Goal: Task Accomplishment & Management: Manage account settings

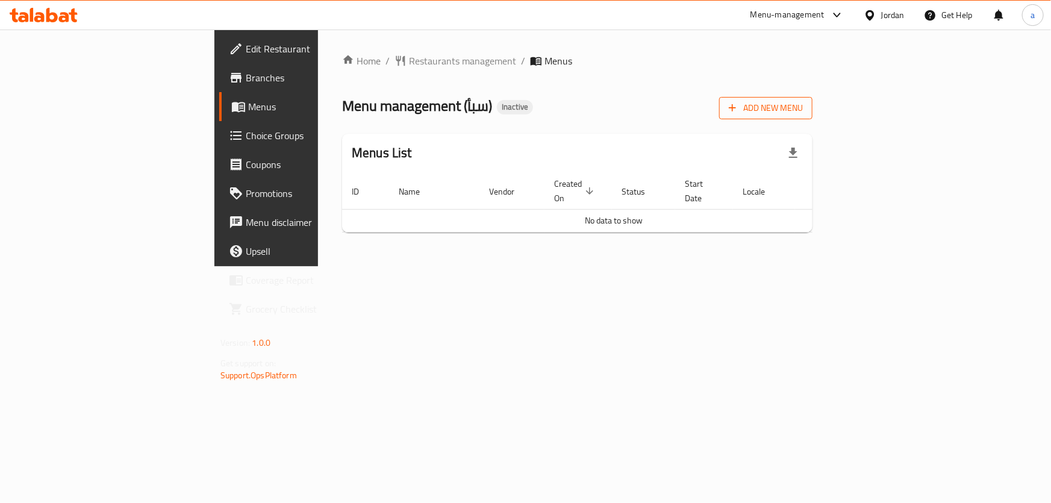
click at [738, 113] on icon "button" at bounding box center [732, 108] width 12 height 12
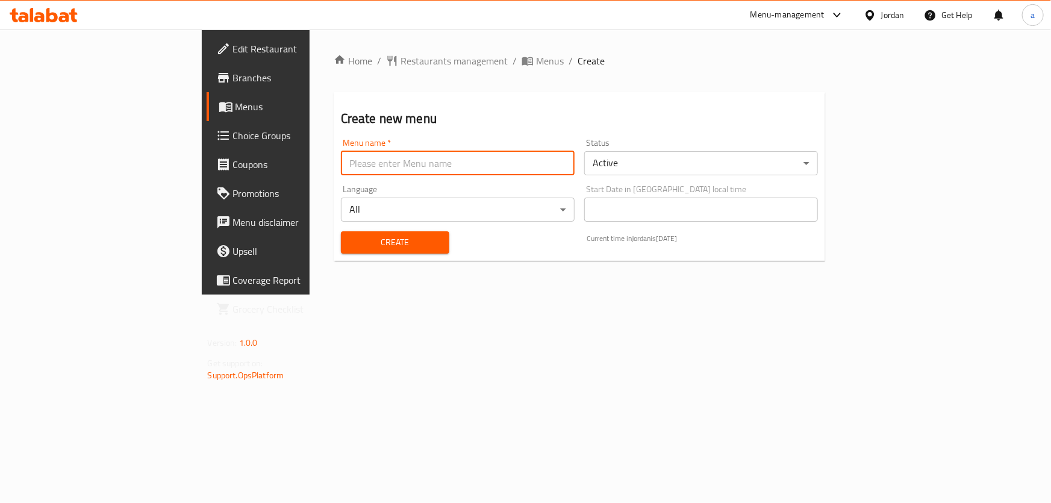
click at [403, 175] on input "text" at bounding box center [458, 163] width 234 height 24
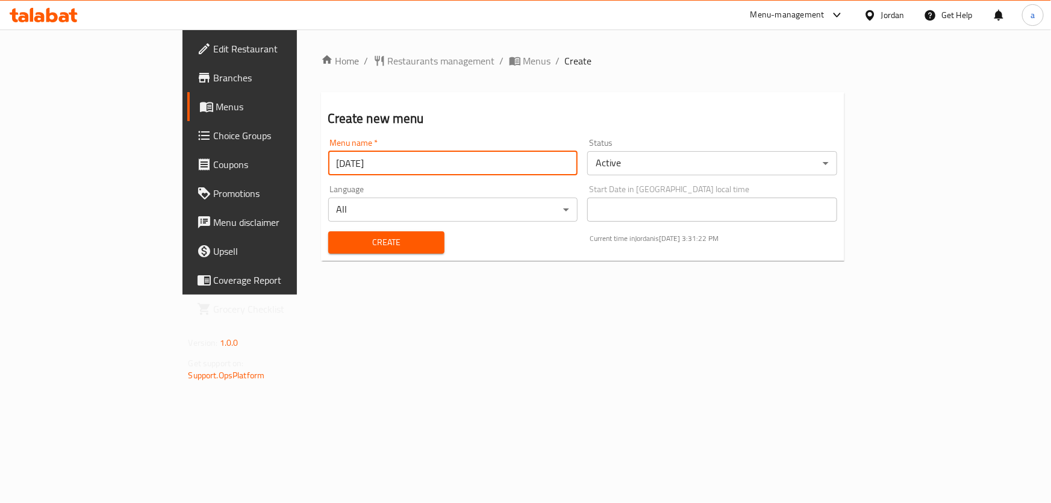
type input "[DATE]"
click at [328, 231] on button "Create" at bounding box center [386, 242] width 116 height 22
click at [216, 110] on span "Menus" at bounding box center [282, 106] width 132 height 14
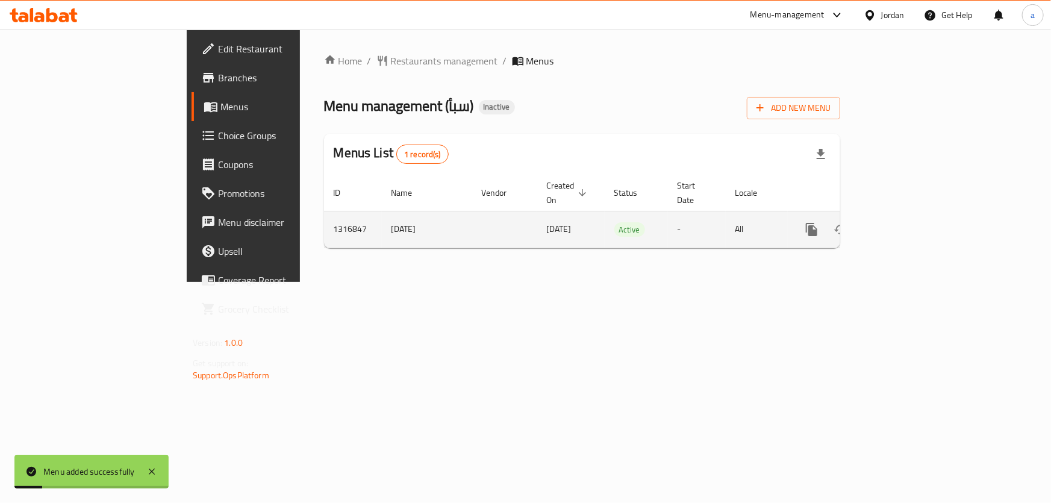
click at [905, 222] on icon "enhanced table" at bounding box center [898, 229] width 14 height 14
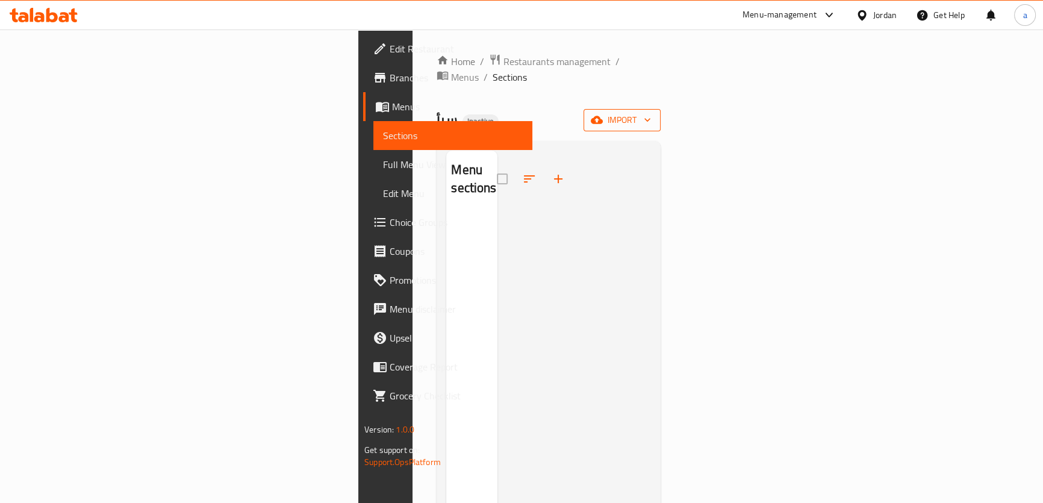
click at [651, 113] on span "import" at bounding box center [622, 120] width 58 height 15
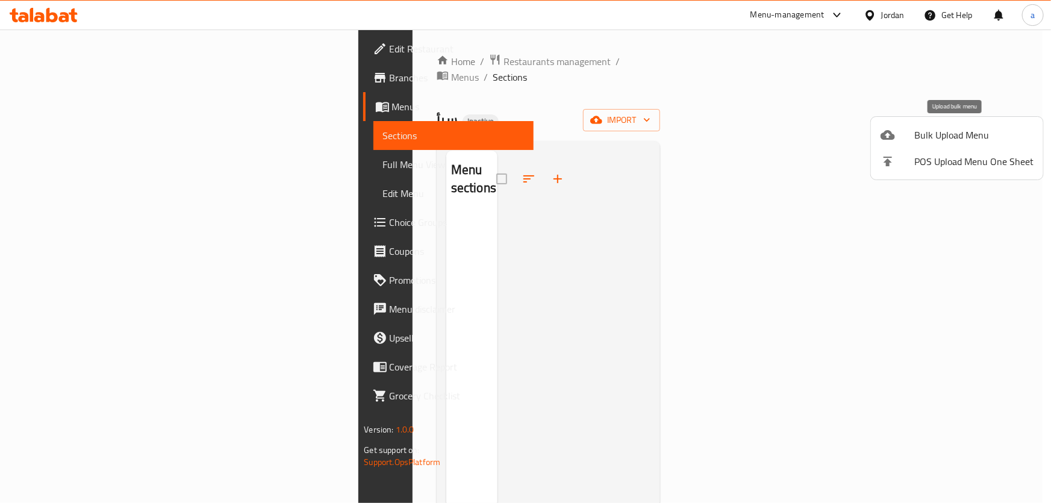
click at [956, 128] on span "Bulk Upload Menu" at bounding box center [973, 135] width 119 height 14
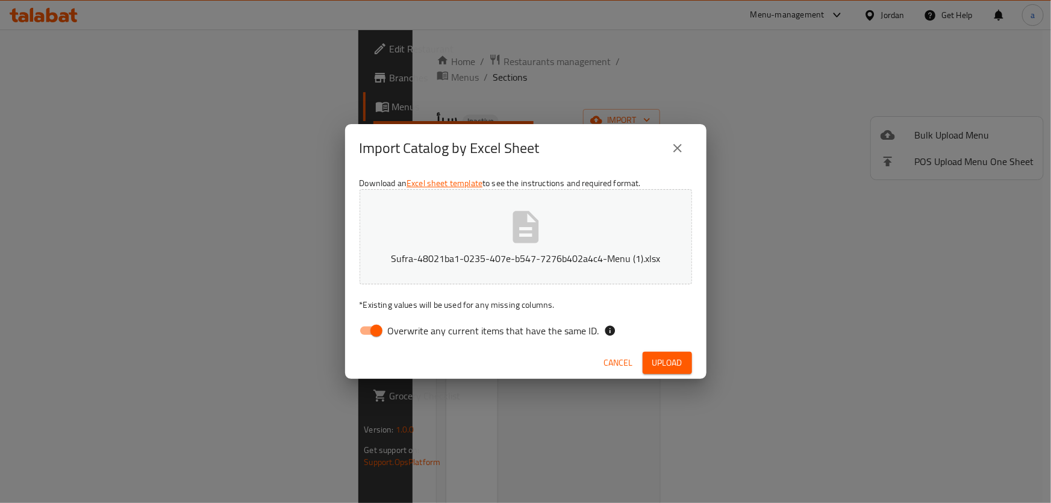
click at [417, 326] on span "Overwrite any current items that have the same ID." at bounding box center [493, 330] width 211 height 14
click at [411, 326] on input "Overwrite any current items that have the same ID." at bounding box center [376, 330] width 69 height 23
checkbox input "false"
click at [667, 353] on button "Upload" at bounding box center [666, 363] width 49 height 22
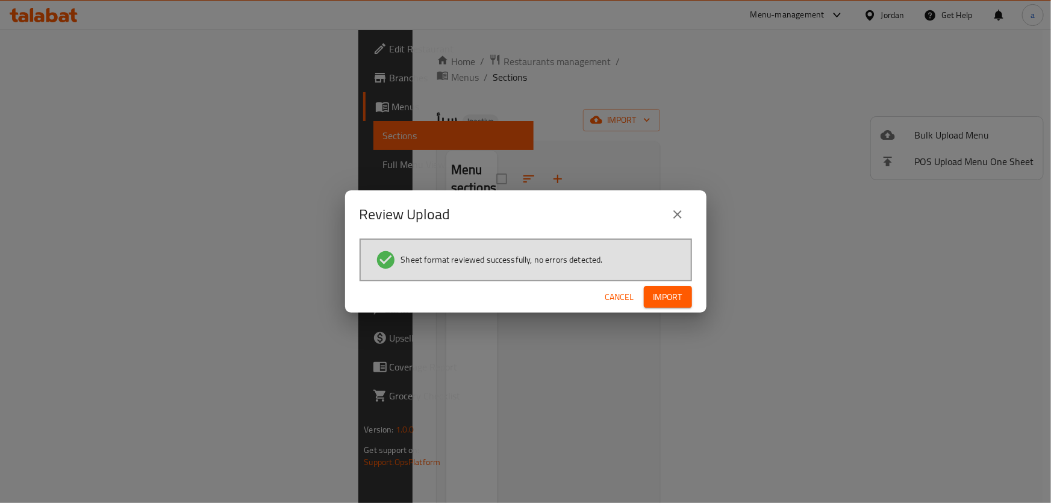
click at [670, 303] on span "Import" at bounding box center [667, 297] width 29 height 15
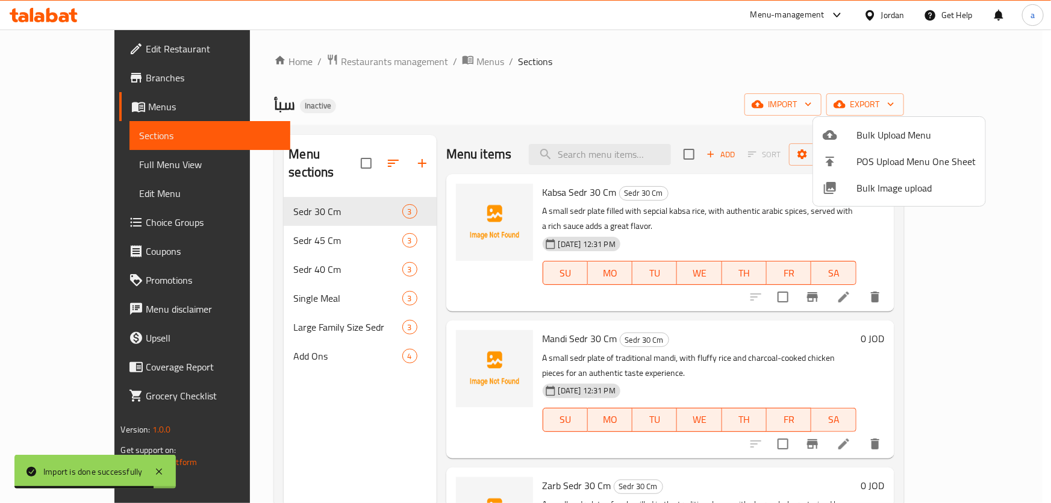
click at [104, 163] on div at bounding box center [525, 251] width 1051 height 503
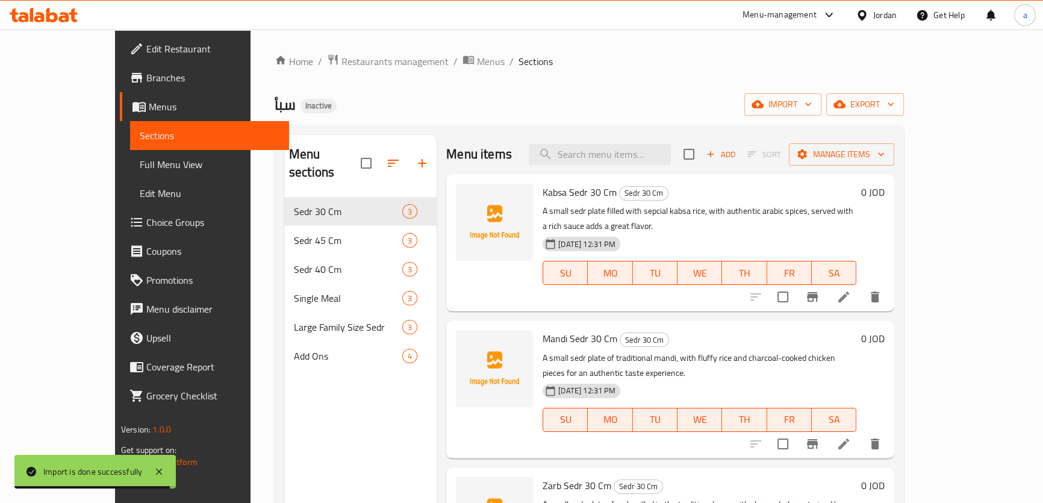
click at [140, 163] on span "Full Menu View" at bounding box center [210, 164] width 140 height 14
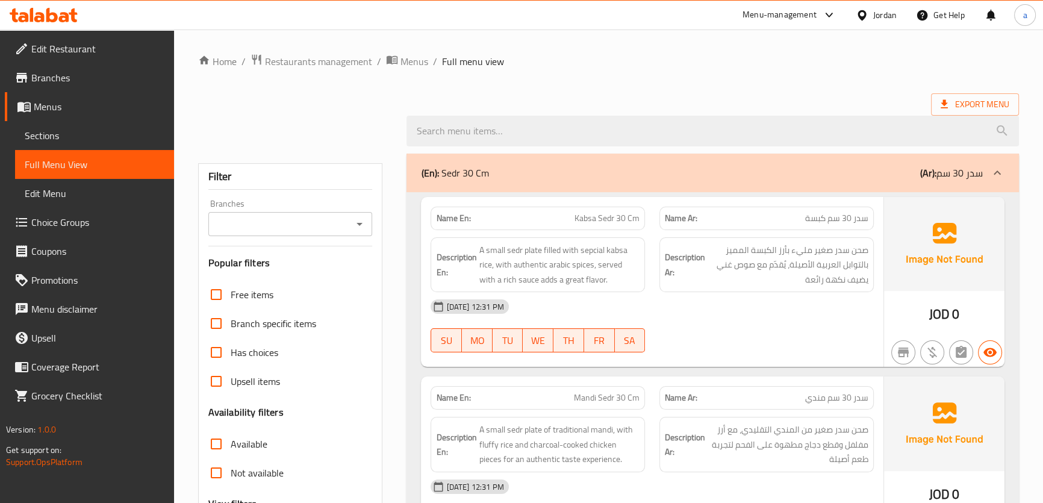
scroll to position [164, 0]
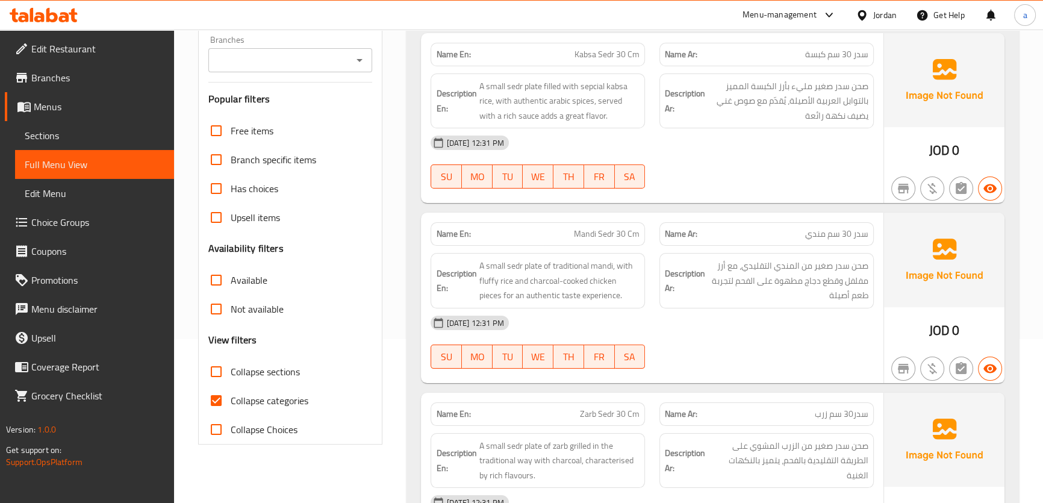
click at [219, 393] on input "Collapse categories" at bounding box center [216, 400] width 29 height 29
checkbox input "false"
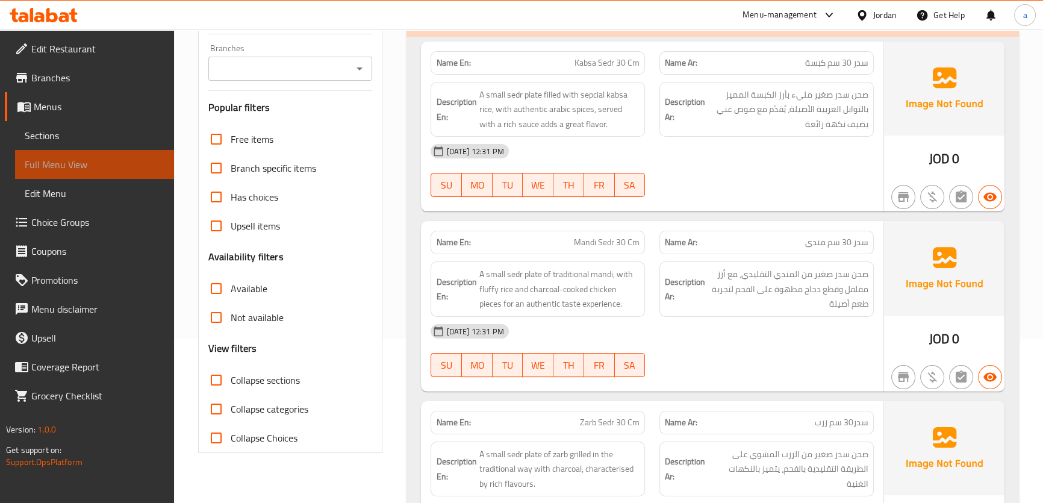
click at [120, 167] on span "Full Menu View" at bounding box center [95, 164] width 140 height 14
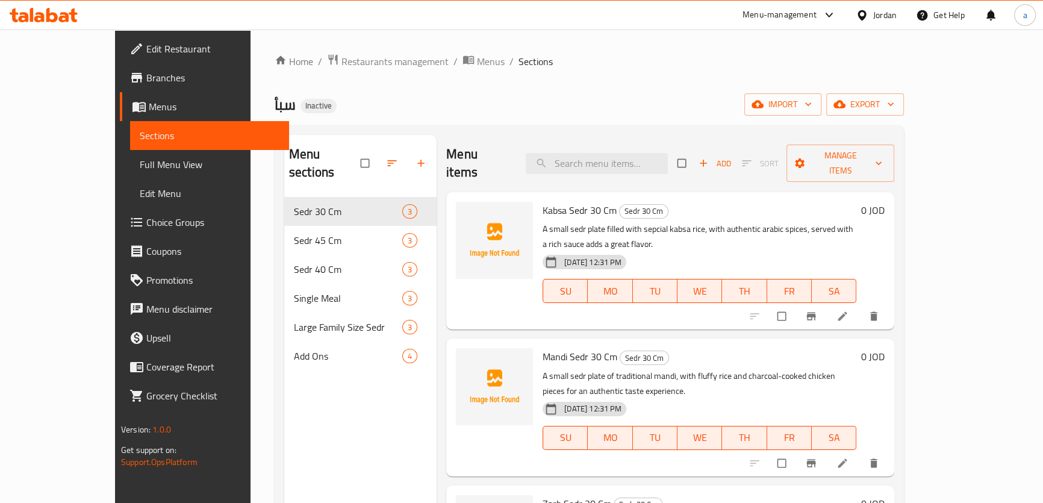
click at [146, 225] on span "Choice Groups" at bounding box center [212, 222] width 133 height 14
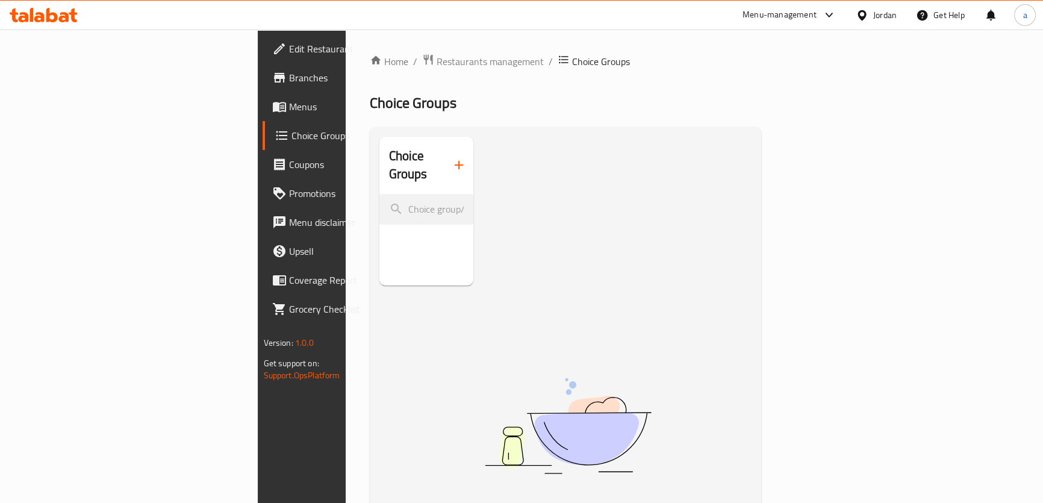
click at [455, 161] on icon "button" at bounding box center [459, 165] width 8 height 8
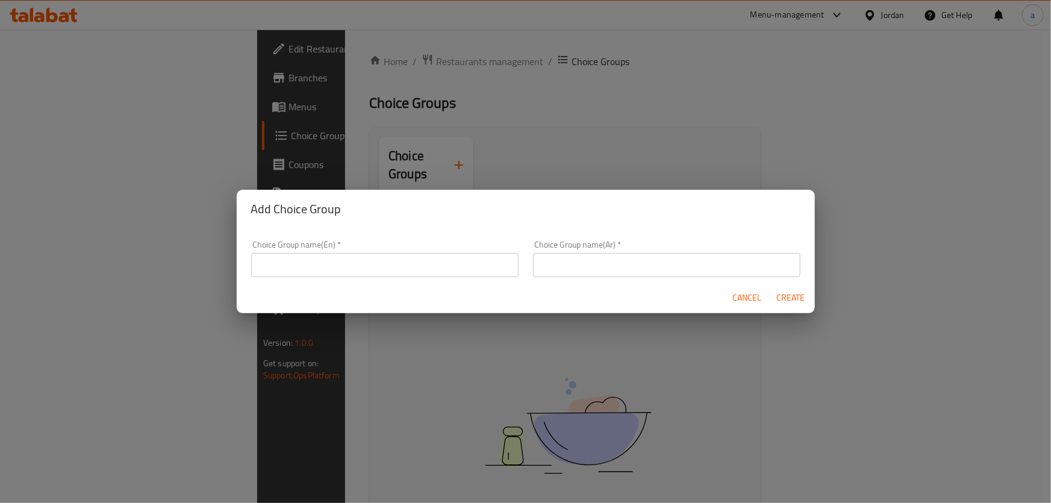
click at [382, 264] on input "text" at bounding box center [384, 265] width 267 height 24
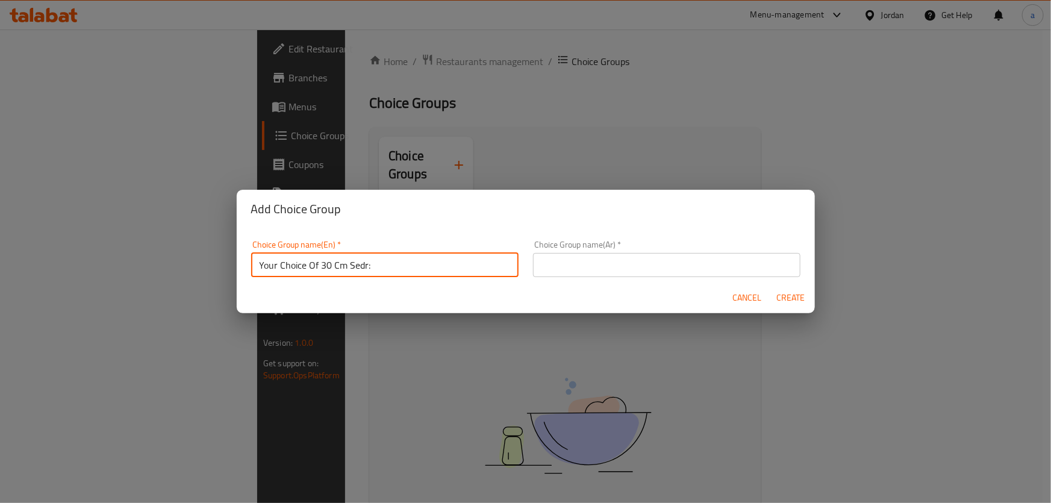
type input "Your Choice Of 30 Cm Sedr:"
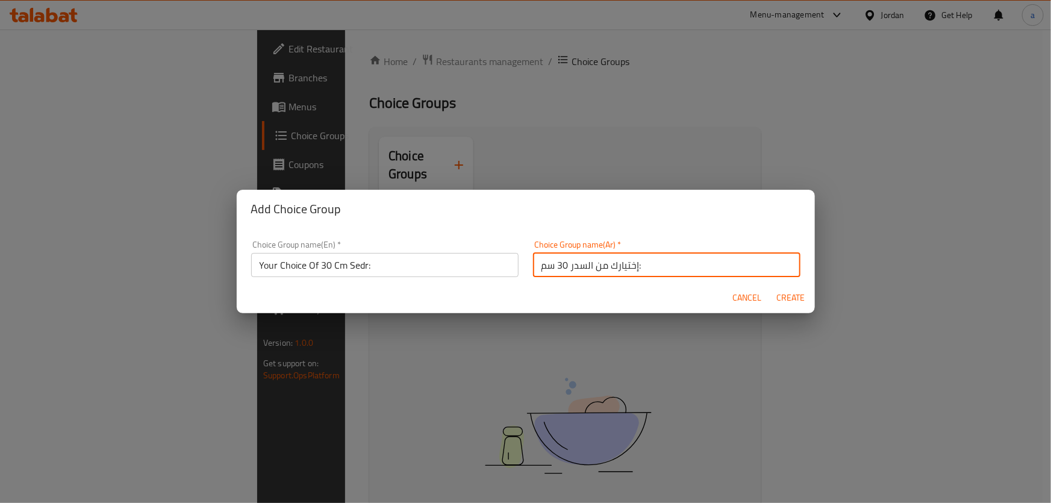
type input "إختيارك من السدر 30 سم:"
click at [777, 297] on span "Create" at bounding box center [790, 297] width 29 height 15
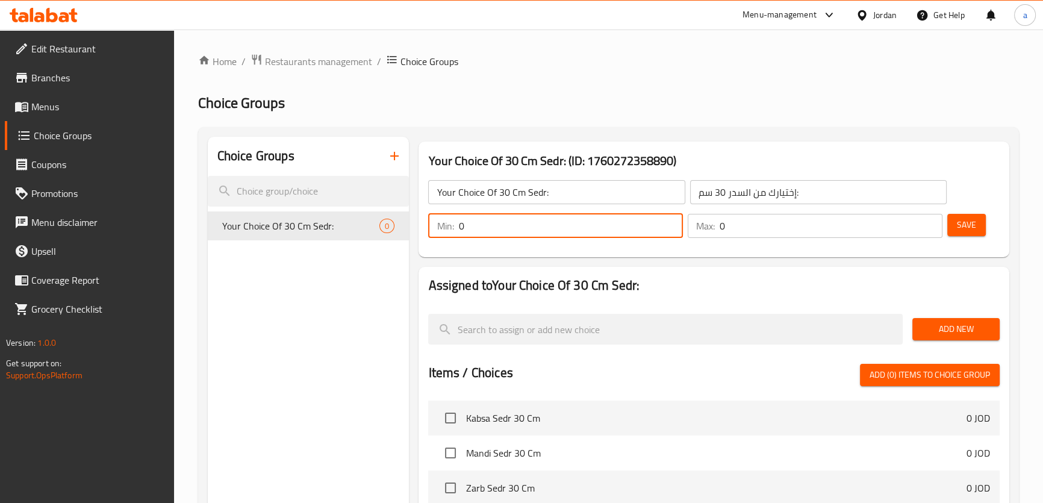
drag, startPoint x: 523, startPoint y: 219, endPoint x: 427, endPoint y: 239, distance: 97.8
click at [427, 239] on div "Min: 0 ​" at bounding box center [555, 225] width 259 height 29
type input "1"
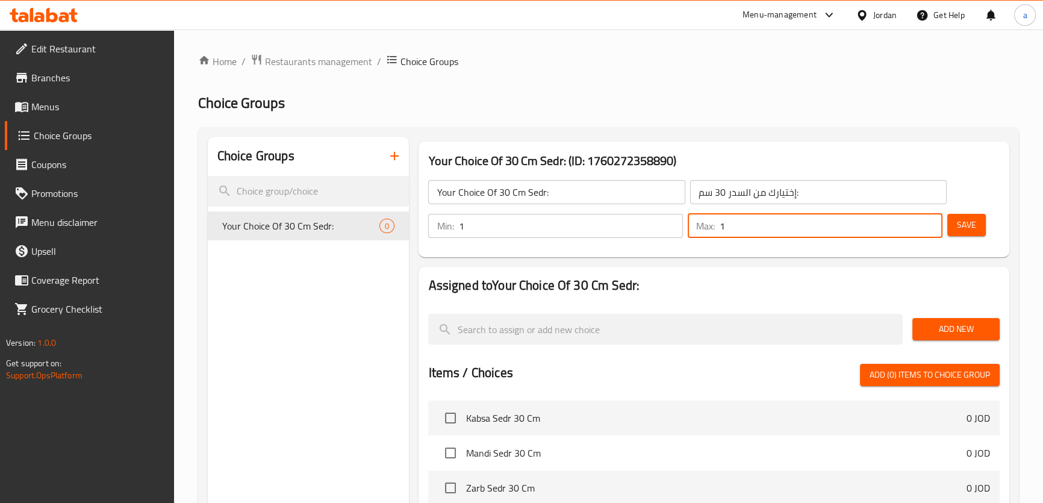
drag, startPoint x: 778, startPoint y: 225, endPoint x: 684, endPoint y: 235, distance: 95.1
click at [684, 235] on div "Min: 1 ​ Max: 1 ​" at bounding box center [684, 226] width 523 height 34
type input "1"
click at [694, 252] on div "Your Choice Of 30 Cm Sedr: ​ إختيارك من السدر 30 سم: ​ Min: 1 ​ Max: 1 ​ Save" at bounding box center [713, 209] width 580 height 87
click at [740, 239] on div "Max: 1 ​" at bounding box center [814, 225] width 259 height 29
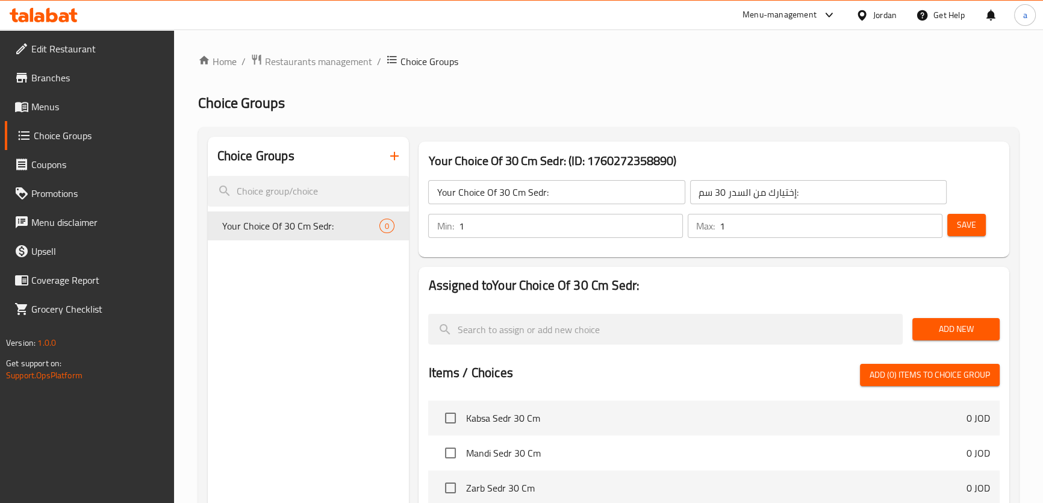
click at [958, 224] on span "Save" at bounding box center [966, 224] width 19 height 15
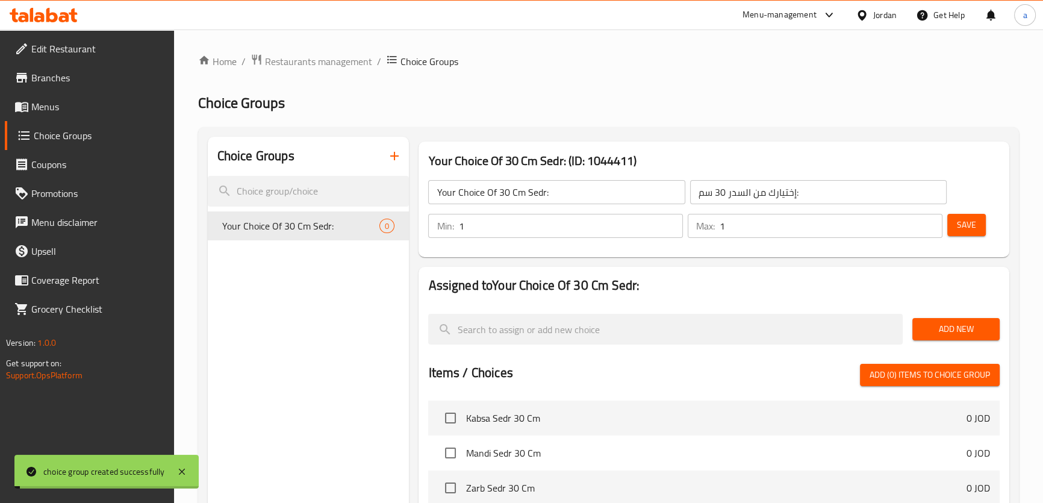
click at [933, 331] on span "Add New" at bounding box center [956, 328] width 68 height 15
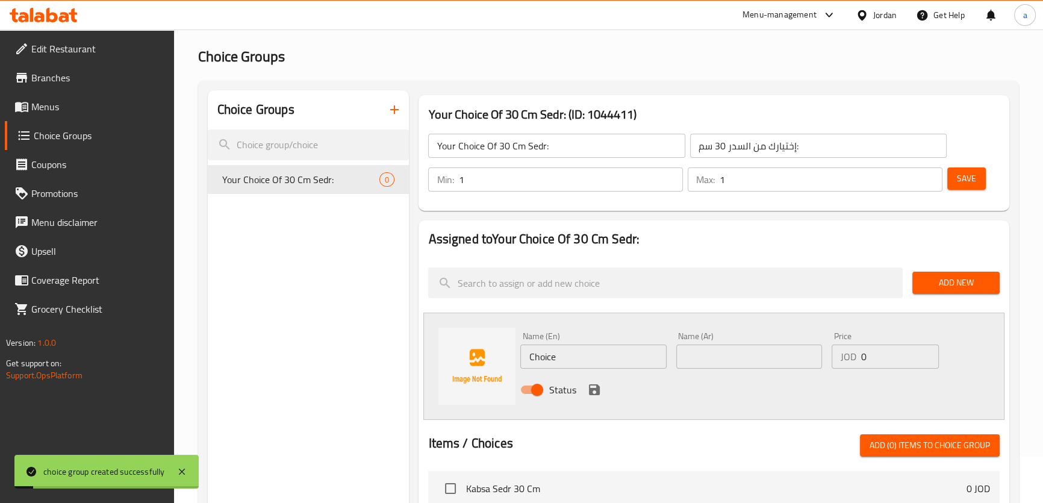
scroll to position [109, 0]
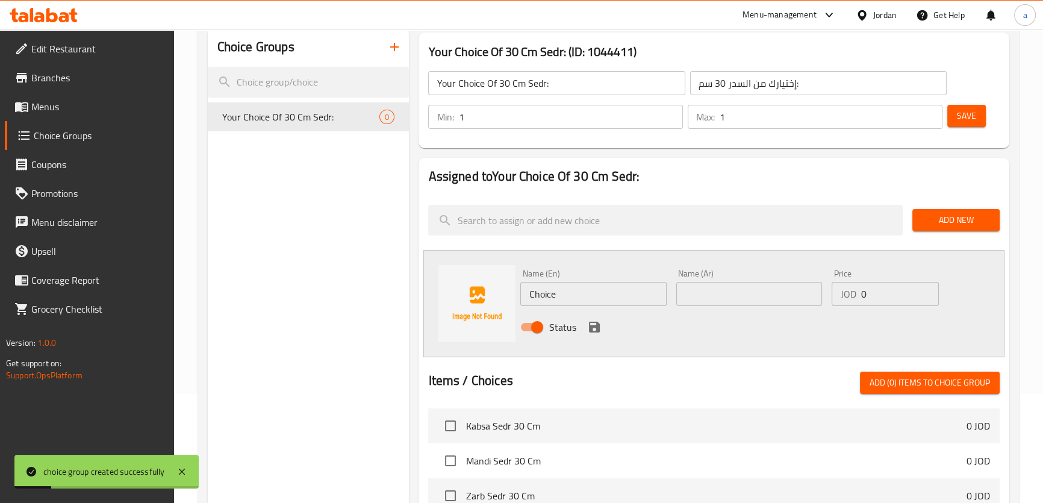
click at [704, 288] on input "text" at bounding box center [749, 294] width 146 height 24
type input "k"
type input "نص دجاجة"
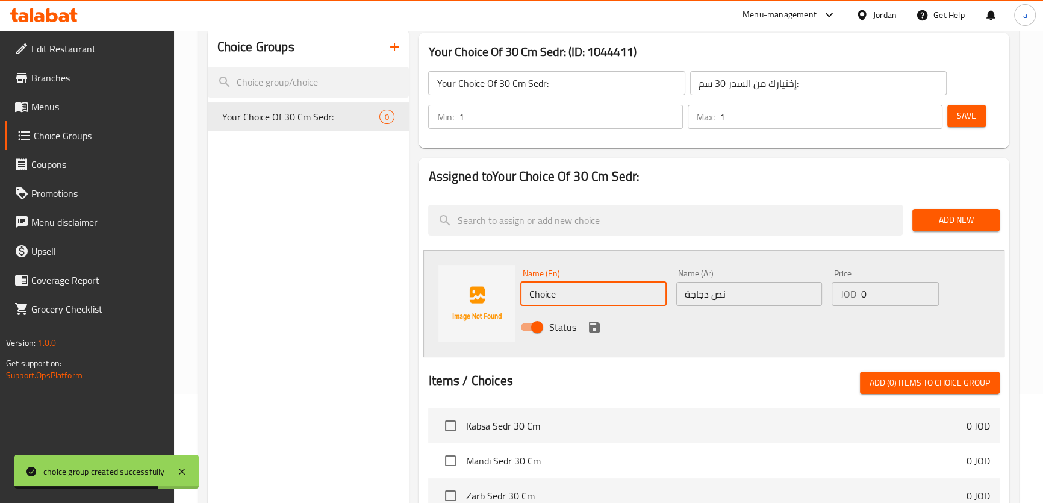
drag, startPoint x: 628, startPoint y: 294, endPoint x: 517, endPoint y: 298, distance: 111.5
click at [517, 298] on div "Name (En) Choice Name (En)" at bounding box center [592, 287] width 155 height 46
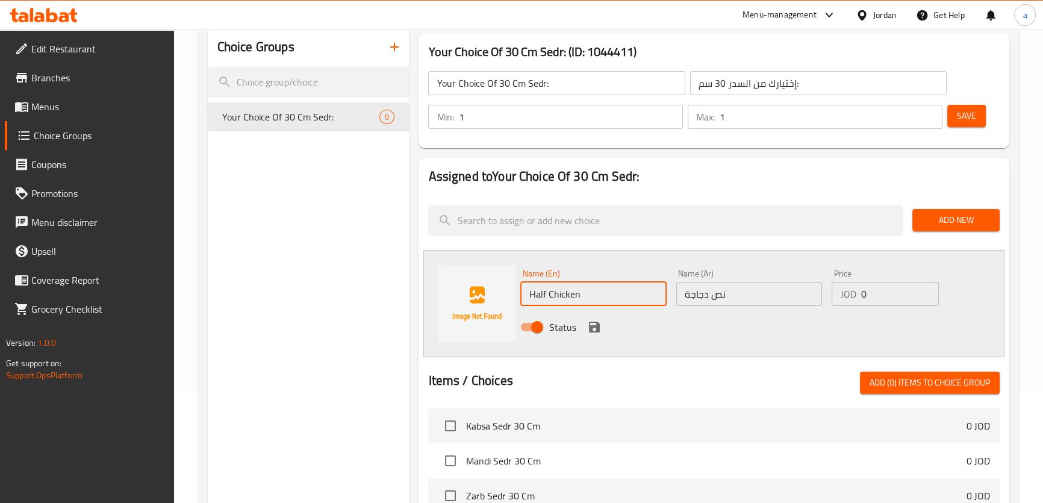
type input "Half Chicken"
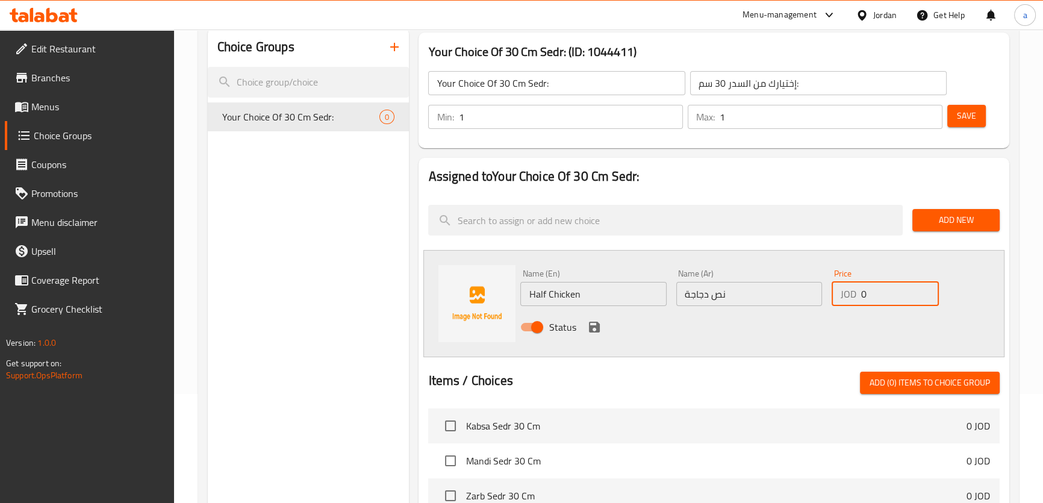
drag, startPoint x: 890, startPoint y: 296, endPoint x: 828, endPoint y: 304, distance: 62.6
click at [828, 304] on div "Price JOD 0 Price" at bounding box center [885, 287] width 117 height 46
type input "5.65"
click at [796, 319] on div "Status" at bounding box center [748, 327] width 467 height 33
click at [601, 329] on button "save" at bounding box center [594, 327] width 18 height 18
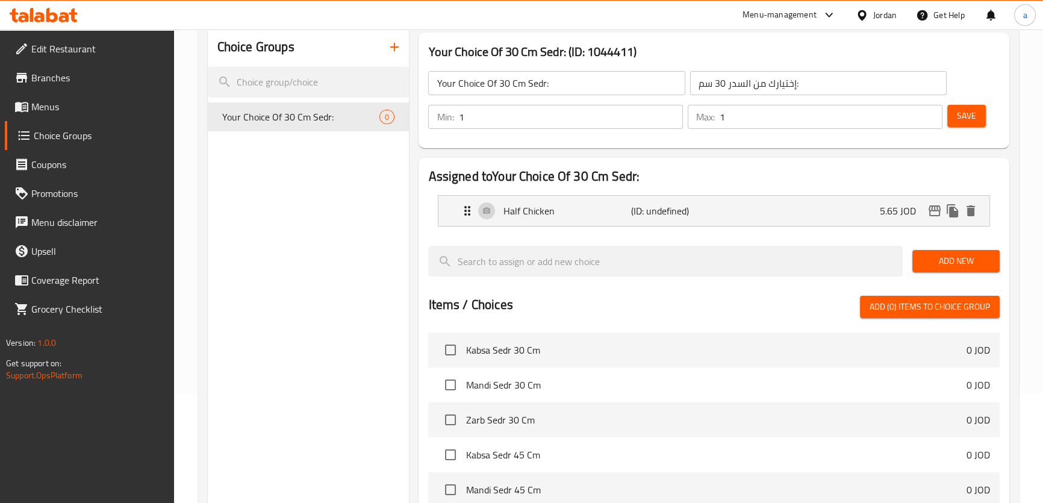
click at [952, 270] on button "Add New" at bounding box center [955, 261] width 87 height 22
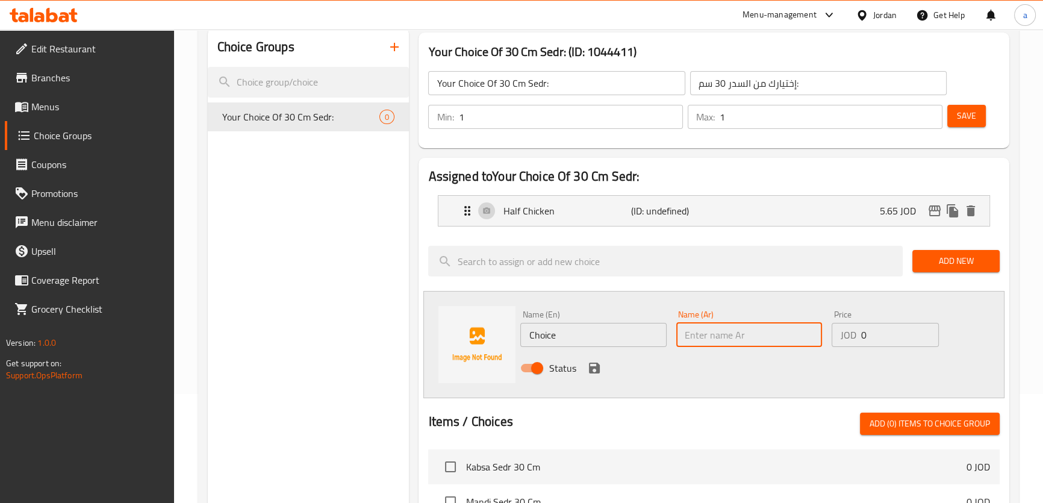
click at [763, 327] on input "text" at bounding box center [749, 335] width 146 height 24
type input "دجاجة"
click at [566, 346] on div "Name (En) Choice Name (En)" at bounding box center [592, 328] width 155 height 46
click at [570, 338] on input "Choice" at bounding box center [593, 335] width 146 height 24
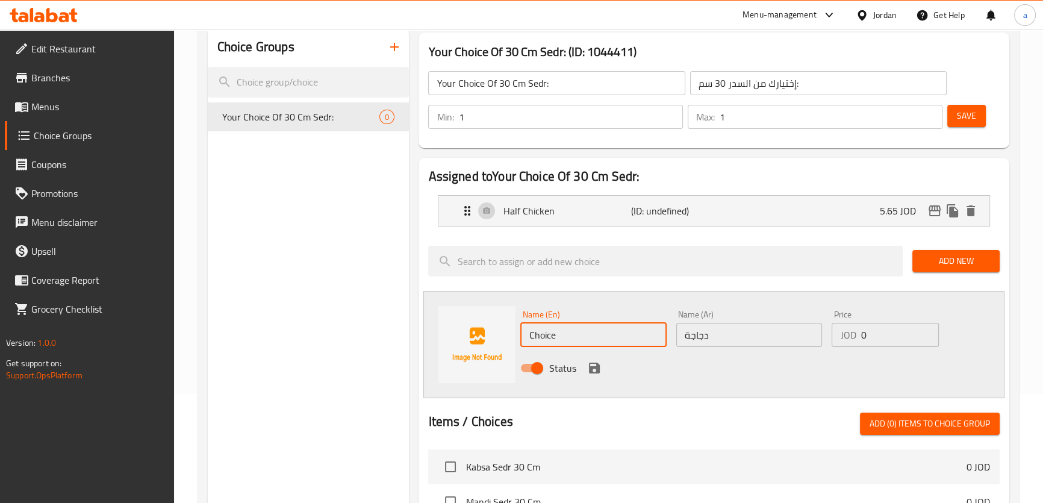
paste input "Whole Chicken"
type input "Whole Chicken"
drag, startPoint x: 884, startPoint y: 337, endPoint x: 861, endPoint y: 342, distance: 24.0
click at [861, 342] on input "0" at bounding box center [899, 335] width 78 height 24
type input "8.15"
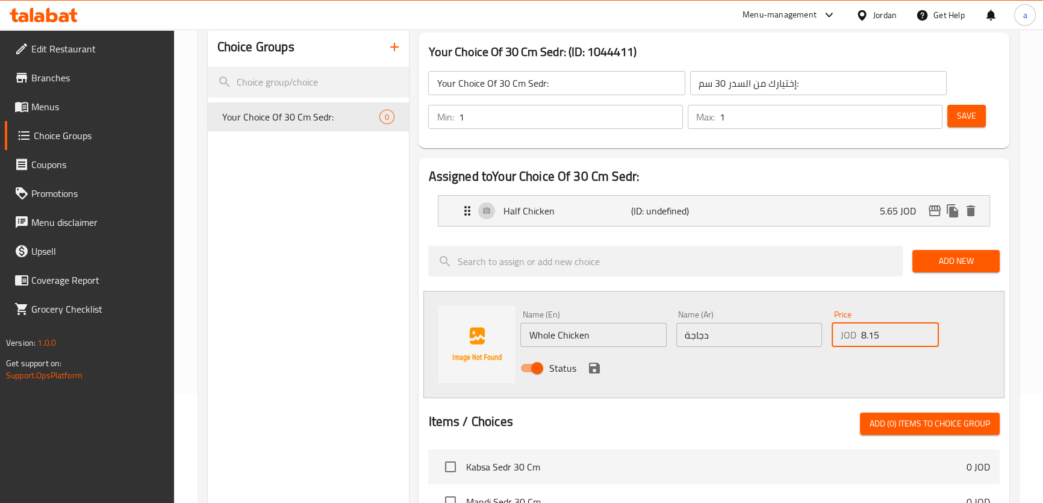
click at [644, 368] on div "Status" at bounding box center [748, 368] width 467 height 33
click at [595, 365] on icon "save" at bounding box center [594, 367] width 11 height 11
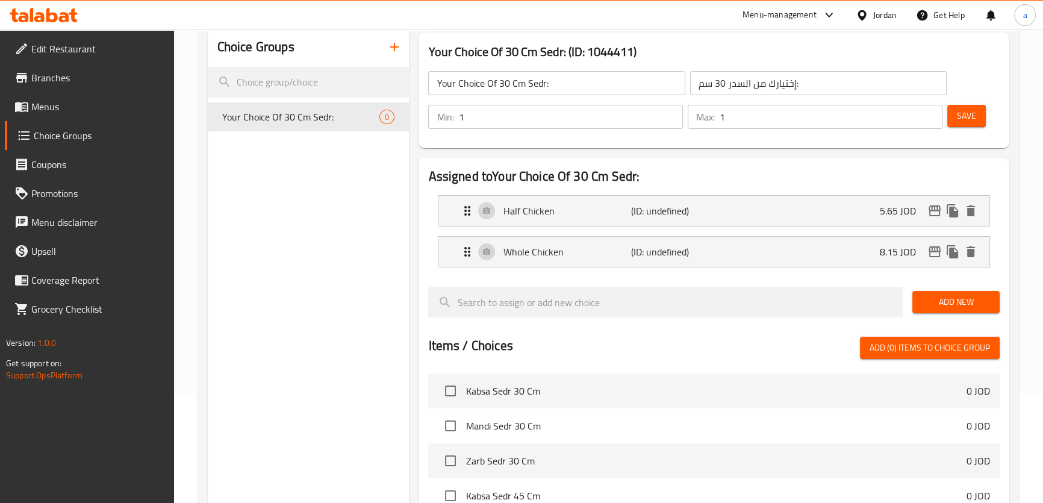
click at [973, 106] on button "Save" at bounding box center [966, 116] width 39 height 22
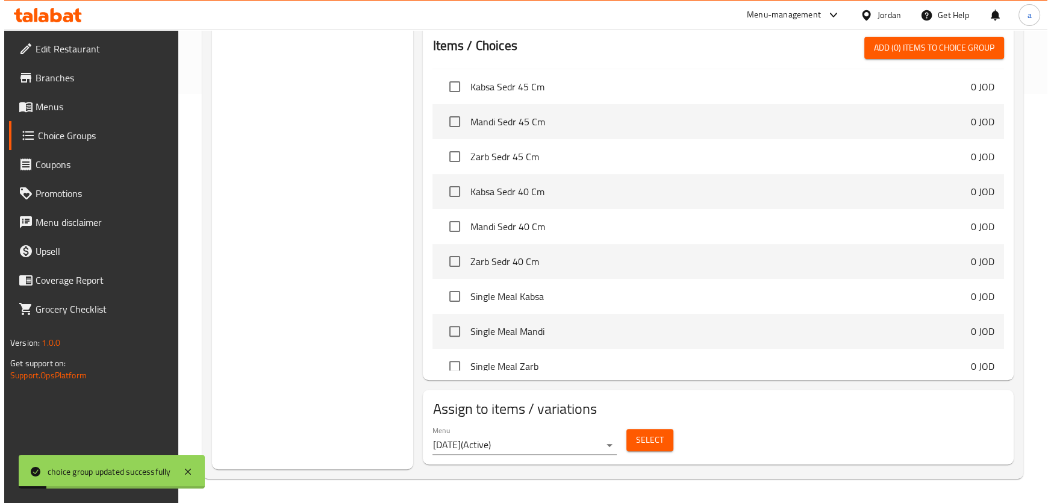
scroll to position [219, 0]
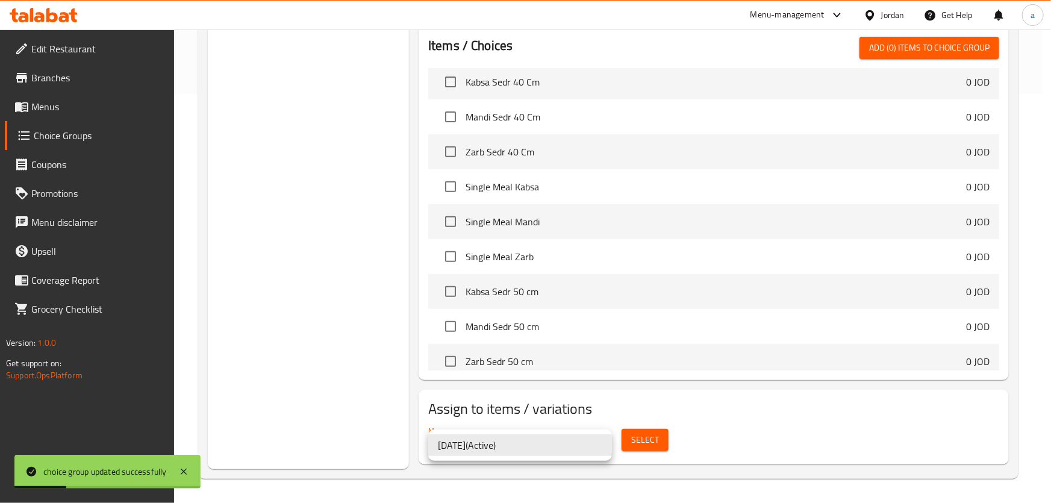
click at [654, 431] on div at bounding box center [525, 251] width 1051 height 503
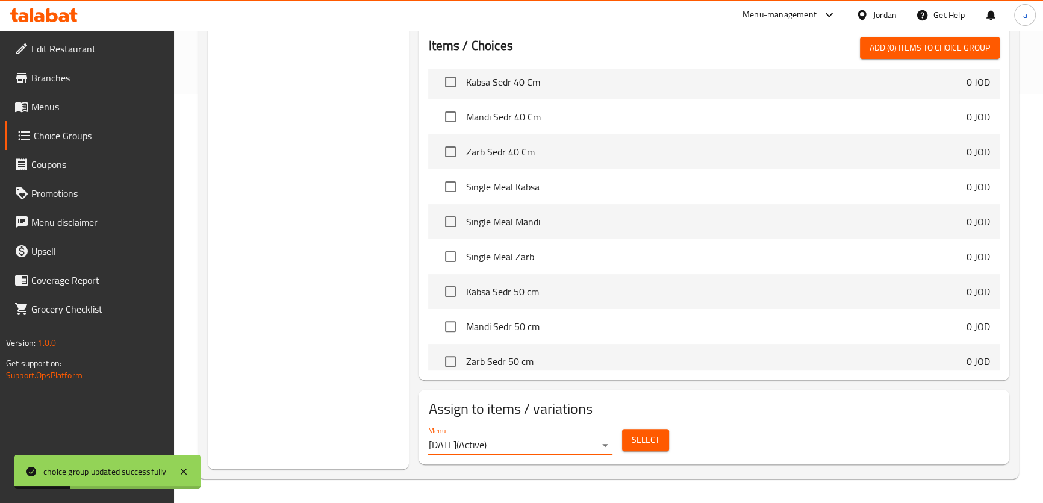
click at [651, 439] on span "Select" at bounding box center [646, 439] width 28 height 15
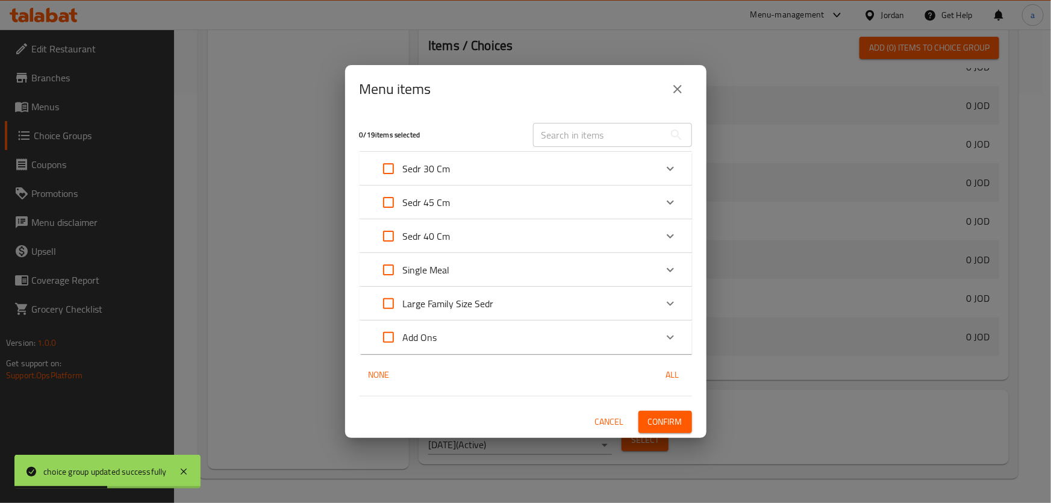
click at [489, 162] on div "Sedr 30 Cm" at bounding box center [515, 168] width 282 height 29
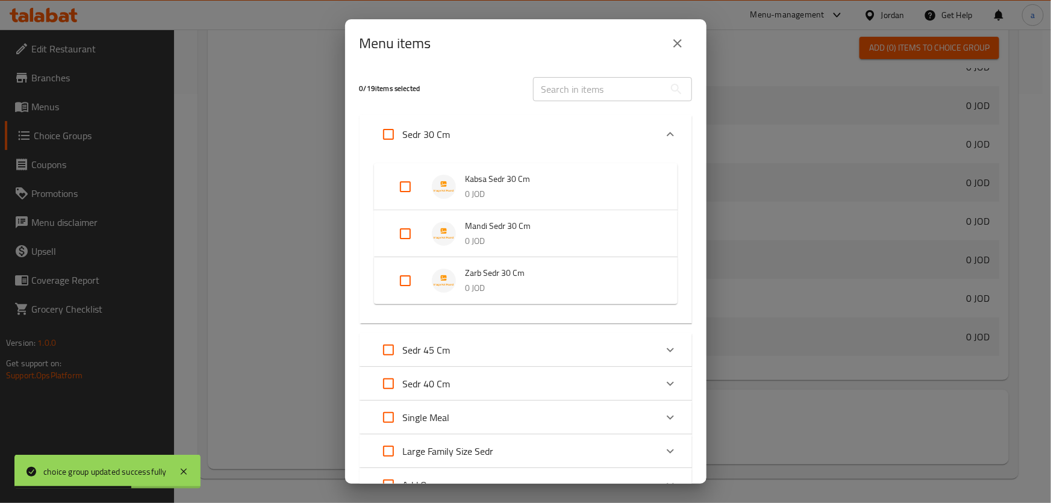
click at [387, 133] on input "Expand" at bounding box center [388, 134] width 29 height 29
checkbox input "true"
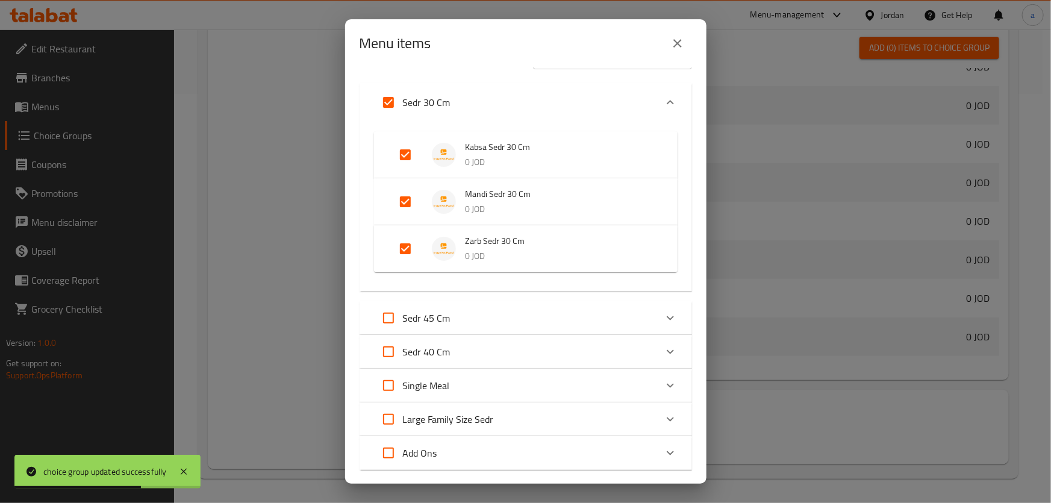
scroll to position [101, 0]
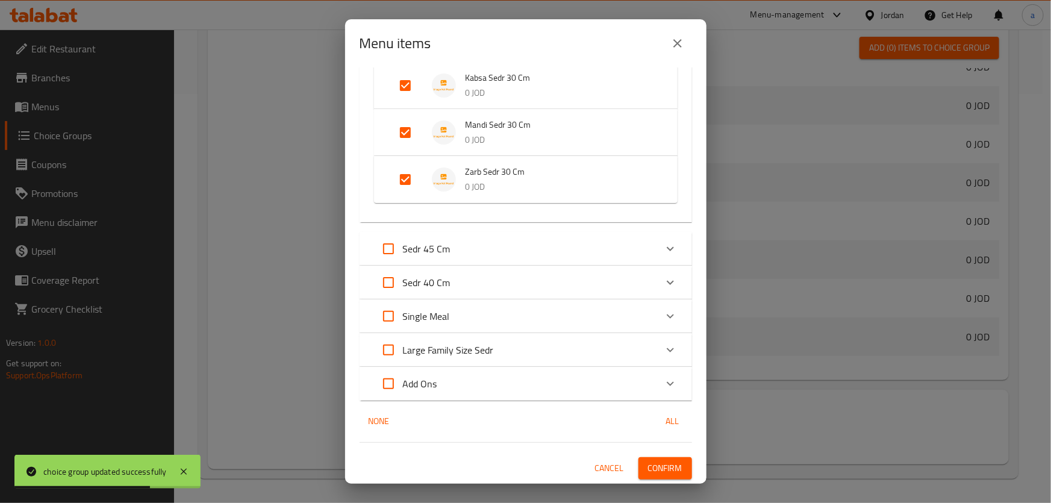
click at [656, 465] on span "Confirm" at bounding box center [665, 468] width 34 height 15
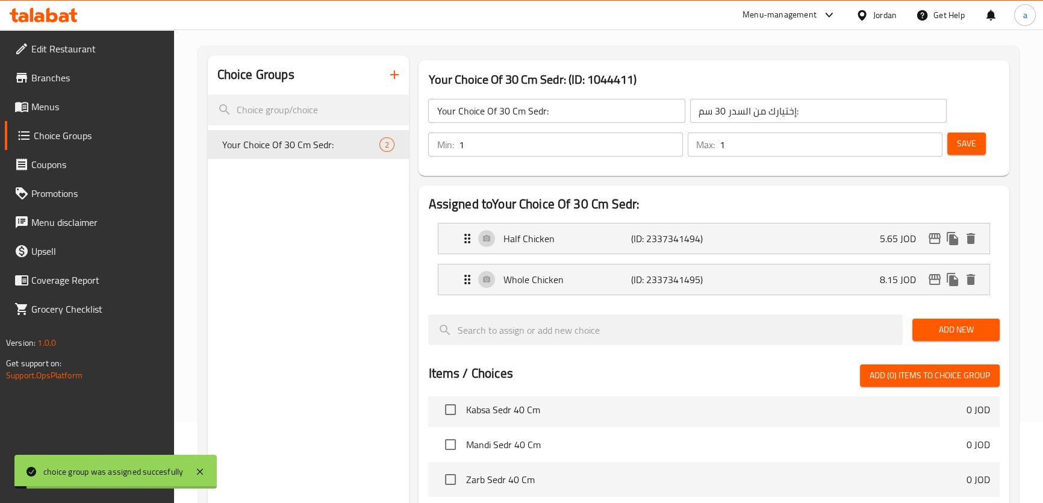
scroll to position [0, 0]
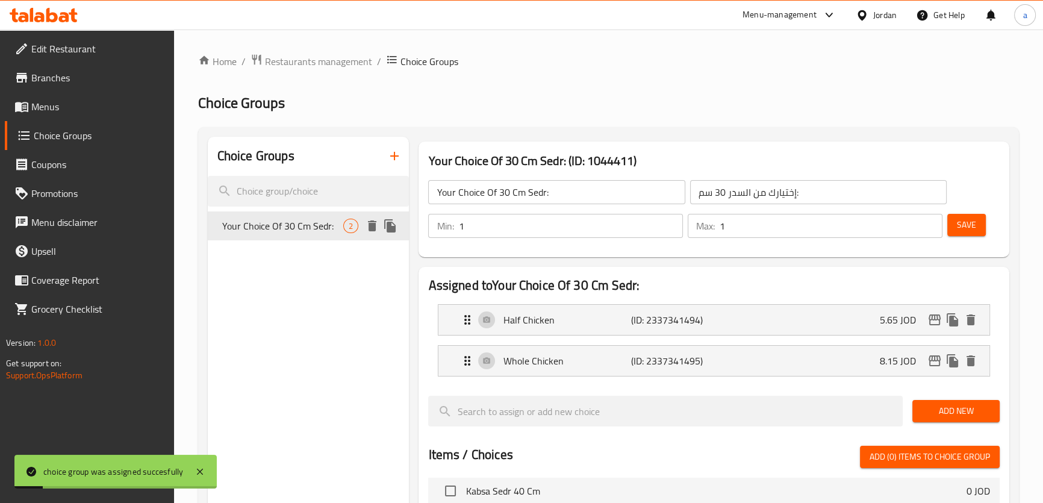
click at [388, 220] on icon "duplicate" at bounding box center [389, 225] width 11 height 13
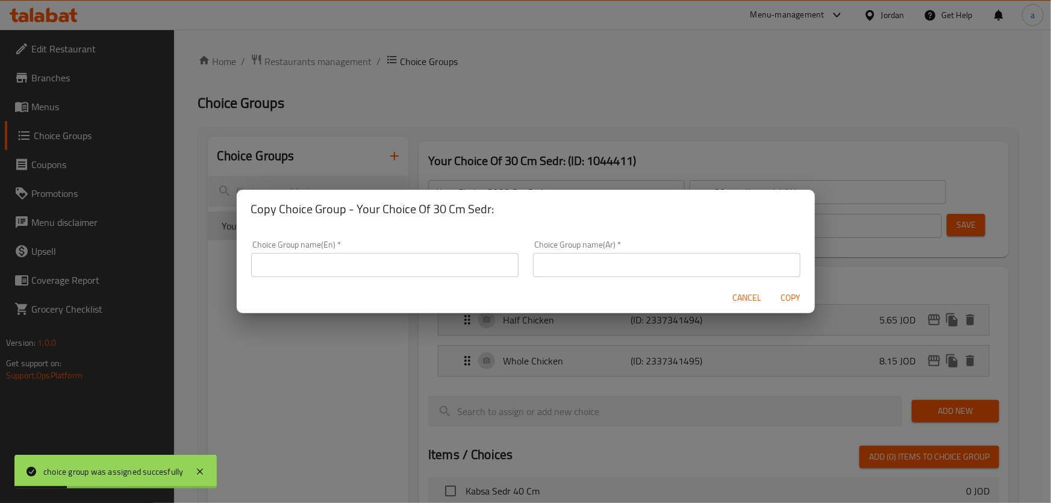
click at [445, 258] on input "text" at bounding box center [384, 265] width 267 height 24
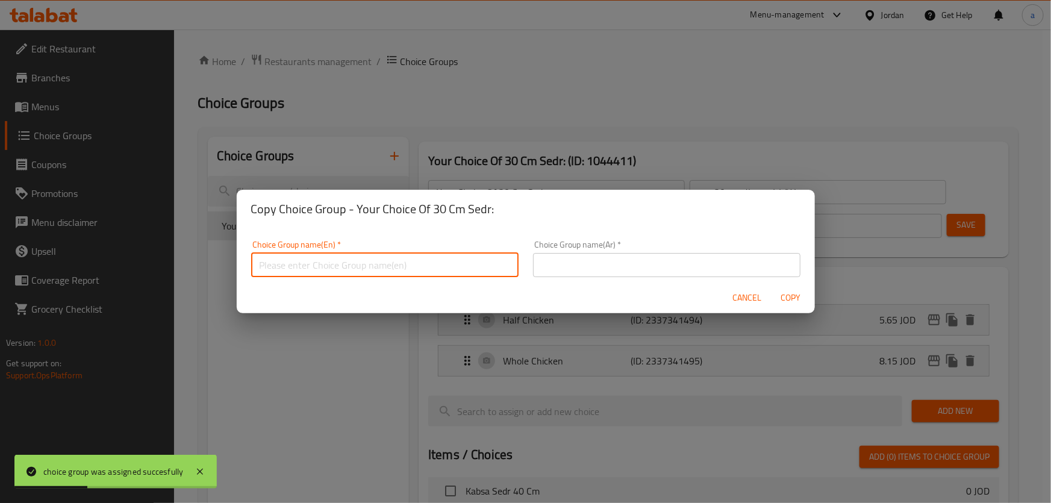
type input "Your Choice Of 30 Cm Sedr:"
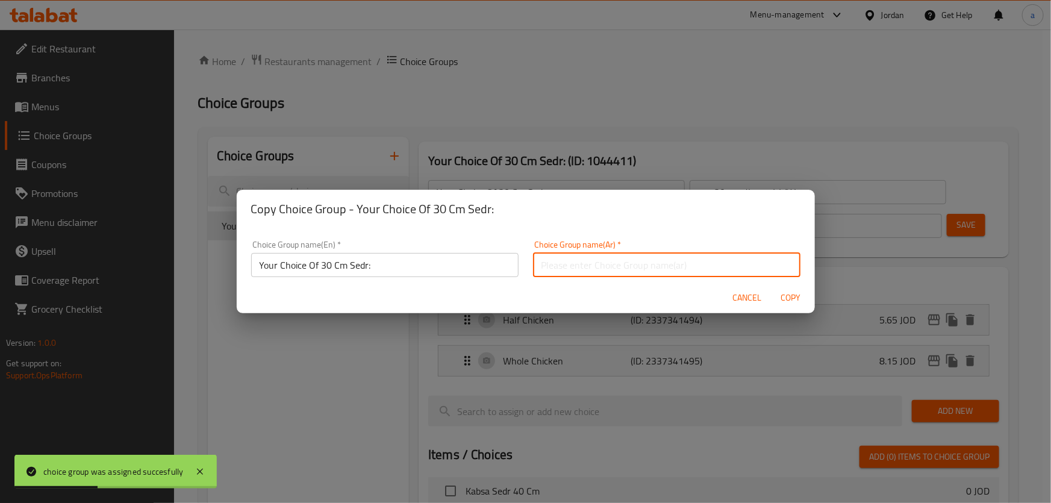
click at [554, 266] on input "text" at bounding box center [666, 265] width 267 height 24
type input "إختيارك من السدر 30 سم:"
click at [325, 265] on input "Your Choice Of 30 Cm Sedr:" at bounding box center [384, 265] width 267 height 24
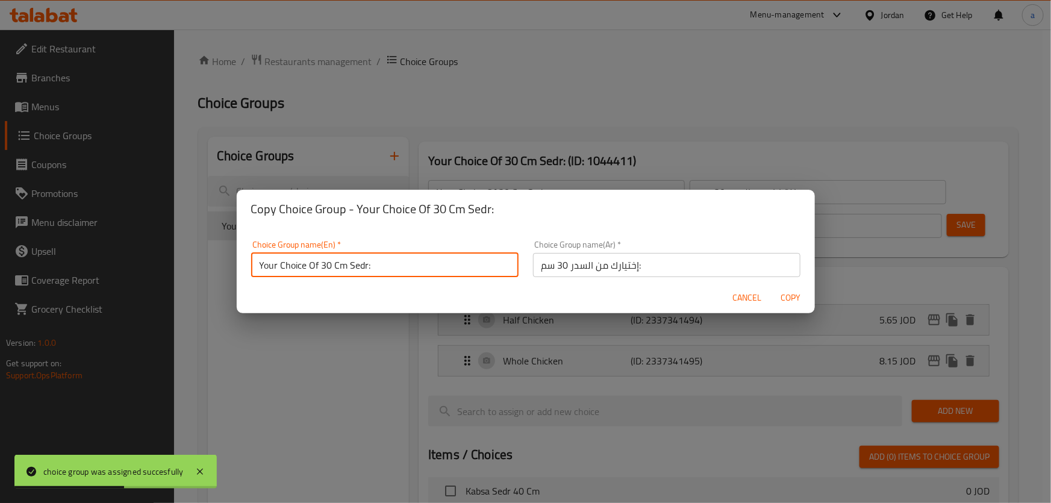
click at [325, 265] on input "Your Choice Of 30 Cm Sedr:" at bounding box center [384, 265] width 267 height 24
type input "Your Choice Of 45 Cm Sedr:"
click at [557, 261] on input "إختيارك من السدر 30 سم:" at bounding box center [666, 265] width 267 height 24
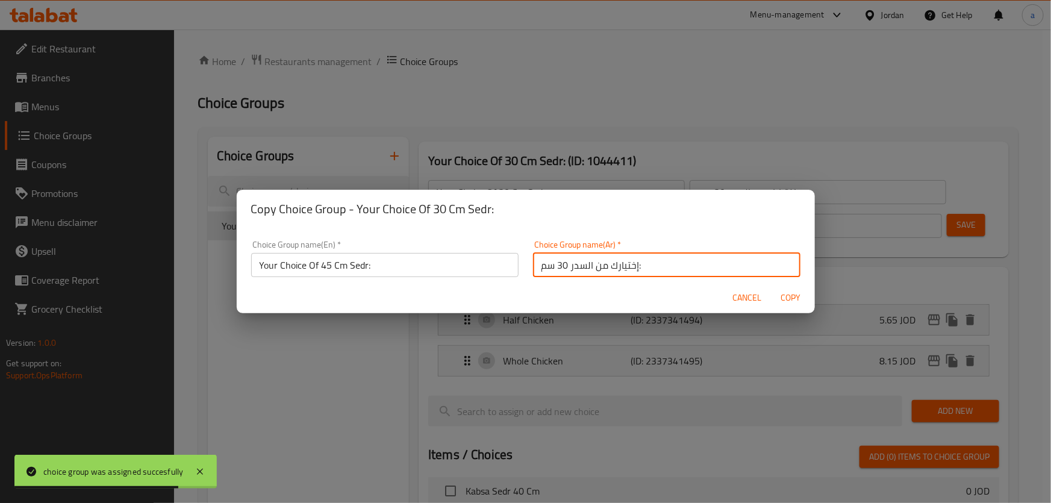
click at [557, 261] on input "إختيارك من السدر 30 سم:" at bounding box center [666, 265] width 267 height 24
type input "إختيارك من السدر 45 سم:"
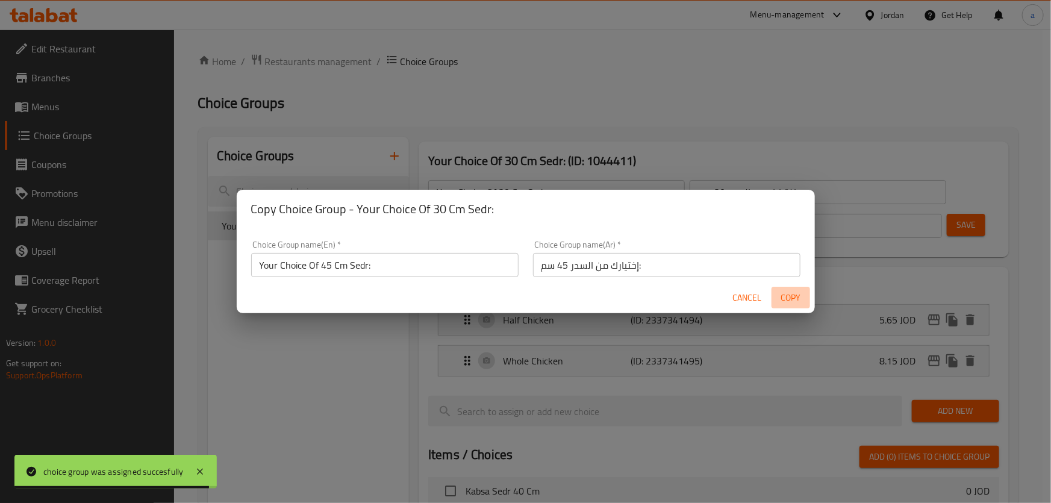
click at [782, 301] on span "Copy" at bounding box center [790, 297] width 29 height 15
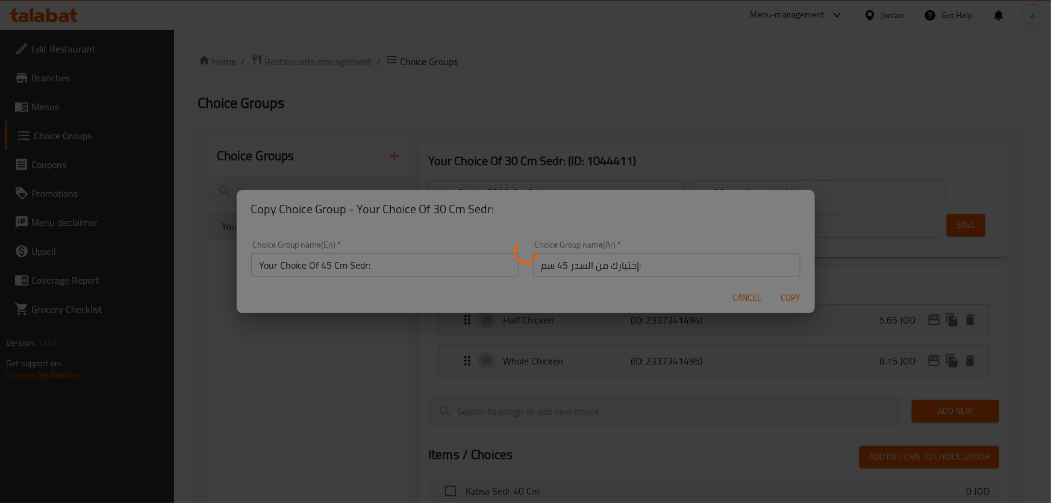
type input "Your Choice Of 45 Cm Sedr:"
type input "إختيارك من السدر 45 سم:"
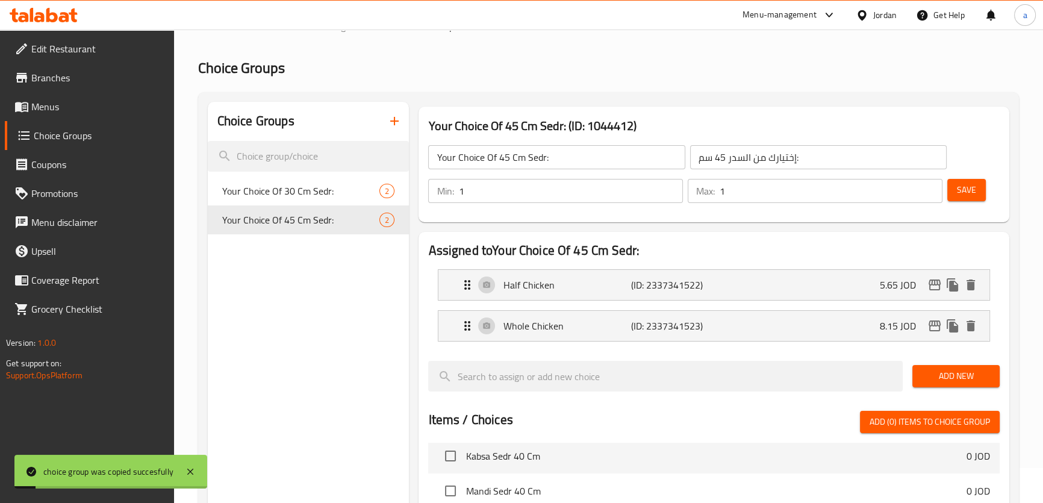
scroll to position [54, 0]
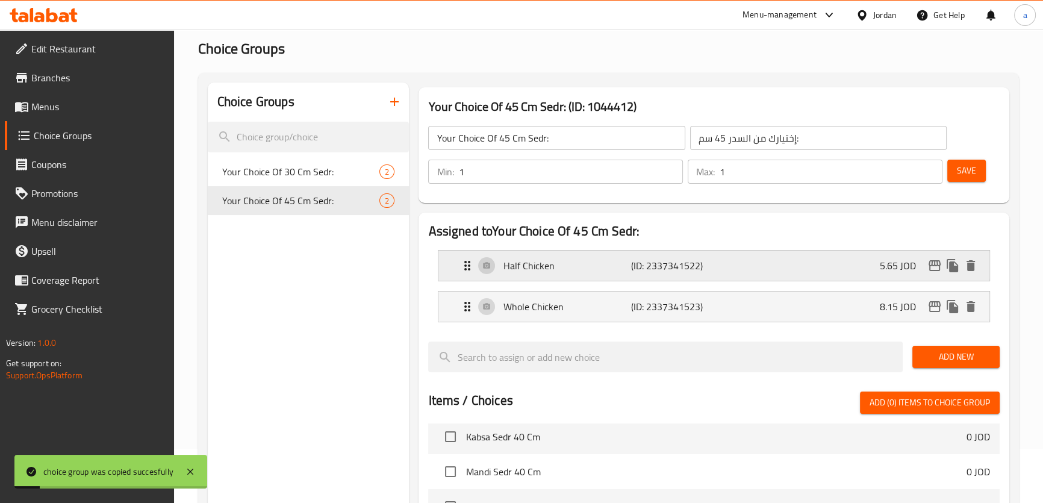
click at [763, 252] on div "Half Chicken (ID: 2337341522) 5.65 JOD" at bounding box center [717, 265] width 514 height 30
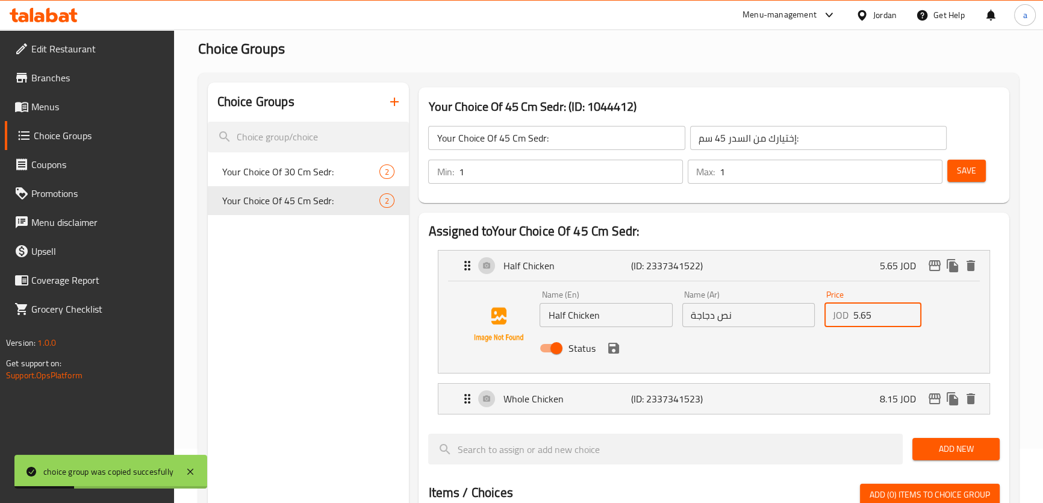
drag, startPoint x: 877, startPoint y: 317, endPoint x: 843, endPoint y: 327, distance: 34.5
click at [843, 327] on div "Price JOD 5.65 Price" at bounding box center [872, 308] width 107 height 46
drag, startPoint x: 873, startPoint y: 315, endPoint x: 842, endPoint y: 324, distance: 31.8
click at [842, 324] on div "JOD 5.65 Price" at bounding box center [872, 315] width 97 height 24
click at [882, 315] on input "5.65" at bounding box center [887, 315] width 68 height 24
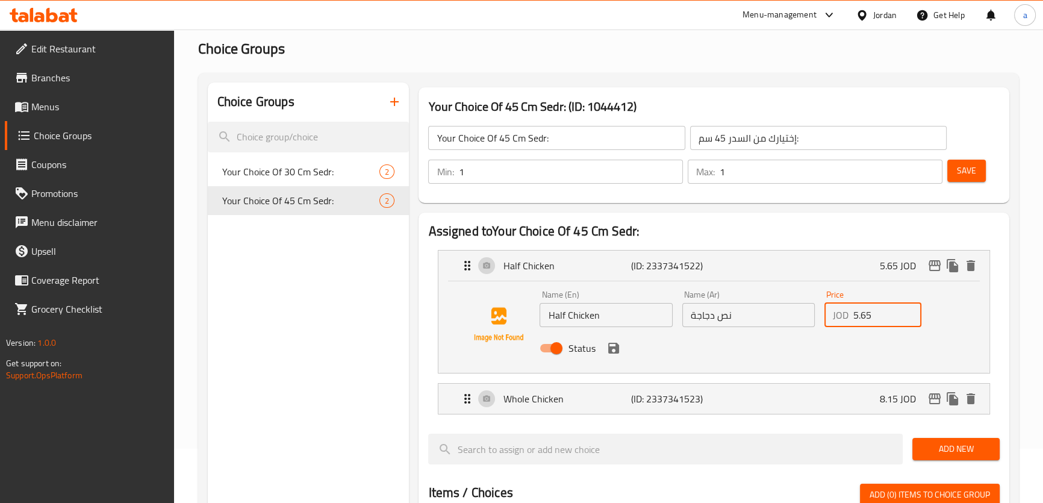
click at [716, 323] on input "نص دجاجة" at bounding box center [748, 315] width 132 height 24
click at [743, 315] on input "نص دجاجة" at bounding box center [748, 315] width 132 height 24
paste input "دجاجة"
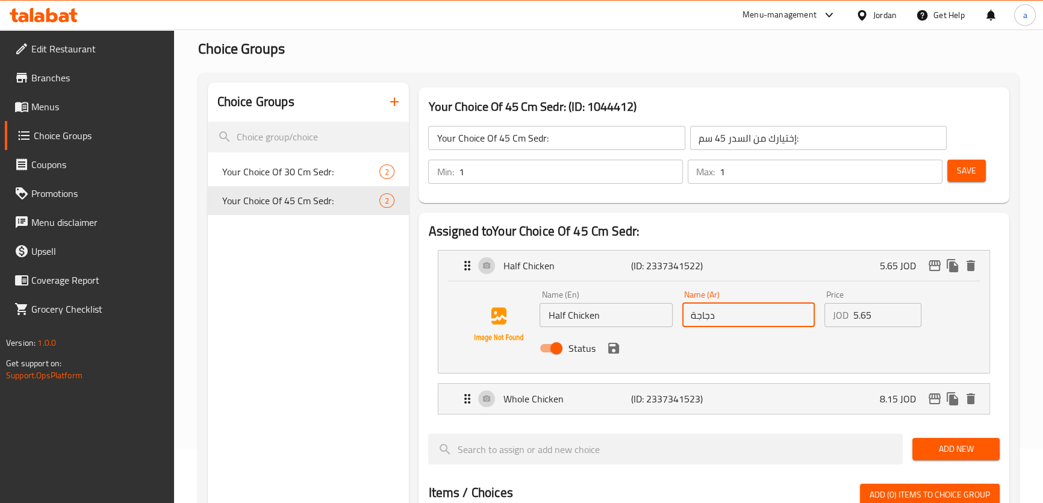
type input "دجاجة"
click at [553, 318] on input "Half Chicken" at bounding box center [605, 315] width 132 height 24
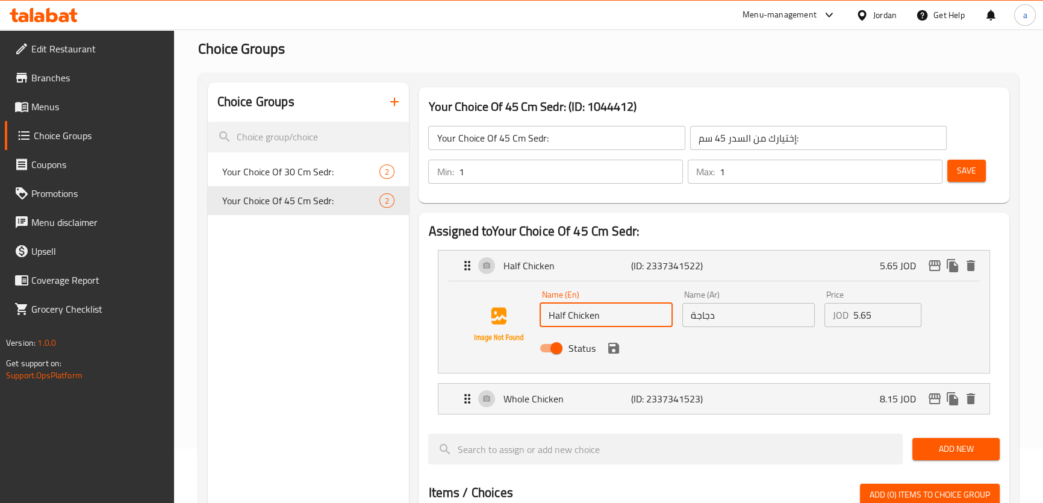
click at [553, 318] on input "Half Chicken" at bounding box center [605, 315] width 132 height 24
type input "Whole Chicken"
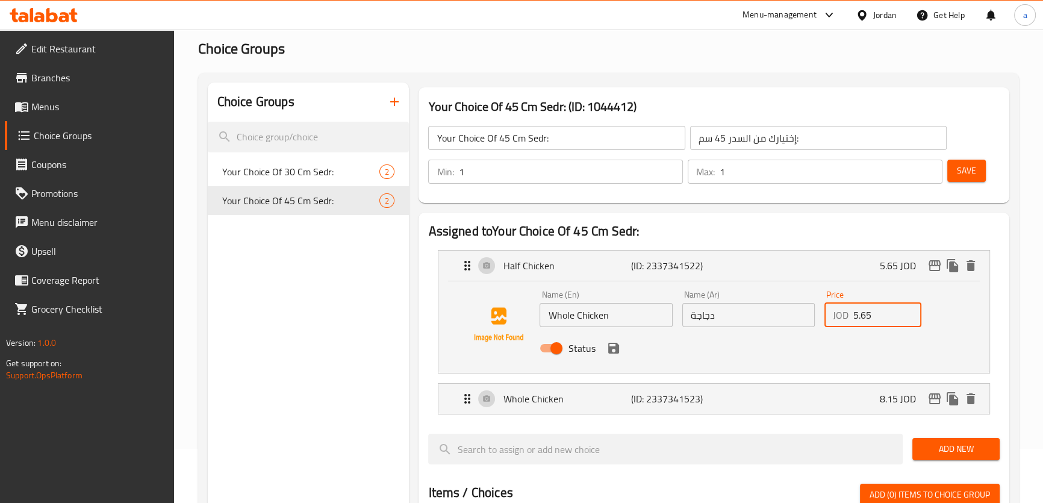
click at [872, 315] on input "5.65" at bounding box center [887, 315] width 68 height 24
click at [615, 351] on icon "save" at bounding box center [613, 348] width 11 height 11
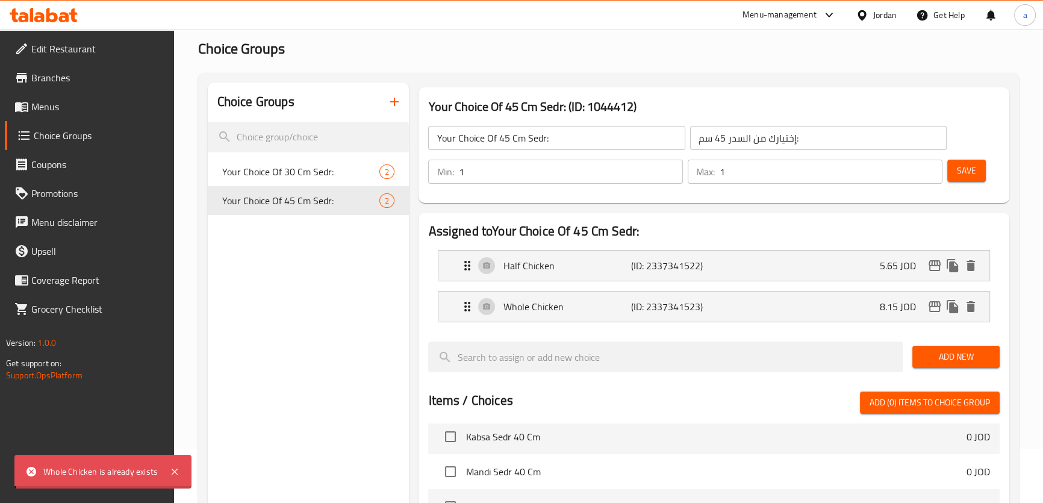
type input "12.5"
click at [638, 307] on p "(ID: 2337341523)" at bounding box center [673, 306] width 85 height 14
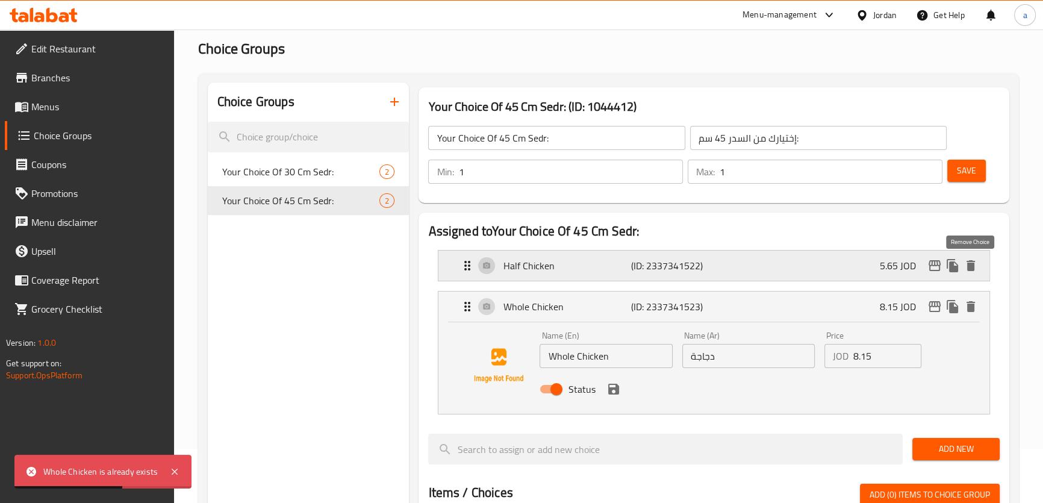
click at [973, 270] on icon "delete" at bounding box center [970, 265] width 8 height 11
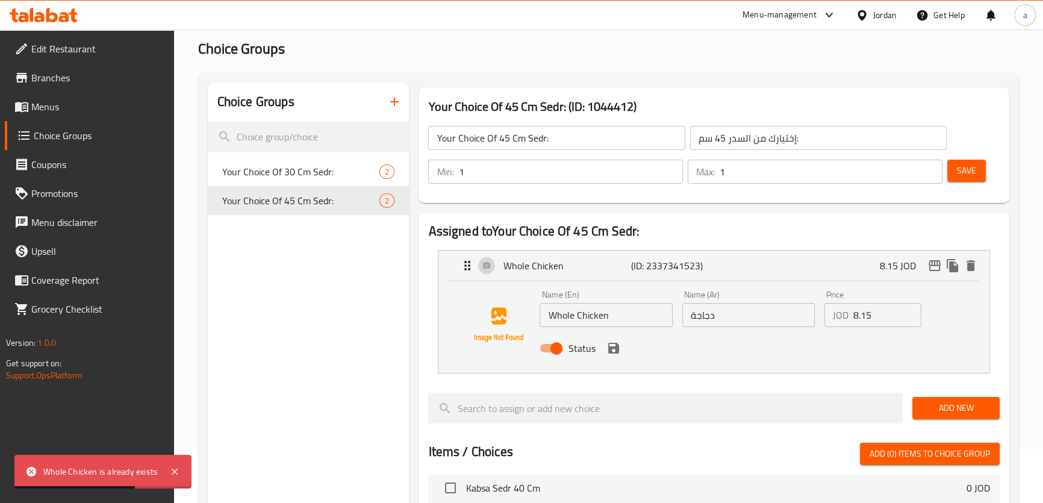
click at [845, 314] on p "JOD" at bounding box center [841, 315] width 16 height 14
click at [855, 314] on input "8.15" at bounding box center [887, 315] width 68 height 24
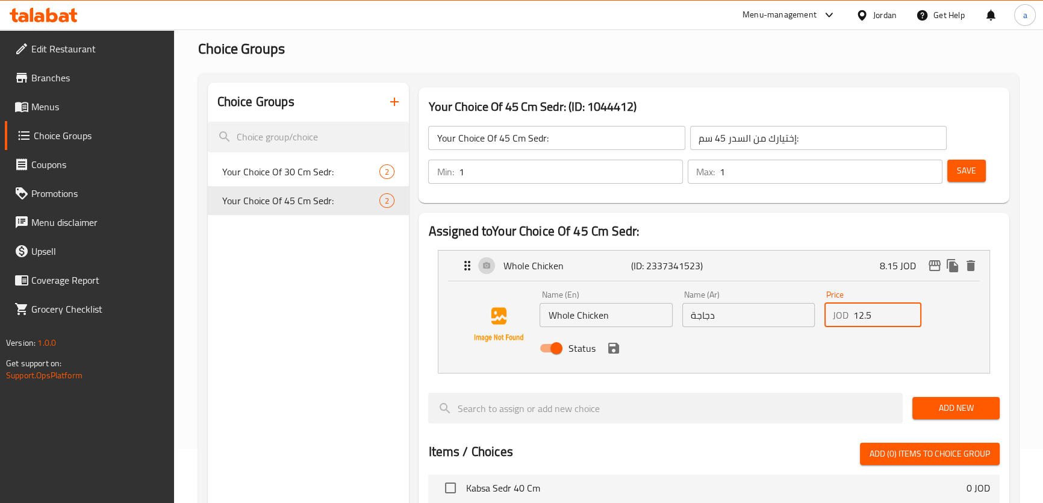
click at [609, 348] on icon "save" at bounding box center [613, 348] width 11 height 11
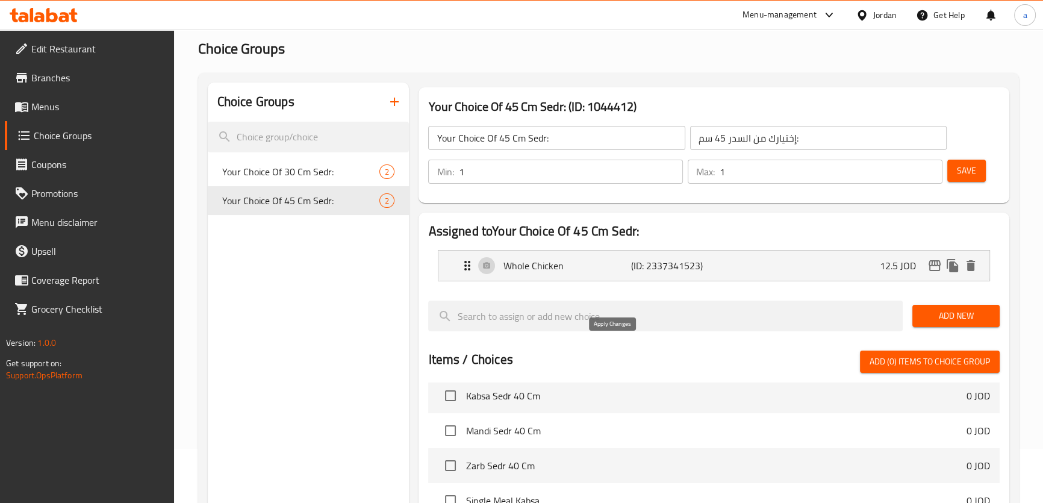
type input "12.5"
click at [969, 319] on span "Add New" at bounding box center [956, 315] width 68 height 15
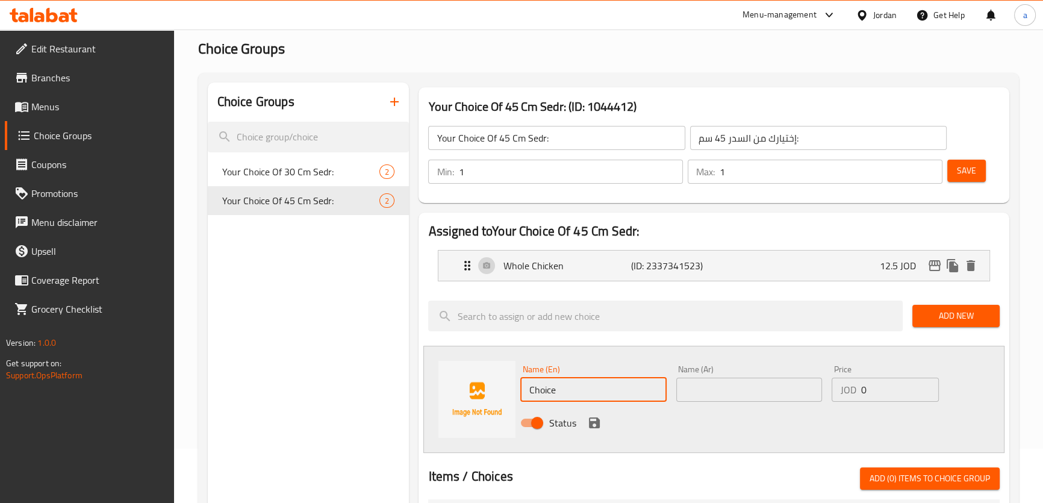
click at [579, 381] on input "Choice" at bounding box center [593, 389] width 146 height 24
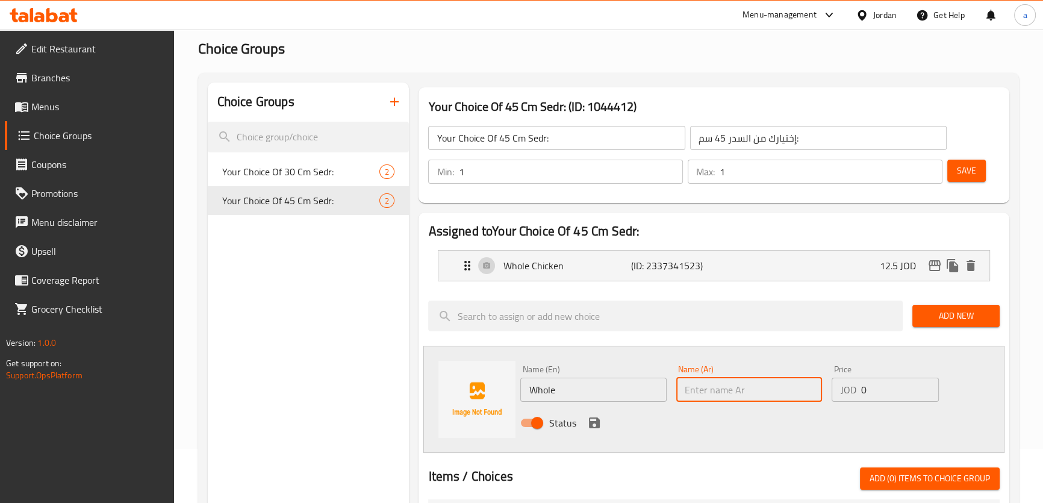
click at [613, 383] on input "Whole" at bounding box center [593, 389] width 146 height 24
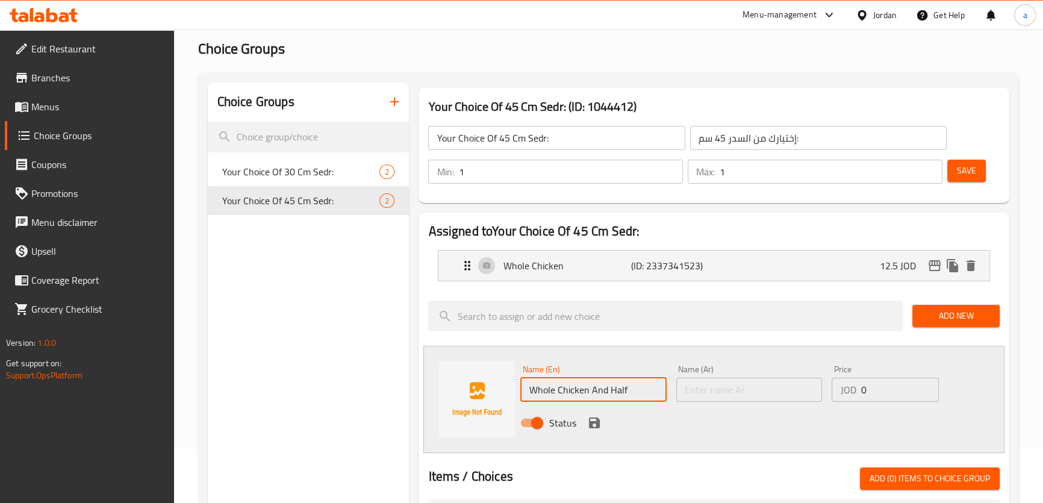
type input "Whole Chicken And Half"
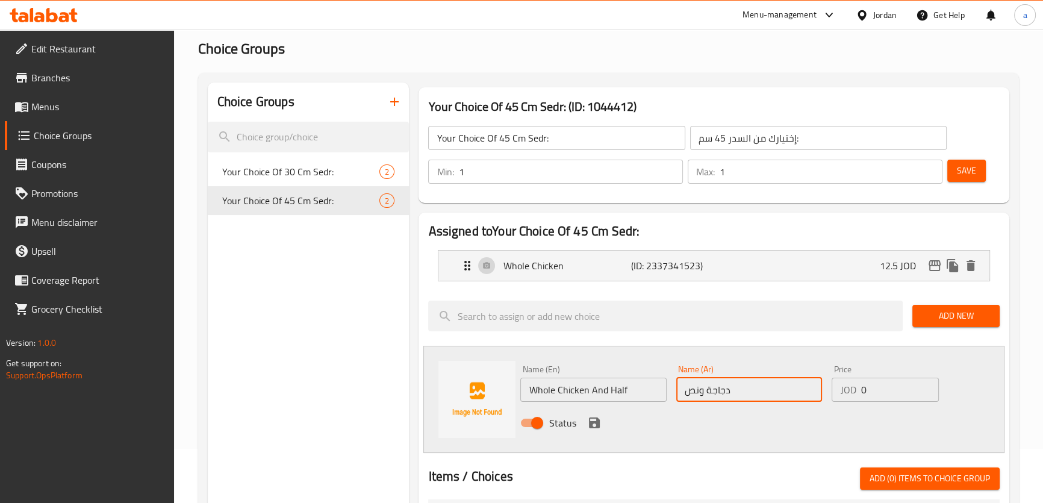
type input "دجاجة ونص"
click at [903, 395] on input "0" at bounding box center [899, 389] width 78 height 24
type input "15.65"
click at [589, 418] on icon "save" at bounding box center [594, 422] width 11 height 11
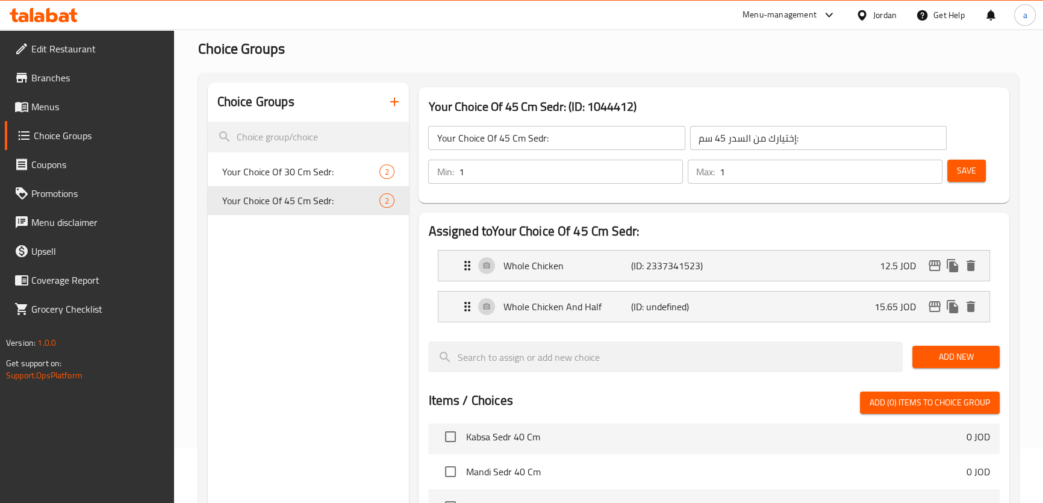
click at [962, 356] on span "Add New" at bounding box center [956, 356] width 68 height 15
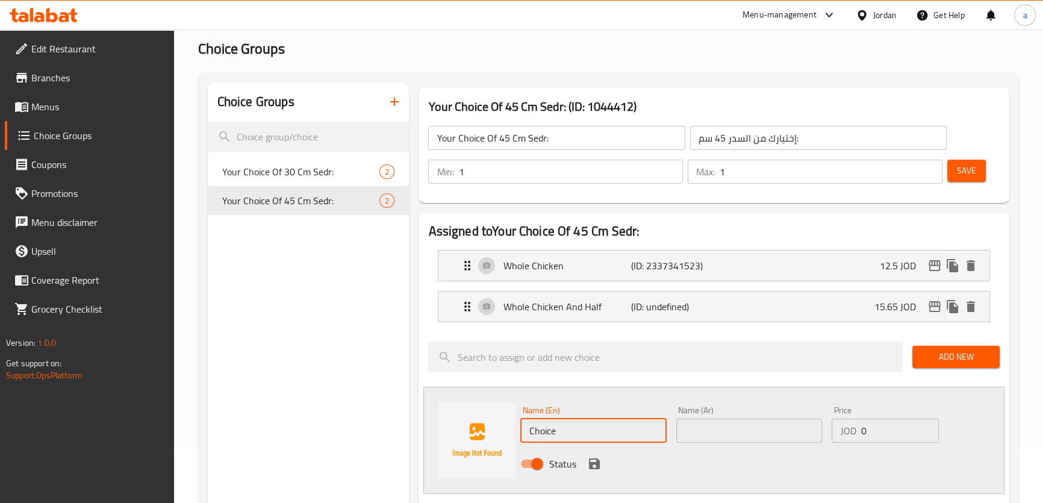
click at [542, 419] on input "Choice" at bounding box center [593, 430] width 146 height 24
type input "2 Whole Chickens"
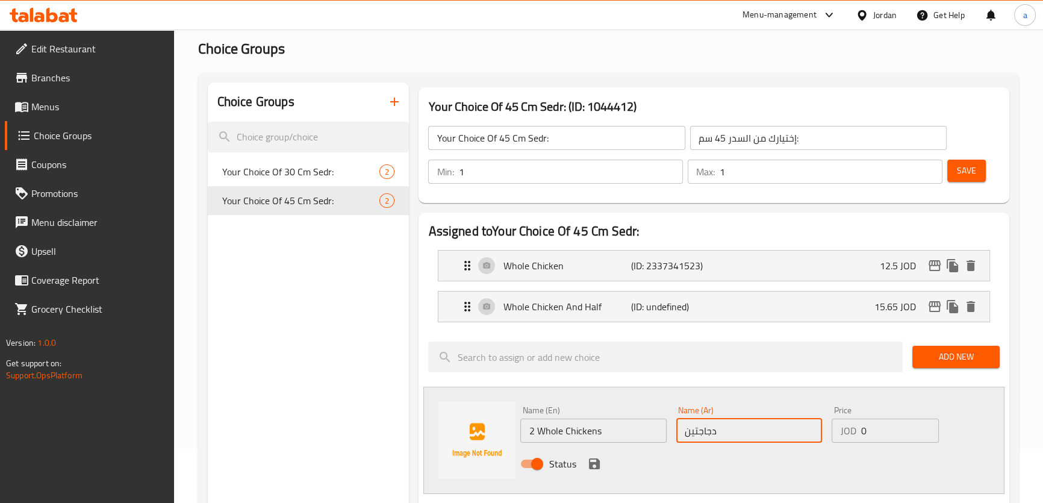
type input "دجاجتين"
drag, startPoint x: 890, startPoint y: 429, endPoint x: 856, endPoint y: 435, distance: 34.2
click at [856, 435] on div "JOD 0 Price" at bounding box center [884, 430] width 107 height 24
type input "18.75"
click at [863, 408] on div "Price JOD 18.75 Price" at bounding box center [884, 424] width 107 height 37
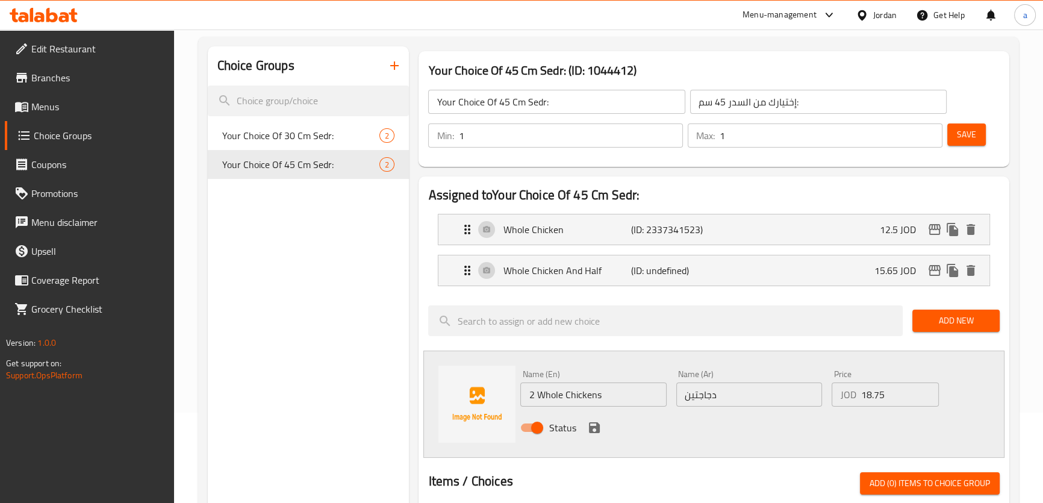
scroll to position [164, 0]
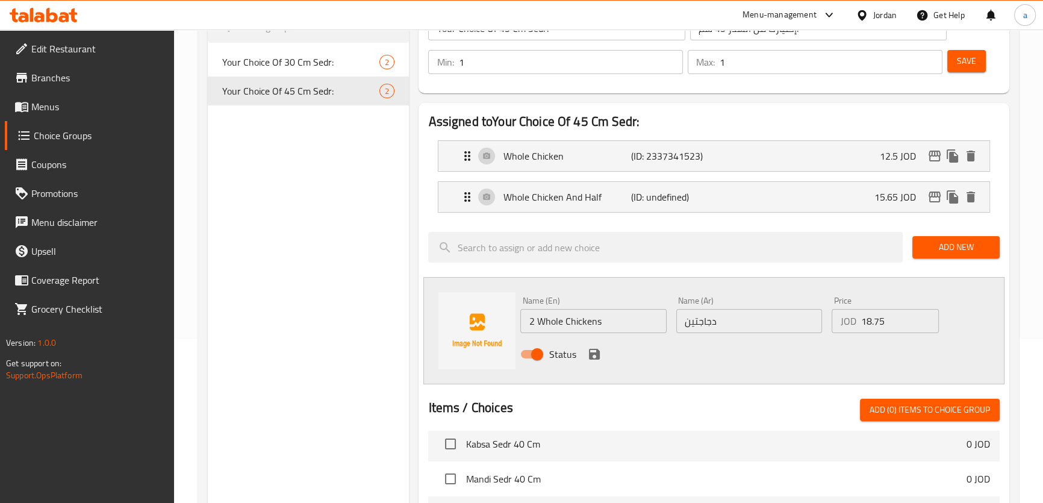
click at [592, 353] on icon "save" at bounding box center [594, 354] width 11 height 11
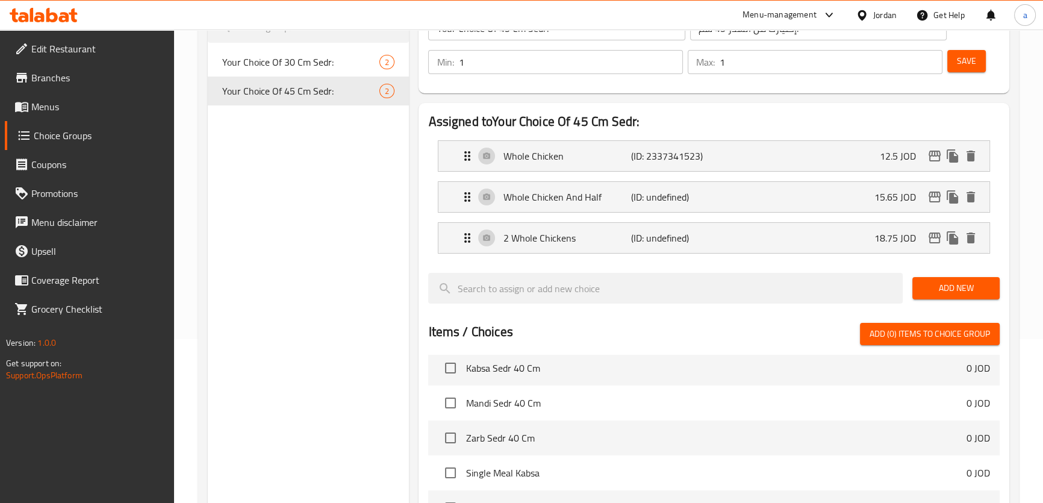
click at [946, 284] on span "Add New" at bounding box center [956, 288] width 68 height 15
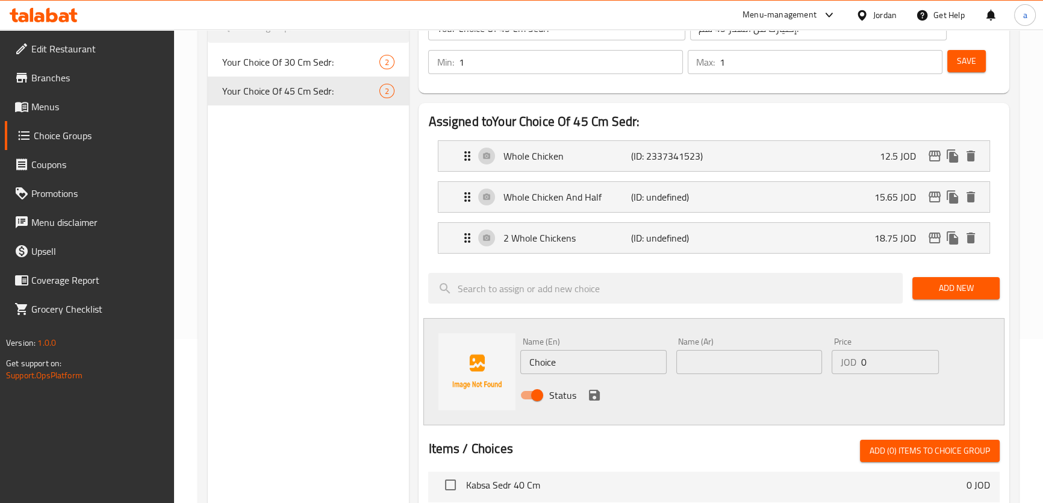
click at [613, 355] on input "Choice" at bounding box center [593, 362] width 146 height 24
type input "2 Whole Chickens And Half"
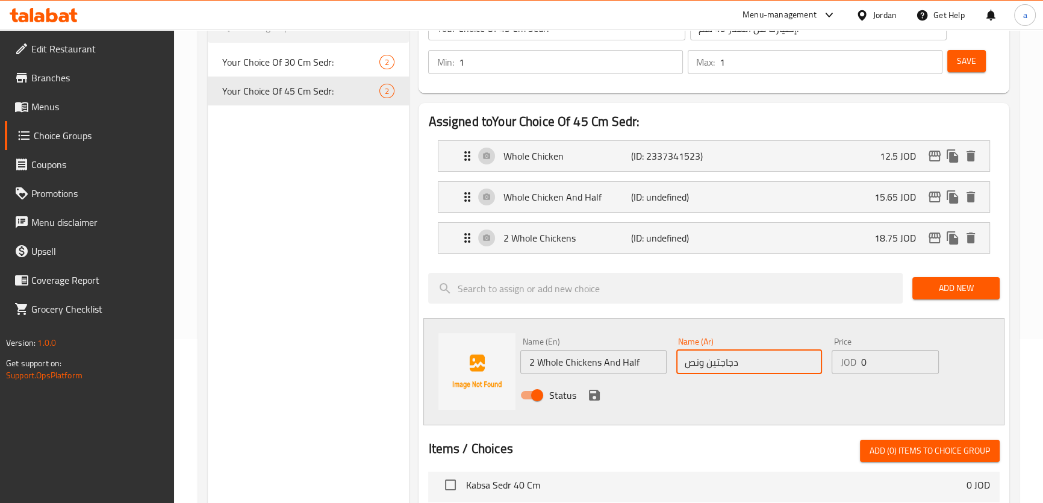
type input "دجاجتين ونص"
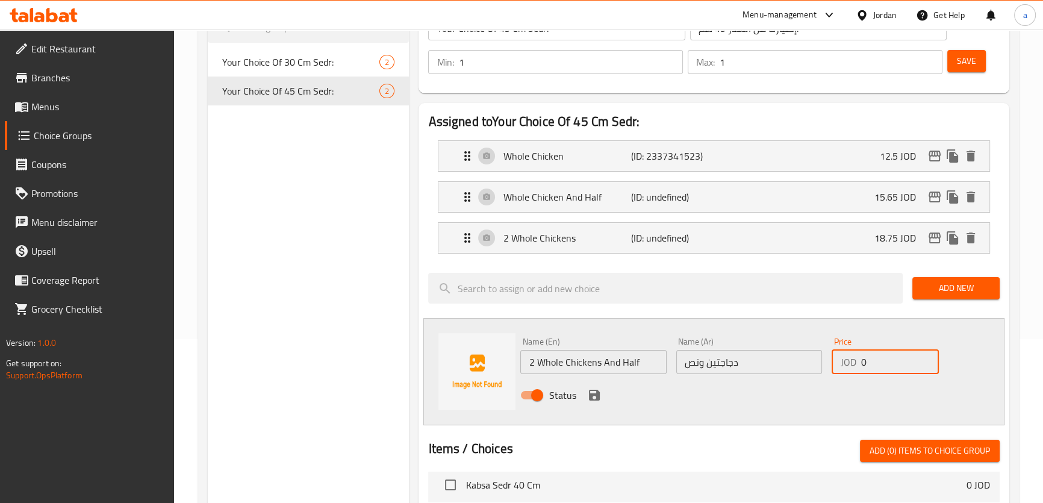
click at [869, 362] on input "0" at bounding box center [899, 362] width 78 height 24
type input "21.9"
click at [597, 395] on icon "save" at bounding box center [594, 395] width 11 height 11
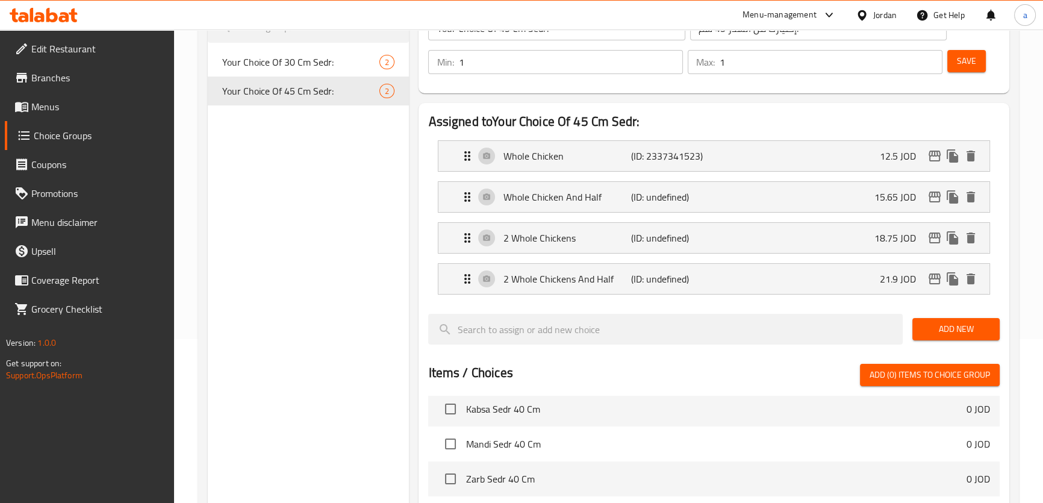
click at [976, 65] on button "Save" at bounding box center [966, 61] width 39 height 22
click at [391, 59] on icon "duplicate" at bounding box center [389, 61] width 11 height 13
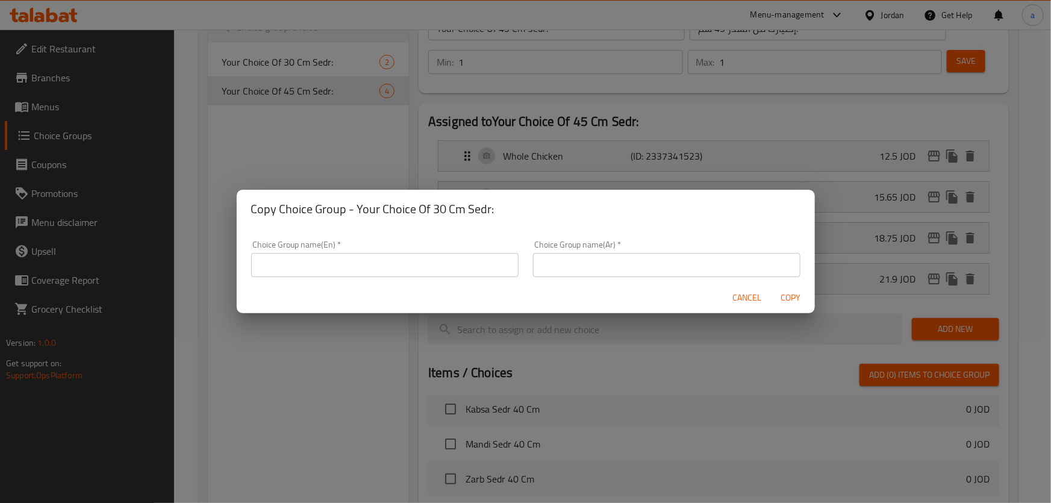
click at [494, 260] on input "text" at bounding box center [384, 265] width 267 height 24
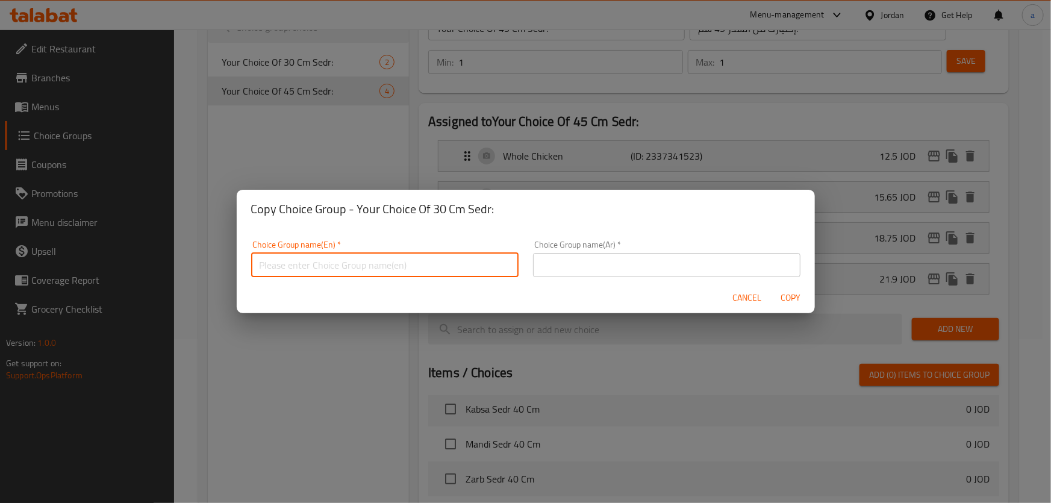
type input "Your Choice Of 45 Cm Sedr:"
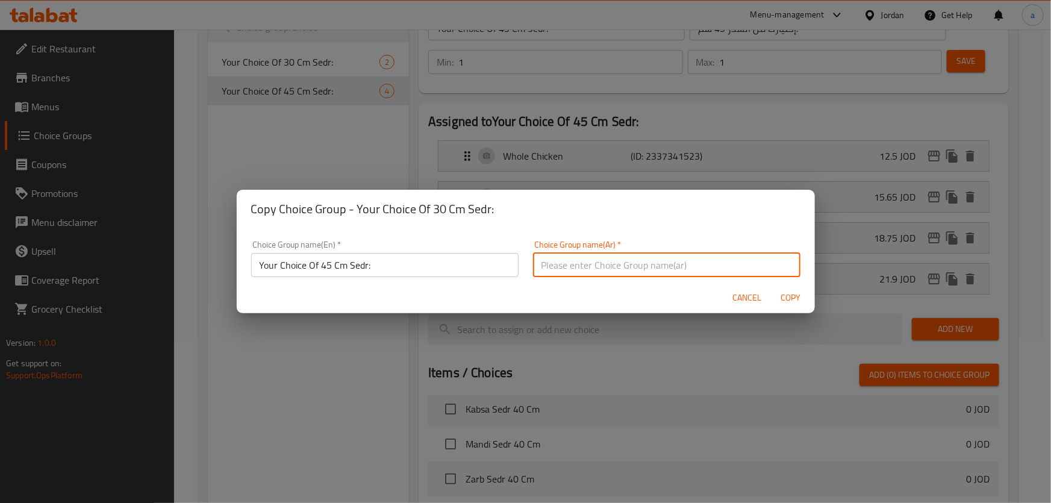
click at [586, 264] on input "text" at bounding box center [666, 265] width 267 height 24
type input "إختيارك من السدر 30 سم:"
click at [327, 264] on input "Your Choice Of 45 Cm Sedr:" at bounding box center [384, 265] width 267 height 24
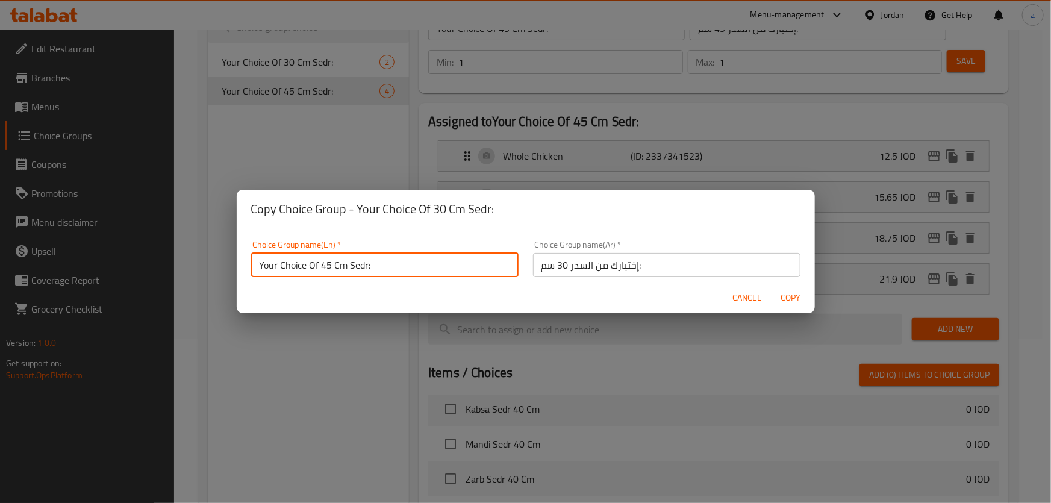
click at [327, 264] on input "Your Choice Of 45 Cm Sedr:" at bounding box center [384, 265] width 267 height 24
type input "Your Choice Of 40 Cm Sedr:"
click at [559, 264] on input "إختيارك من السدر 30 سم:" at bounding box center [666, 265] width 267 height 24
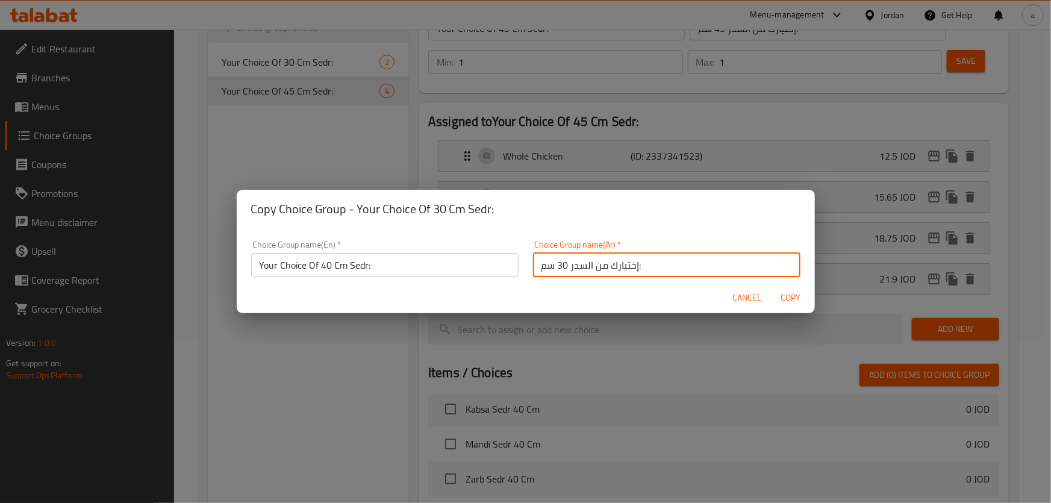
click at [559, 264] on input "إختيارك من السدر 30 سم:" at bounding box center [666, 265] width 267 height 24
type input "إختيارك من السدر 40 سم:"
click at [589, 294] on div "Cancel Copy" at bounding box center [526, 298] width 578 height 32
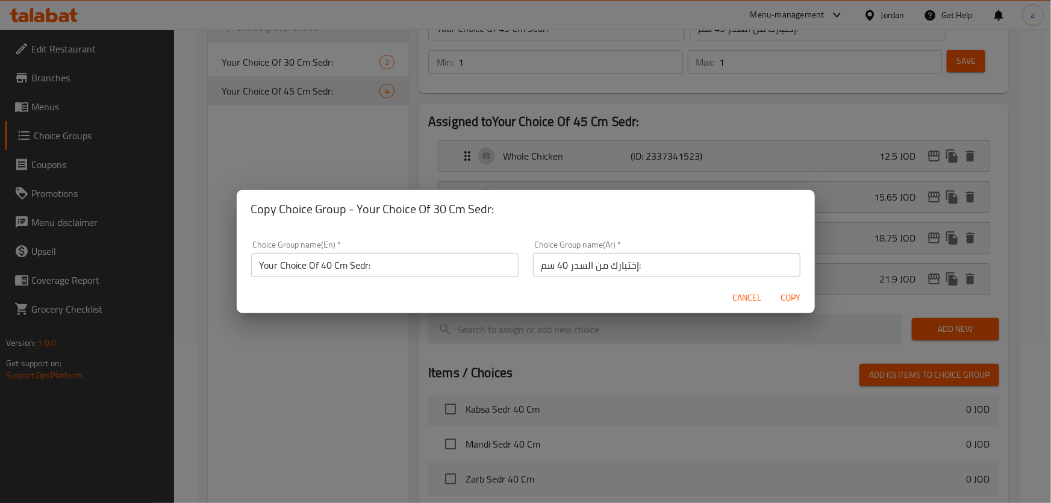
click at [799, 290] on span "Copy" at bounding box center [790, 297] width 29 height 15
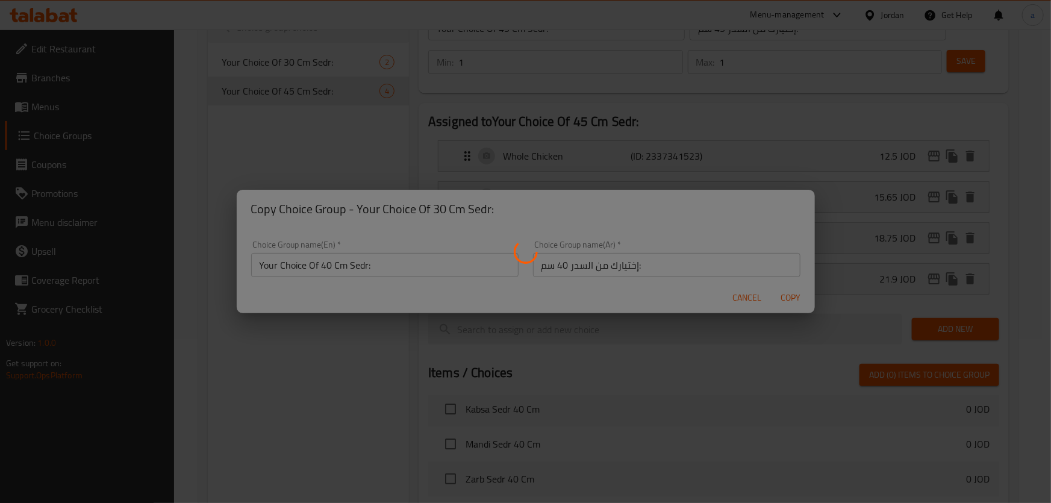
type input "Your Choice Of 40 Cm Sedr:"
type input "إختيارك من السدر 40 سم:"
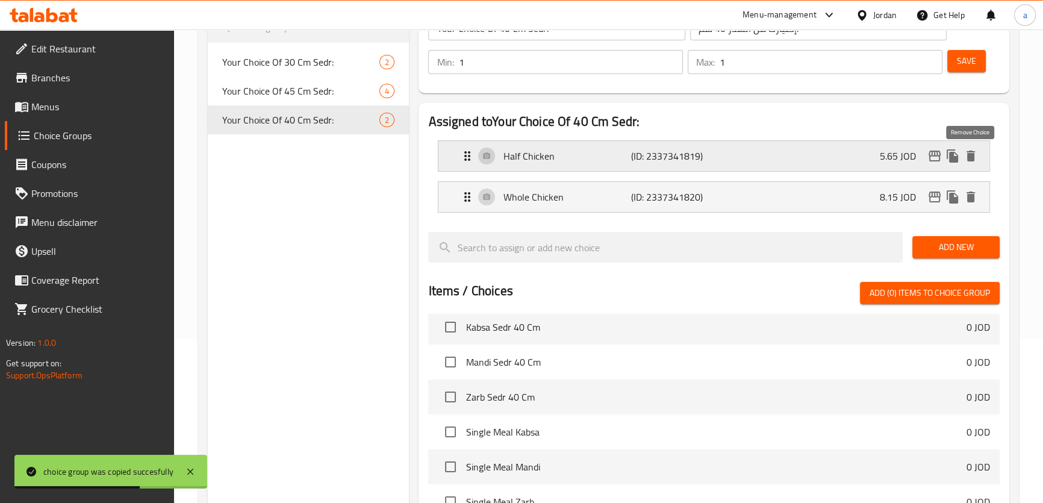
click at [972, 153] on icon "delete" at bounding box center [970, 156] width 8 height 11
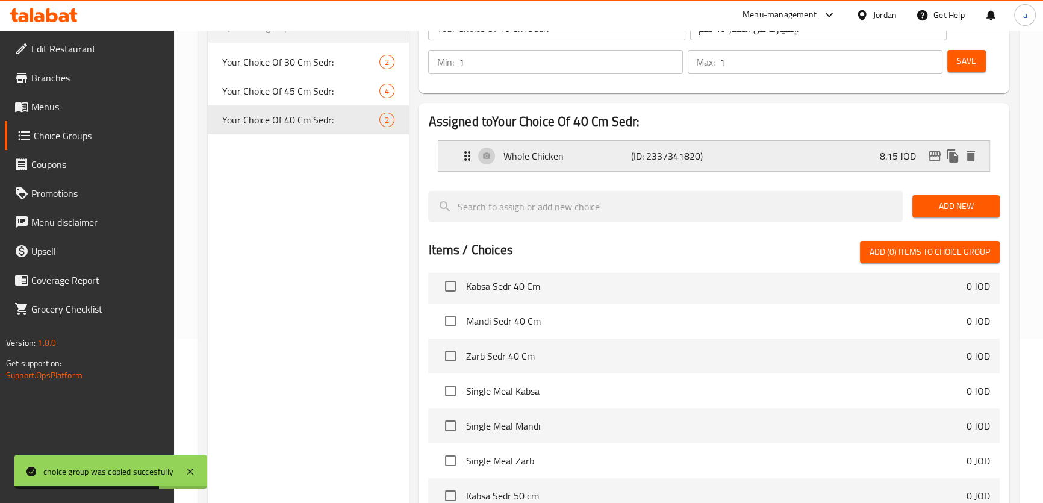
click at [753, 149] on div "Whole Chicken (ID: 2337341820) 8.15 JOD" at bounding box center [717, 156] width 514 height 30
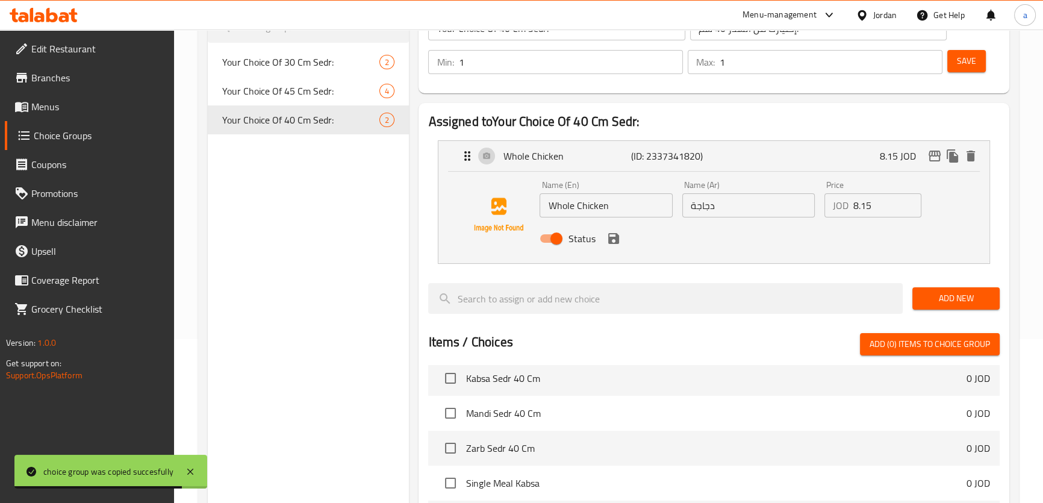
click at [873, 206] on input "8.15" at bounding box center [887, 205] width 68 height 24
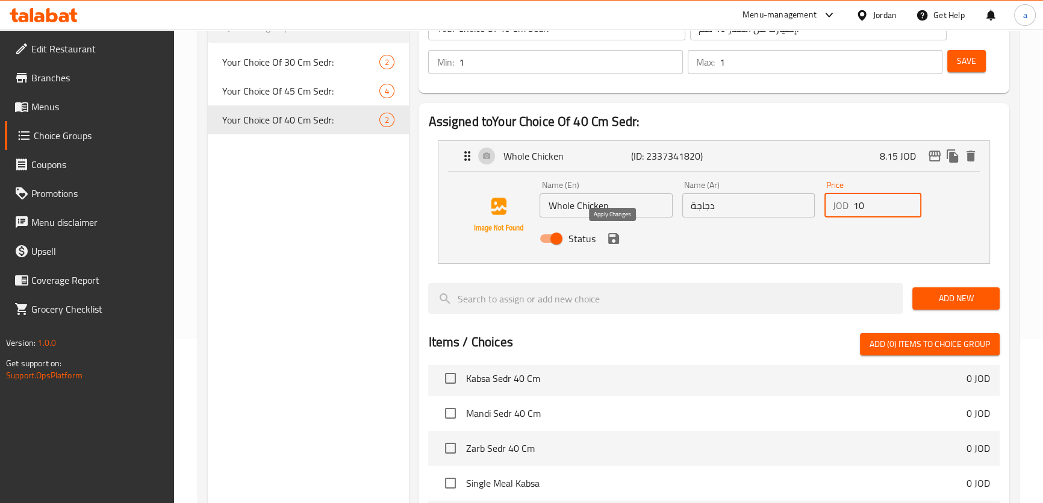
click at [615, 241] on icon "save" at bounding box center [613, 238] width 11 height 11
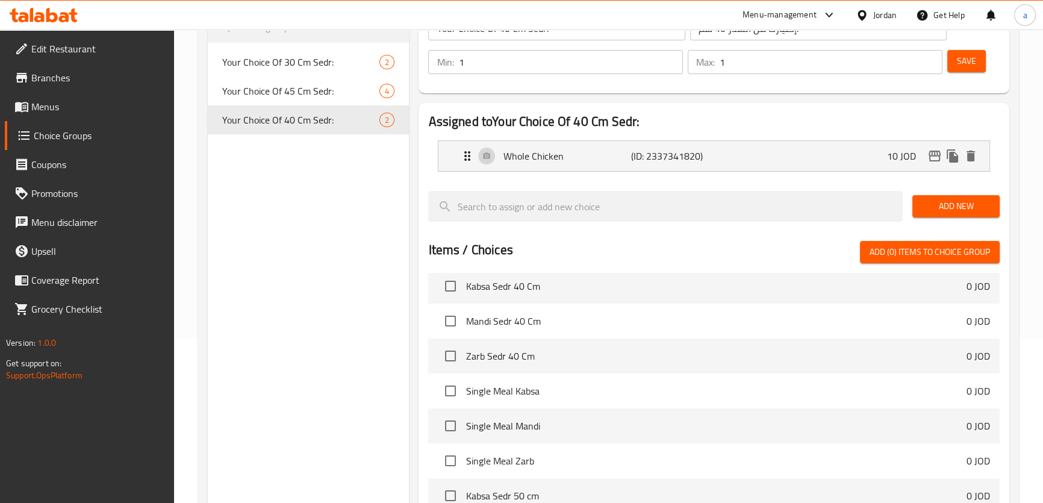
type input "10"
click at [962, 206] on span "Add New" at bounding box center [956, 206] width 68 height 15
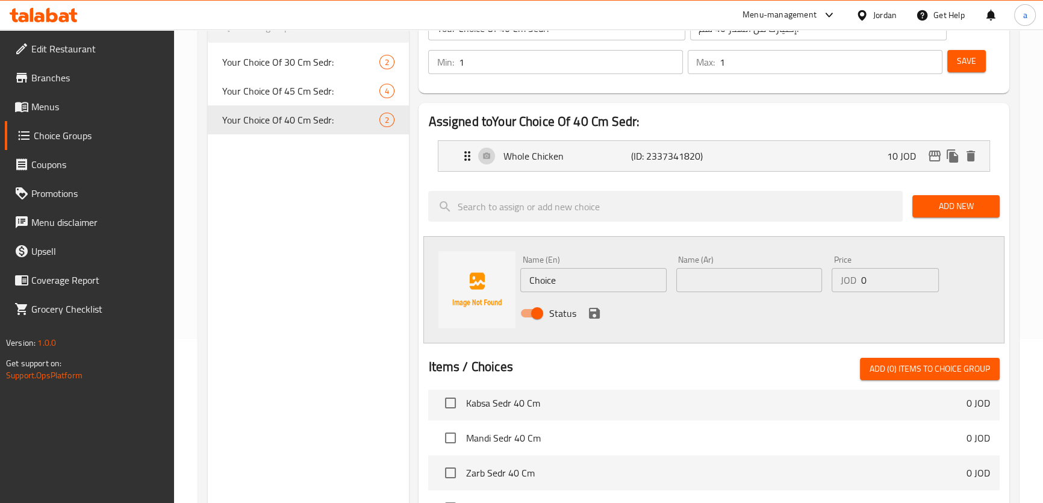
click at [581, 292] on div "Name (En) Choice Name (En)" at bounding box center [592, 273] width 155 height 46
click at [589, 283] on input "Choice" at bounding box center [593, 280] width 146 height 24
type input "Whole Chicken And Half"
drag, startPoint x: 699, startPoint y: 271, endPoint x: 710, endPoint y: 278, distance: 13.0
click at [699, 271] on input "text" at bounding box center [749, 280] width 146 height 24
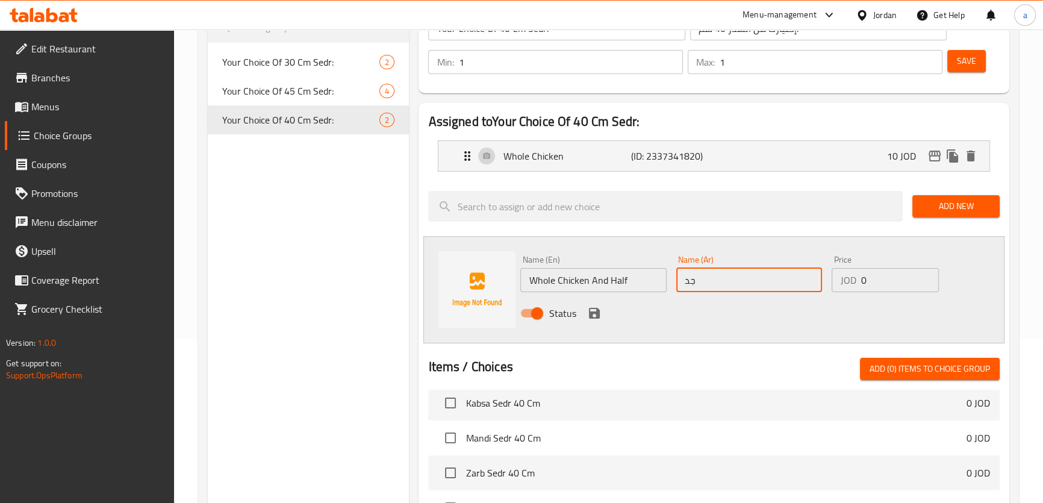
type input "ج"
type input "دجاجة ونص"
click at [867, 283] on input "0" at bounding box center [899, 280] width 78 height 24
type input "13.15"
click at [803, 305] on div "Status" at bounding box center [748, 313] width 467 height 33
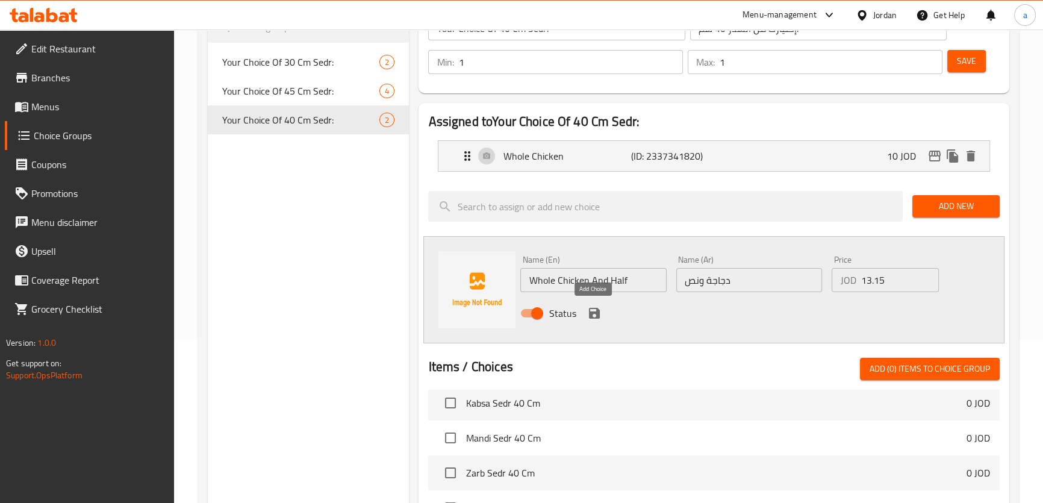
click at [591, 311] on icon "save" at bounding box center [594, 313] width 11 height 11
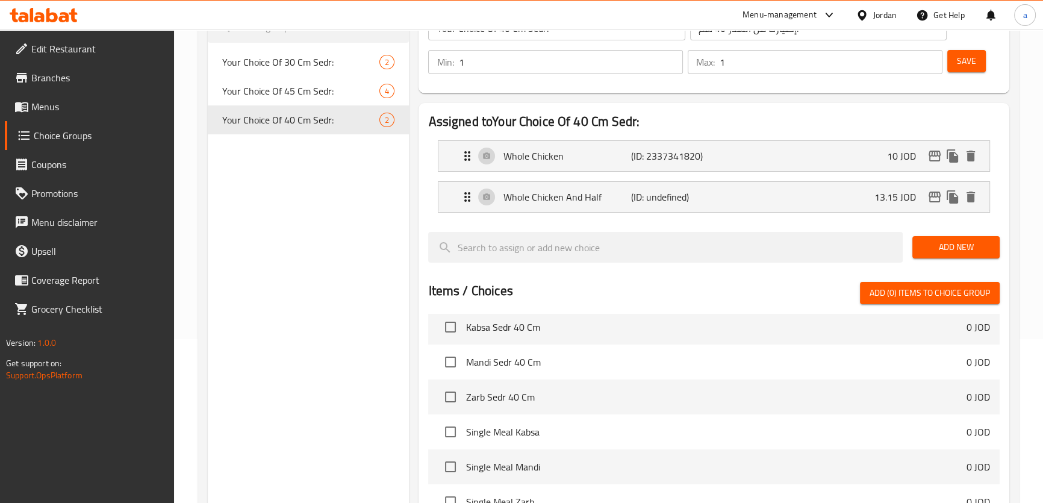
click at [967, 66] on span "Save" at bounding box center [966, 61] width 19 height 15
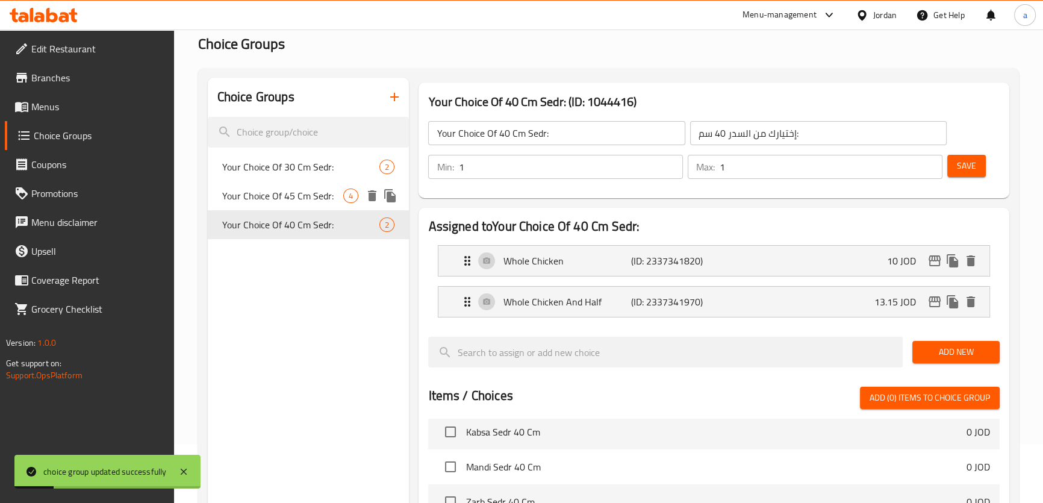
scroll to position [54, 0]
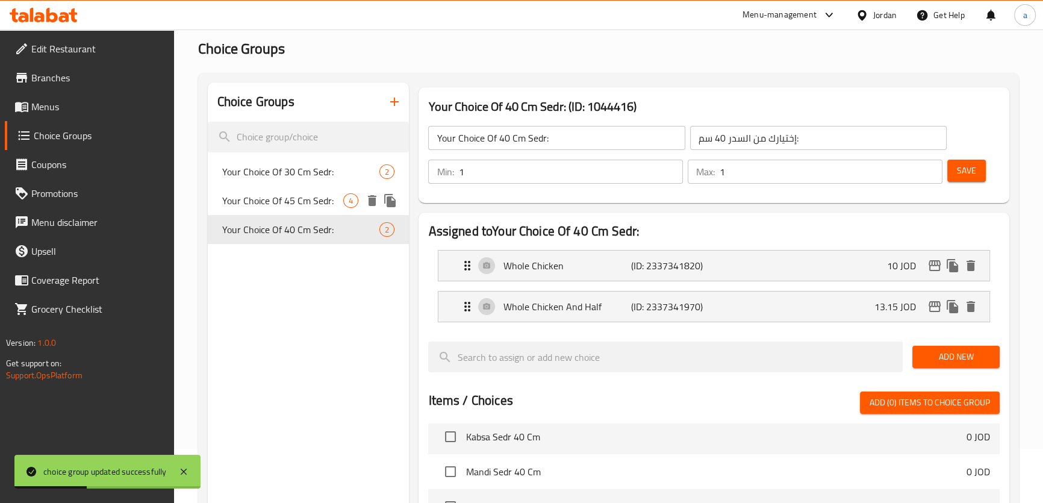
click at [317, 193] on span "Your Choice Of 45 Cm Sedr:" at bounding box center [283, 200] width 122 height 14
type input "Your Choice Of 45 Cm Sedr:"
type input "إختيارك من السدر 45 سم:"
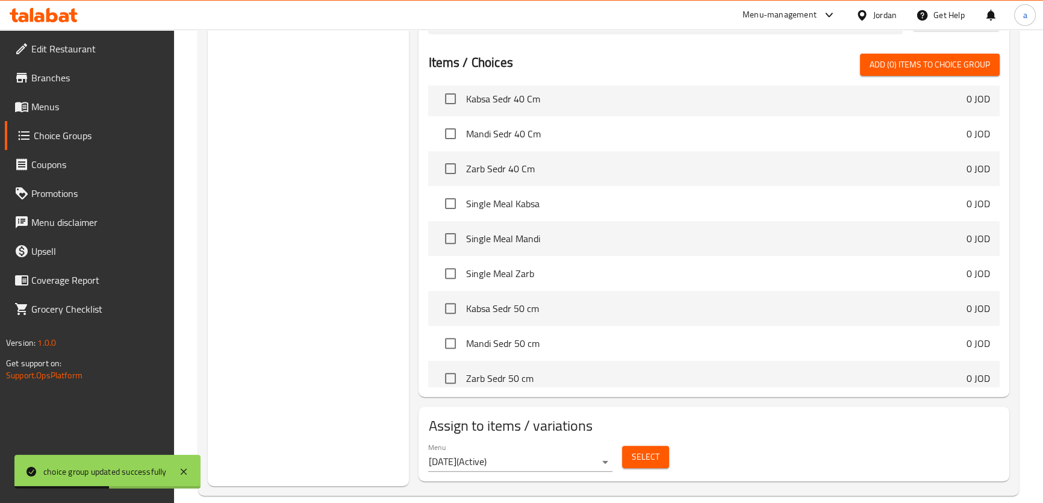
scroll to position [490, 0]
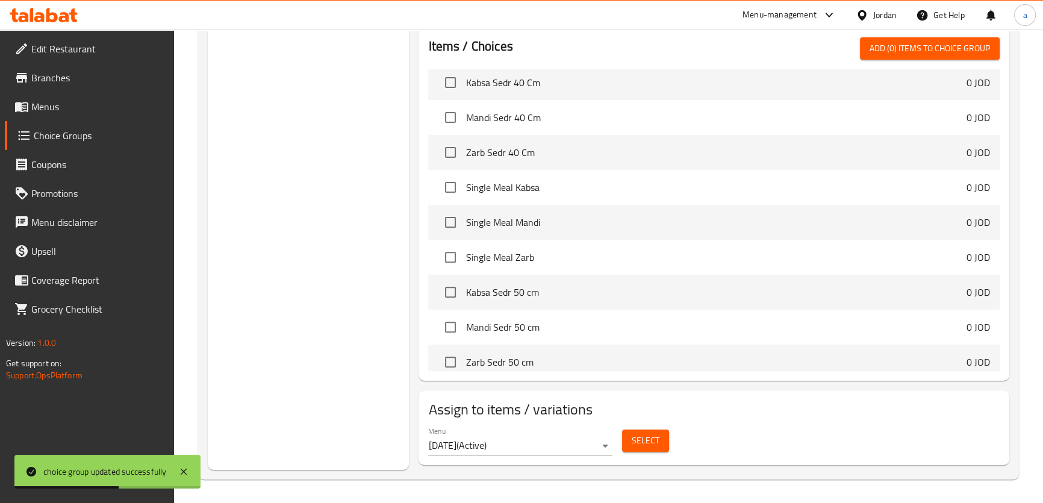
click at [651, 448] on button "Select" at bounding box center [645, 440] width 47 height 22
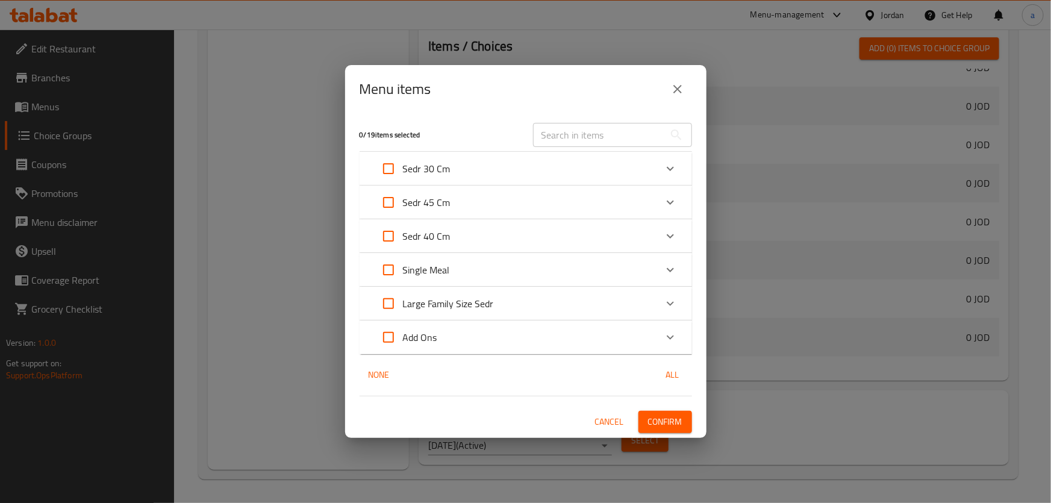
click at [684, 83] on icon "close" at bounding box center [677, 89] width 14 height 14
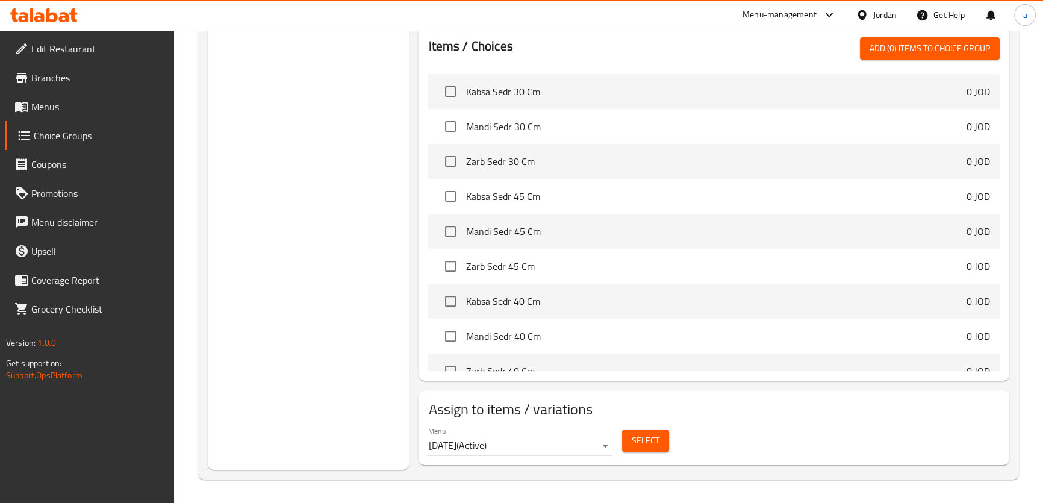
click at [670, 426] on div "Select" at bounding box center [645, 440] width 57 height 32
click at [670, 433] on div "Select" at bounding box center [645, 440] width 57 height 32
click at [660, 441] on button "Select" at bounding box center [645, 440] width 47 height 22
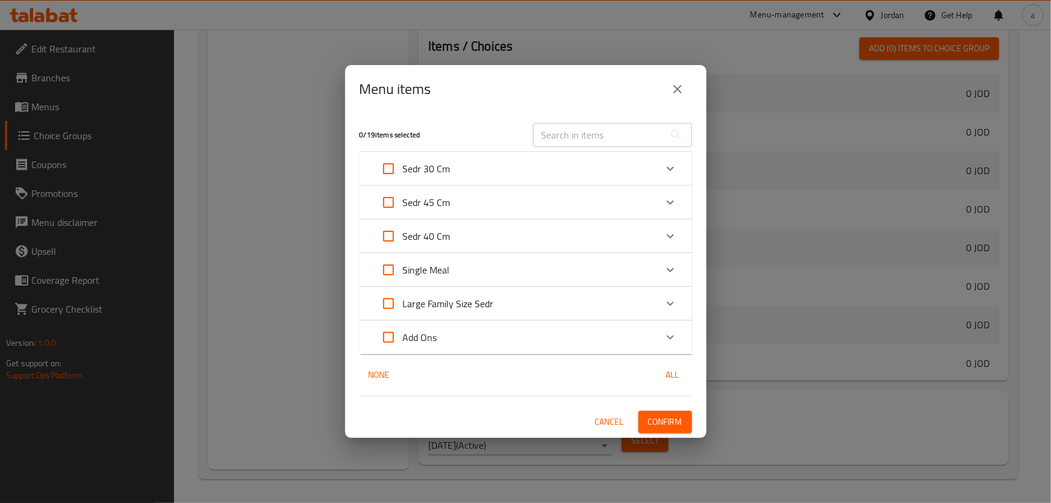
click at [383, 205] on input "Expand" at bounding box center [388, 202] width 29 height 29
checkbox input "true"
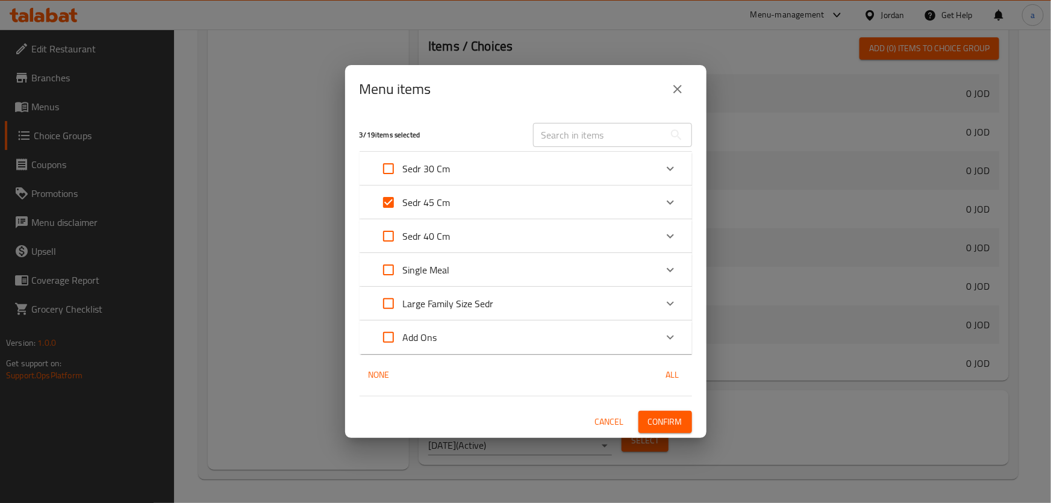
click at [686, 420] on button "Confirm" at bounding box center [665, 422] width 54 height 22
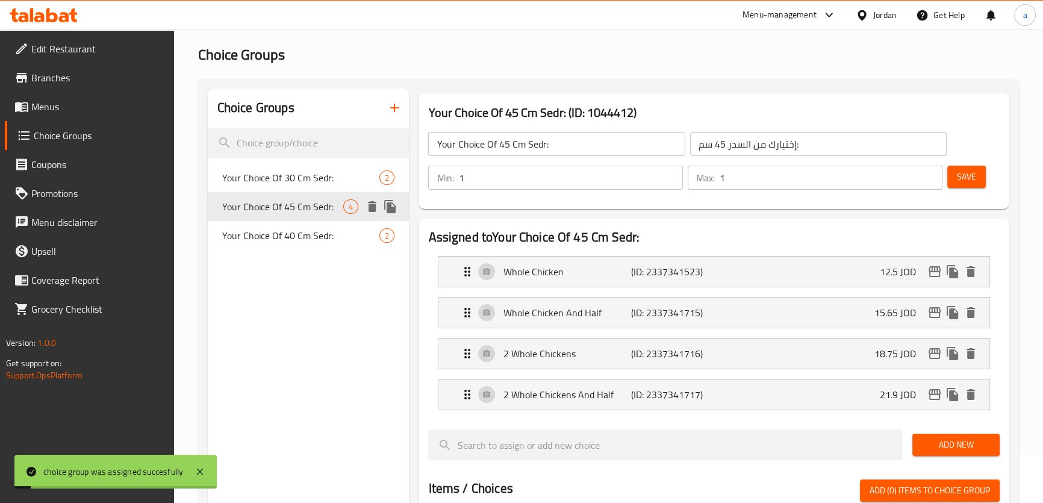
scroll to position [0, 0]
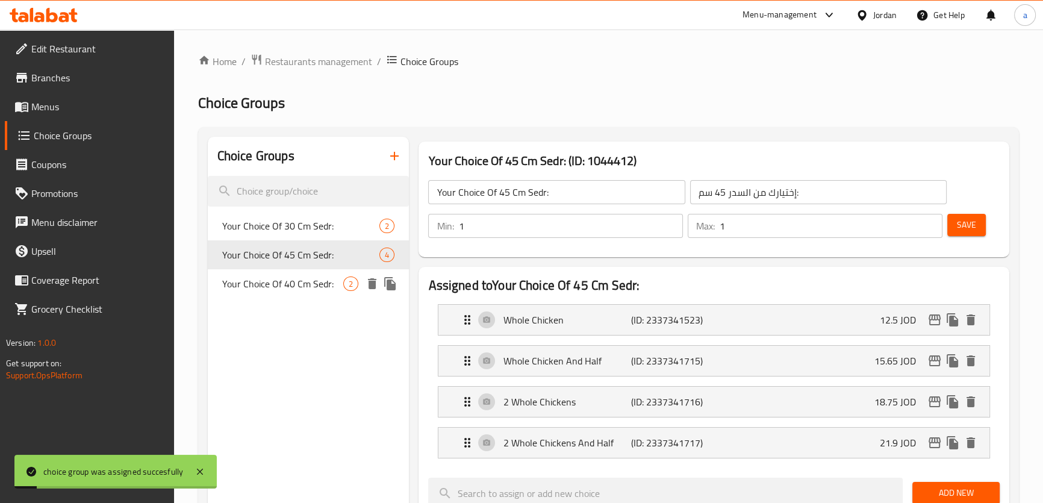
click at [299, 282] on span "Your Choice Of 40 Cm Sedr:" at bounding box center [283, 283] width 122 height 14
type input "Your Choice Of 40 Cm Sedr:"
type input "إختيارك من السدر 40 سم:"
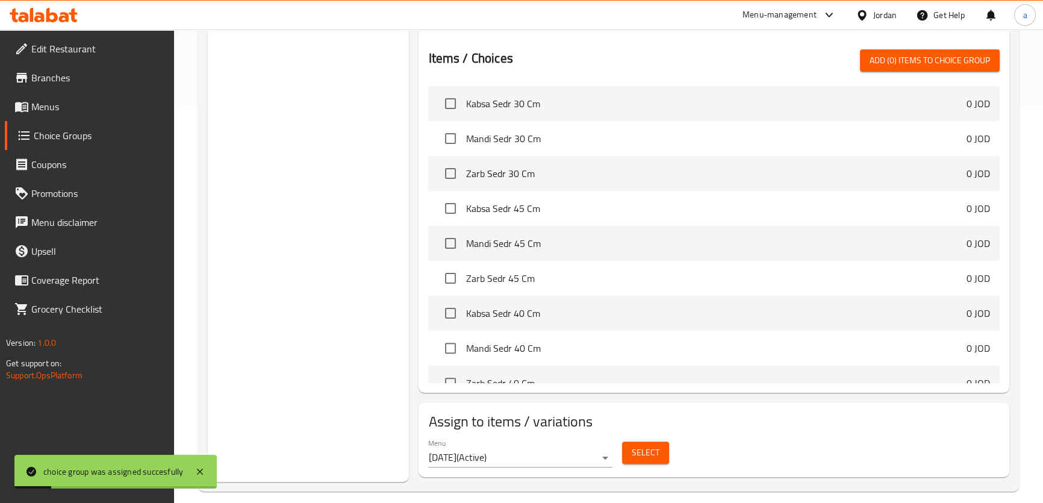
scroll to position [409, 0]
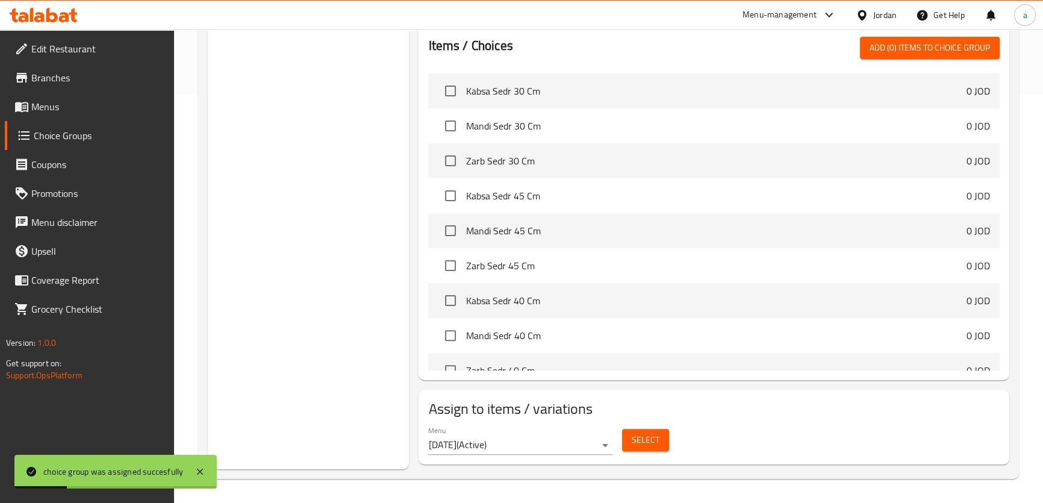
click at [654, 449] on button "Select" at bounding box center [645, 440] width 47 height 22
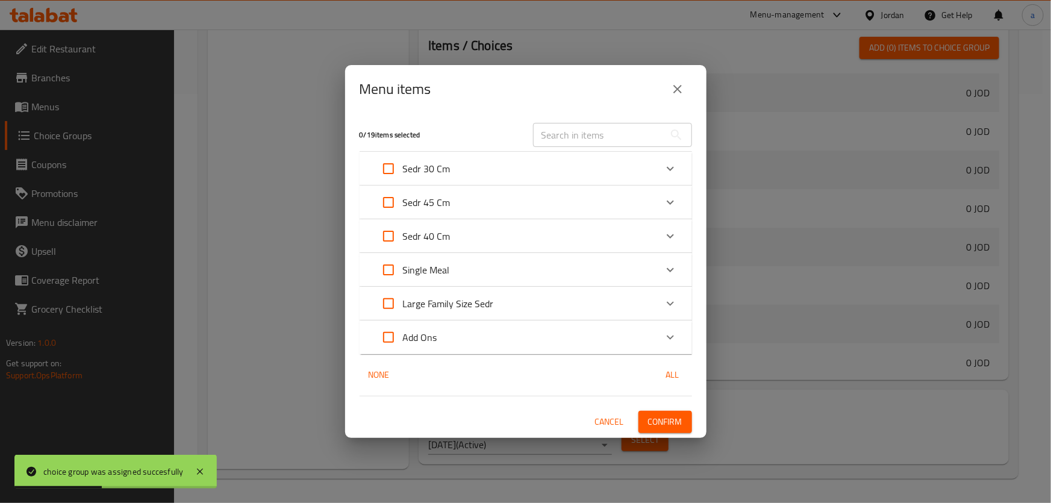
click at [386, 235] on input "Expand" at bounding box center [388, 236] width 29 height 29
checkbox input "true"
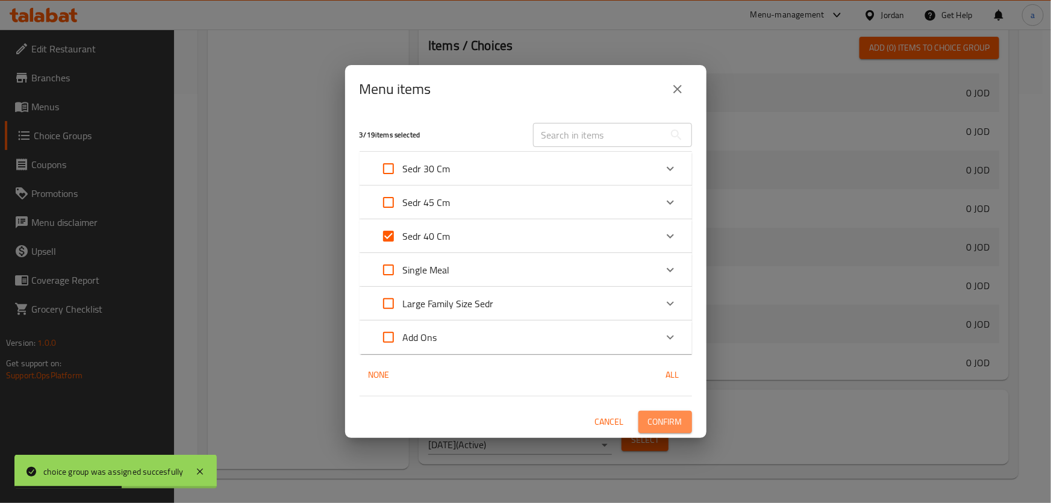
click at [660, 415] on span "Confirm" at bounding box center [665, 421] width 34 height 15
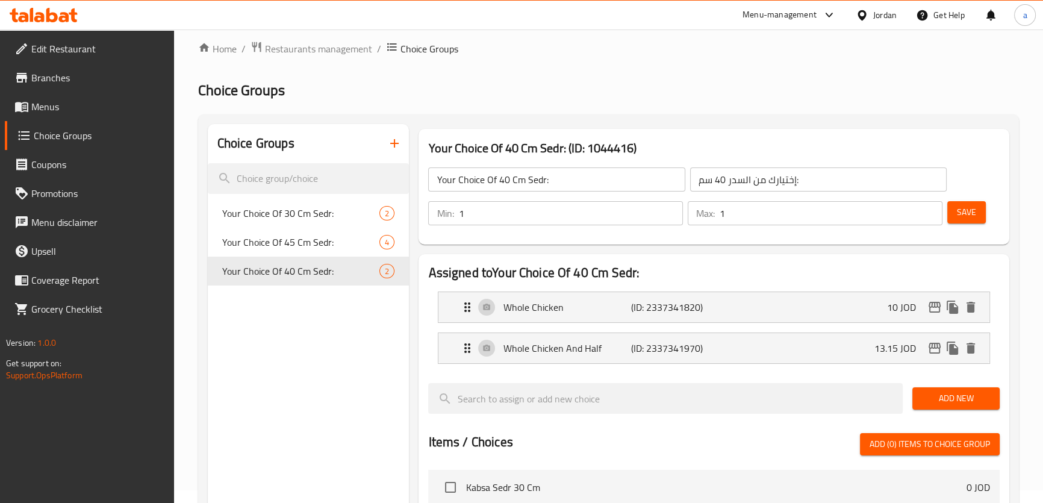
scroll to position [0, 0]
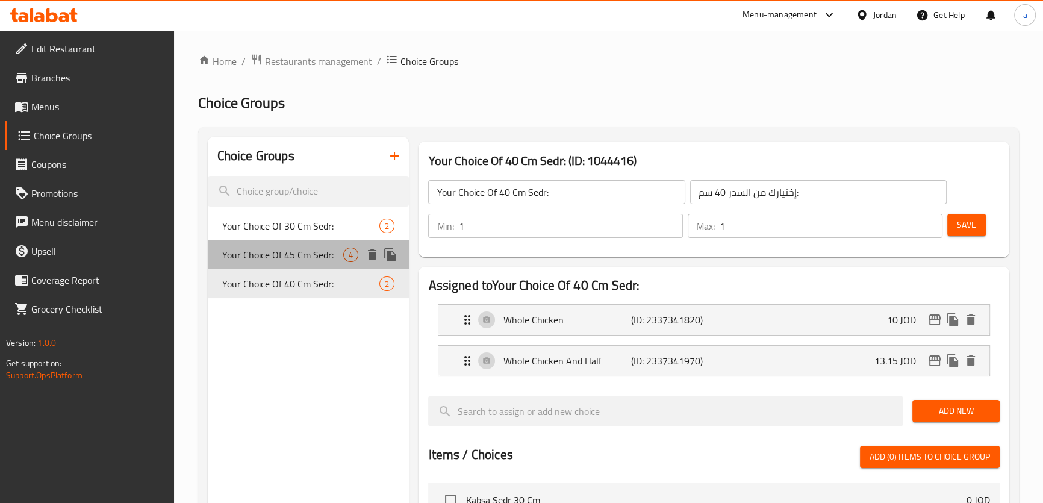
click at [284, 267] on div "Your Choice Of 45 Cm Sedr: 4" at bounding box center [309, 254] width 202 height 29
type input "Your Choice Of 45 Cm Sedr:"
type input "إختيارك من السدر 45 سم:"
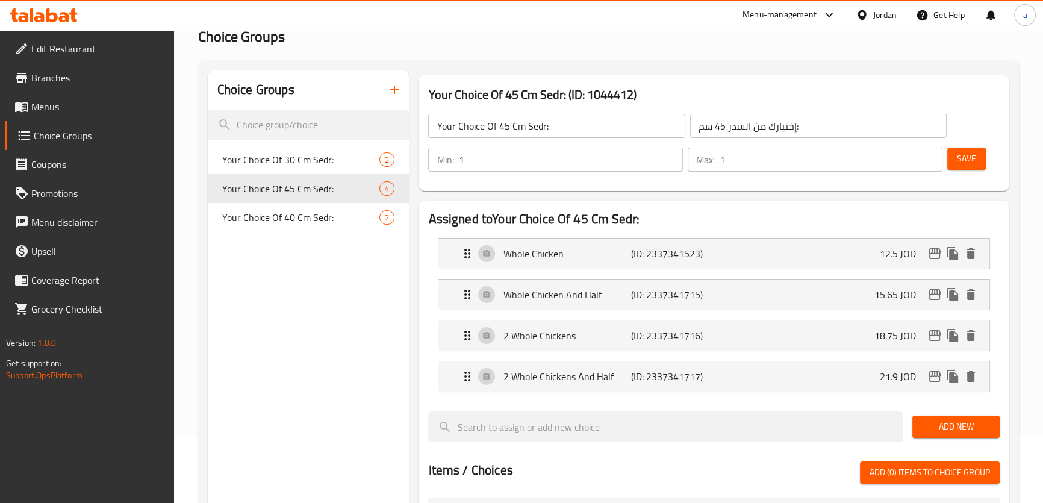
scroll to position [164, 0]
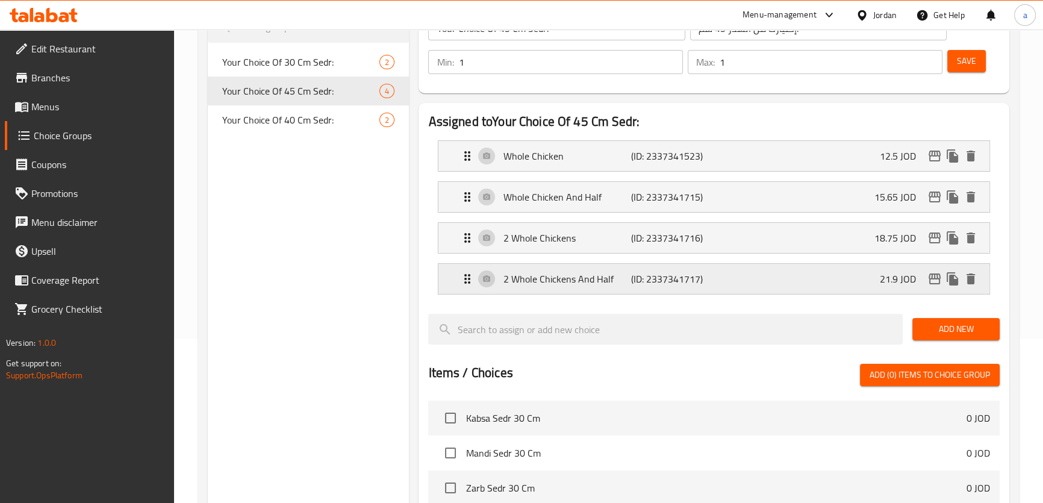
click at [595, 288] on div "2 Whole Chickens And Half (ID: 2337341717) 21.9 JOD" at bounding box center [717, 279] width 514 height 30
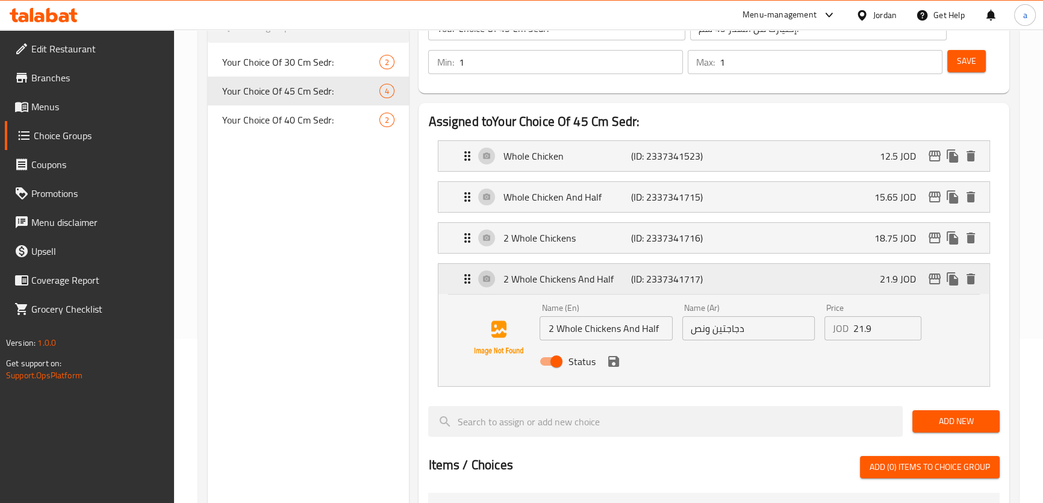
click at [609, 285] on p "2 Whole Chickens And Half" at bounding box center [567, 279] width 128 height 14
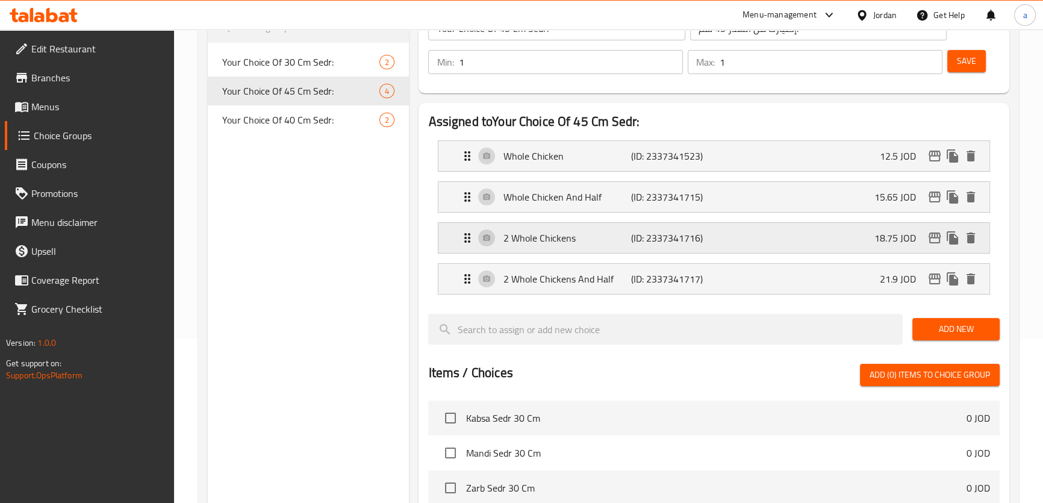
click at [635, 241] on p "(ID: 2337341716)" at bounding box center [673, 238] width 85 height 14
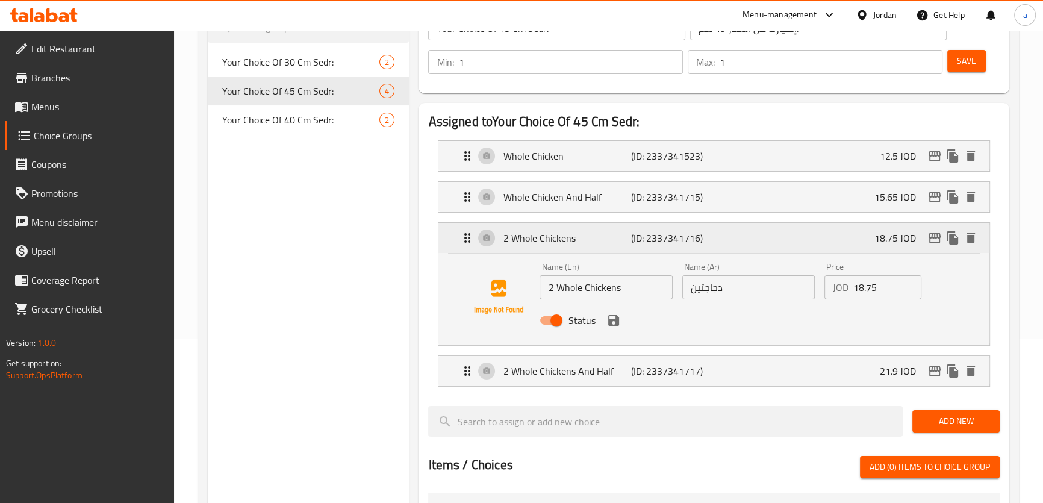
click at [635, 241] on p "(ID: 2337341716)" at bounding box center [673, 238] width 85 height 14
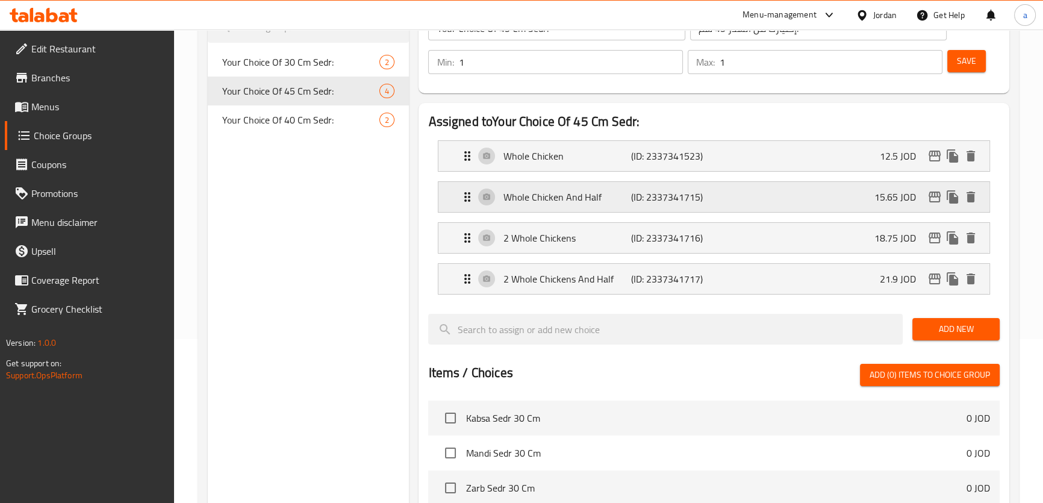
click at [681, 199] on p "(ID: 2337341715)" at bounding box center [673, 197] width 85 height 14
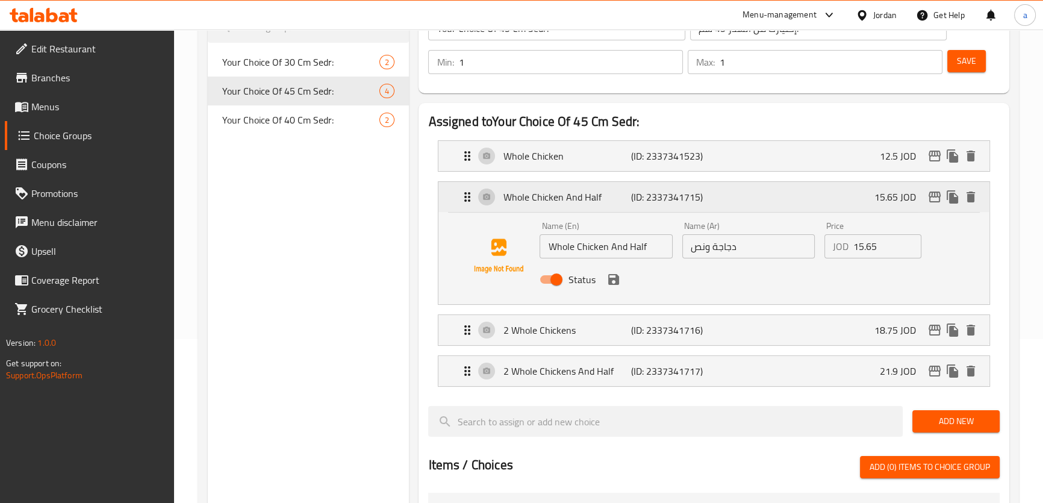
click at [681, 199] on p "(ID: 2337341715)" at bounding box center [673, 197] width 85 height 14
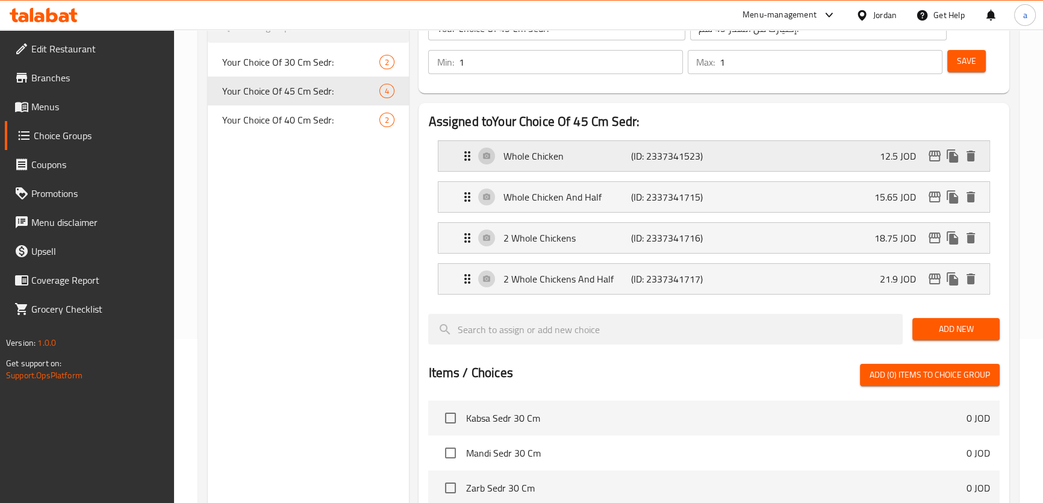
click at [698, 151] on p "(ID: 2337341523)" at bounding box center [673, 156] width 85 height 14
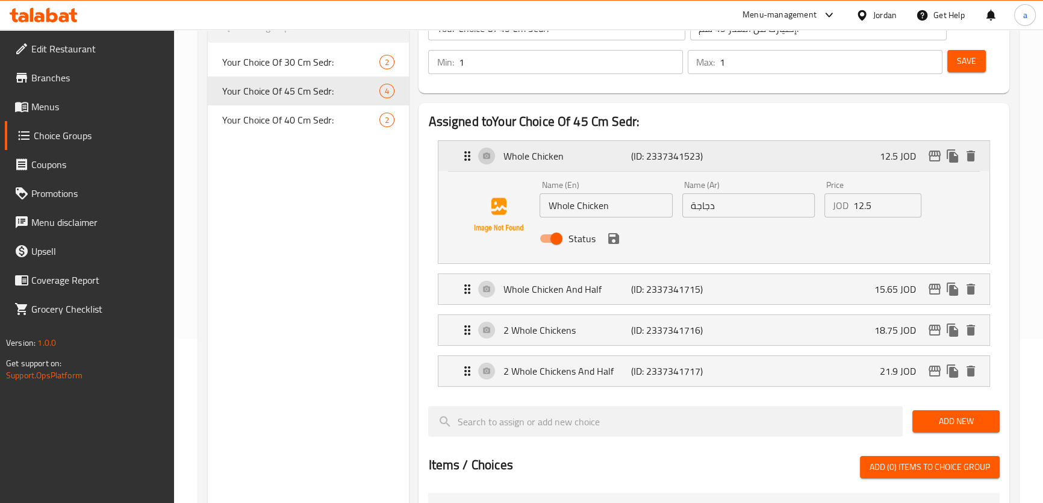
click at [698, 152] on p "(ID: 2337341523)" at bounding box center [673, 156] width 85 height 14
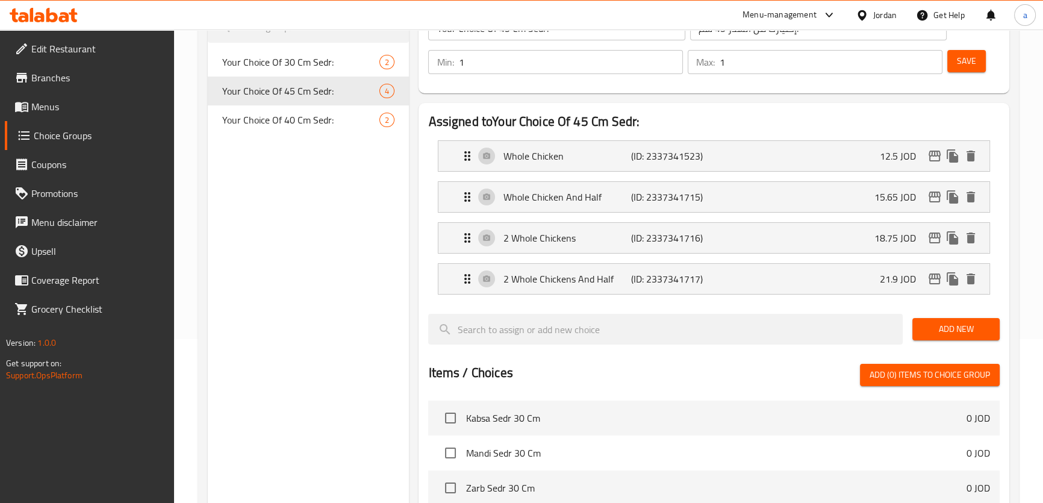
click at [681, 179] on li "Whole Chicken And Half (ID: 2337341715) 15.65 JOD Name (En) Whole Chicken And H…" at bounding box center [713, 196] width 571 height 41
click at [676, 191] on p "(ID: 2337341715)" at bounding box center [673, 197] width 85 height 14
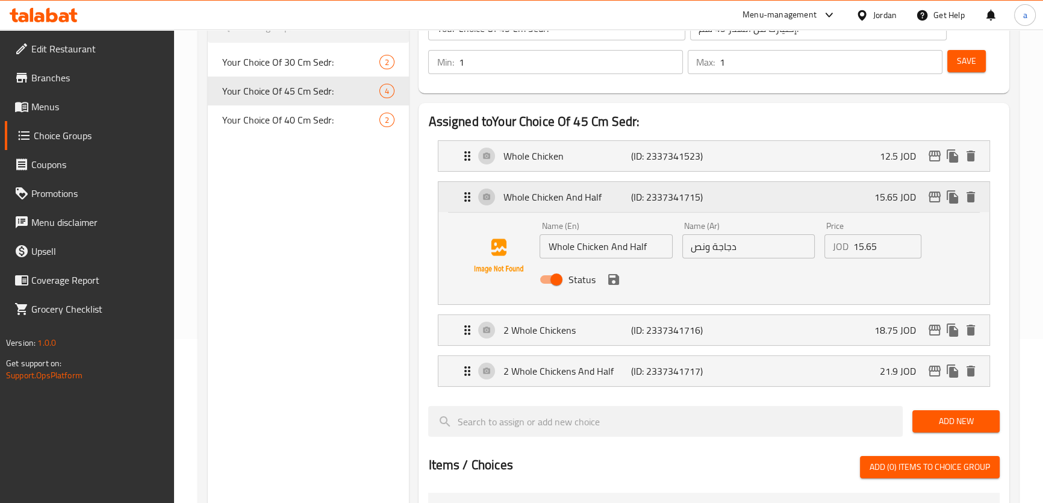
click at [676, 191] on p "(ID: 2337341715)" at bounding box center [673, 197] width 85 height 14
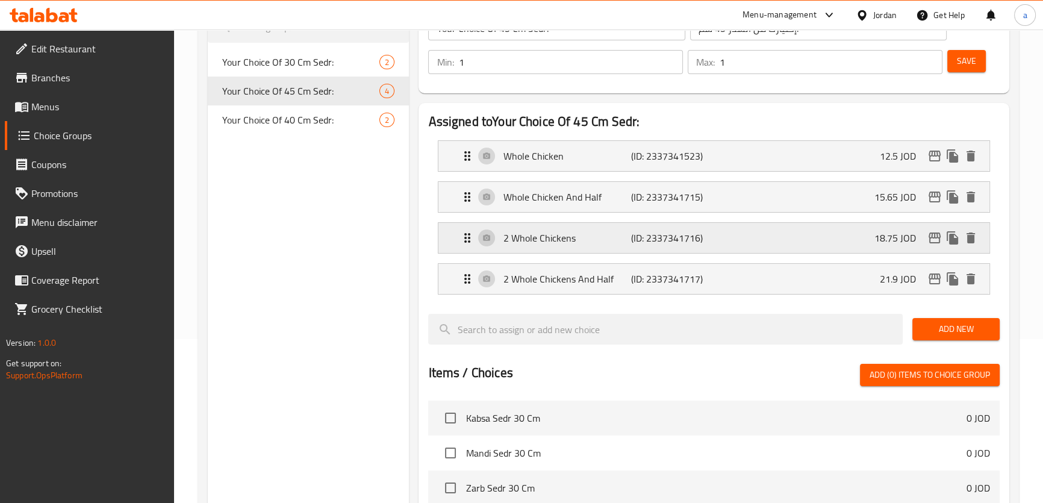
click at [635, 246] on div "2 Whole Chickens (ID: 2337341716) 18.75 JOD" at bounding box center [717, 238] width 514 height 30
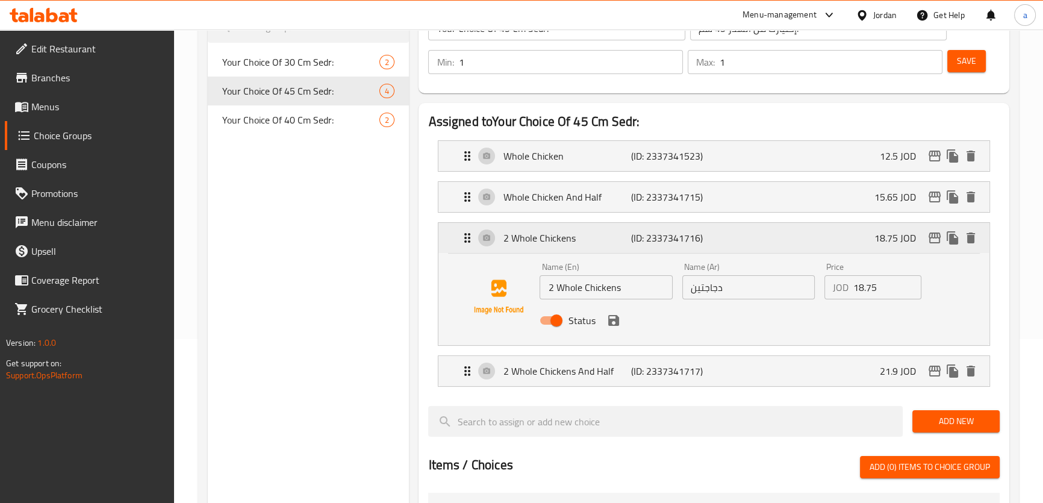
click at [635, 246] on div "2 Whole Chickens (ID: 2337341716) 18.75 JOD" at bounding box center [717, 238] width 514 height 30
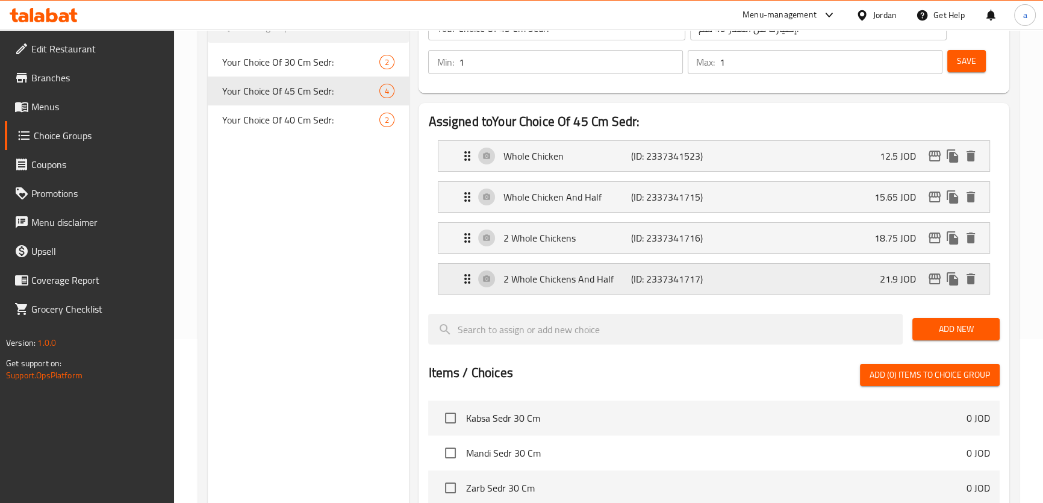
click at [644, 276] on p "(ID: 2337341717)" at bounding box center [673, 279] width 85 height 14
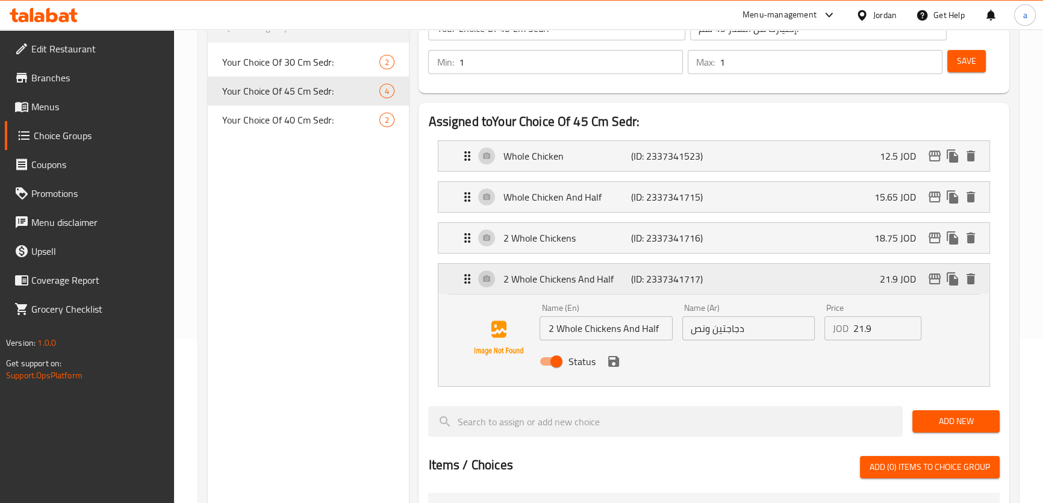
click at [644, 276] on p "(ID: 2337341717)" at bounding box center [673, 279] width 85 height 14
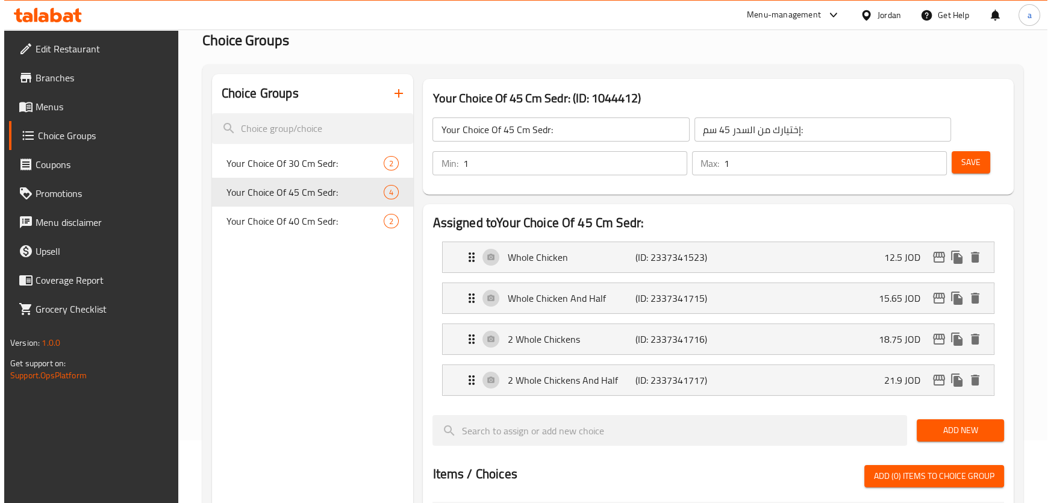
scroll to position [54, 0]
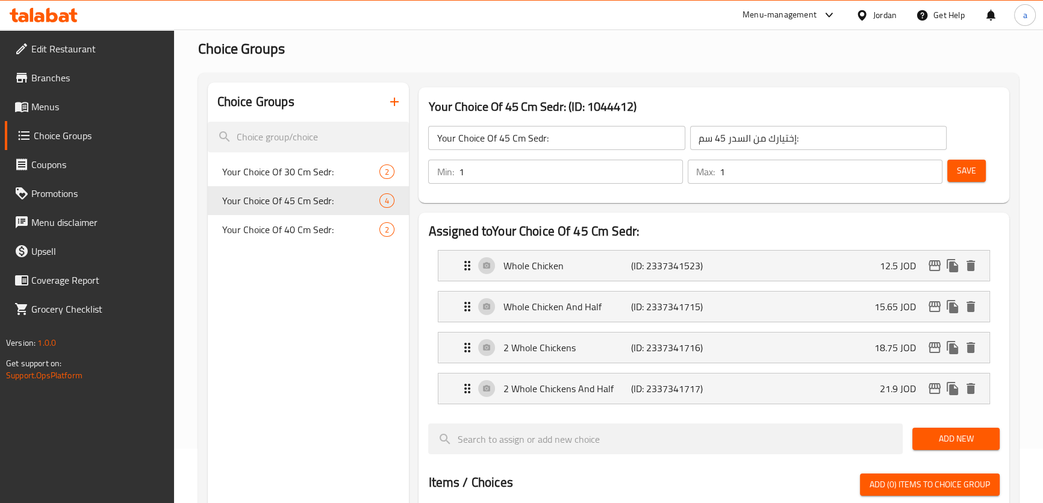
click at [397, 107] on icon "button" at bounding box center [394, 102] width 14 height 14
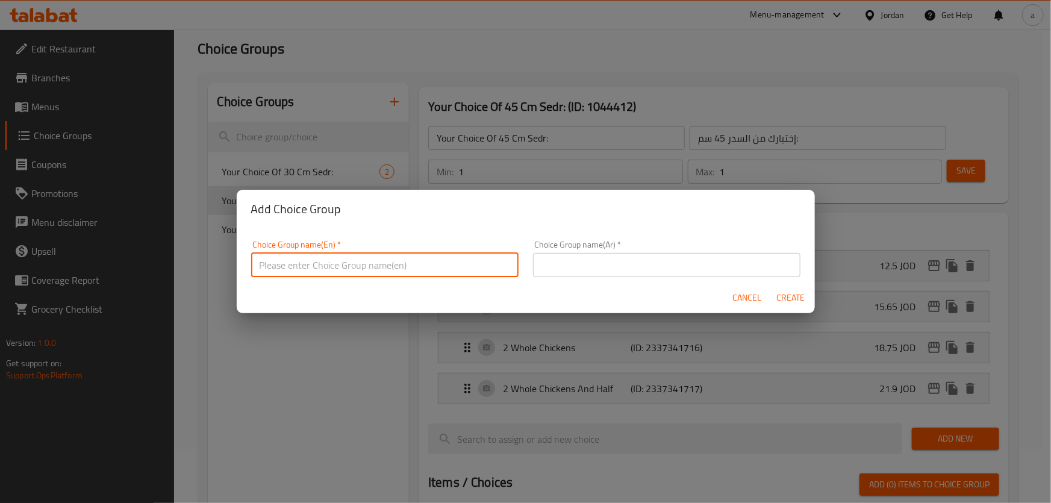
click at [404, 270] on input "text" at bounding box center [384, 265] width 267 height 24
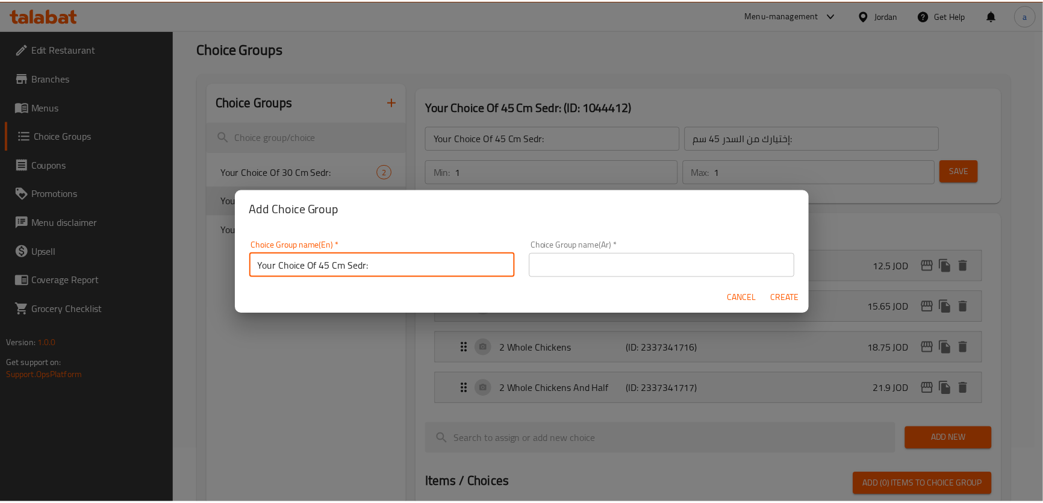
scroll to position [2, 0]
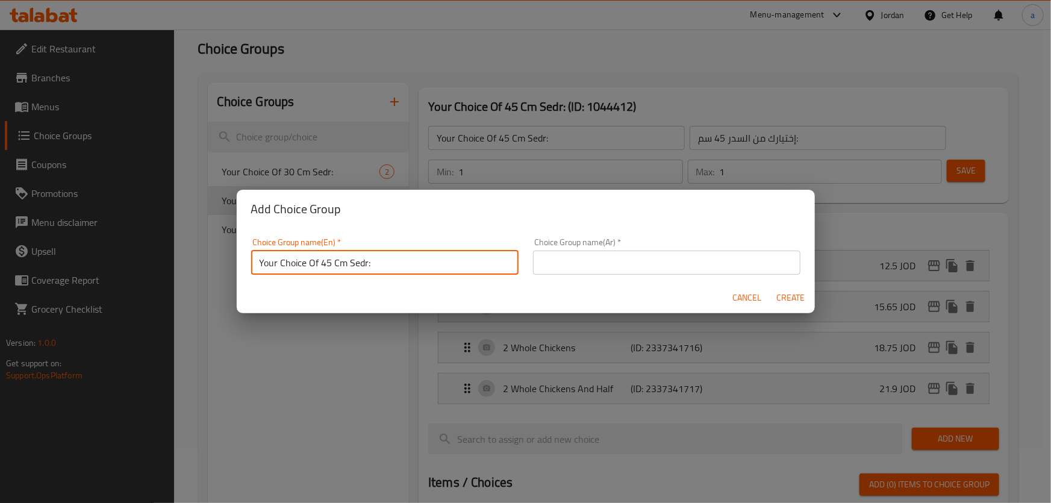
drag, startPoint x: 365, startPoint y: 264, endPoint x: 320, endPoint y: 271, distance: 46.3
click at [320, 271] on input "Your Choice Of 45 Cm Sedr:" at bounding box center [384, 262] width 267 height 24
type input "Your Choice Of Single Meal:"
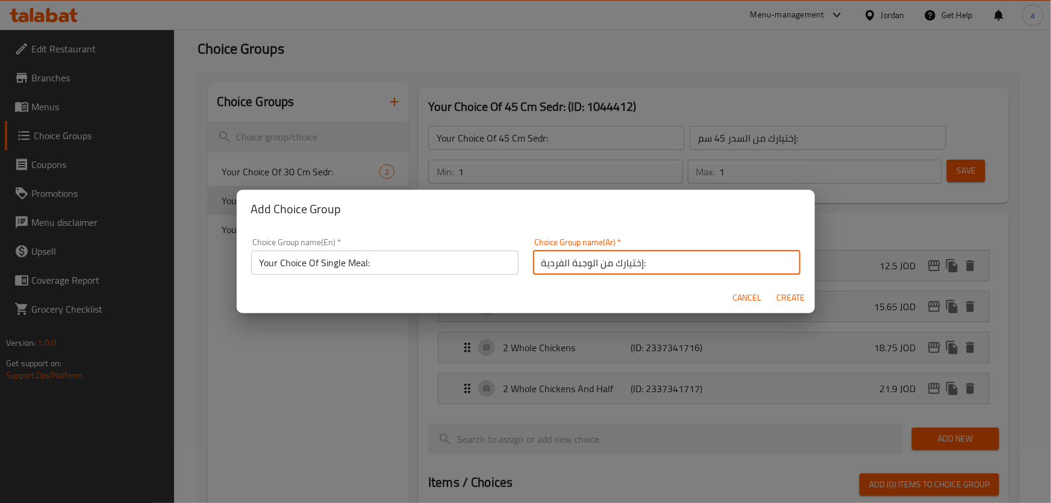
type input "إختيارك من الوجبة الفردية:"
click at [792, 295] on span "Create" at bounding box center [790, 297] width 29 height 15
type input "Your Choice Of Single Meal:"
type input "إختيارك من الوجبة الفردية:"
type input "0"
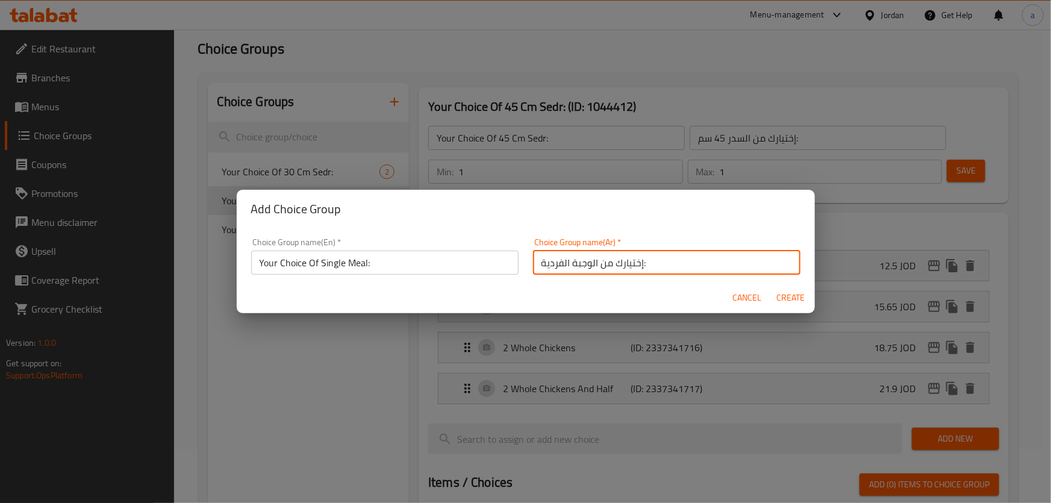
type input "0"
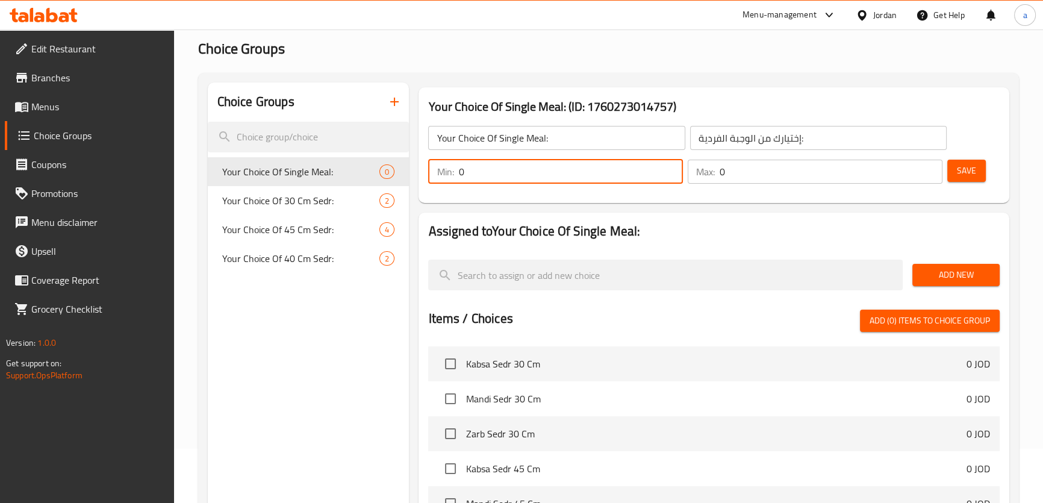
drag, startPoint x: 501, startPoint y: 167, endPoint x: 438, endPoint y: 179, distance: 63.9
click at [438, 179] on div "Min: 0 ​" at bounding box center [555, 172] width 255 height 24
type input "1"
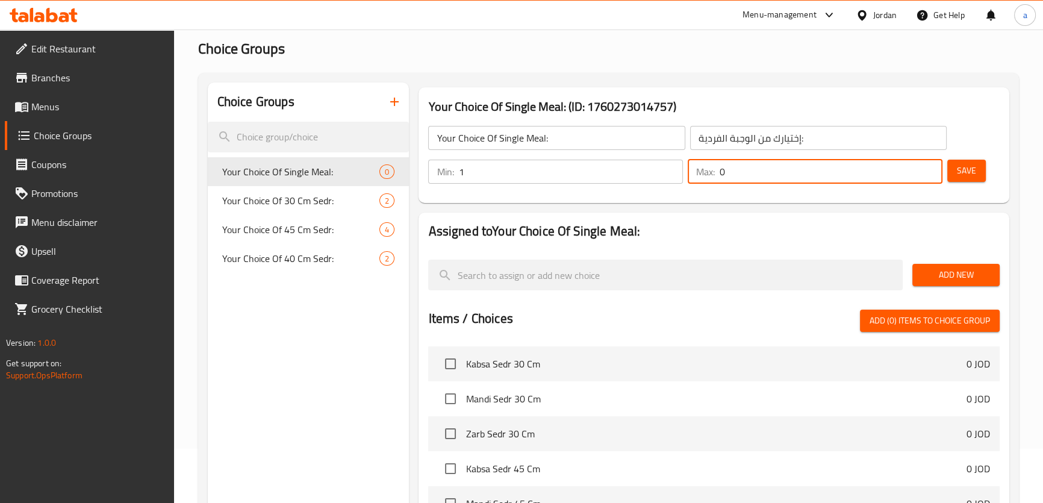
drag, startPoint x: 733, startPoint y: 168, endPoint x: 705, endPoint y: 169, distance: 27.7
click at [705, 169] on div "Max: 0 ​" at bounding box center [814, 172] width 255 height 24
type input "1"
click at [975, 175] on span "Save" at bounding box center [966, 170] width 19 height 15
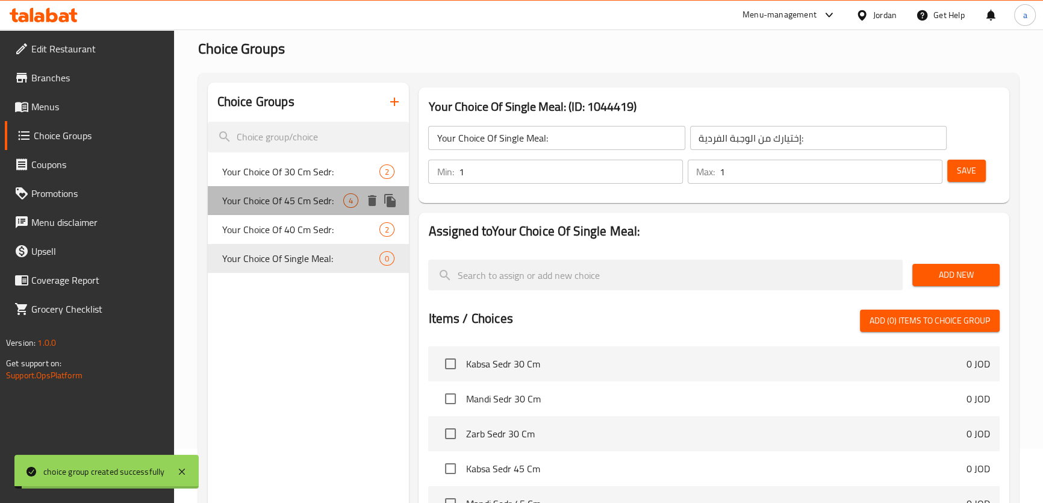
click at [300, 206] on span "Your Choice Of 45 Cm Sedr:" at bounding box center [283, 200] width 122 height 14
type input "Your Choice Of 45 Cm Sedr:"
type input "إختيارك من السدر 45 سم:"
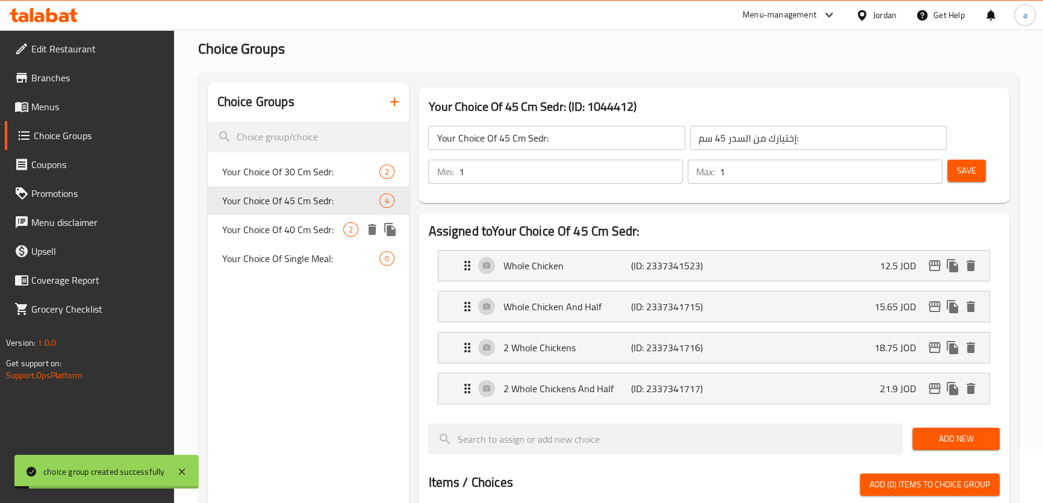
click at [300, 227] on span "Your Choice Of 40 Cm Sedr:" at bounding box center [283, 229] width 122 height 14
type input "Your Choice Of 40 Cm Sedr:"
type input "إختيارك من السدر 40 سم:"
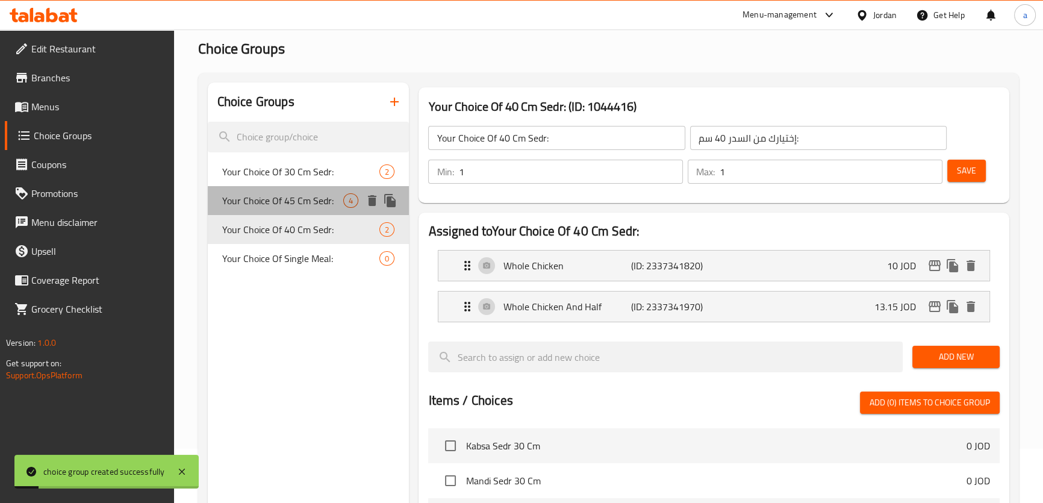
click at [308, 190] on div "Your Choice Of 45 Cm Sedr: 4" at bounding box center [309, 200] width 202 height 29
type input "Your Choice Of 45 Cm Sedr:"
type input "إختيارك من السدر 45 سم:"
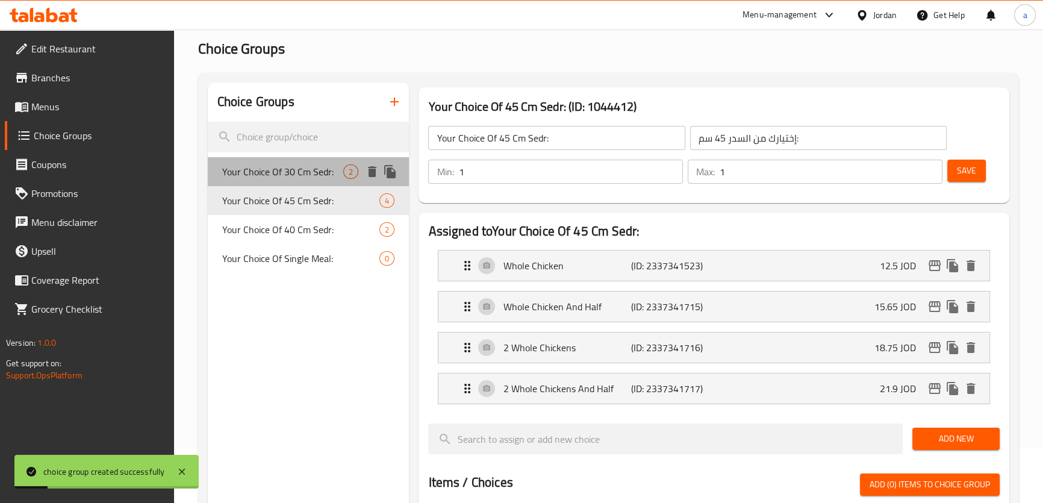
click at [315, 173] on span "Your Choice Of 30 Cm Sedr:" at bounding box center [283, 171] width 122 height 14
type input "Your Choice Of 30 Cm Sedr:"
type input "إختيارك من السدر 30 سم:"
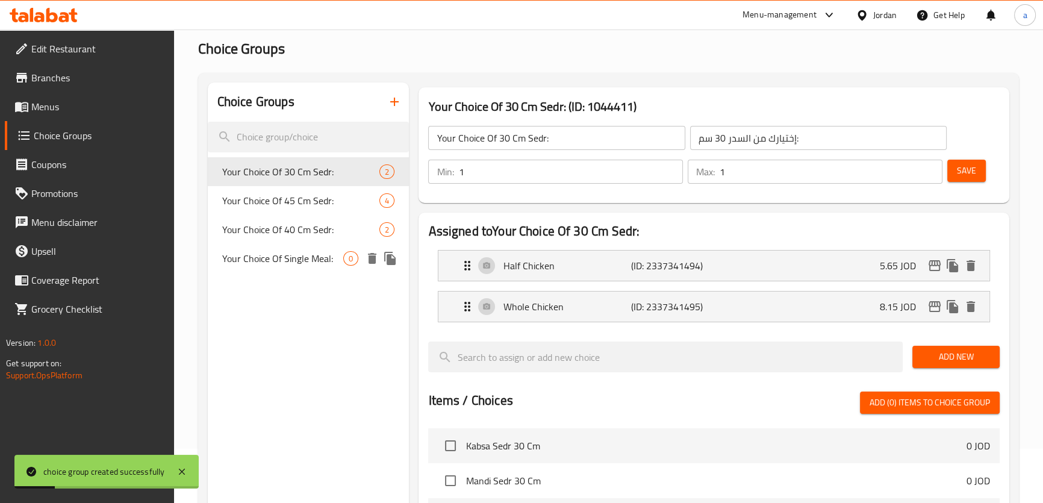
click at [308, 244] on div "Your Choice Of Single Meal: 0" at bounding box center [309, 258] width 202 height 29
type input "Your Choice Of Single Meal:"
type input "إختيارك من الوجبة الفردية:"
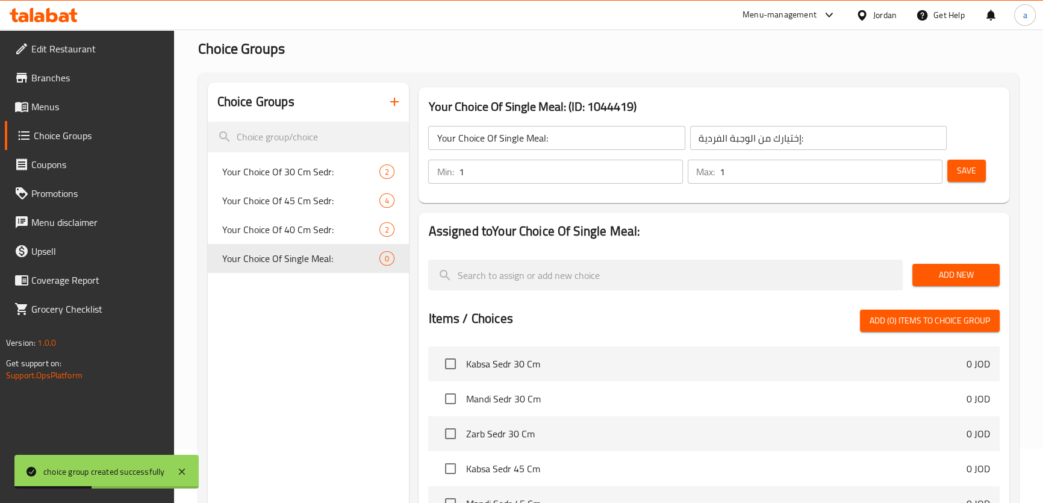
click at [960, 270] on span "Add New" at bounding box center [956, 274] width 68 height 15
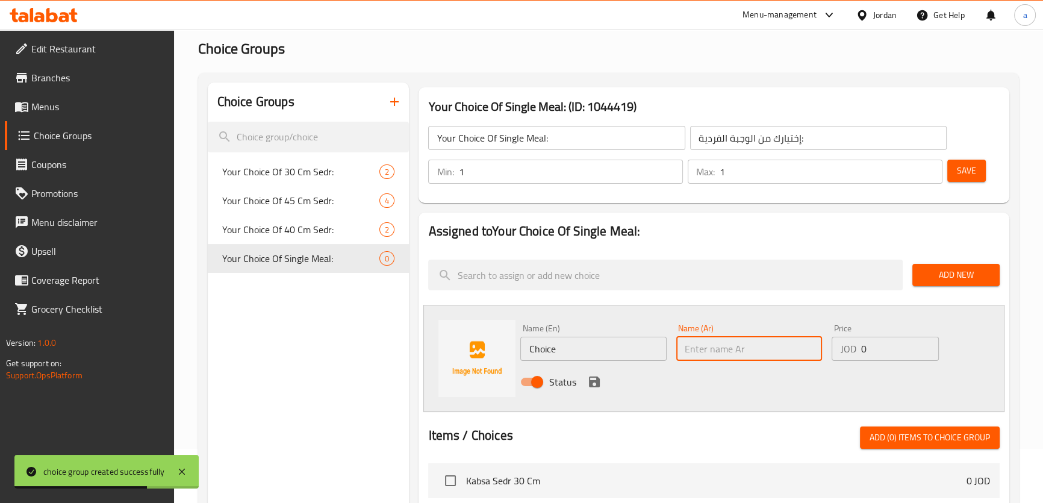
click at [720, 343] on input "text" at bounding box center [749, 349] width 146 height 24
paste input "ربع دجاجة سادة (مخلل)"
click at [701, 344] on input "ربع دجاجة سادة (مخلل)" at bounding box center [749, 349] width 146 height 24
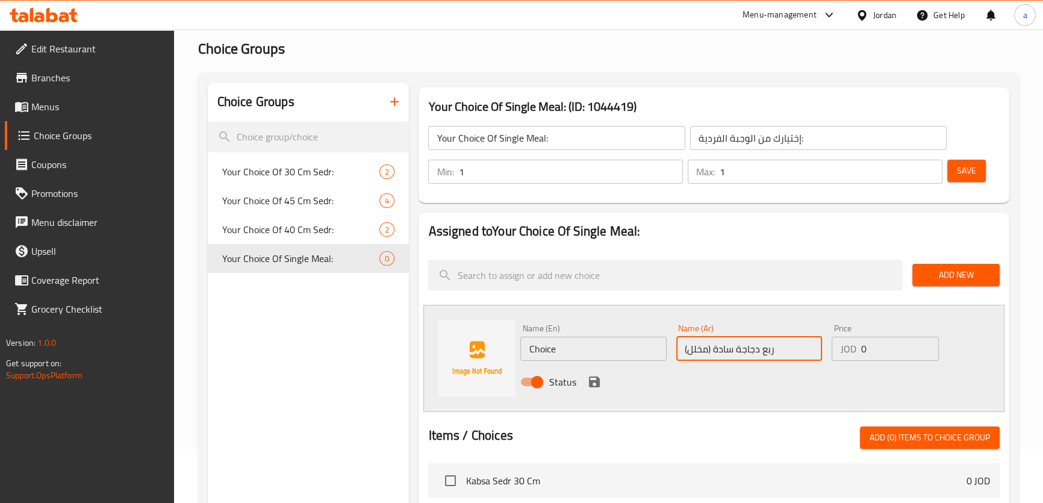
type input "ربع دجاجة سادة (مخلل)"
click at [563, 347] on input "Choice" at bounding box center [593, 349] width 146 height 24
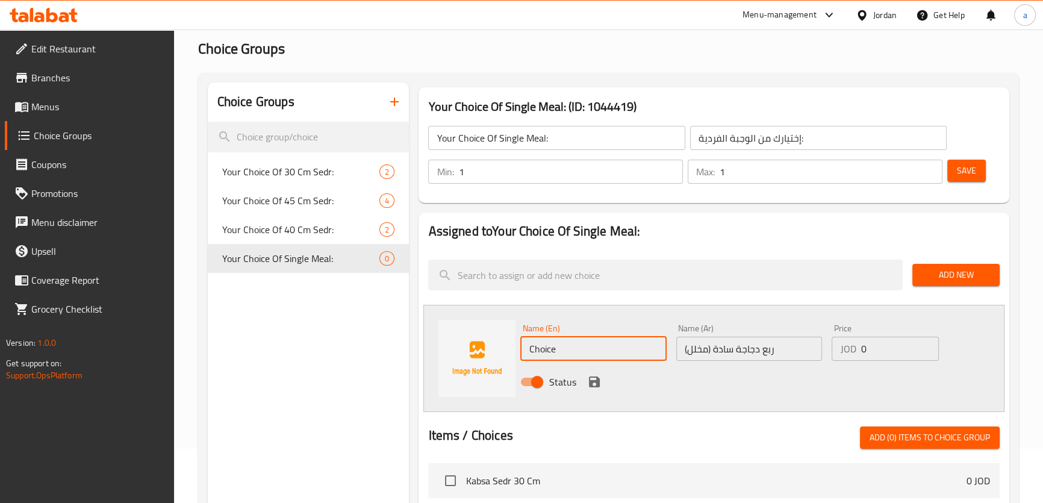
click at [563, 347] on input "Choice" at bounding box center [593, 349] width 146 height 24
paste input "Quarter Chicken"
click at [529, 345] on input "Quarter Chicken" at bounding box center [593, 349] width 146 height 24
click at [627, 333] on div "Name (En) Plain Quarter Chicken Name (En)" at bounding box center [593, 342] width 146 height 37
click at [628, 360] on div "Name (En) Plain Quarter Chicken Name (En)" at bounding box center [592, 342] width 155 height 46
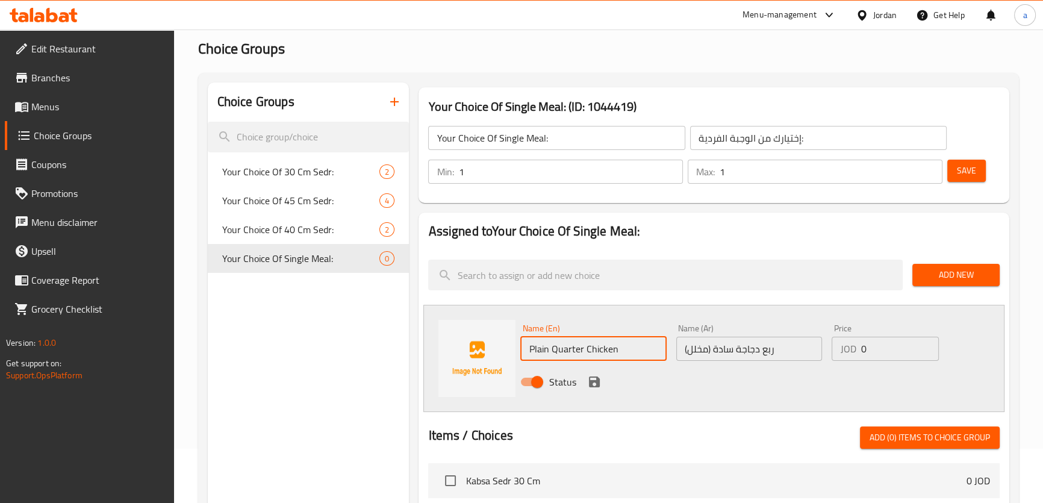
click at [632, 353] on input "Plain Quarter Chicken" at bounding box center [593, 349] width 146 height 24
type input "Plain Quarter Chicken (Pickles)"
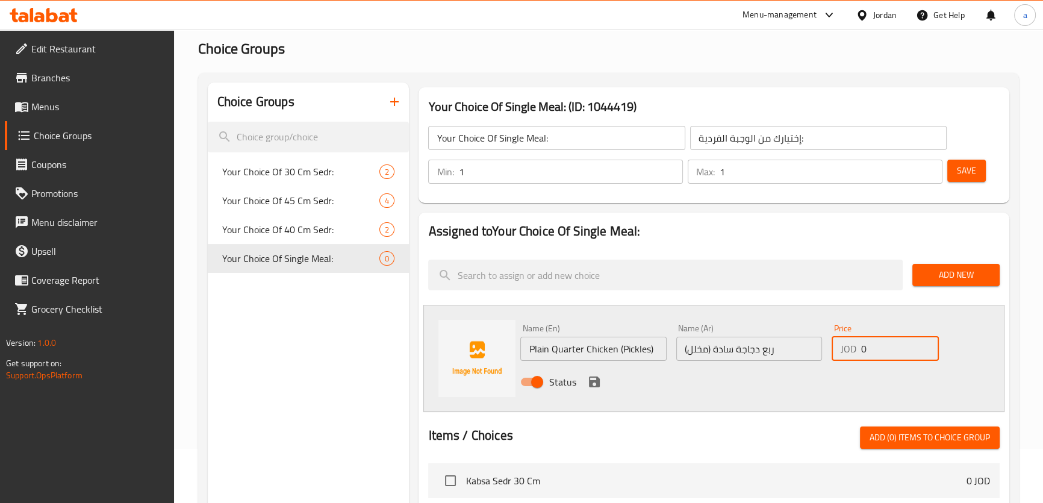
drag, startPoint x: 885, startPoint y: 354, endPoint x: 836, endPoint y: 358, distance: 49.5
click at [836, 358] on div "JOD 0 Price" at bounding box center [884, 349] width 107 height 24
type input "1.5"
click at [595, 381] on icon "save" at bounding box center [594, 381] width 11 height 11
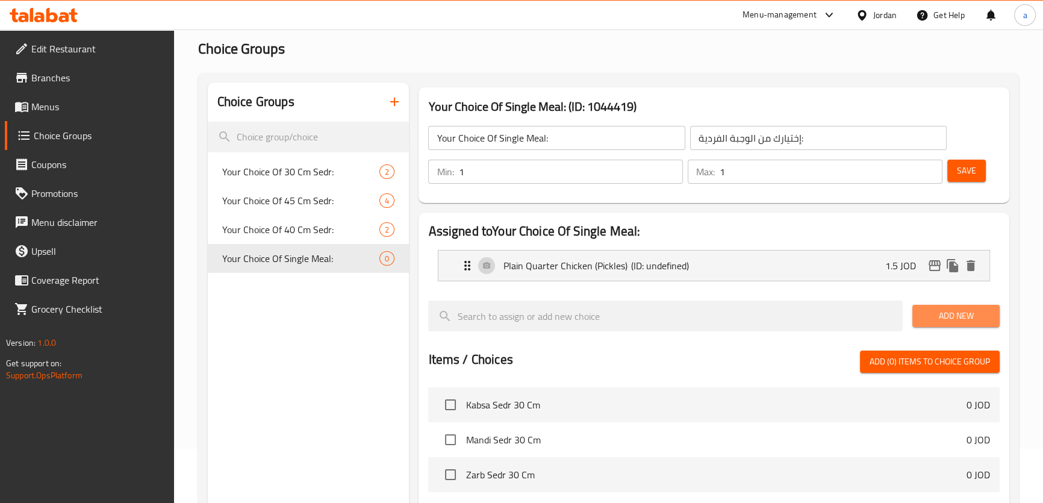
click at [953, 313] on span "Add New" at bounding box center [956, 315] width 68 height 15
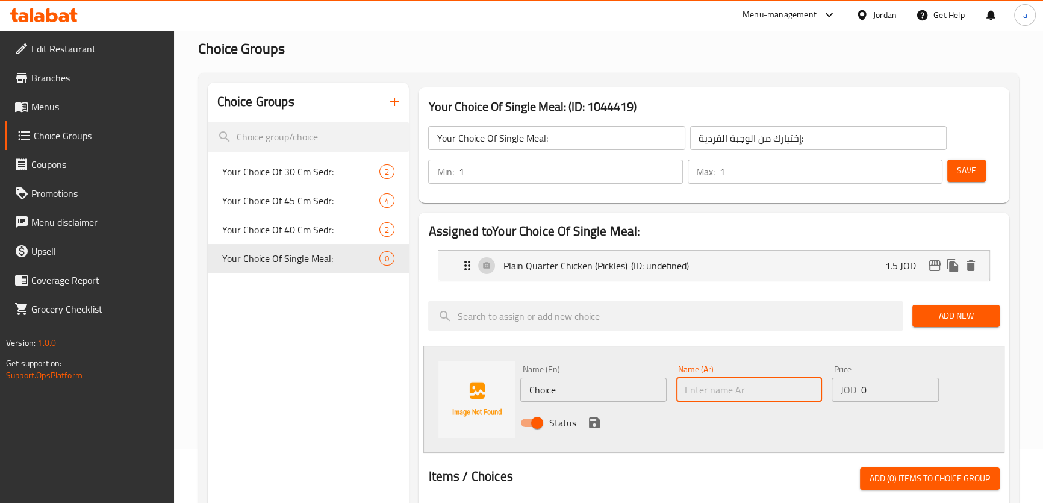
click at [730, 390] on input "text" at bounding box center [749, 389] width 146 height 24
paste input "ربع دجاجة مع صوص"
type input "ربع دجاجة مع صوص"
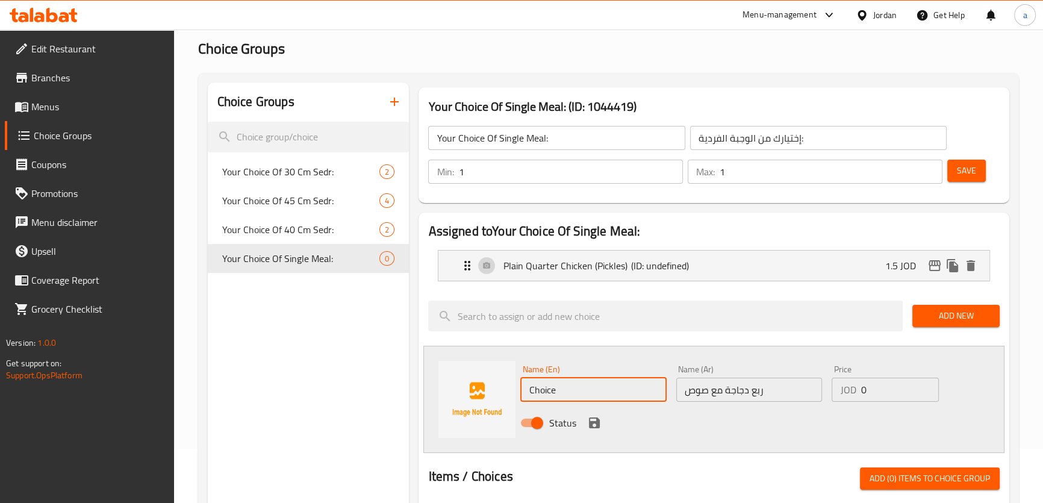
click at [633, 385] on input "Choice" at bounding box center [593, 389] width 146 height 24
click at [618, 267] on p "Plain Quarter Chicken (Pickles)" at bounding box center [567, 265] width 128 height 14
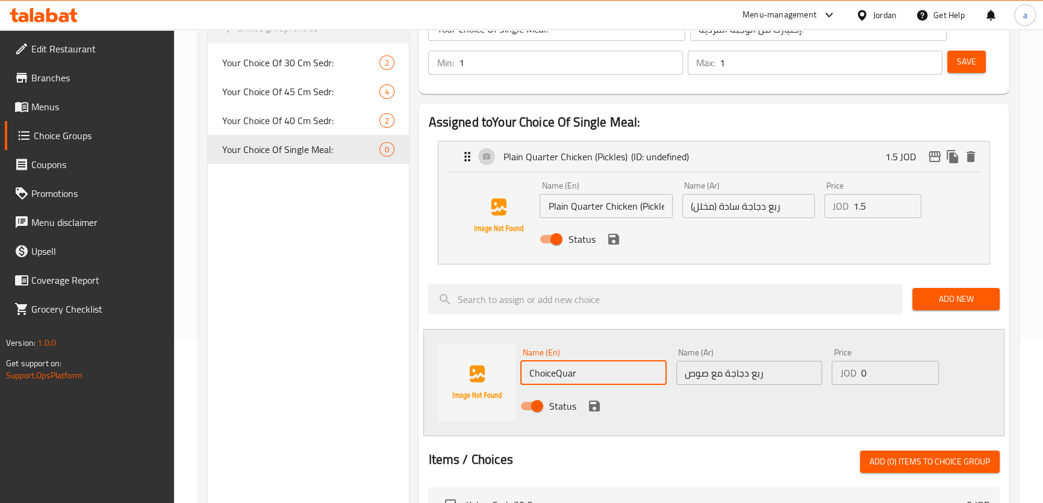
scroll to position [164, 0]
click at [607, 373] on input "ChoiceQuar" at bounding box center [593, 372] width 146 height 24
type input "Quarter Chicken With Sauce"
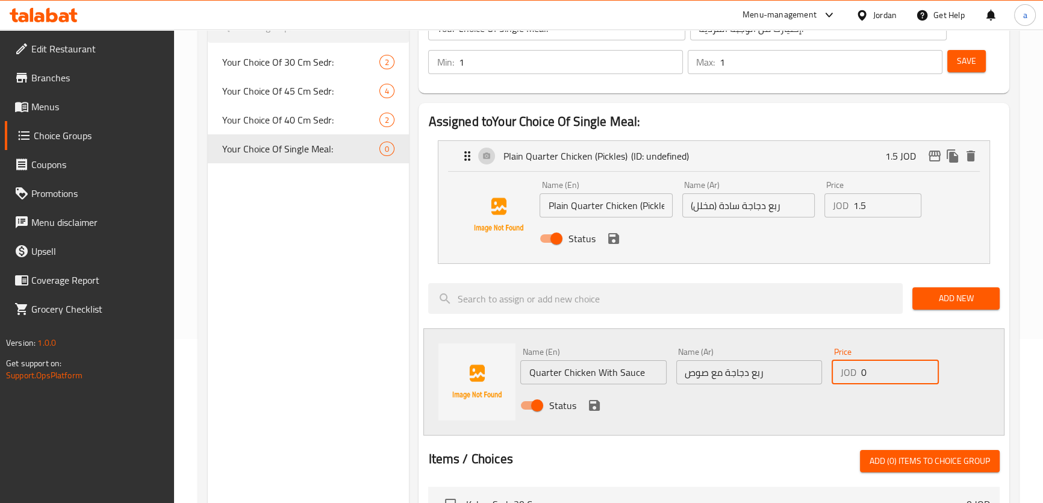
drag, startPoint x: 893, startPoint y: 371, endPoint x: 825, endPoint y: 374, distance: 68.7
click at [825, 374] on div "Name (En) Quarter Chicken With Sauce Name (En) Name (Ar) ربع دجاجة مع صوص Name …" at bounding box center [748, 382] width 467 height 79
type input "3.15"
click at [772, 399] on div "Status" at bounding box center [748, 405] width 467 height 33
click at [589, 408] on icon "save" at bounding box center [594, 405] width 11 height 11
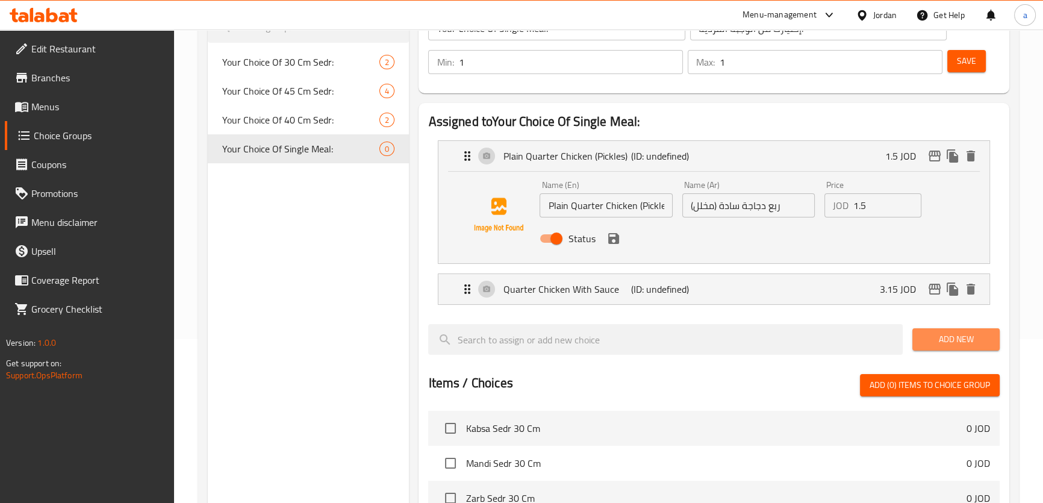
click at [955, 337] on span "Add New" at bounding box center [956, 339] width 68 height 15
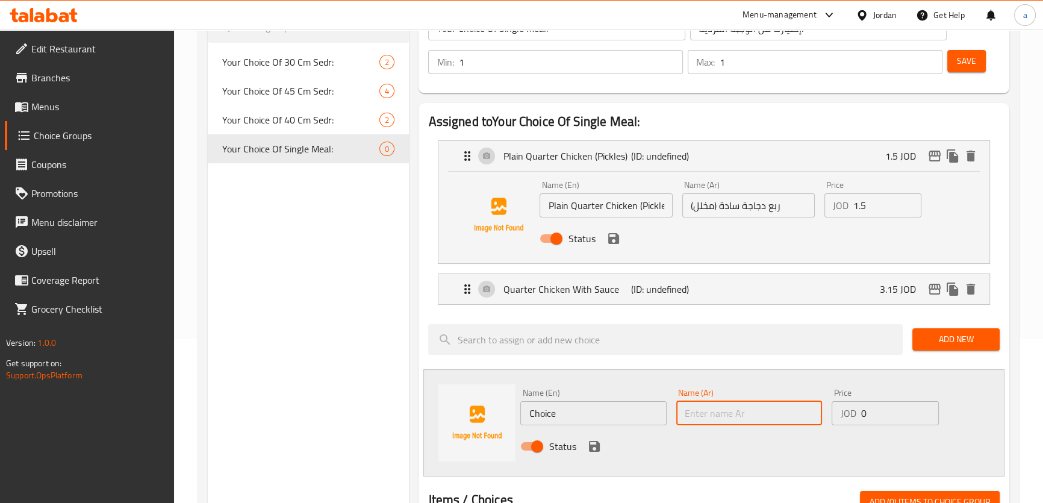
drag, startPoint x: 708, startPoint y: 406, endPoint x: 619, endPoint y: 417, distance: 89.1
click at [708, 406] on input "text" at bounding box center [749, 413] width 146 height 24
paste input "نص دجاجة مع صوص"
type input "نص دجاجة مع صوص"
click at [594, 418] on input "Choice" at bounding box center [593, 413] width 146 height 24
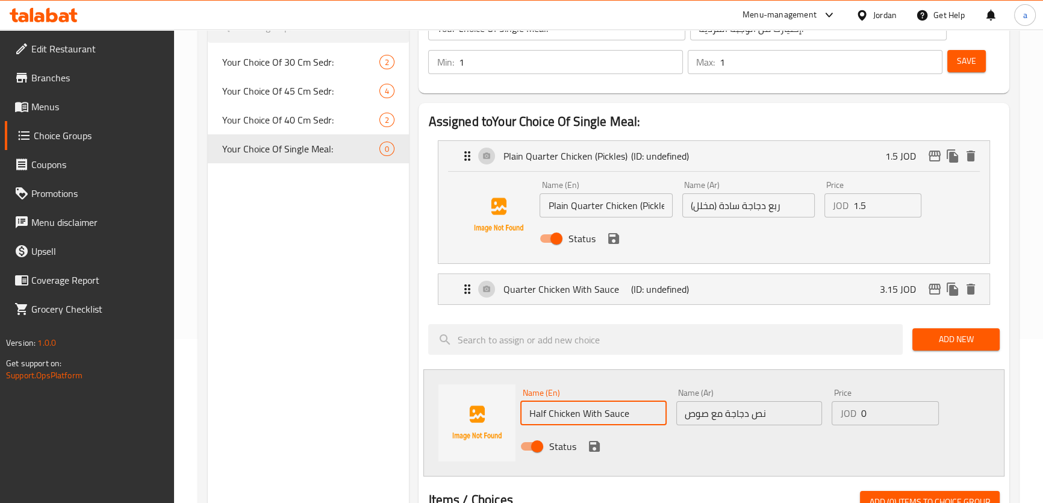
type input "Half Chicken With Sauce"
click at [897, 411] on input "0" at bounding box center [899, 413] width 78 height 24
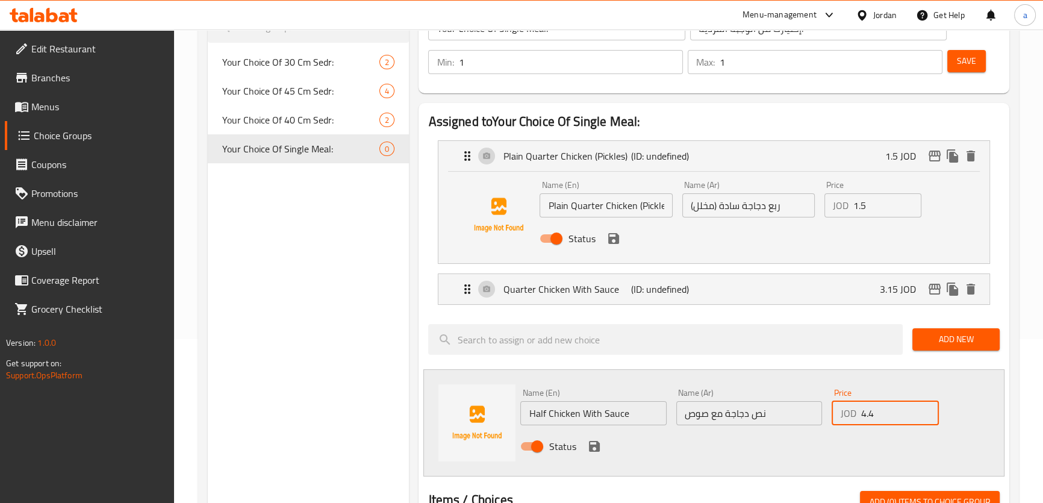
type input "4.4"
click at [588, 445] on icon "save" at bounding box center [594, 446] width 14 height 14
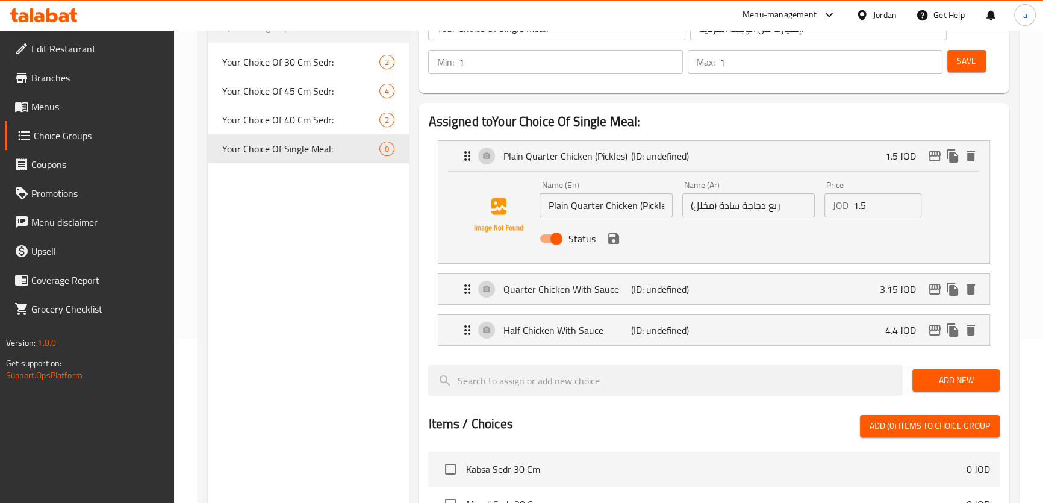
click at [979, 385] on span "Add New" at bounding box center [956, 380] width 68 height 15
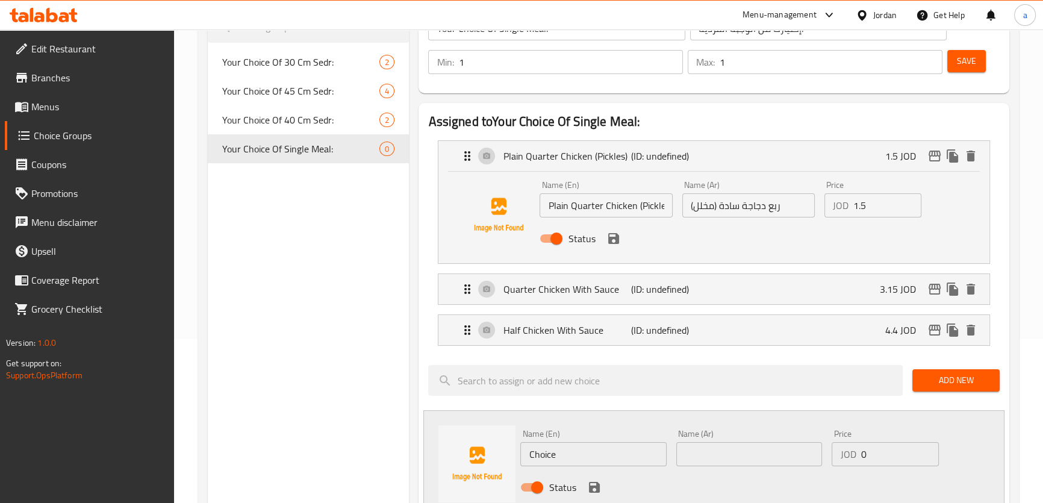
click at [725, 445] on input "text" at bounding box center [749, 454] width 146 height 24
paste input "نص دجاجة سادة (مخلل)"
type input "نص دجاجة سادة (مخلل)"
click at [588, 463] on input "Choice" at bounding box center [593, 454] width 146 height 24
type input "H"
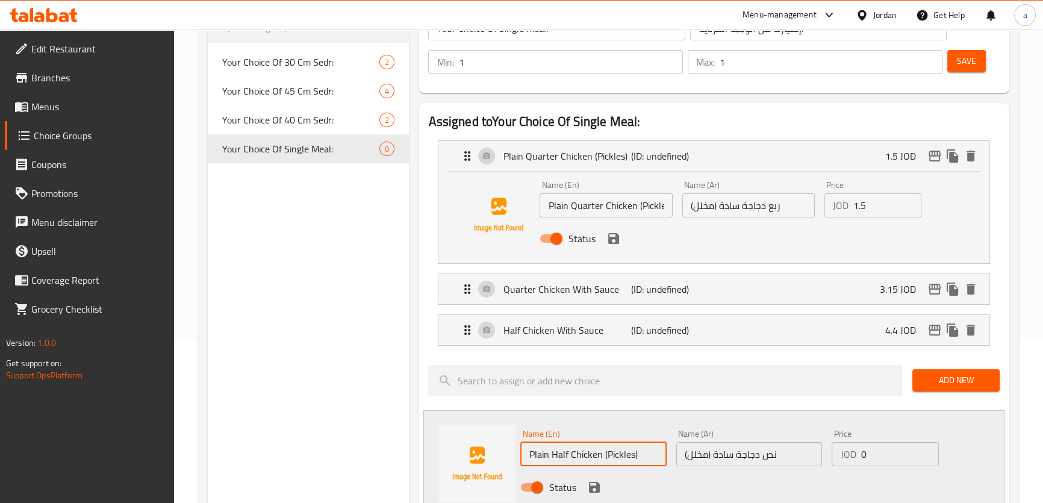
type input "Plain Half Chicken (Pickles)"
click at [890, 455] on input "0" at bounding box center [899, 454] width 78 height 24
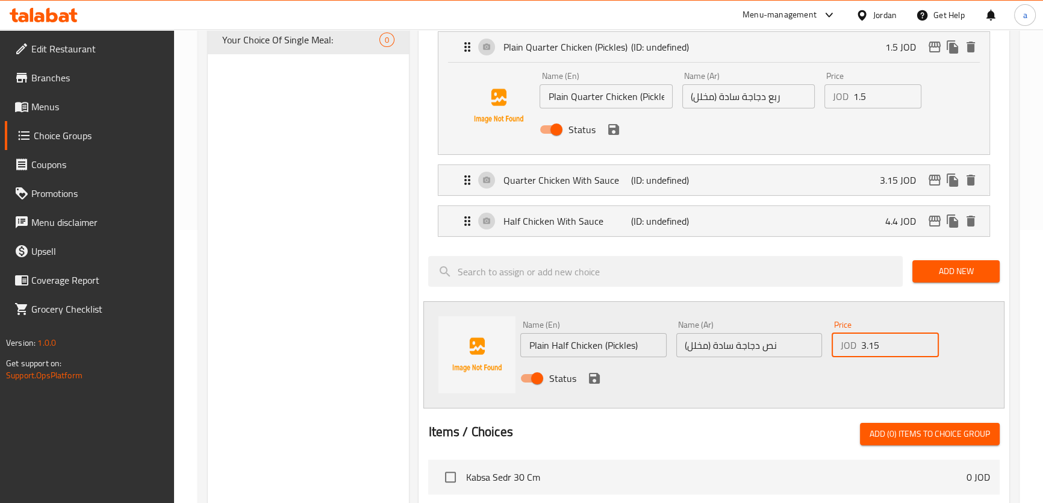
scroll to position [273, 0]
type input "3.15"
click at [595, 375] on icon "save" at bounding box center [594, 377] width 11 height 11
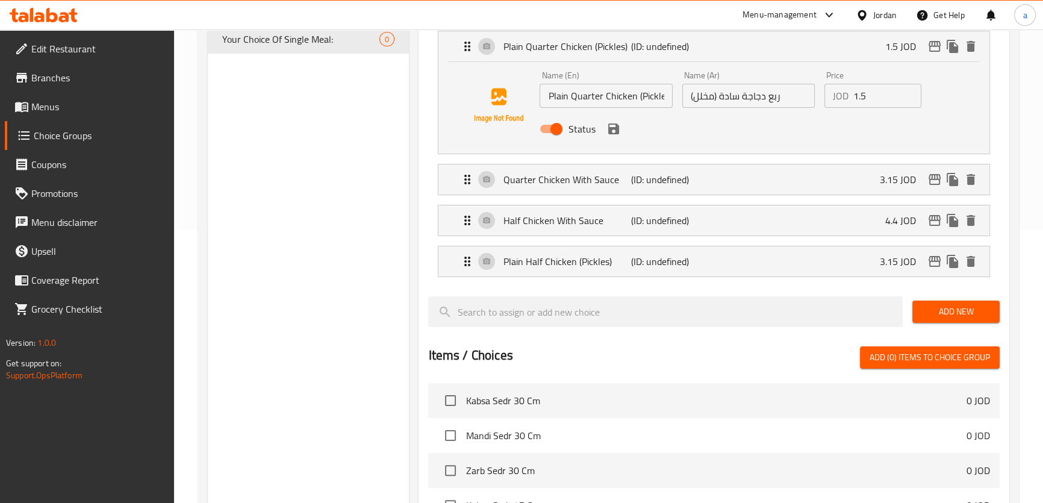
click at [950, 321] on button "Add New" at bounding box center [955, 311] width 87 height 22
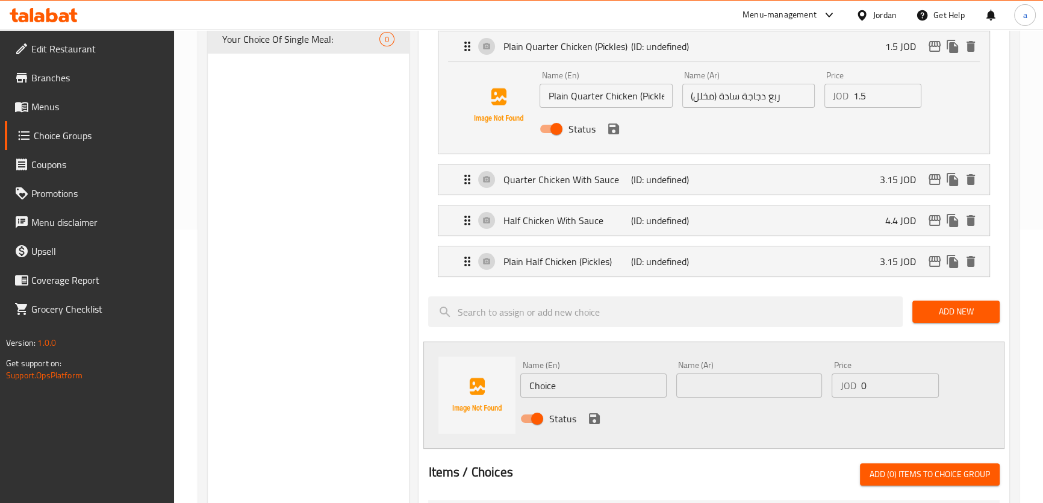
click at [792, 388] on input "text" at bounding box center [749, 385] width 146 height 24
paste input "دجاجة سادة (مخلل)"
type input "دجاجة سادة (مخلل)"
click at [553, 394] on input "Choice" at bounding box center [593, 385] width 146 height 24
type input "Plain Whole Chicken (Pickles)"
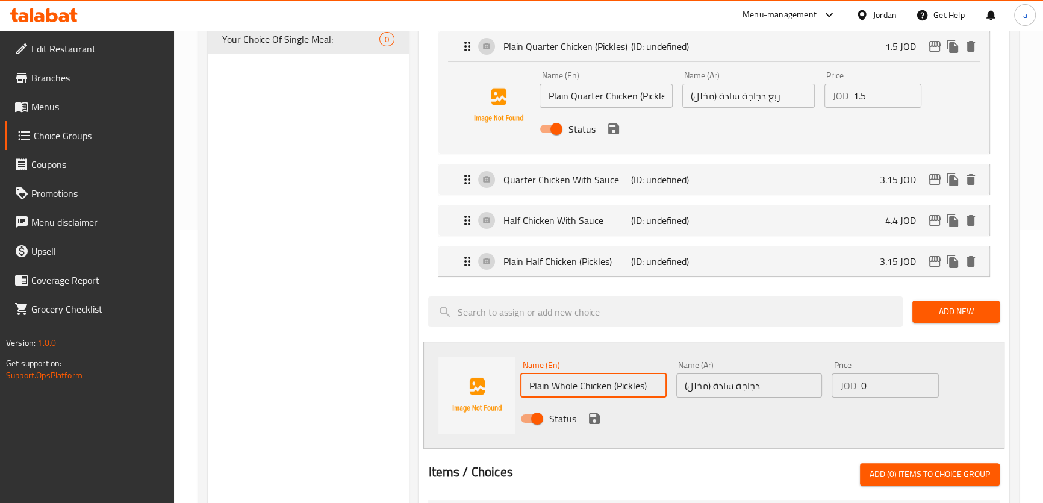
click at [868, 390] on input "0" at bounding box center [899, 385] width 78 height 24
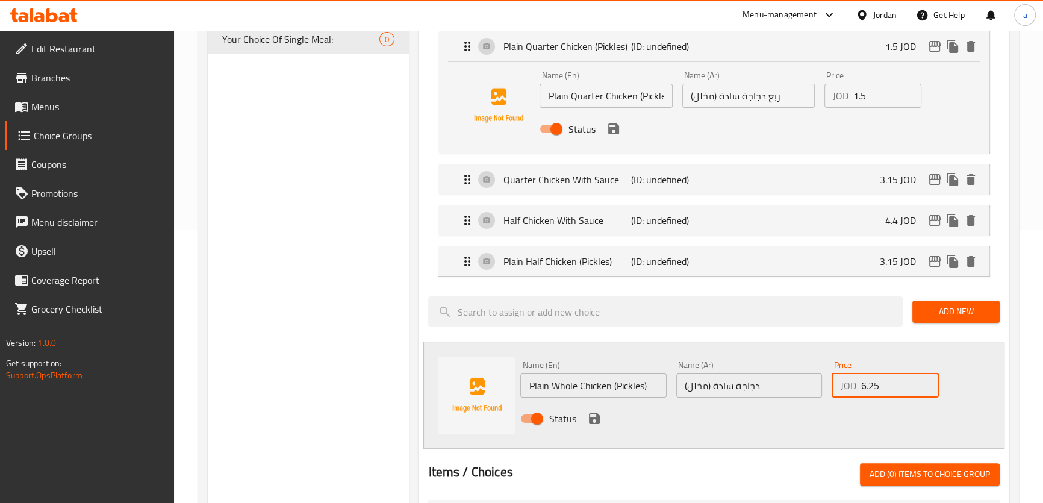
type input "6.25"
click at [600, 419] on icon "save" at bounding box center [594, 418] width 14 height 14
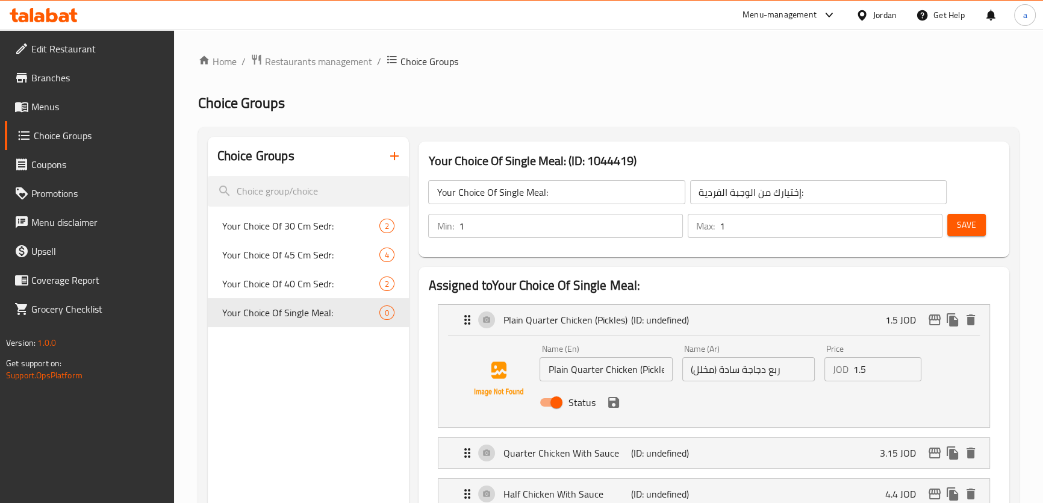
scroll to position [0, 0]
click at [963, 232] on span "Save" at bounding box center [966, 224] width 19 height 15
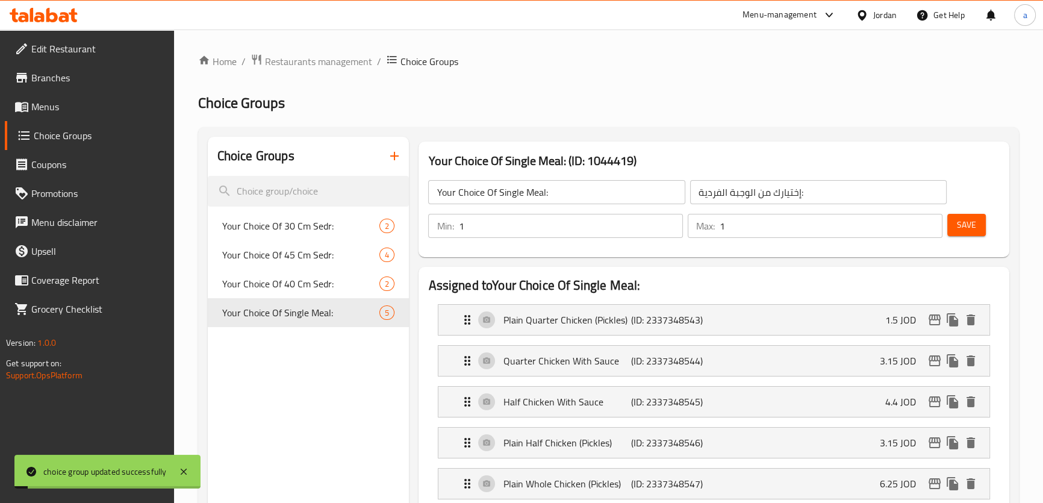
scroll to position [54, 0]
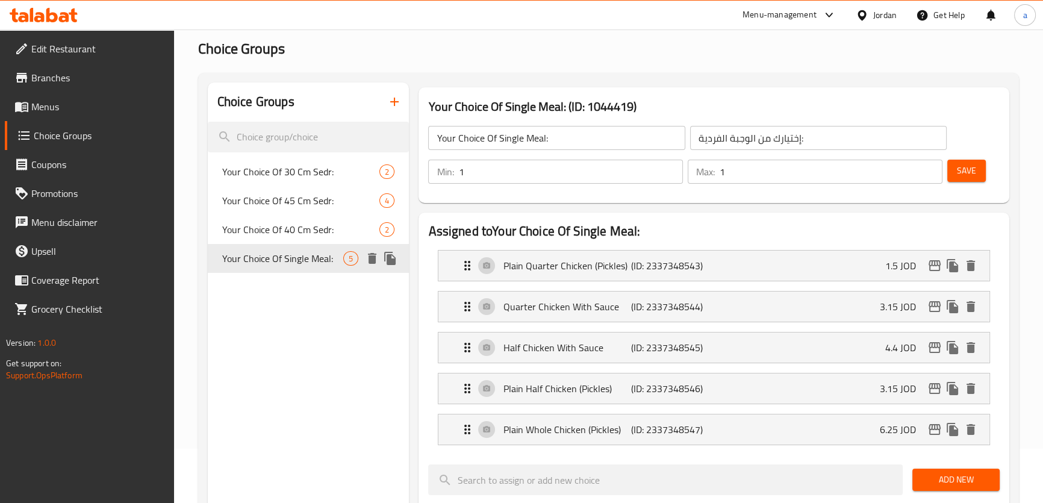
click at [387, 258] on icon "duplicate" at bounding box center [389, 258] width 11 height 13
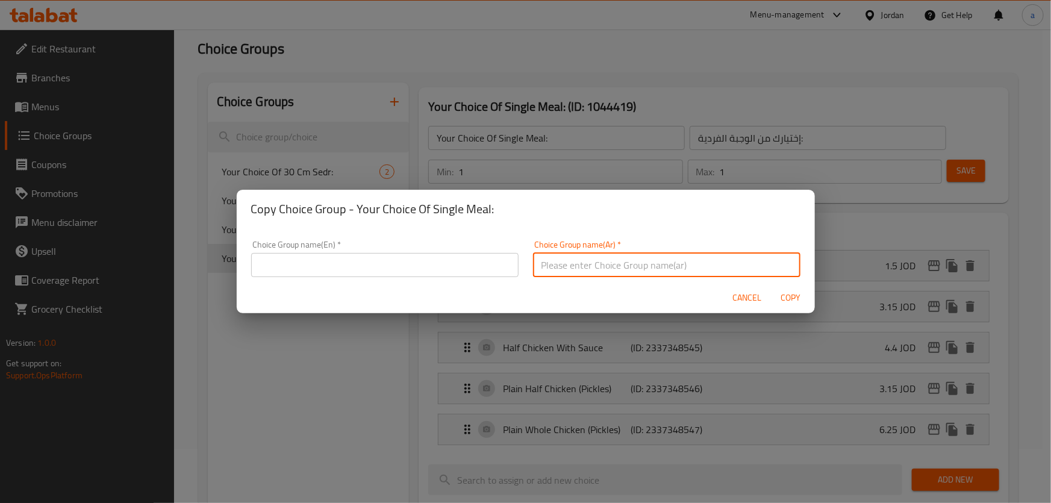
click at [592, 261] on input "text" at bounding box center [666, 265] width 267 height 24
type input "إختيارك من السدور العائلي حجم كبير:"
click at [389, 270] on input "text" at bounding box center [384, 265] width 267 height 24
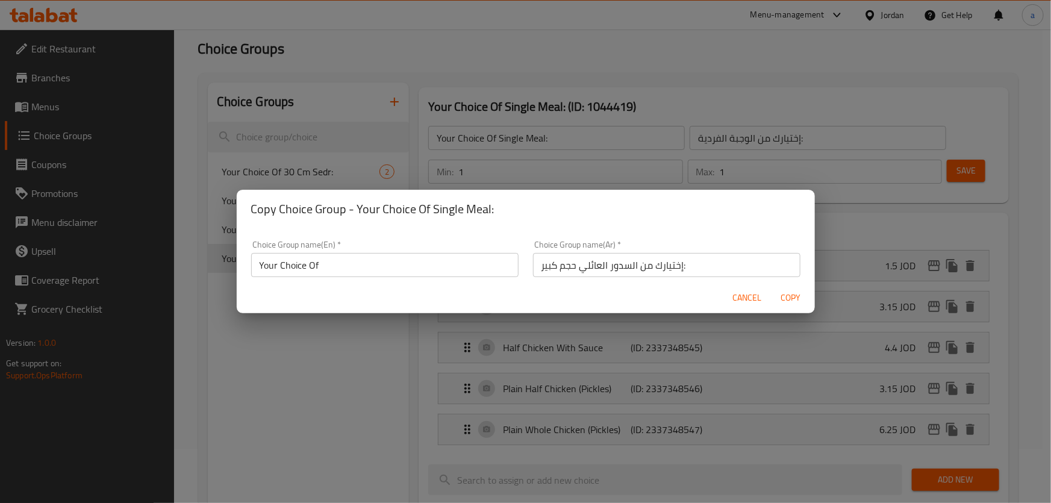
click at [462, 265] on input "Your Choice Of" at bounding box center [384, 265] width 267 height 24
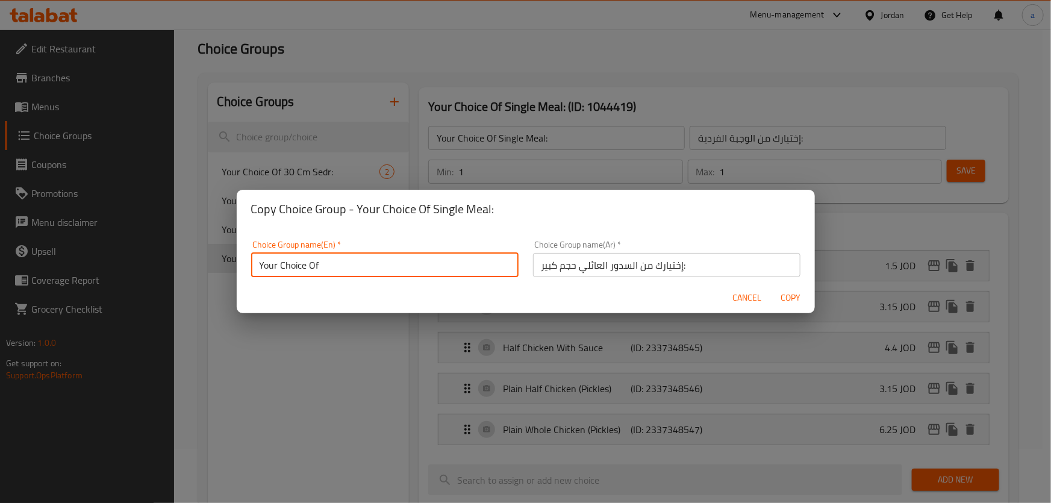
paste input "Large Family Size Sedr"
type input "Your Choice Of Large Family Size Sedr:"
click at [465, 294] on div "Cancel Copy" at bounding box center [526, 298] width 578 height 32
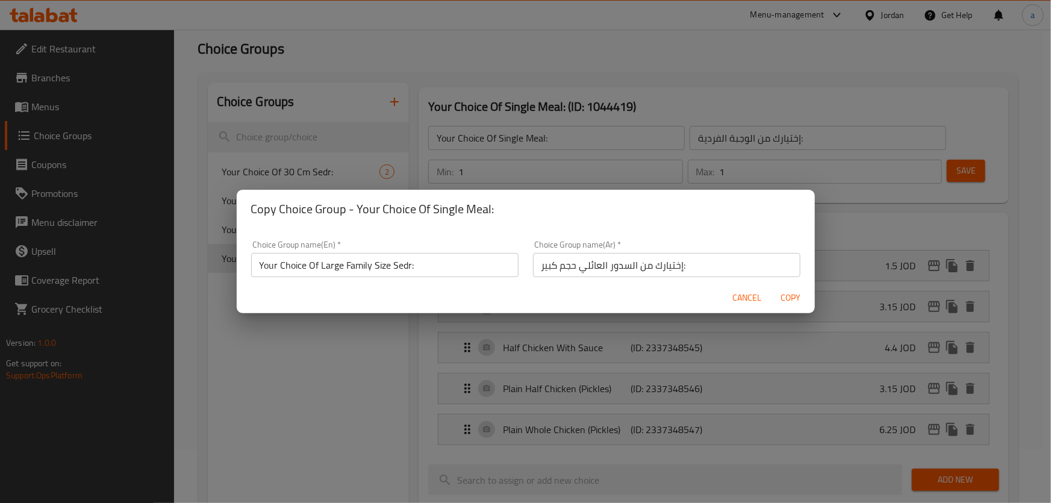
click at [798, 300] on span "Copy" at bounding box center [790, 297] width 29 height 15
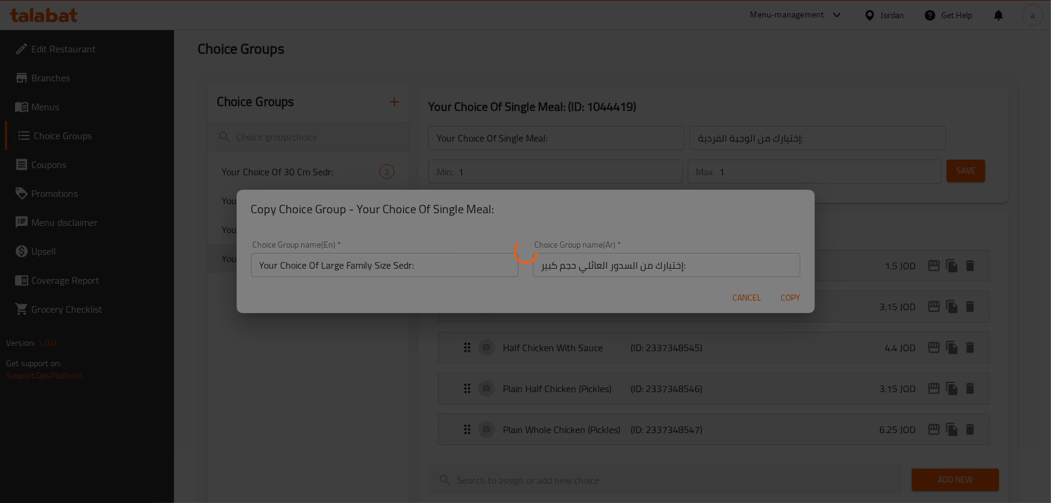
type input "Your Choice Of Large Family Size Sedr:"
type input "إختيارك من السدور العائلي حجم كبير:"
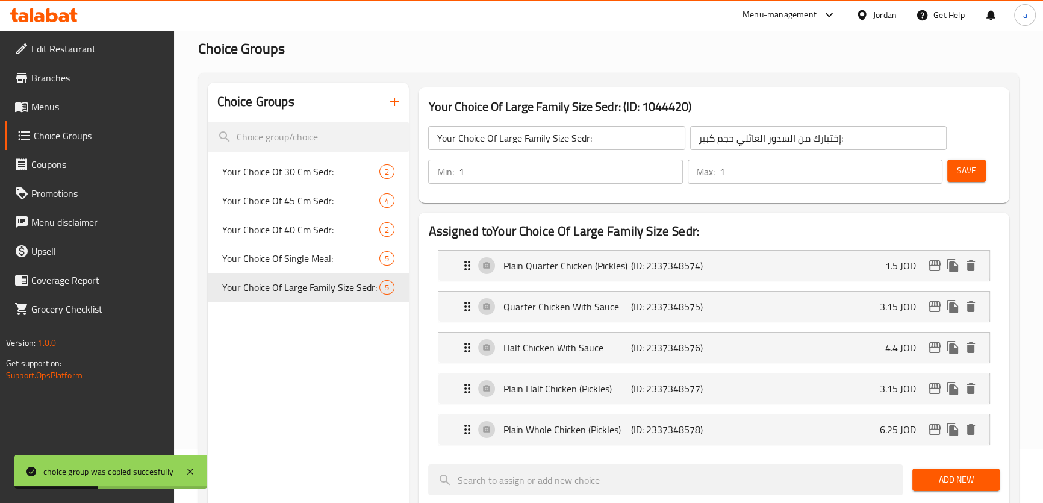
click at [340, 255] on span "Your Choice Of Single Meal:" at bounding box center [301, 258] width 158 height 14
type input "Your Choice Of Single Meal:"
type input "إختيارك من الوجبة الفردية:"
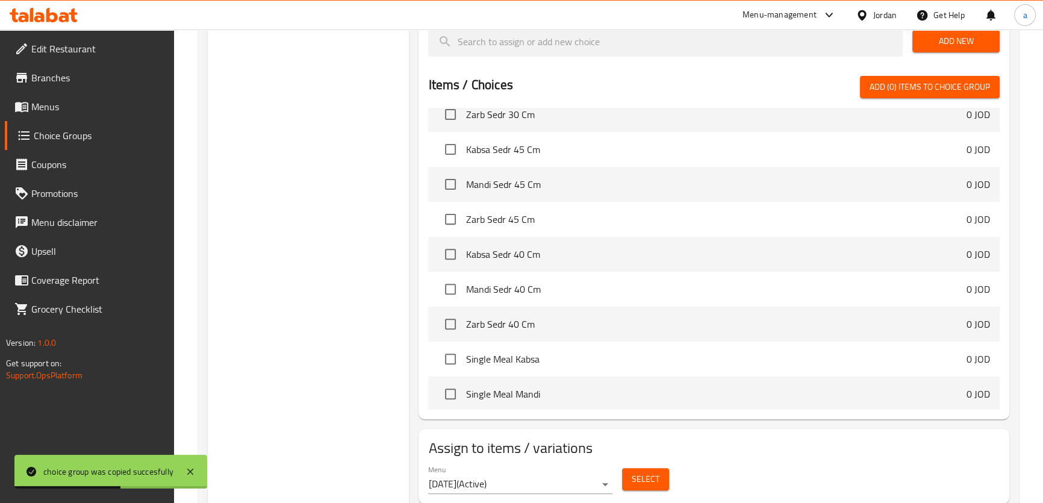
scroll to position [219, 0]
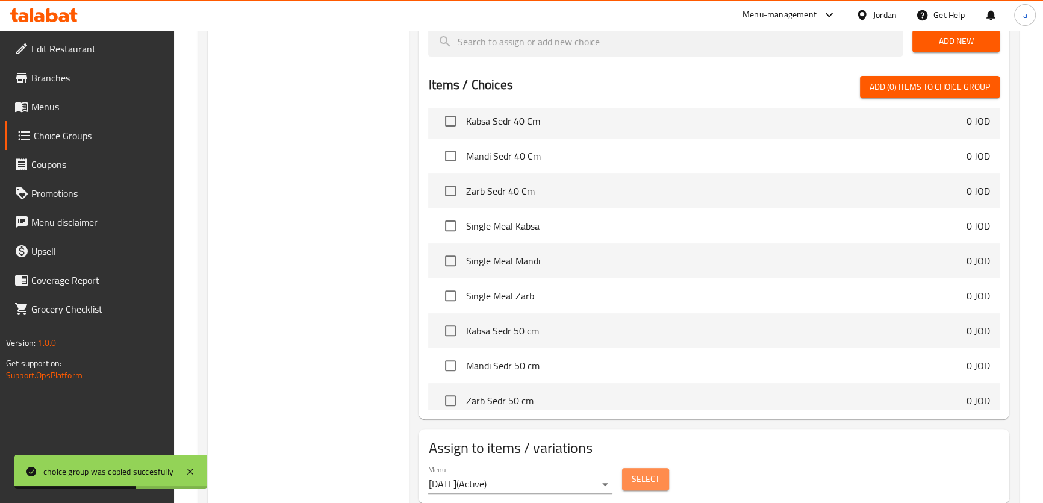
click at [660, 486] on button "Select" at bounding box center [645, 479] width 47 height 22
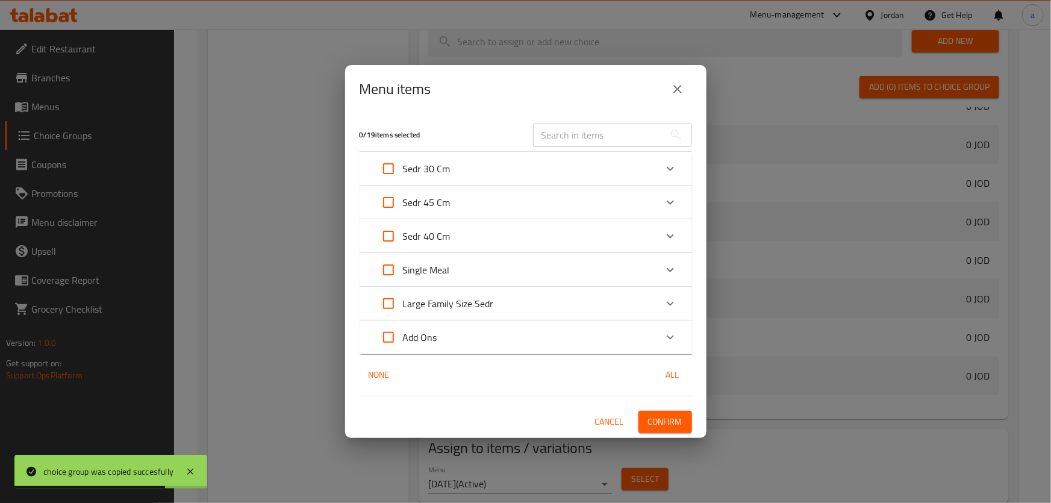
click at [389, 265] on input "Expand" at bounding box center [388, 269] width 29 height 29
checkbox input "true"
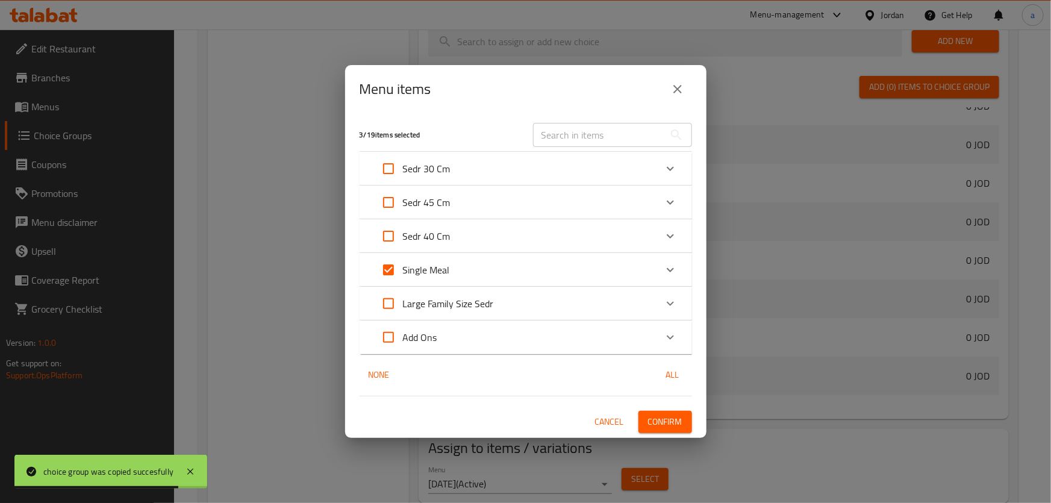
click at [653, 419] on span "Confirm" at bounding box center [665, 421] width 34 height 15
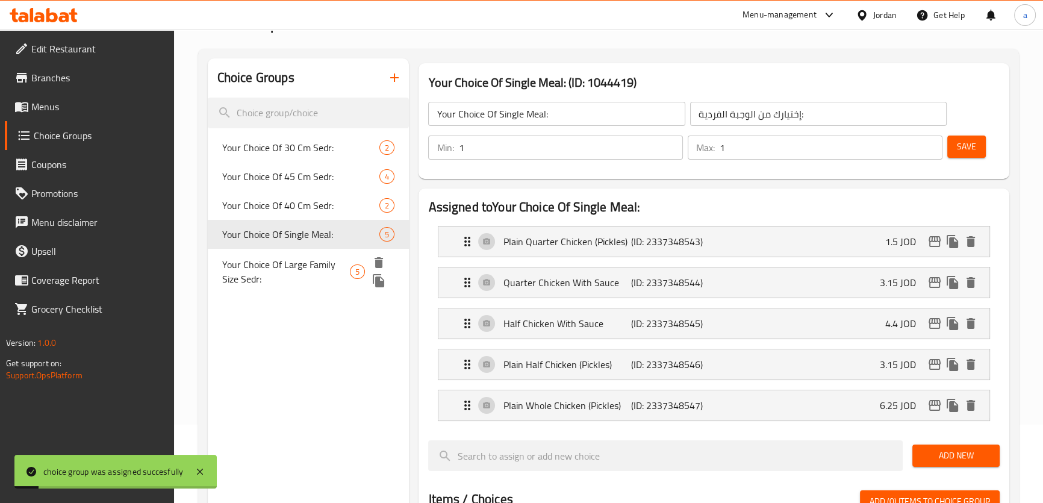
scroll to position [0, 0]
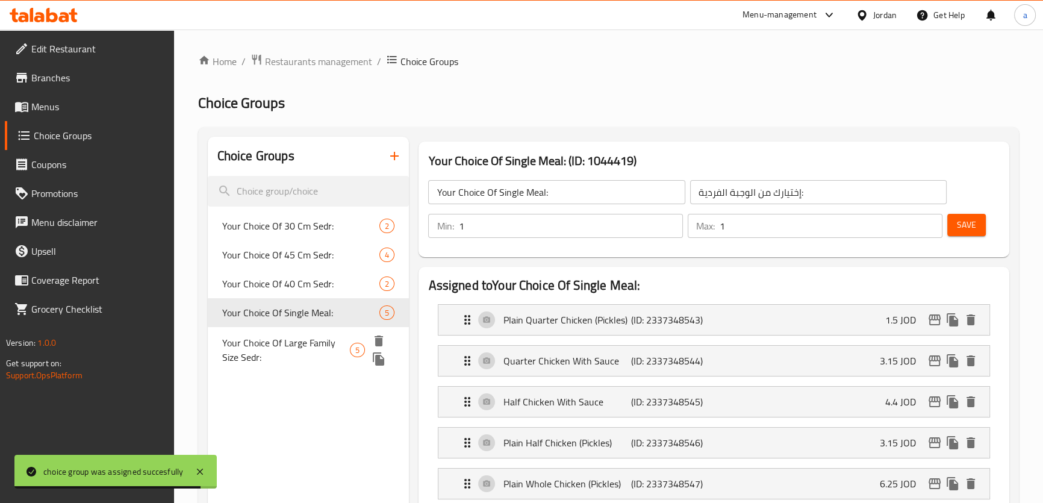
click at [278, 337] on span "Your Choice Of Large Family Size Sedr:" at bounding box center [286, 349] width 128 height 29
type input "Your Choice Of Large Family Size Sedr:"
type input "إختيارك من السدور العائلي حجم كبير:"
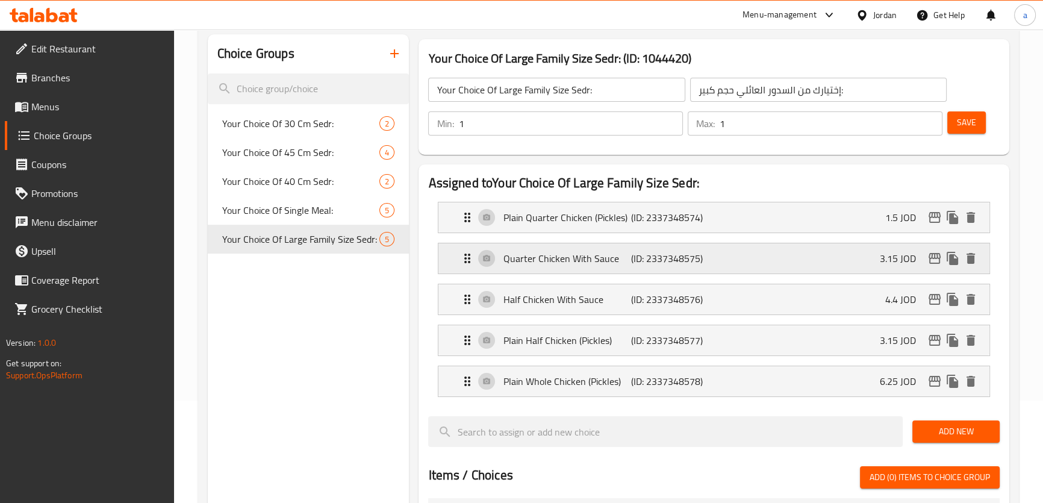
scroll to position [109, 0]
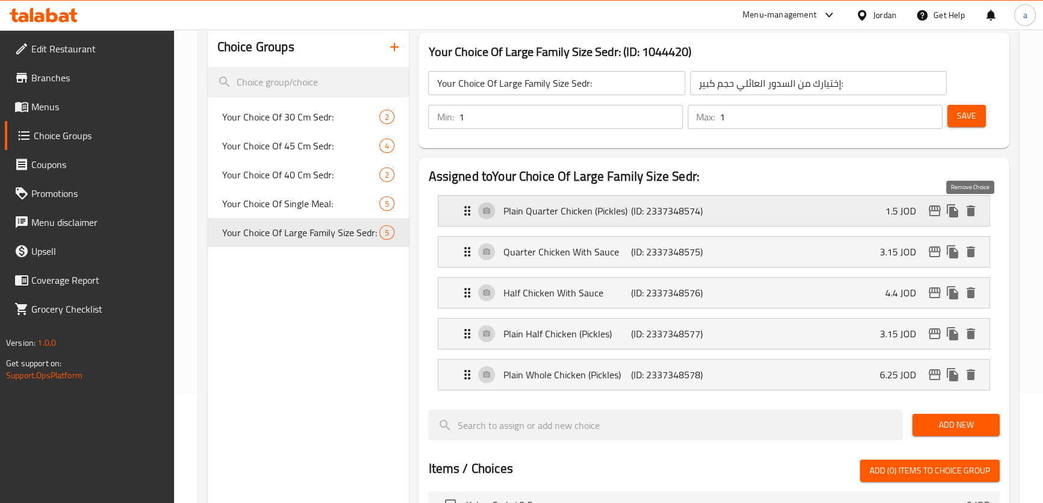
click at [975, 213] on icon "delete" at bounding box center [970, 210] width 14 height 14
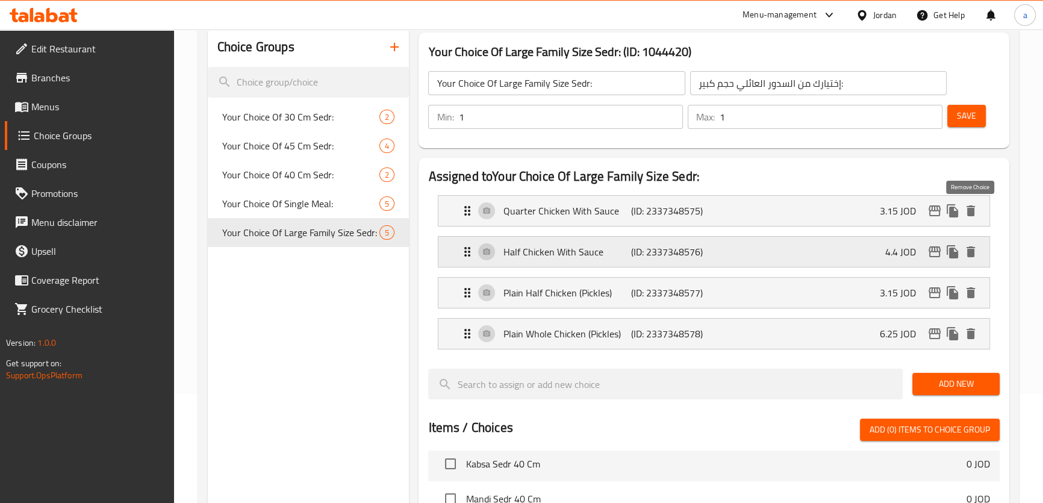
click at [975, 213] on icon "delete" at bounding box center [970, 210] width 14 height 14
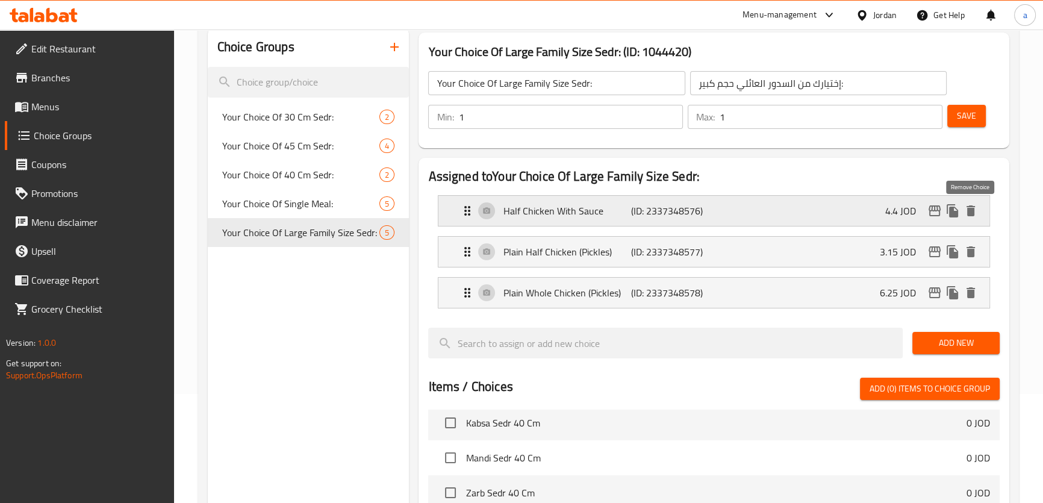
click at [974, 213] on icon "delete" at bounding box center [970, 210] width 14 height 14
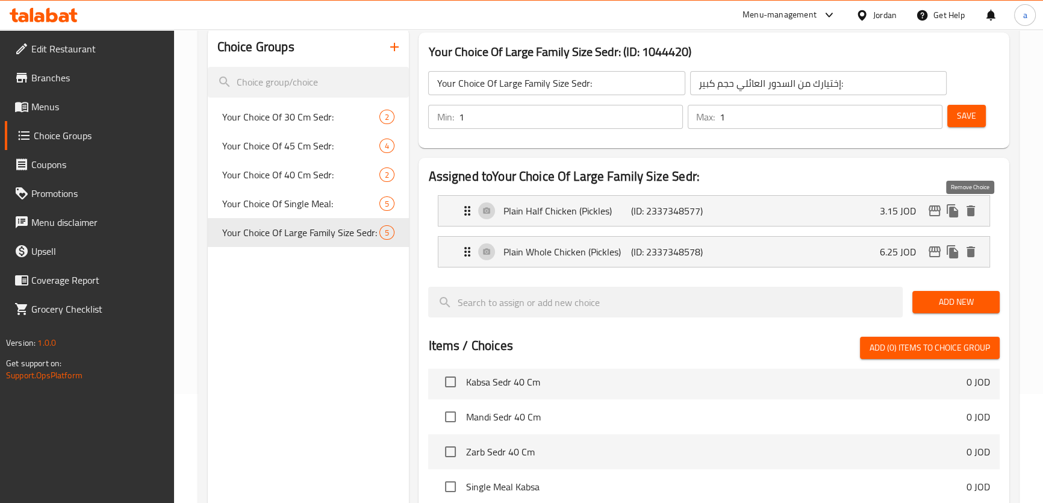
click at [974, 213] on icon "delete" at bounding box center [970, 210] width 14 height 14
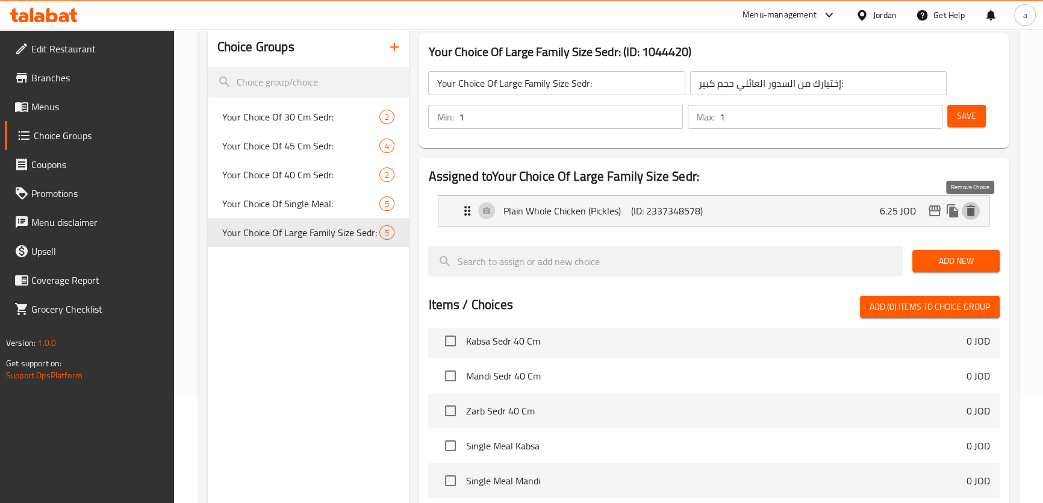
click at [974, 213] on icon "delete" at bounding box center [970, 210] width 14 height 14
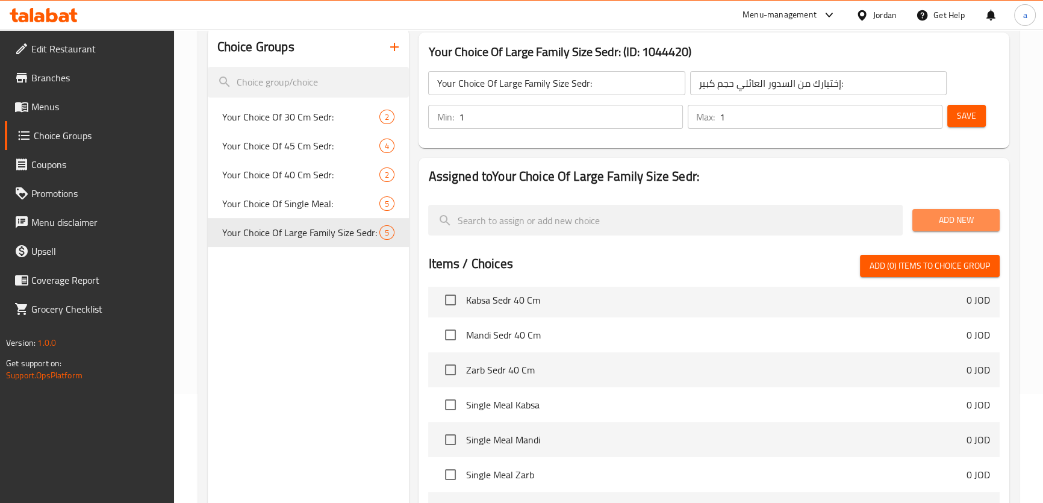
click at [970, 228] on button "Add New" at bounding box center [955, 220] width 87 height 22
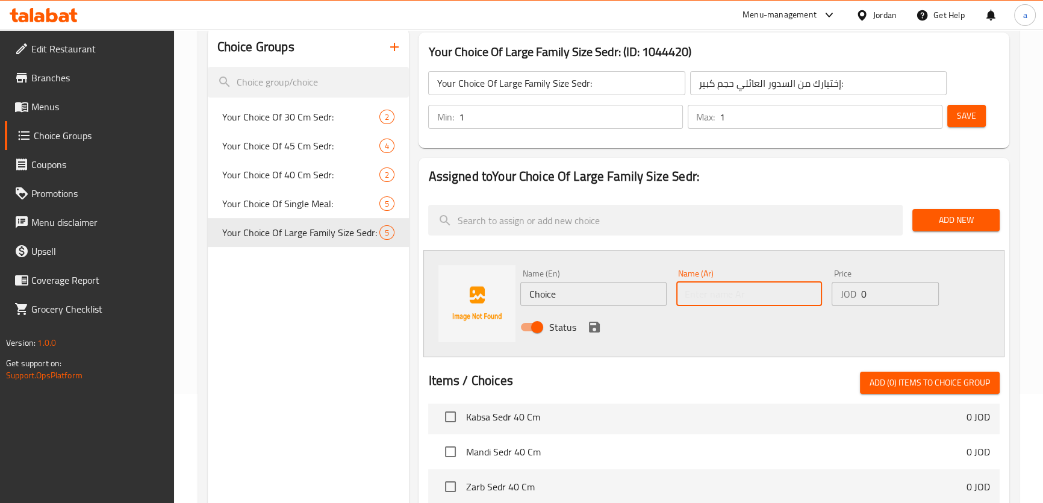
click at [744, 290] on input "text" at bounding box center [749, 294] width 146 height 24
paste input "دجاجة ونصف"
type input "دجاجة ونصف"
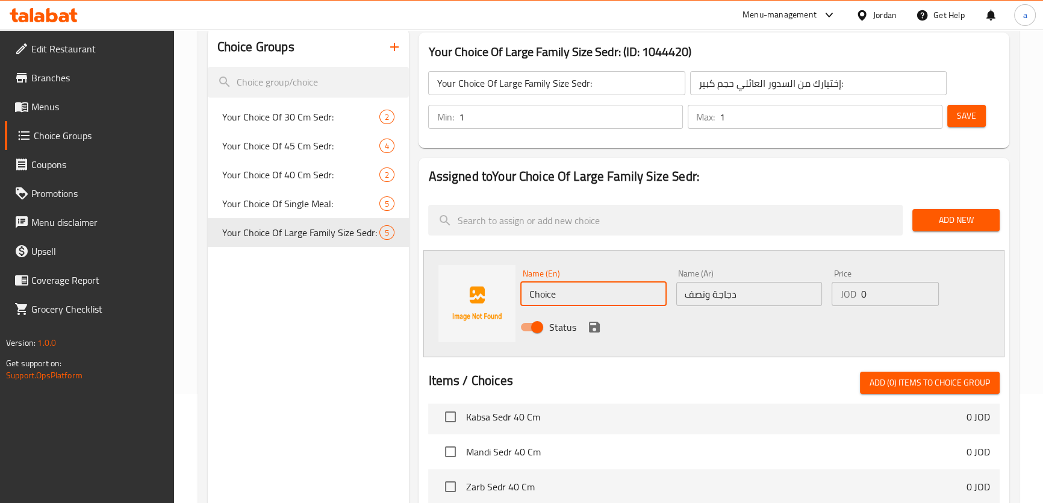
click at [535, 294] on input "Choice" at bounding box center [593, 294] width 146 height 24
type input "Whole Chicken And Half"
click at [858, 291] on div "JOD 0 Price" at bounding box center [884, 294] width 107 height 24
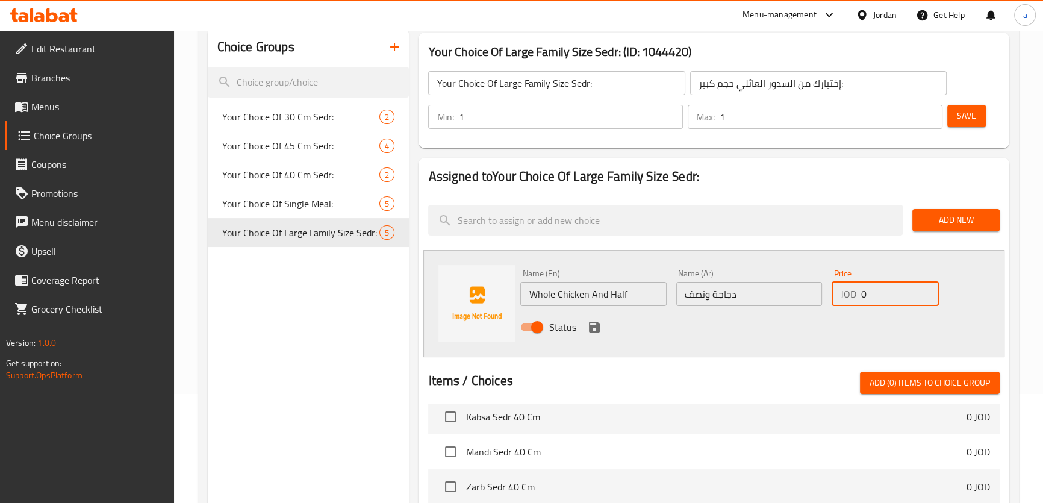
click at [866, 294] on input "0" at bounding box center [899, 294] width 78 height 24
type input "18.75"
click at [589, 322] on icon "save" at bounding box center [594, 326] width 11 height 11
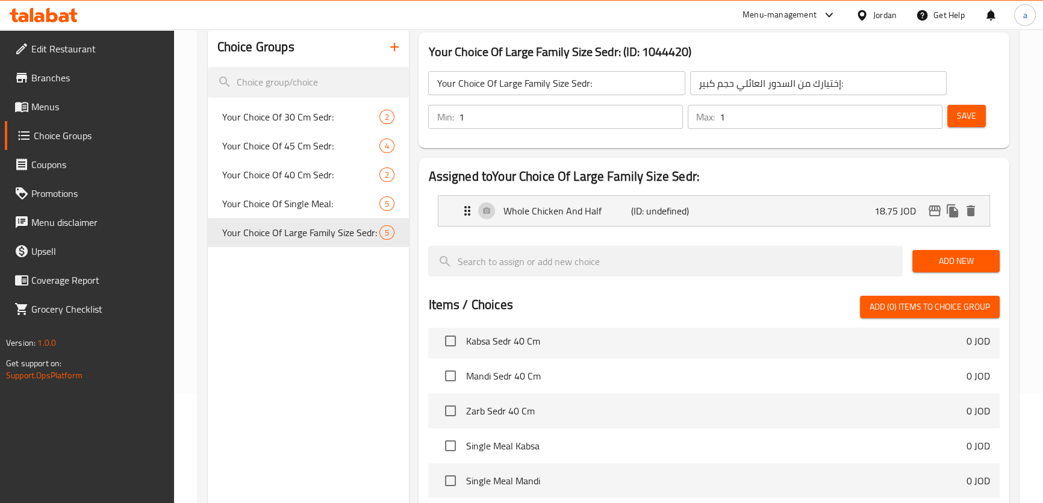
click at [956, 255] on span "Add New" at bounding box center [956, 260] width 68 height 15
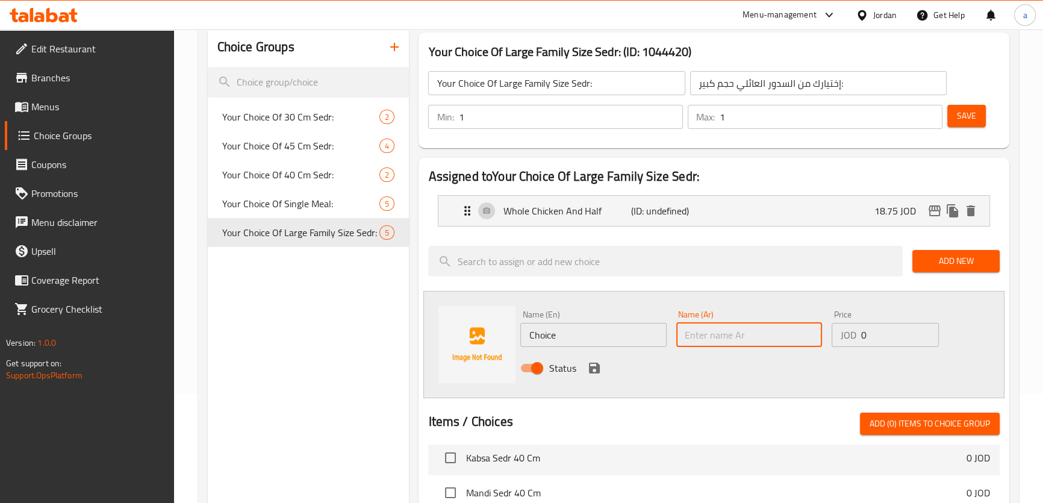
click at [765, 335] on input "text" at bounding box center [749, 335] width 146 height 24
paste input "دجاجتين"
type input "دجاجتين"
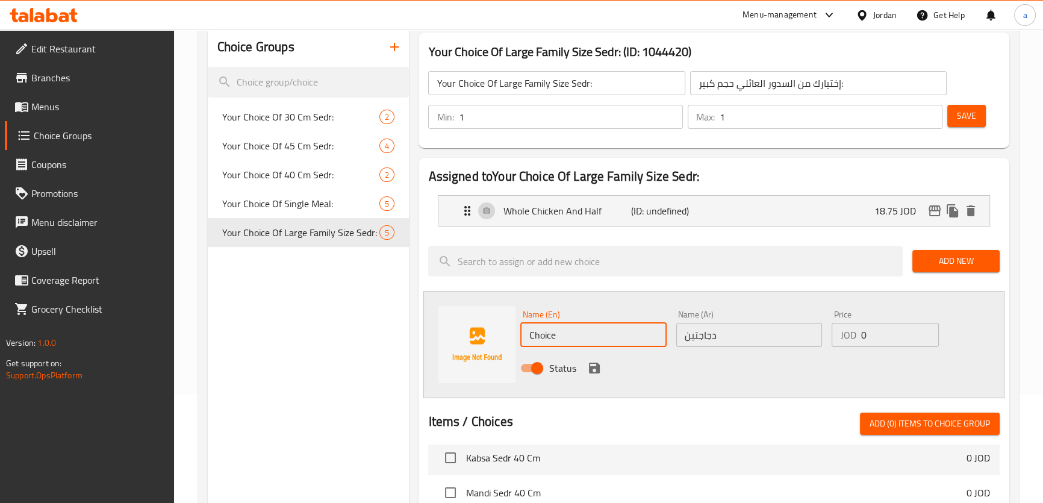
click at [553, 335] on input "Choice" at bounding box center [593, 335] width 146 height 24
type input "2 Whole Chickens"
click at [776, 332] on input "دجاجتين" at bounding box center [749, 335] width 146 height 24
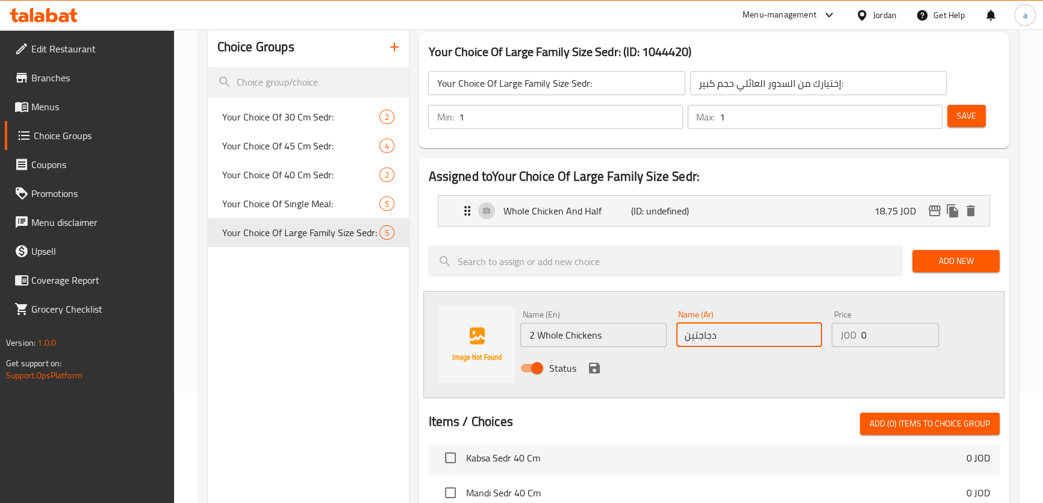
type input "دجاجتين"
drag, startPoint x: 888, startPoint y: 342, endPoint x: 852, endPoint y: 350, distance: 37.0
click at [852, 350] on div "Price JOD 0 Price" at bounding box center [885, 328] width 117 height 46
type input "21.25"
click at [852, 350] on div "Price JOD 21.25 Price" at bounding box center [885, 328] width 117 height 46
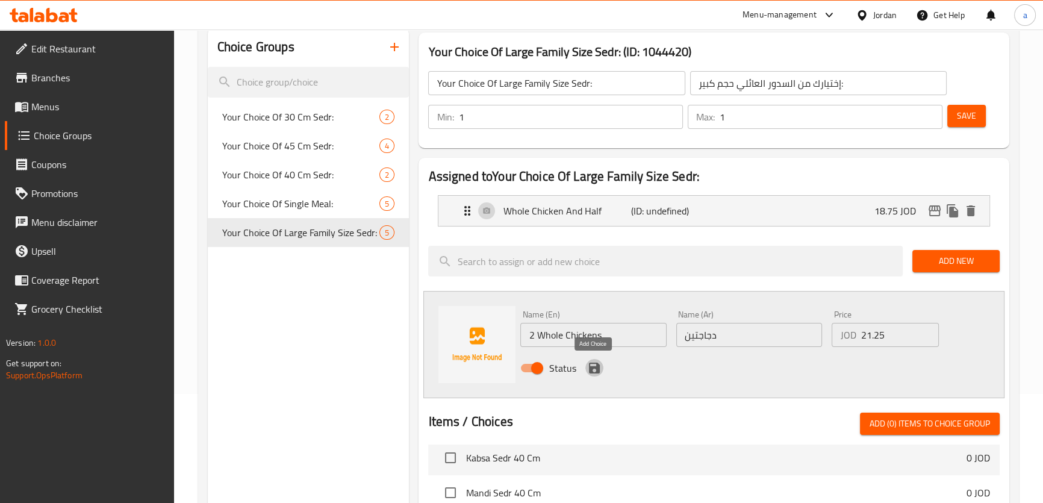
click at [592, 365] on icon "save" at bounding box center [594, 367] width 11 height 11
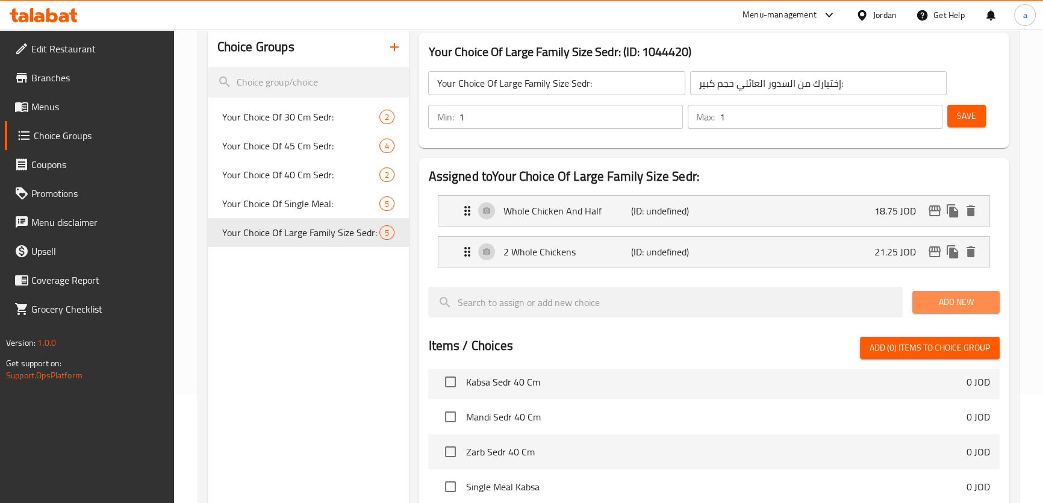
click at [930, 299] on span "Add New" at bounding box center [956, 301] width 68 height 15
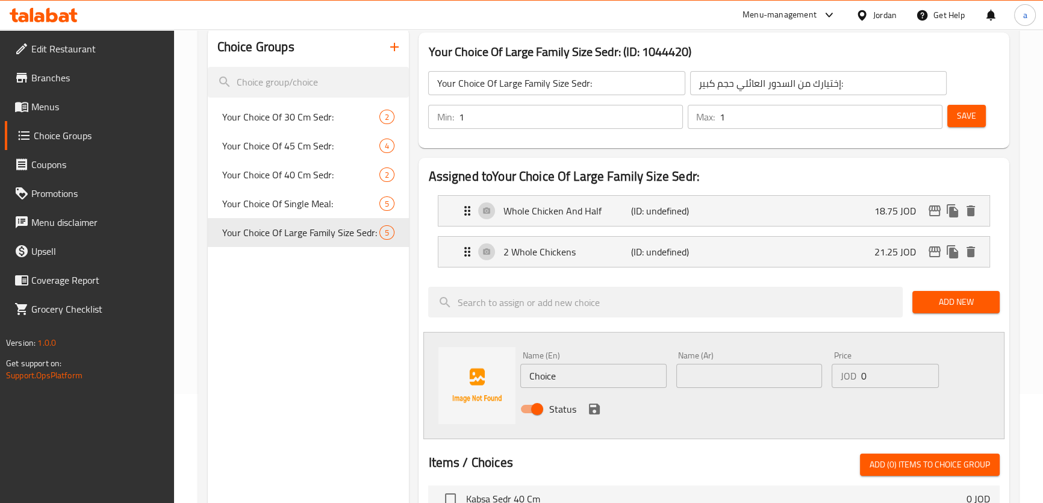
drag, startPoint x: 726, startPoint y: 369, endPoint x: 653, endPoint y: 373, distance: 73.6
click at [726, 369] on input "text" at bounding box center [749, 376] width 146 height 24
paste input "دجاجتين ونصف"
type input "دجاجتين ونصف"
click at [615, 375] on input "Choice" at bounding box center [593, 376] width 146 height 24
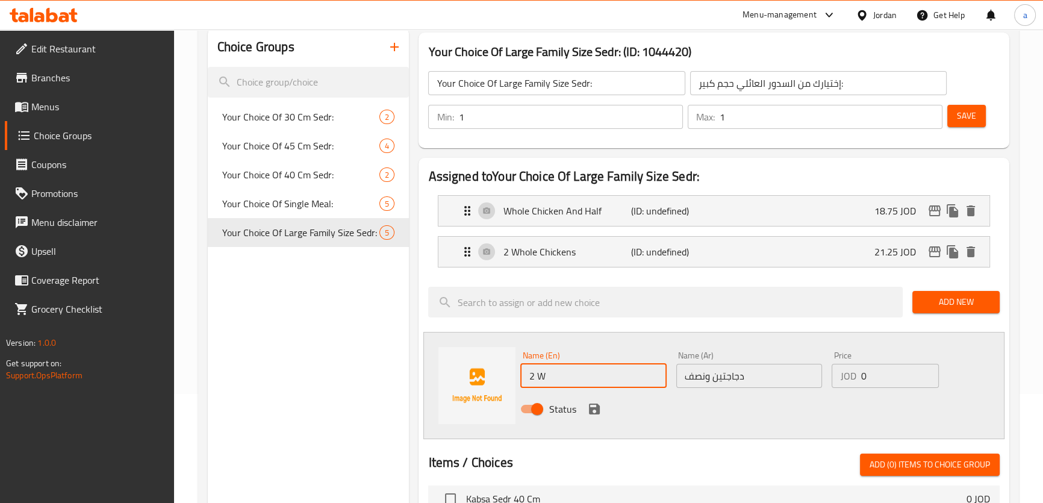
type input "2 Whole Chickens And Half"
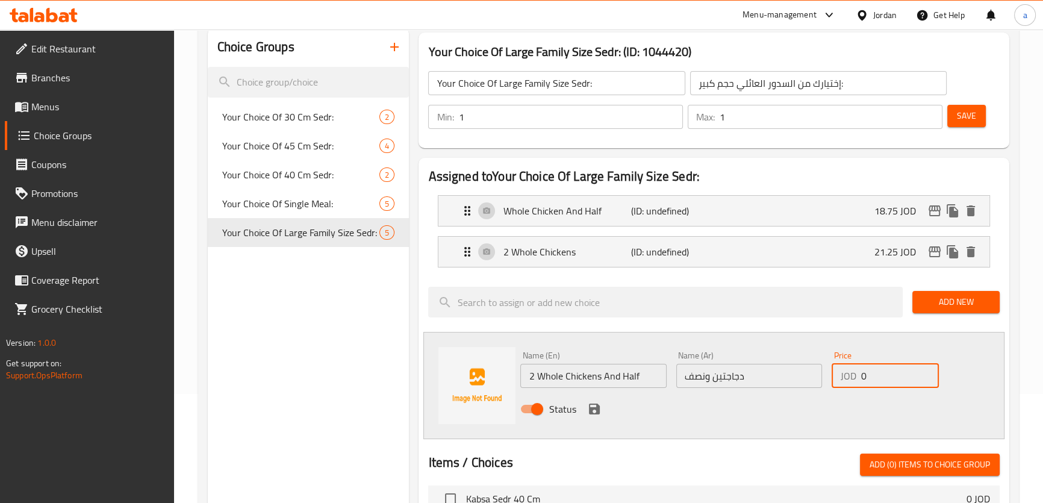
drag, startPoint x: 874, startPoint y: 373, endPoint x: 860, endPoint y: 380, distance: 15.1
click at [860, 380] on input "0" at bounding box center [899, 376] width 78 height 24
type input "23.75"
click at [594, 414] on icon "save" at bounding box center [594, 409] width 14 height 14
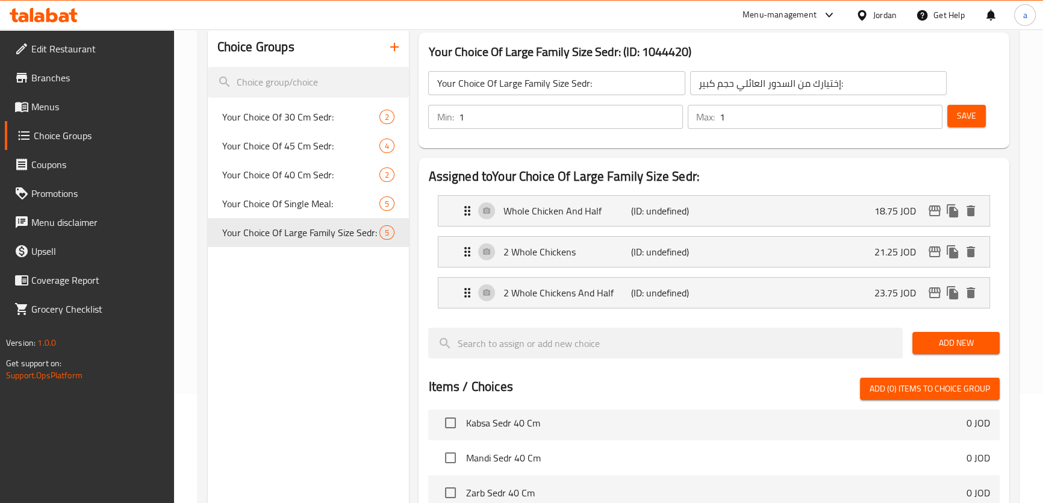
click at [955, 336] on span "Add New" at bounding box center [956, 342] width 68 height 15
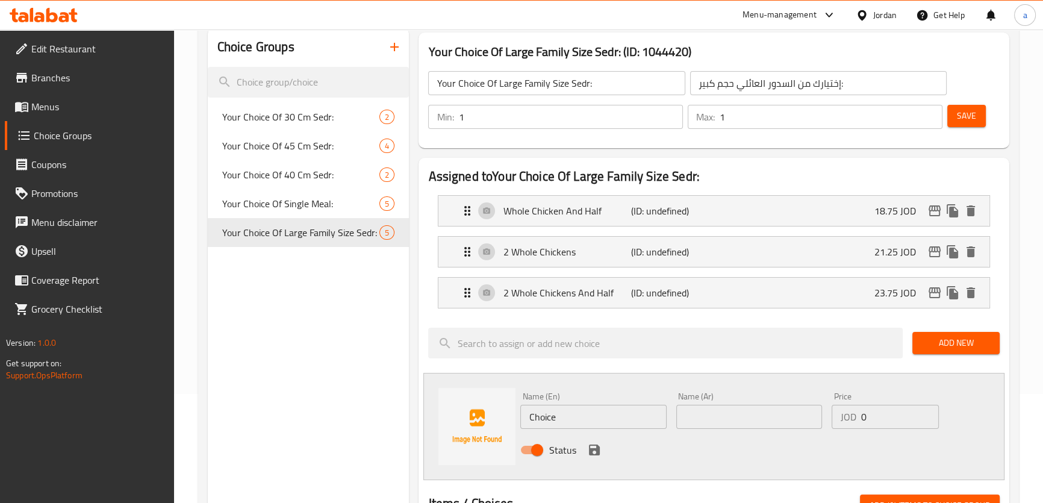
click at [783, 408] on input "text" at bounding box center [749, 417] width 146 height 24
paste input "3دجاجات"
click at [694, 415] on input "3دجاجات" at bounding box center [749, 417] width 146 height 24
click at [691, 415] on input "3دجاجات" at bounding box center [749, 417] width 146 height 24
type input "3 دجاجات"
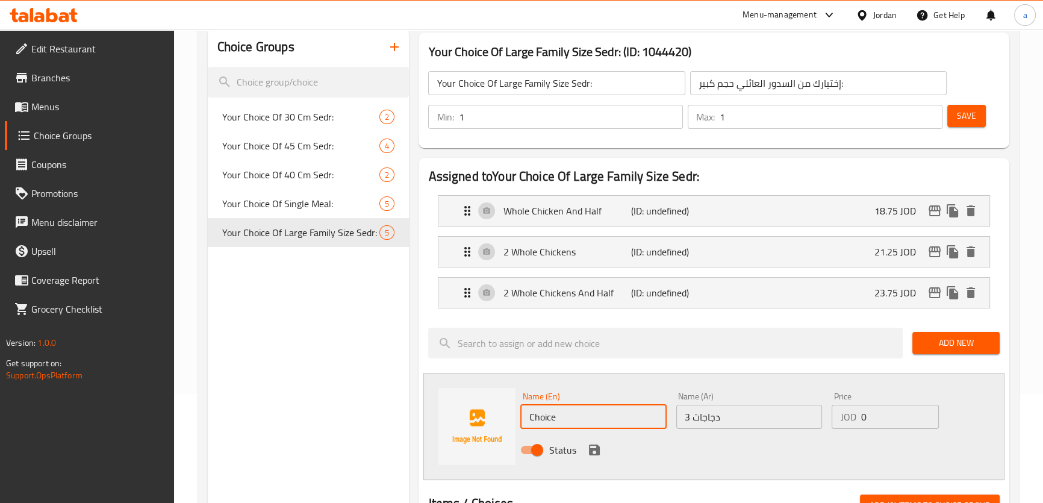
click at [619, 420] on input "Choice" at bounding box center [593, 417] width 146 height 24
type input "3 Whole Chickens"
click at [875, 411] on input "0" at bounding box center [899, 417] width 78 height 24
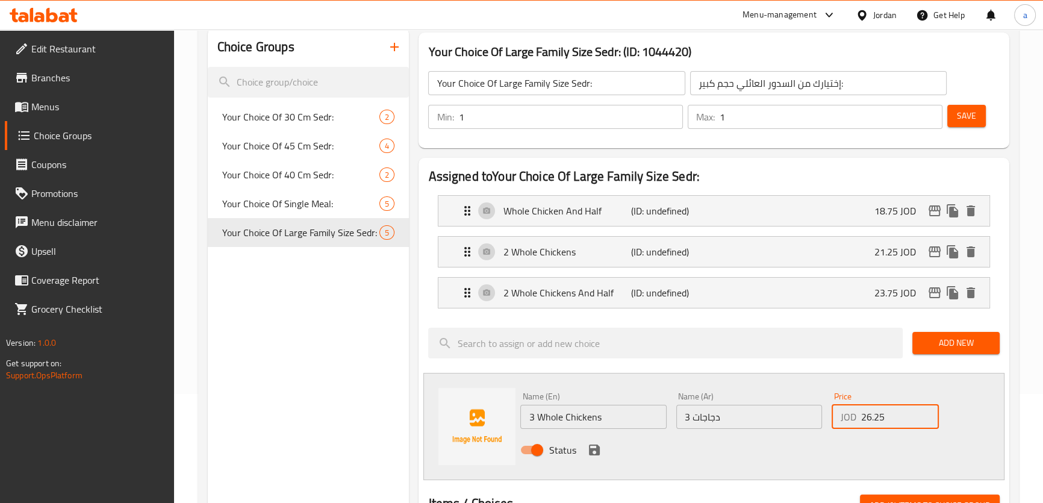
type input "26.25"
drag, startPoint x: 737, startPoint y: 466, endPoint x: 473, endPoint y: 445, distance: 265.1
click at [734, 466] on div "Name (En) 3 Whole Chickens Name (En) Name (Ar) 3 دجاجات Name (Ar) Price JOD 26.…" at bounding box center [713, 426] width 580 height 107
click at [587, 445] on icon "save" at bounding box center [594, 449] width 14 height 14
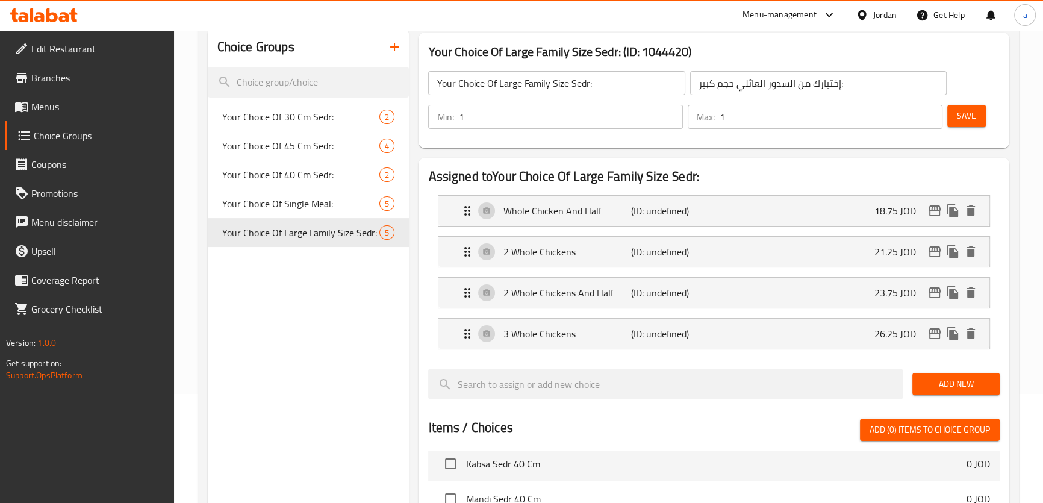
click at [977, 110] on button "Save" at bounding box center [966, 116] width 39 height 22
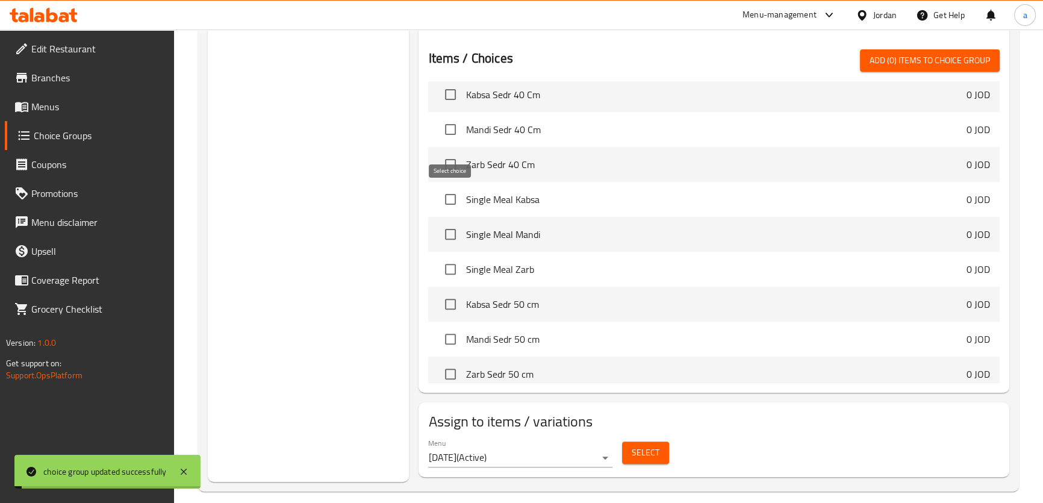
scroll to position [490, 0]
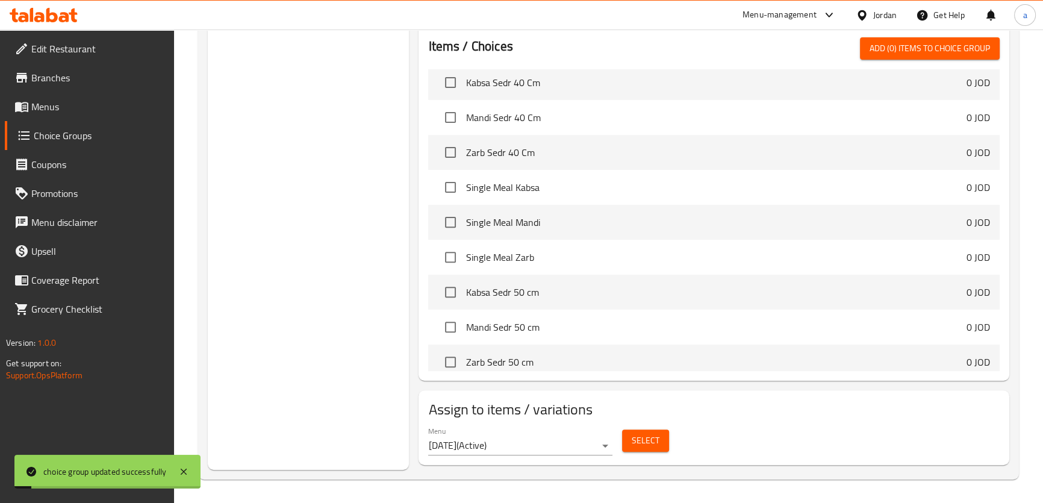
click at [650, 433] on span "Select" at bounding box center [646, 440] width 28 height 15
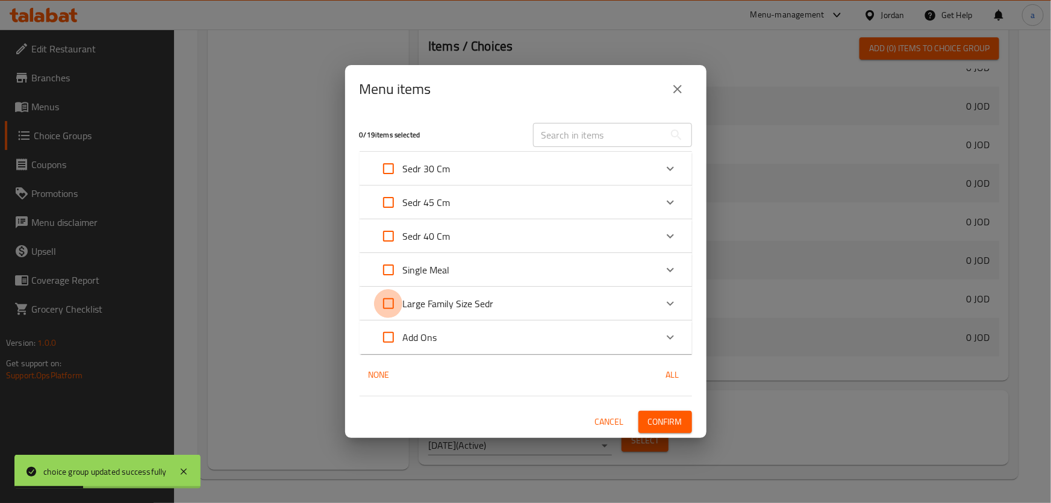
click at [390, 302] on input "Expand" at bounding box center [388, 303] width 29 height 29
checkbox input "true"
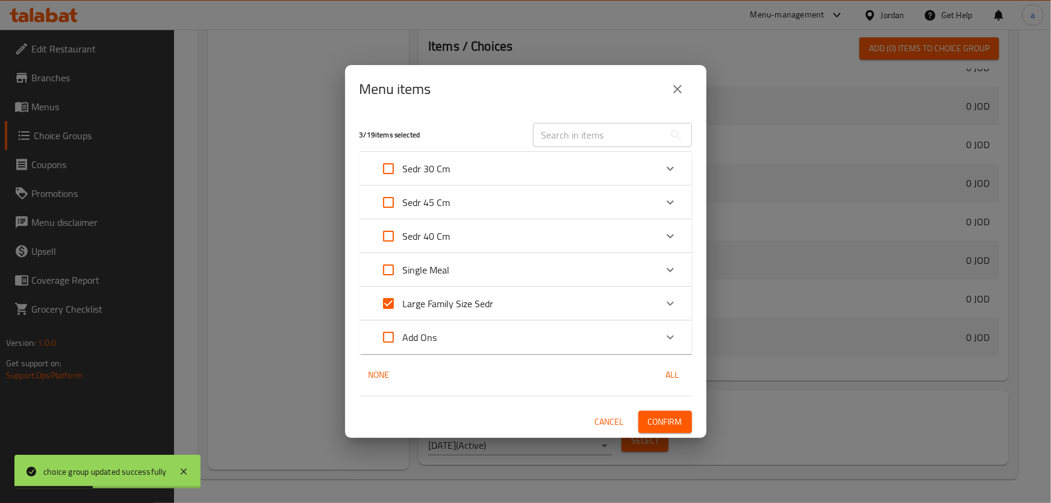
click at [669, 411] on button "Confirm" at bounding box center [665, 422] width 54 height 22
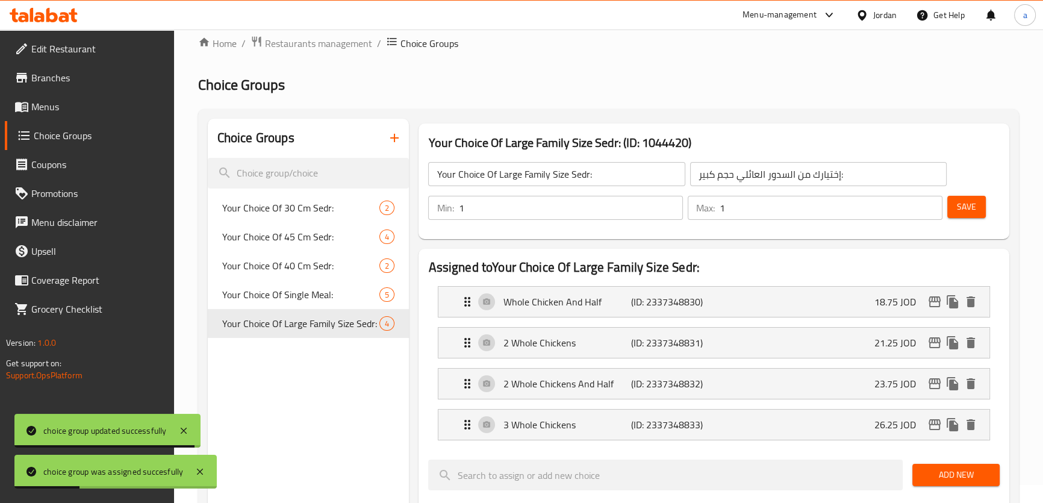
scroll to position [0, 0]
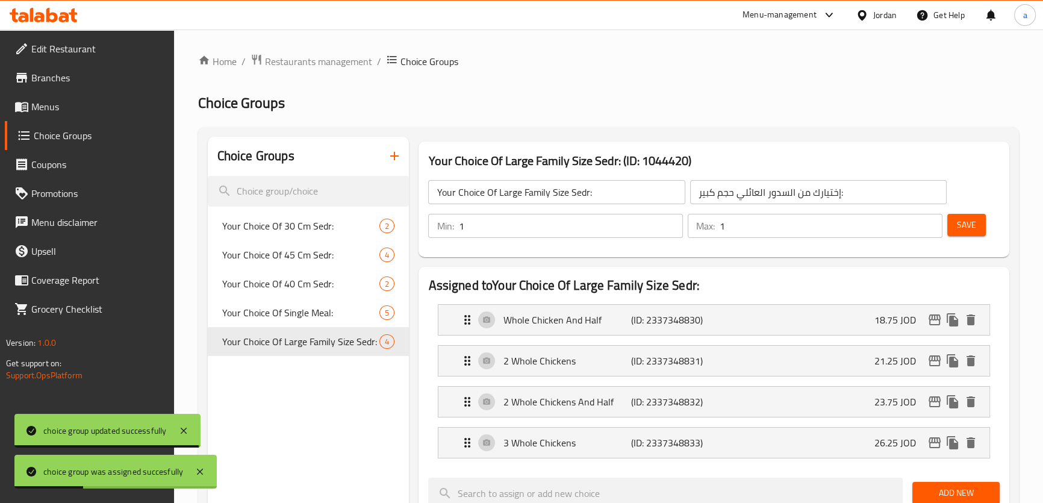
click at [397, 161] on icon "button" at bounding box center [394, 156] width 14 height 14
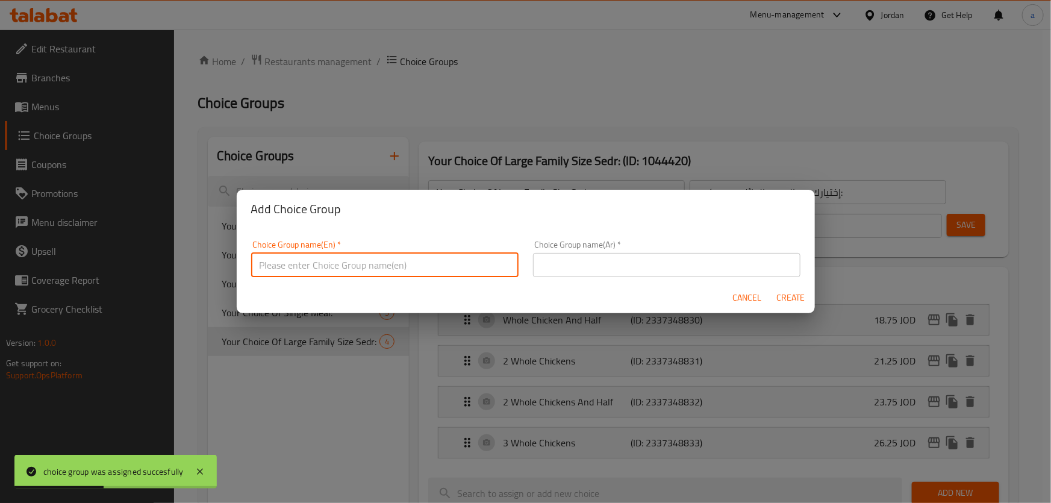
click at [482, 265] on input "text" at bounding box center [384, 265] width 267 height 24
type input "Your Choice Of:"
click at [551, 253] on input "text" at bounding box center [666, 265] width 267 height 24
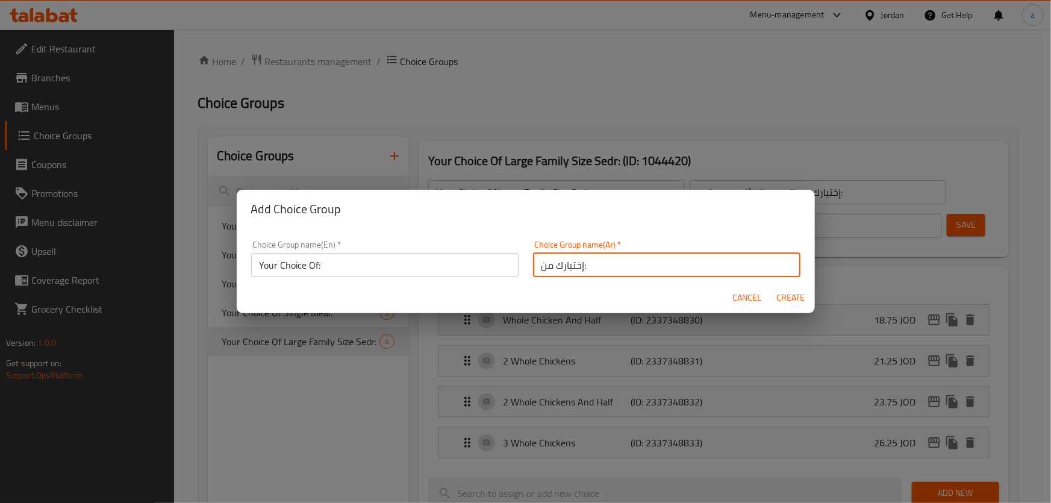
type input "إختيارك من:"
click at [780, 299] on span "Create" at bounding box center [790, 297] width 29 height 15
type input "Your Choice Of:"
type input "إختيارك من:"
type input "0"
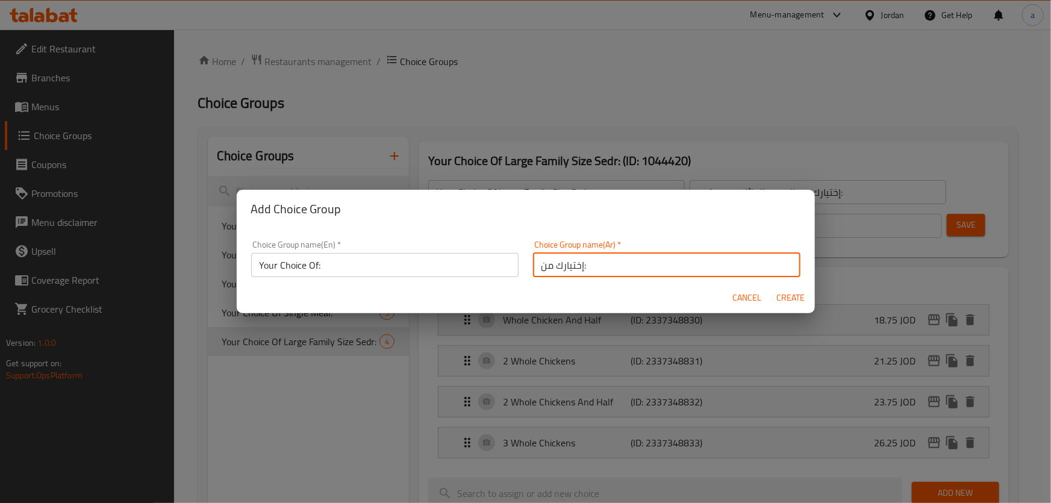
type input "0"
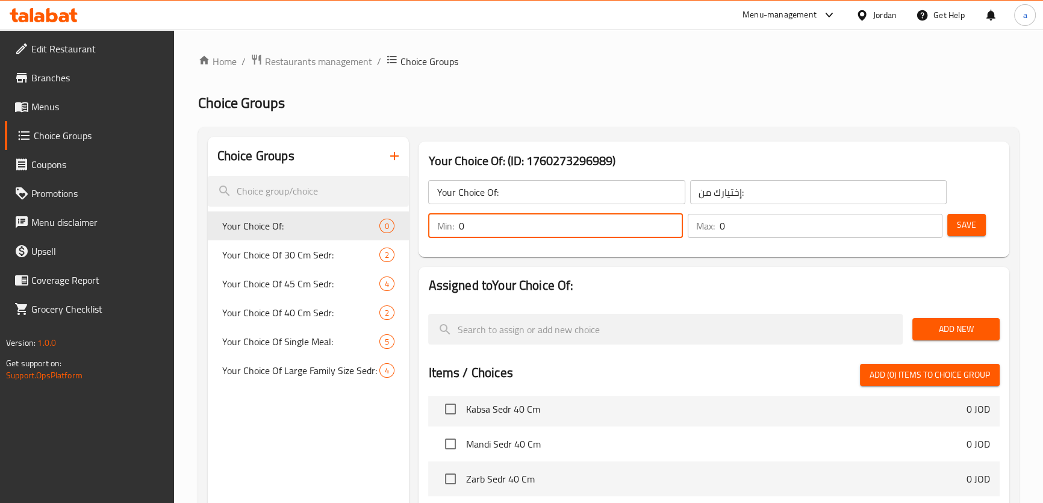
drag, startPoint x: 500, startPoint y: 229, endPoint x: 444, endPoint y: 235, distance: 56.3
click at [444, 235] on div "Min: 0 ​" at bounding box center [555, 226] width 255 height 24
type input "1"
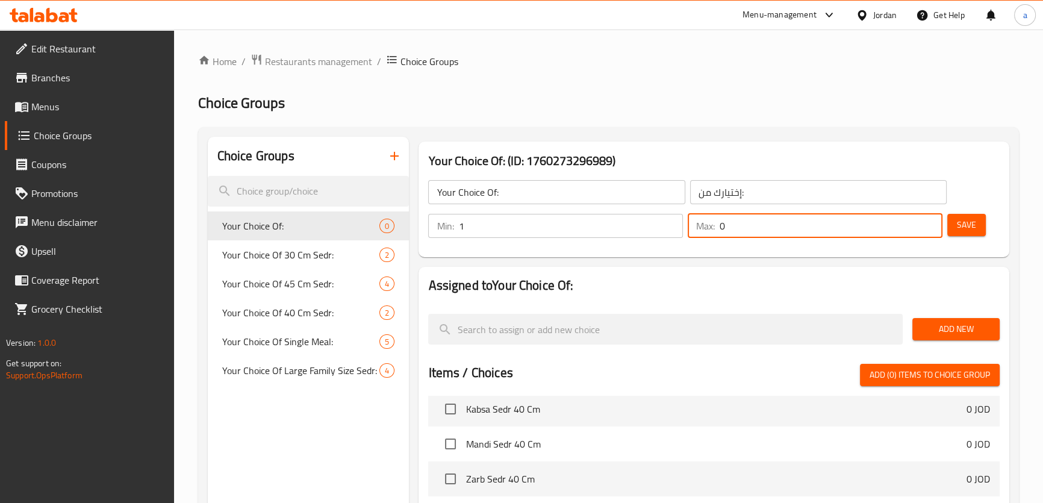
drag, startPoint x: 734, startPoint y: 228, endPoint x: 675, endPoint y: 237, distance: 59.0
click at [675, 237] on div "Min: 1 ​ Max: 0 ​" at bounding box center [684, 226] width 523 height 34
type input "1"
click at [973, 227] on span "Save" at bounding box center [966, 224] width 19 height 15
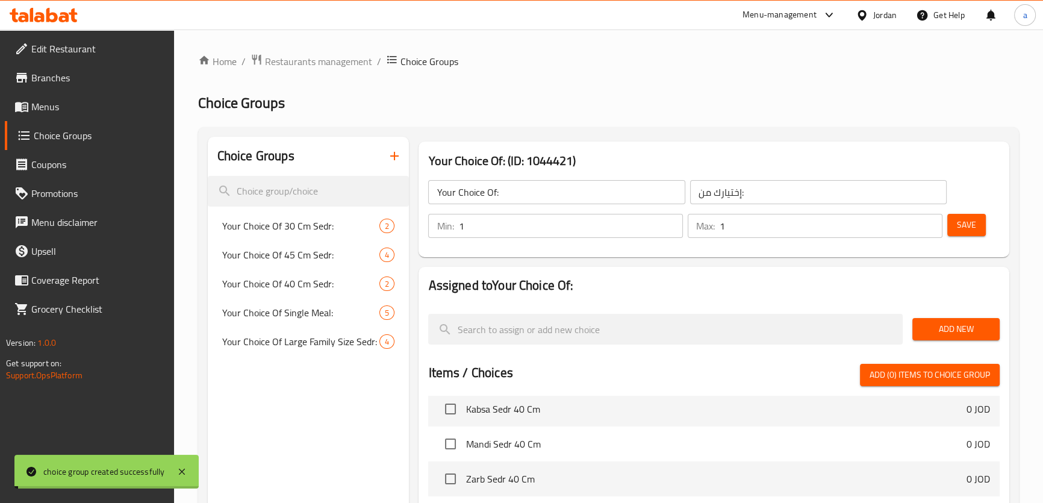
click at [949, 320] on button "Add New" at bounding box center [955, 329] width 87 height 22
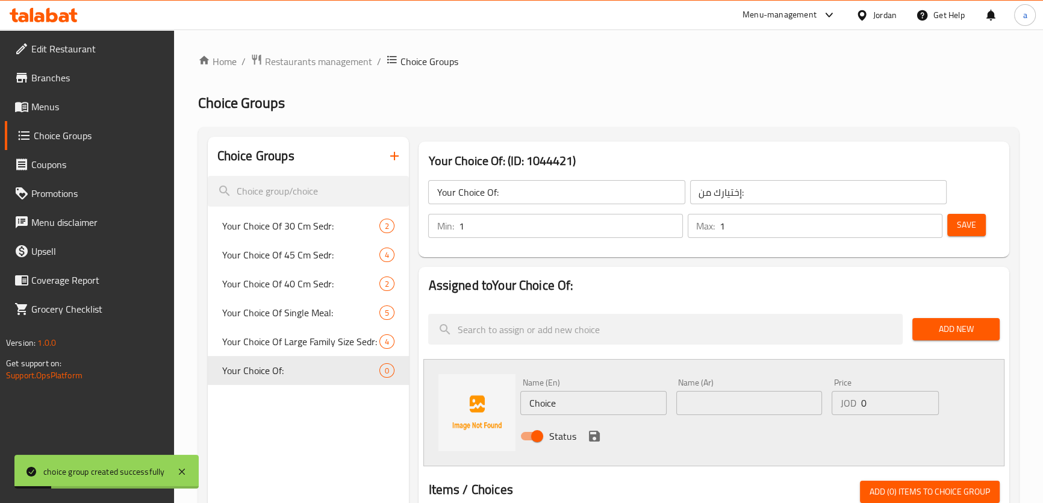
click at [722, 411] on input "text" at bounding box center [749, 403] width 146 height 24
paste input "دجاج عالفحم"
type input "دجاج عالفحم"
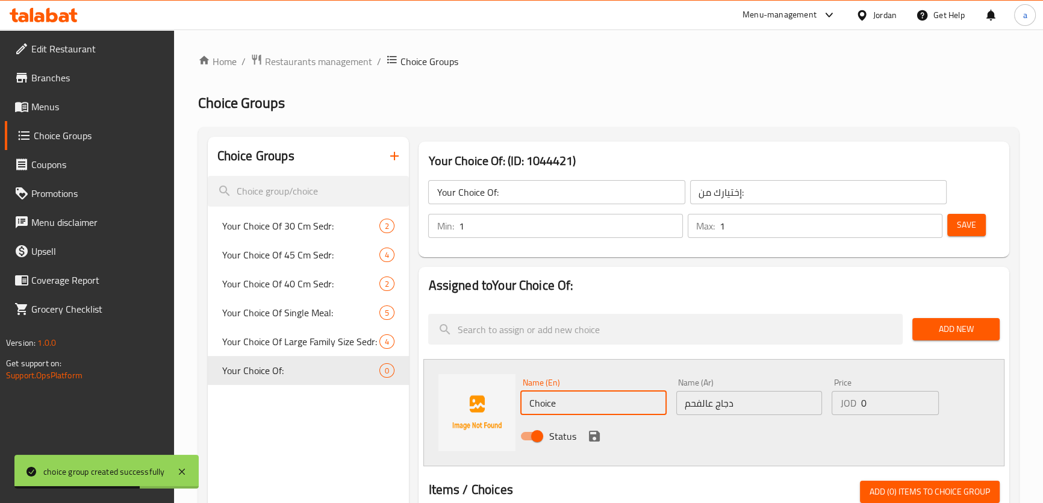
click at [562, 395] on input "Choice" at bounding box center [593, 403] width 146 height 24
paste input "icken on charcoal"
paste input "On C"
type input "Chicken On Charcoal"
click at [637, 381] on div "Name (En) Chicken On Charcoal Name (En)" at bounding box center [593, 396] width 146 height 37
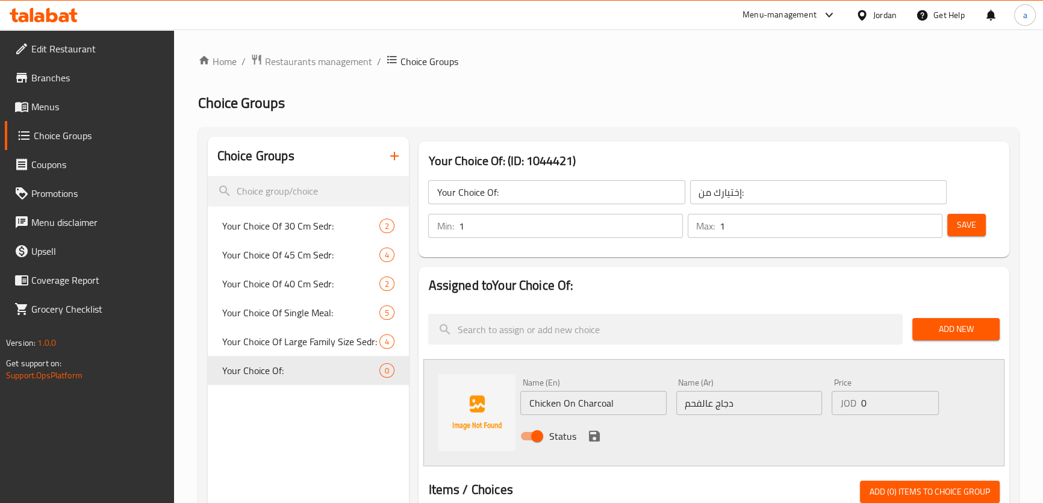
click at [595, 439] on icon "save" at bounding box center [594, 435] width 11 height 11
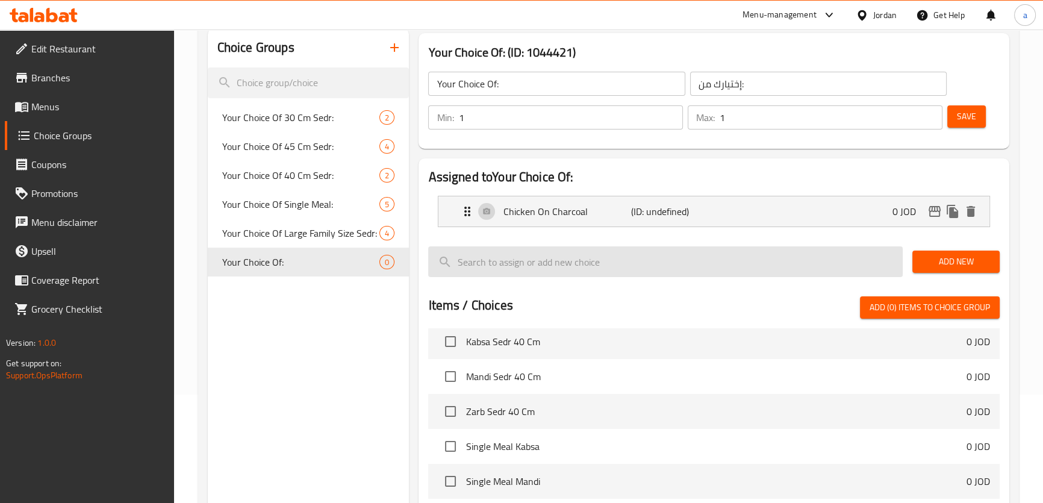
scroll to position [109, 0]
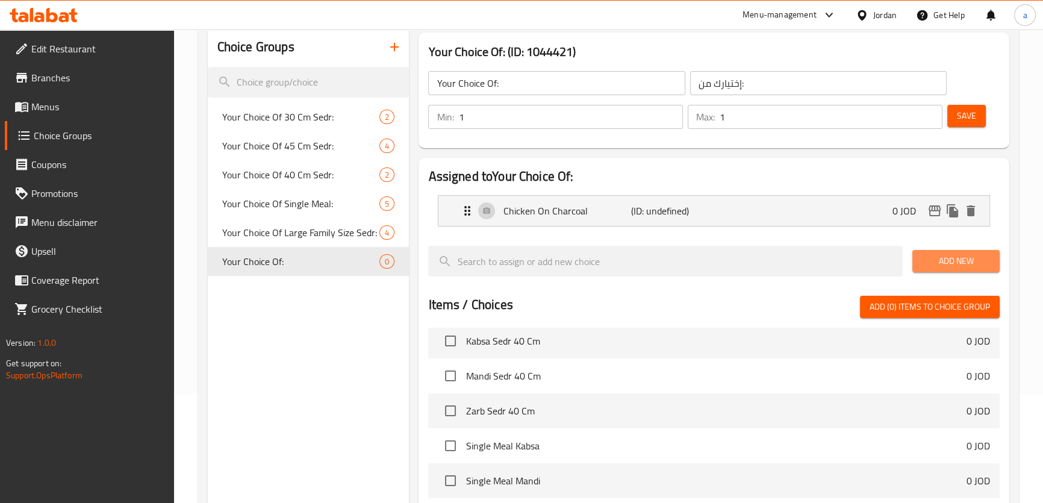
click at [919, 259] on button "Add New" at bounding box center [955, 261] width 87 height 22
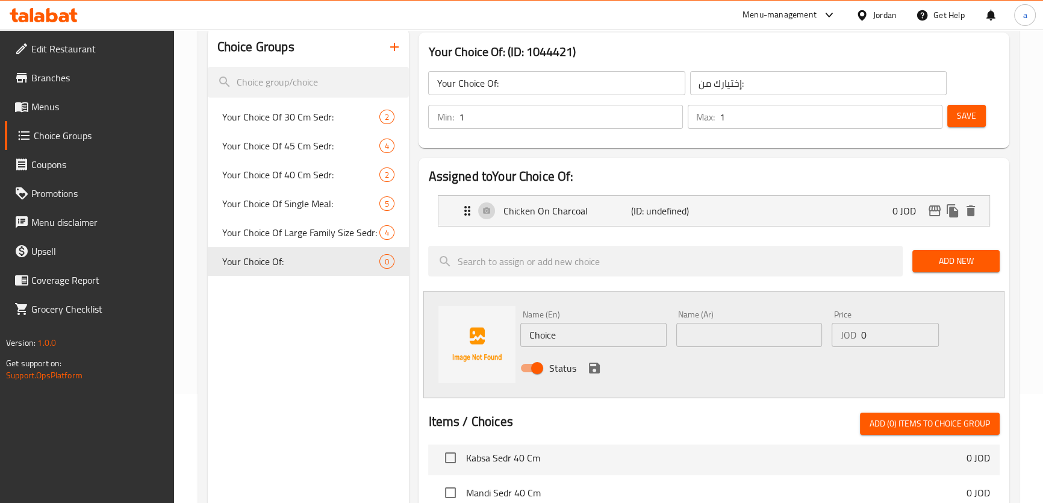
click at [745, 347] on div "Name (Ar) Name (Ar)" at bounding box center [748, 328] width 155 height 46
click at [742, 337] on input "text" at bounding box center [749, 335] width 146 height 24
paste input "دجاج شواية"
type input "دجاج شواية"
click at [577, 334] on input "Choice" at bounding box center [593, 335] width 146 height 24
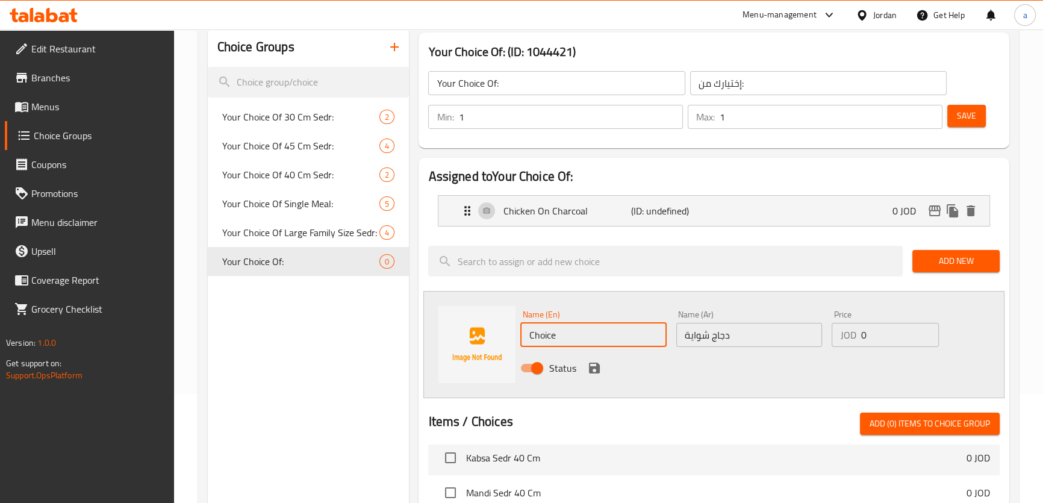
paste input "rotisseri"
type input "Rotisserie Chicken"
click at [759, 355] on div "Status" at bounding box center [748, 368] width 467 height 33
click at [593, 371] on icon "save" at bounding box center [594, 368] width 14 height 14
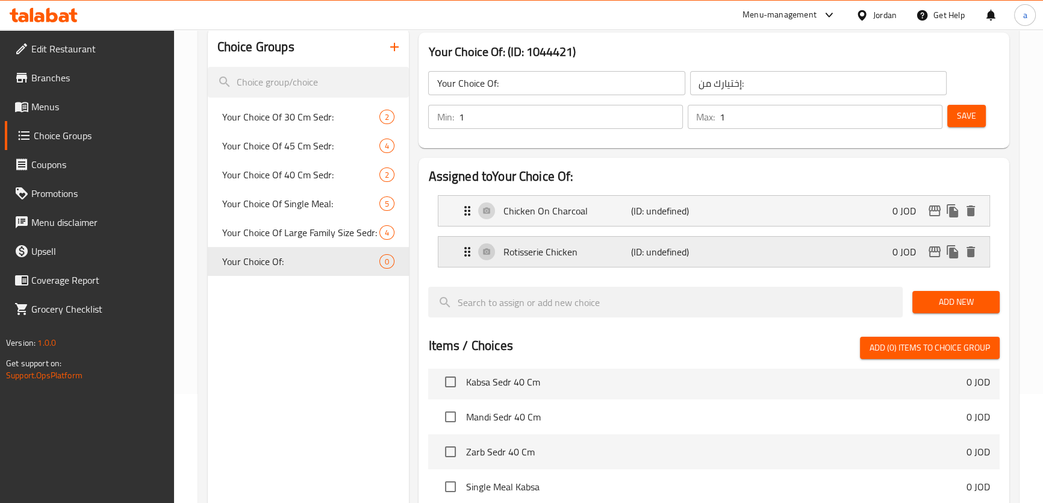
click at [604, 241] on div "Rotisserie Chicken (ID: undefined) 0 JOD" at bounding box center [717, 252] width 514 height 30
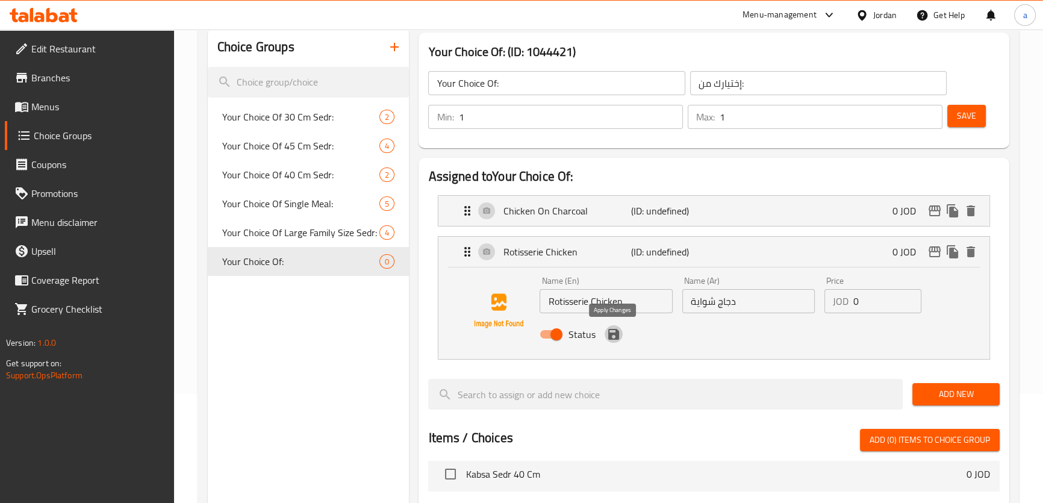
click at [613, 338] on icon "save" at bounding box center [613, 334] width 11 height 11
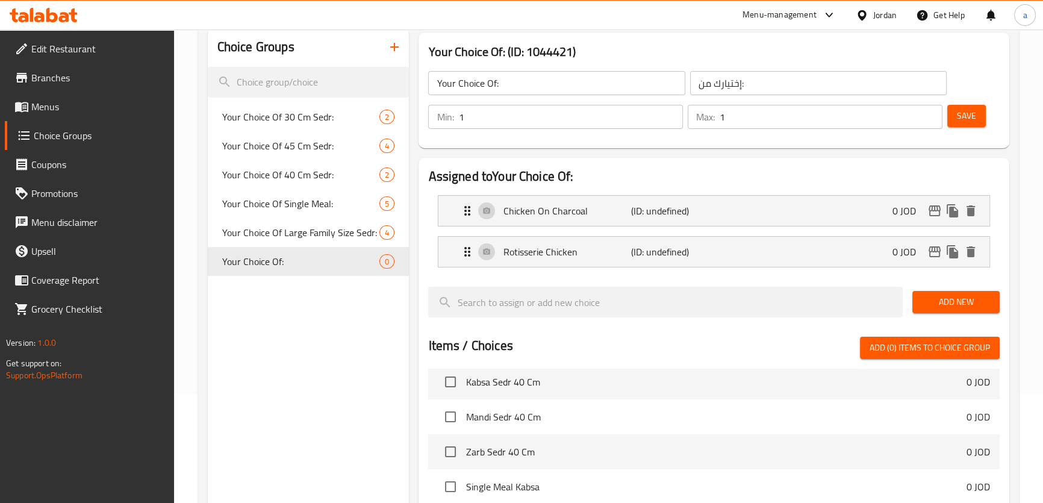
click at [969, 99] on div "Min: 1 ​ Max: 1 ​ Save" at bounding box center [711, 117] width 580 height 39
click at [968, 114] on span "Save" at bounding box center [966, 115] width 19 height 15
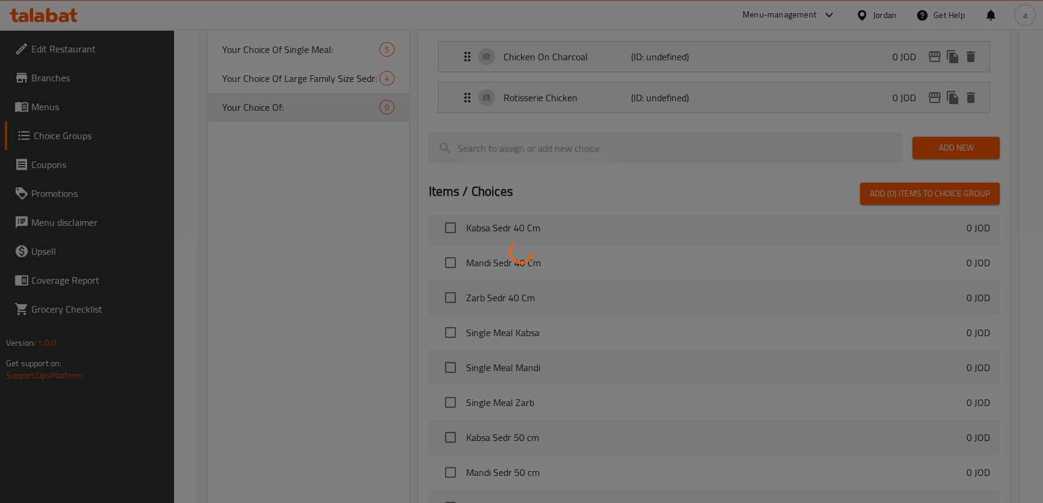
scroll to position [409, 0]
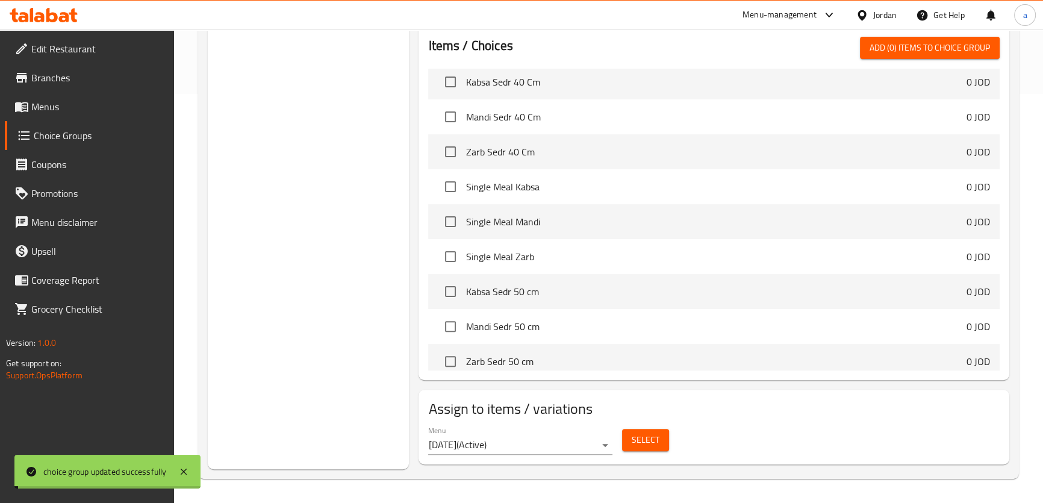
click at [644, 437] on span "Select" at bounding box center [646, 439] width 28 height 15
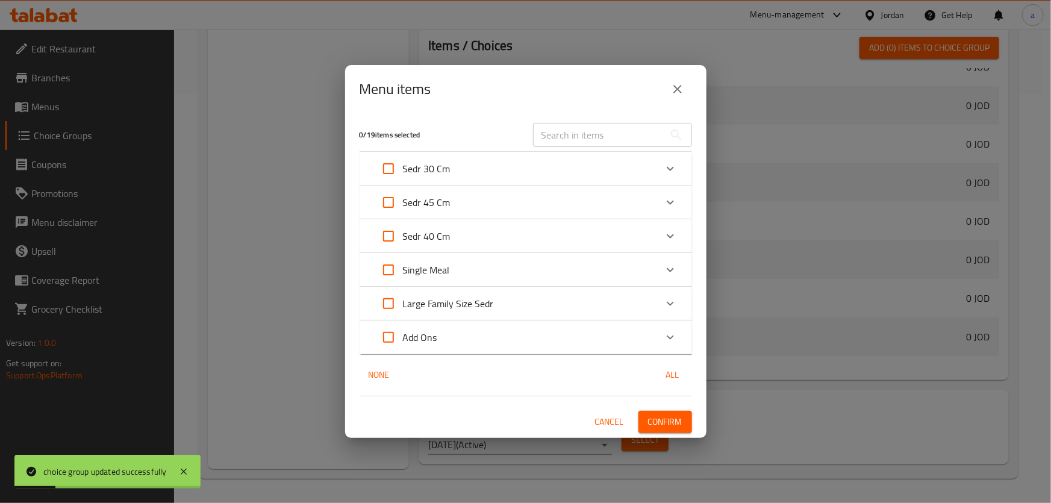
click at [389, 166] on input "Expand" at bounding box center [388, 168] width 29 height 29
checkbox input "true"
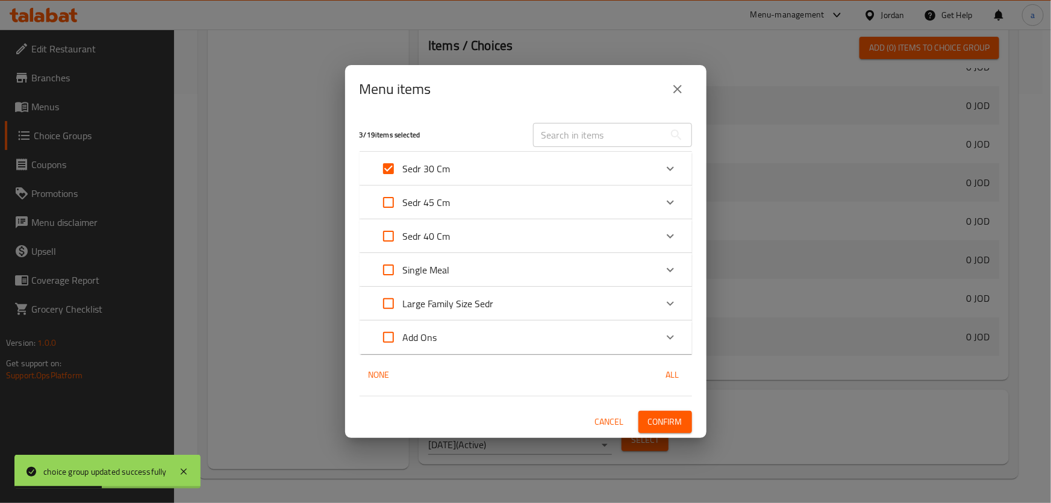
click at [385, 202] on input "Expand" at bounding box center [388, 202] width 29 height 29
checkbox input "true"
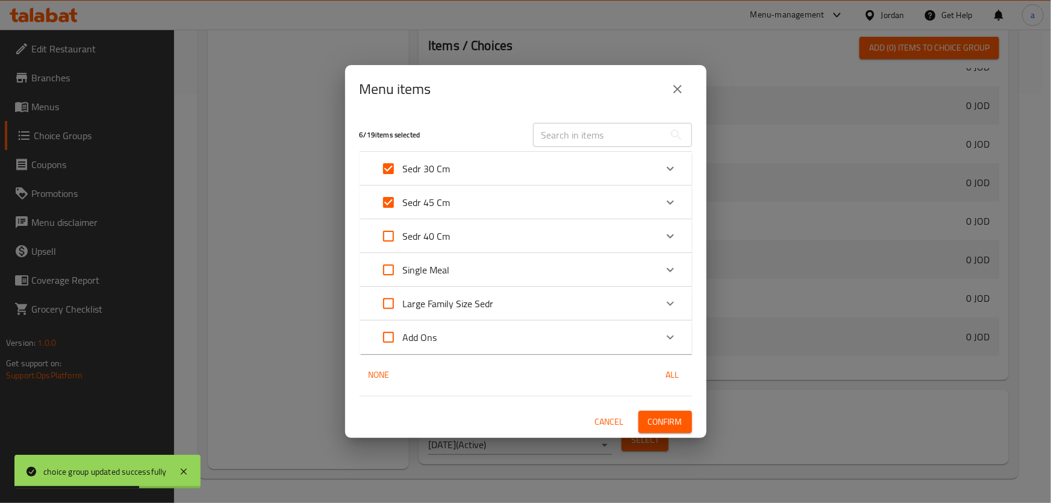
click at [386, 238] on input "Expand" at bounding box center [388, 236] width 29 height 29
checkbox input "true"
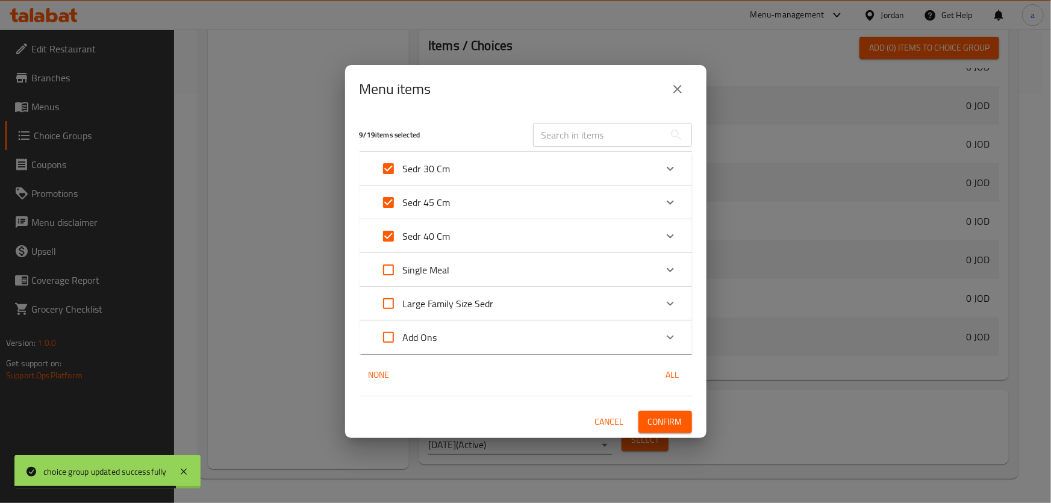
click at [385, 265] on input "Expand" at bounding box center [388, 269] width 29 height 29
checkbox input "true"
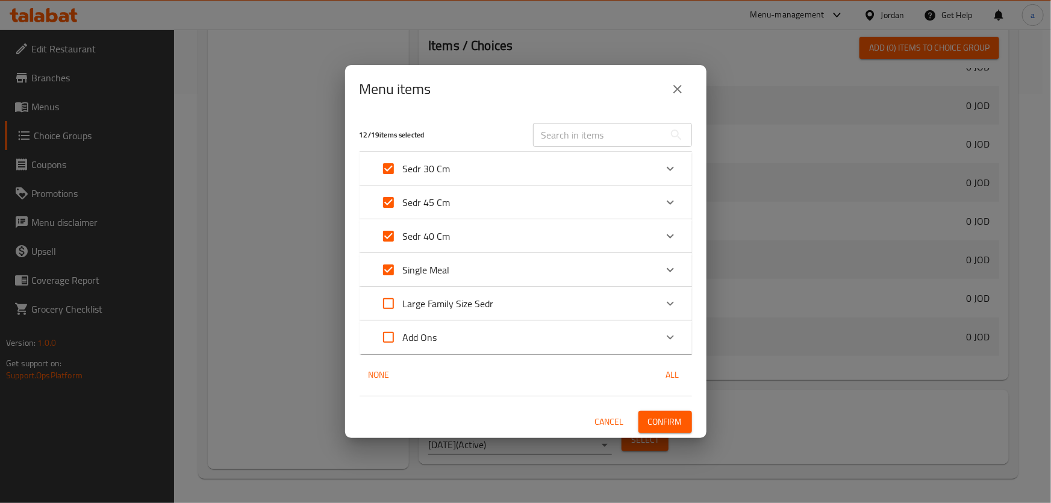
drag, startPoint x: 385, startPoint y: 301, endPoint x: 777, endPoint y: 362, distance: 396.1
click at [385, 301] on input "Expand" at bounding box center [388, 303] width 29 height 29
checkbox input "true"
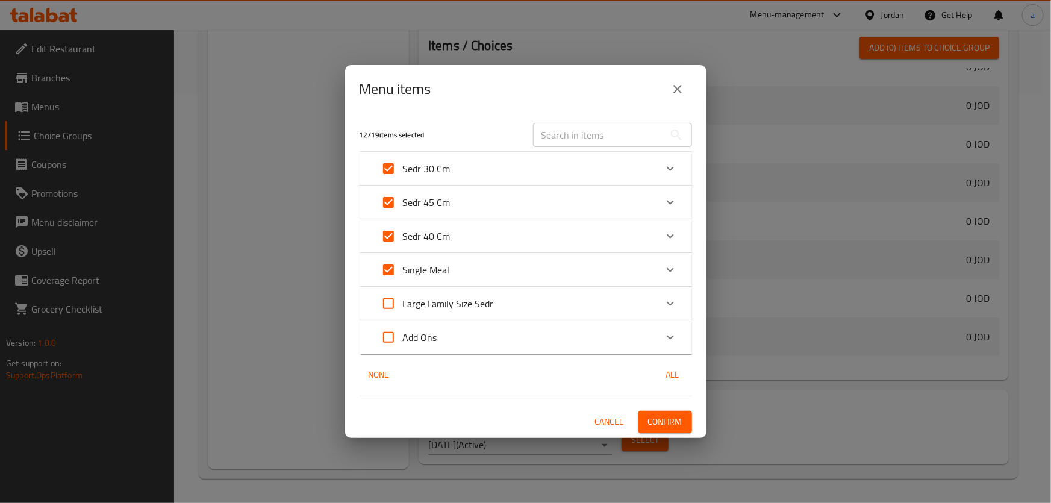
checkbox input "true"
click at [681, 423] on span "Confirm" at bounding box center [665, 421] width 34 height 15
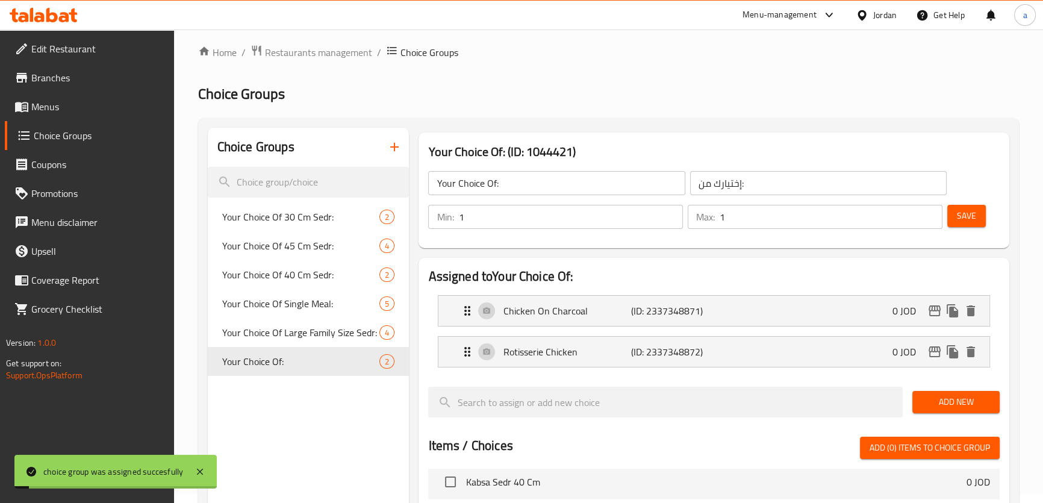
scroll to position [0, 0]
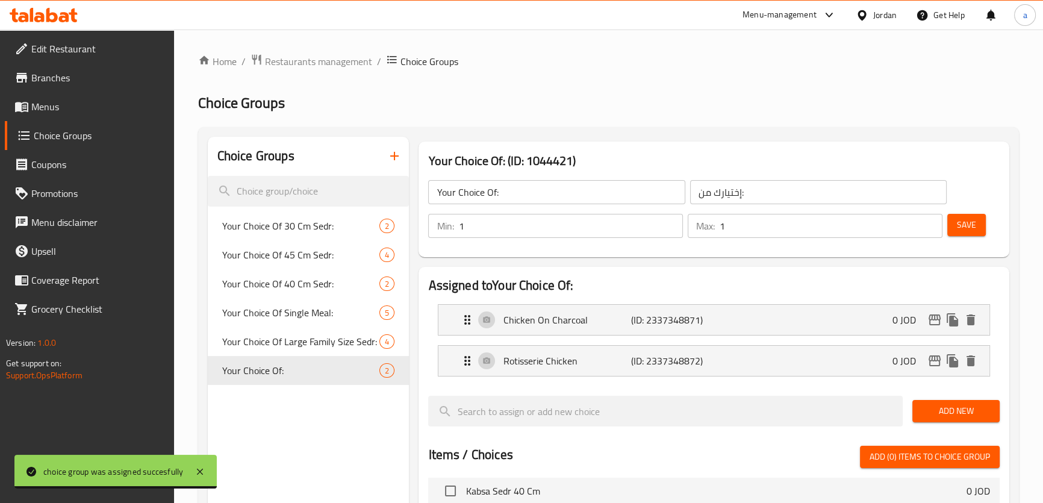
click at [85, 105] on span "Menus" at bounding box center [97, 106] width 133 height 14
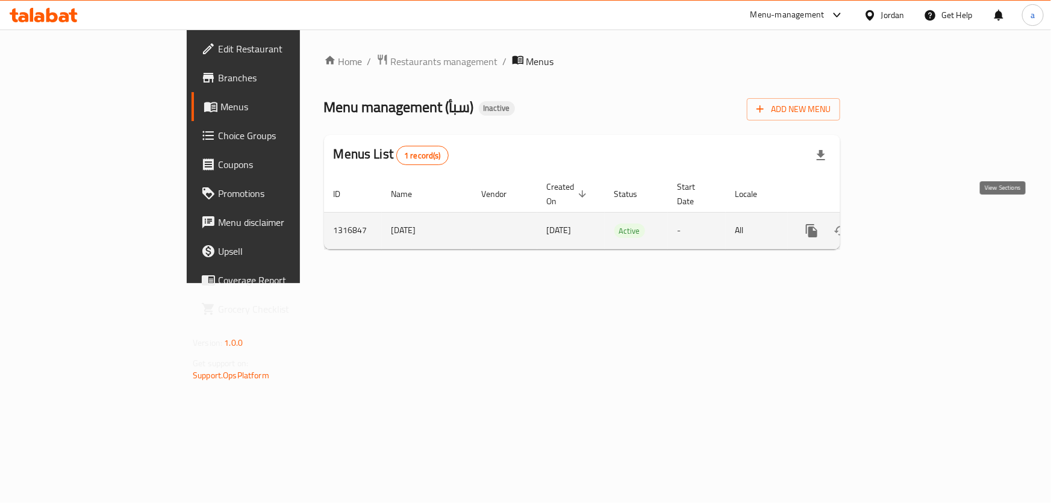
click at [913, 219] on link "enhanced table" at bounding box center [898, 230] width 29 height 29
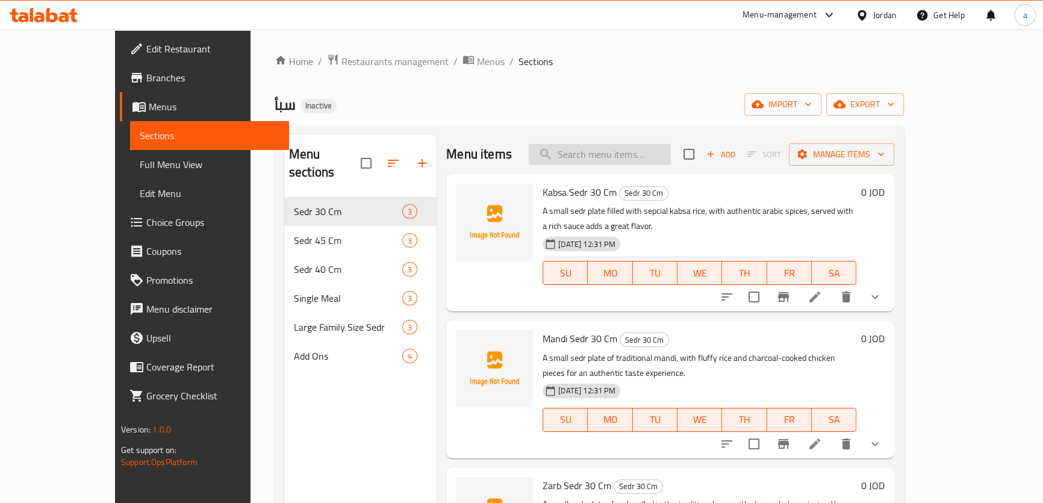
click at [596, 151] on input "search" at bounding box center [600, 154] width 142 height 21
paste input "Zarb Sedr 30 Cm"
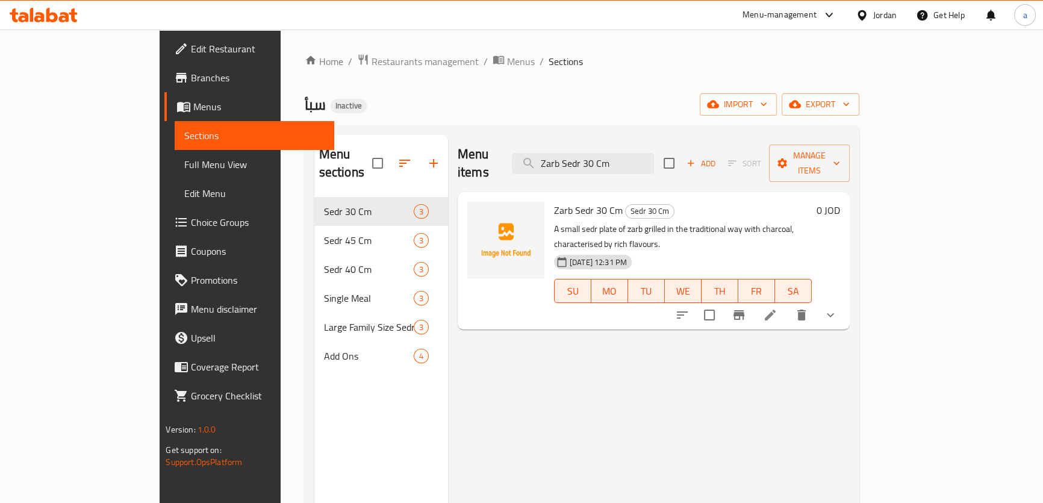
type input "Zarb Sedr 30 Cm"
click at [777, 308] on icon at bounding box center [770, 315] width 14 height 14
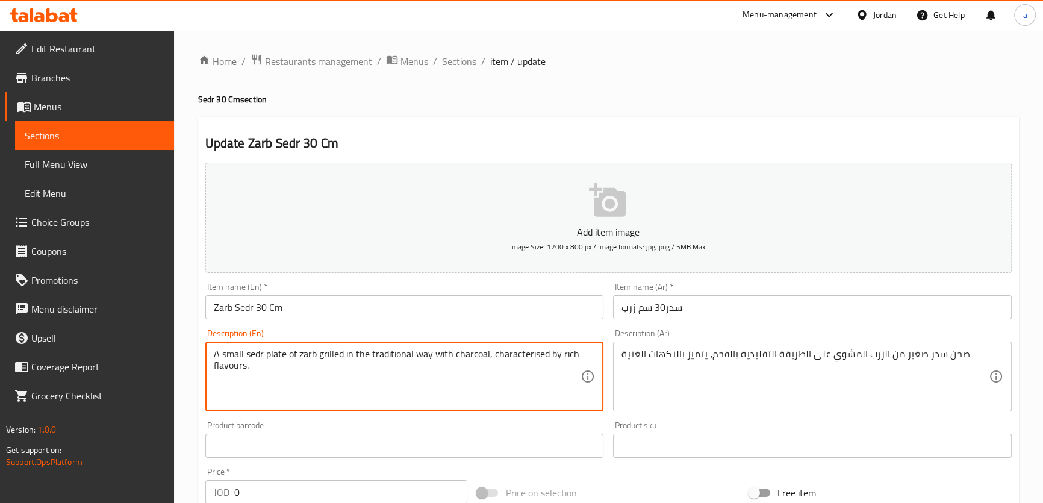
click at [553, 356] on textarea "A small sedr plate of zarb grilled in the traditional way with charcoal, charac…" at bounding box center [397, 376] width 367 height 57
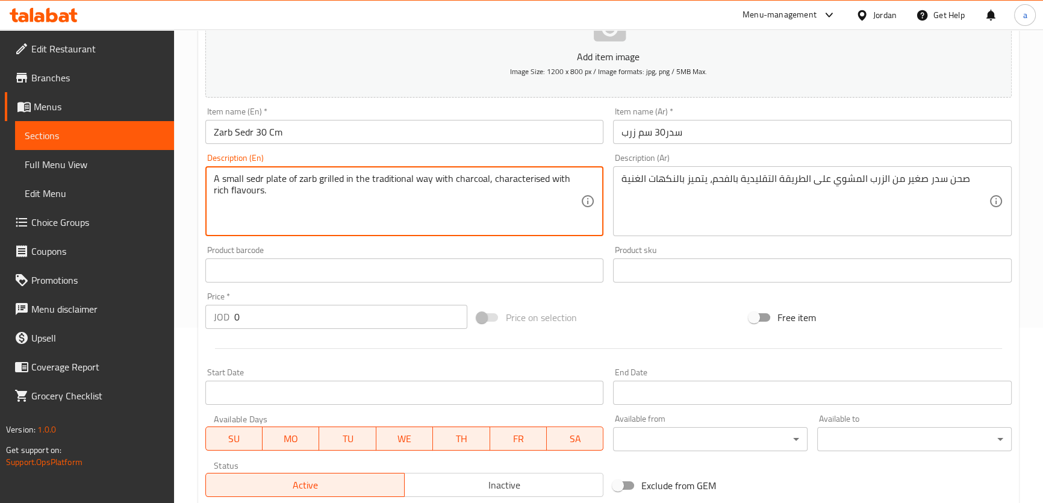
scroll to position [164, 0]
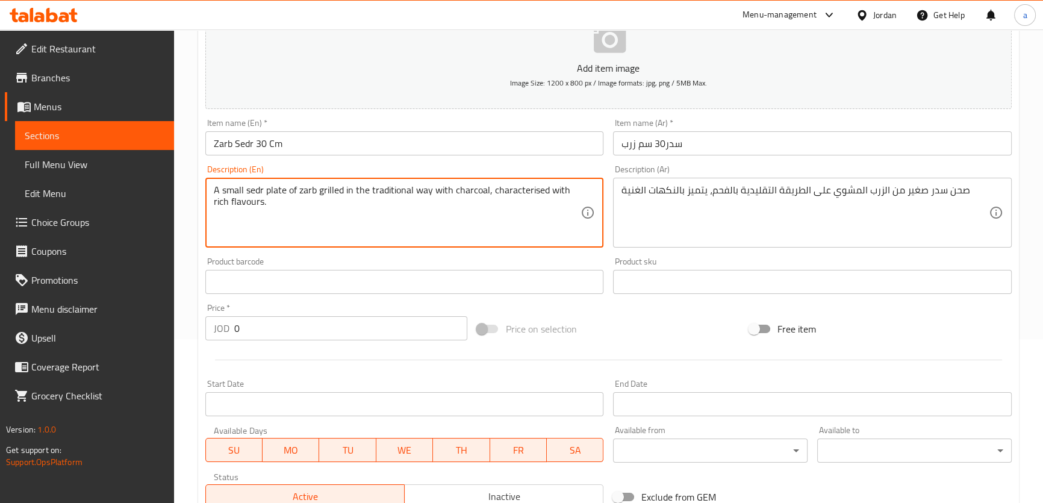
click at [512, 187] on textarea "A small sedr plate of zarb grilled in the traditional way with charcoal, charac…" at bounding box center [397, 212] width 367 height 57
type textarea "A small sedr plate of zarb grilled in the traditional way with charcoal, charac…"
drag, startPoint x: 512, startPoint y: 187, endPoint x: 494, endPoint y: 253, distance: 69.4
click at [494, 253] on div "Product barcode Product barcode" at bounding box center [404, 275] width 408 height 46
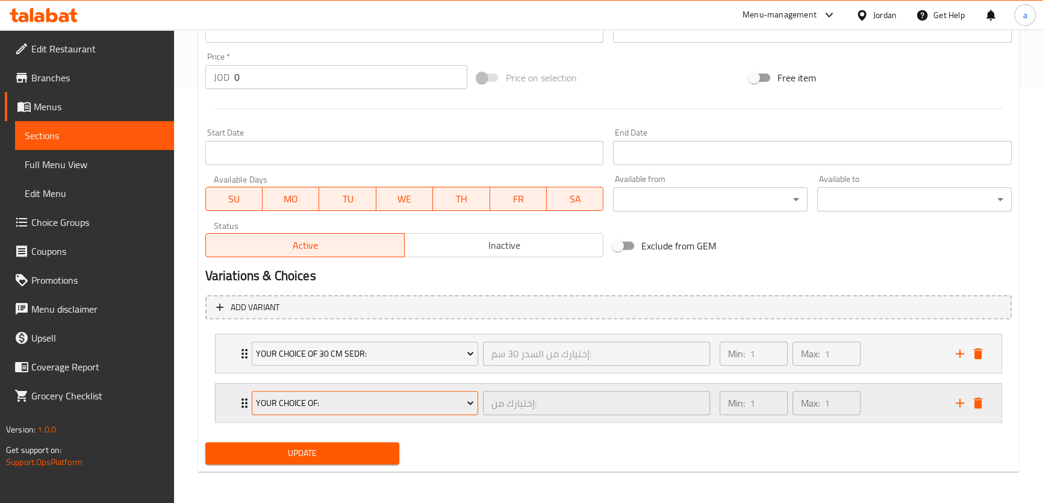
scroll to position [415, 0]
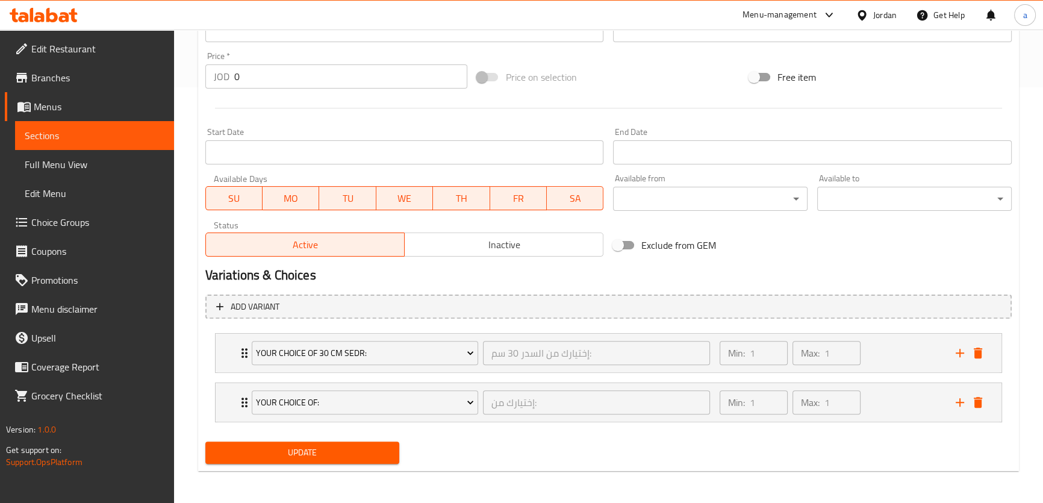
click at [332, 454] on span "Update" at bounding box center [302, 452] width 175 height 15
click at [125, 144] on link "Sections" at bounding box center [94, 135] width 159 height 29
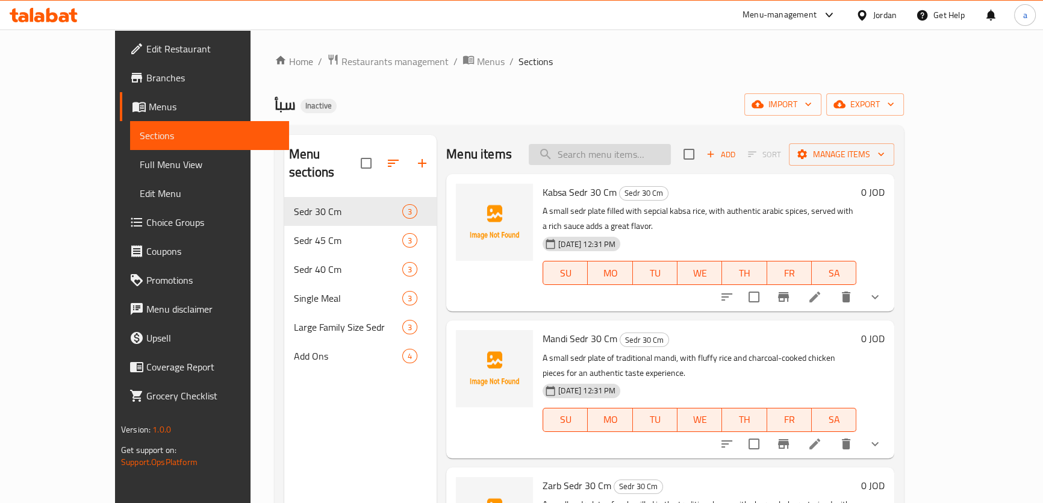
click at [671, 152] on input "search" at bounding box center [600, 154] width 142 height 21
paste input "Zarb Sedr 40 Cm"
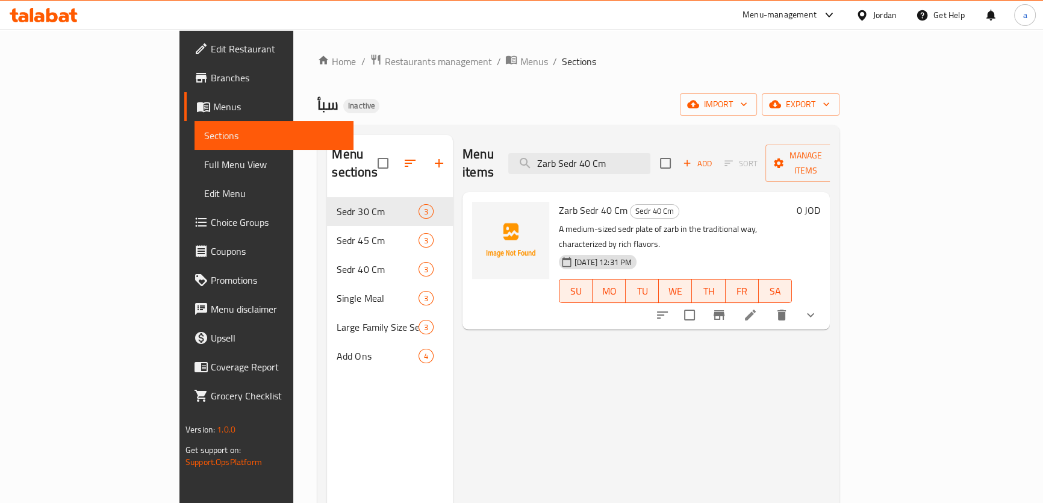
type input "Zarb Sedr 40 Cm"
click at [767, 304] on li at bounding box center [750, 315] width 34 height 22
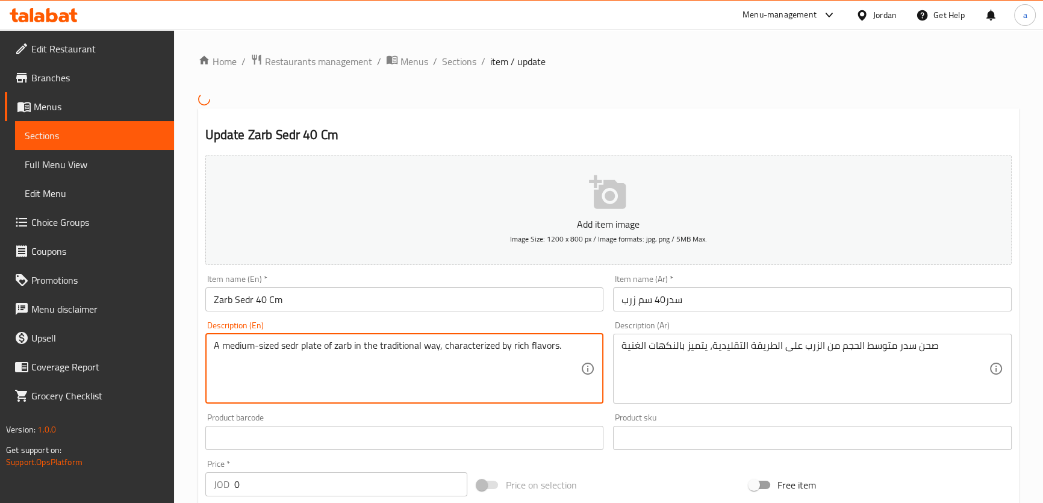
click at [507, 343] on textarea "A medium-sized sedr plate of zarb in the traditional way, characterized by rich…" at bounding box center [397, 368] width 367 height 57
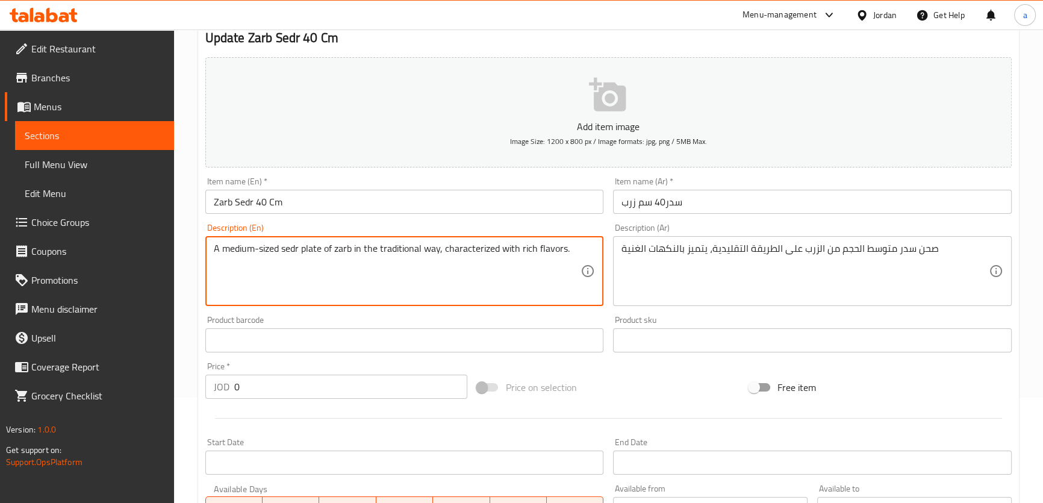
scroll to position [415, 0]
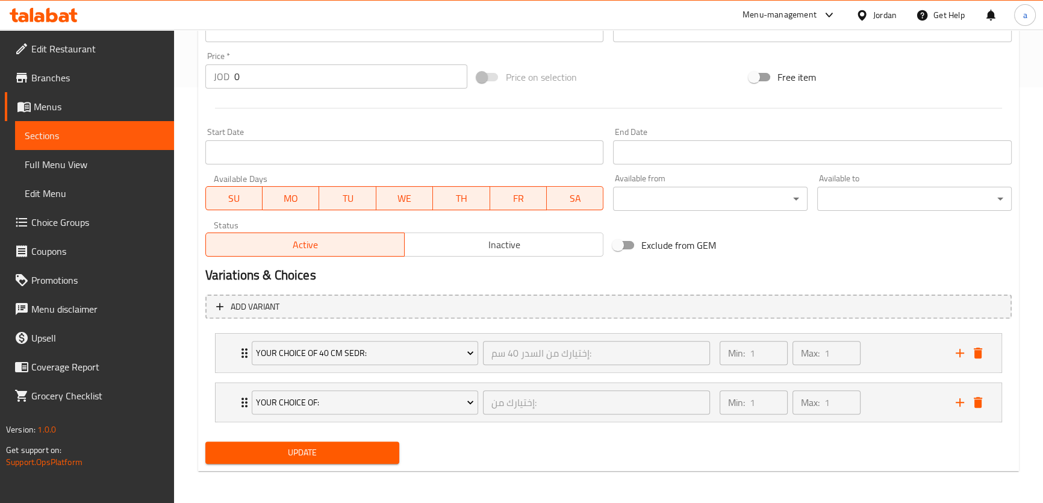
type textarea "A medium-sized sedr plate of zarb in the traditional way, characterized with ri…"
click at [336, 450] on span "Update" at bounding box center [302, 452] width 175 height 15
click at [96, 137] on span "Sections" at bounding box center [95, 135] width 140 height 14
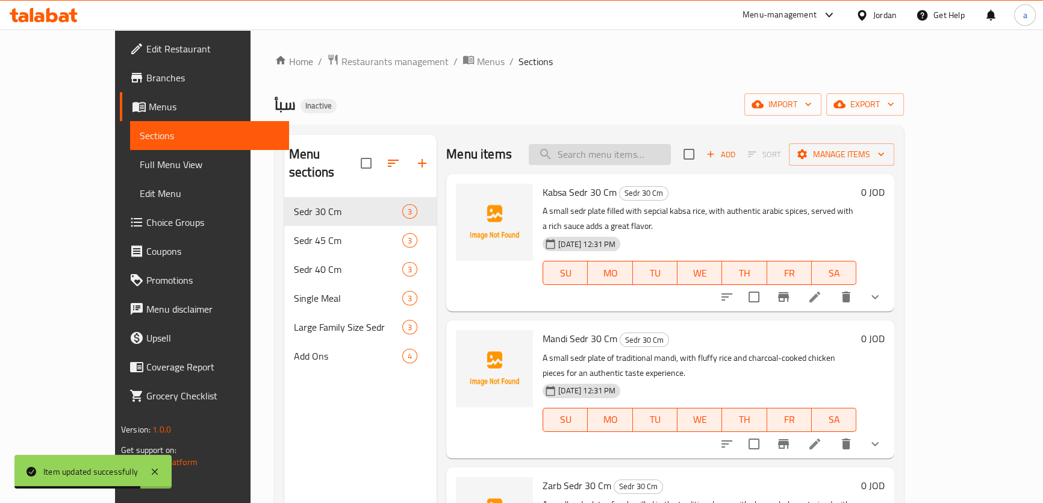
click at [670, 150] on input "search" at bounding box center [600, 154] width 142 height 21
paste input "Single Meal Zarb"
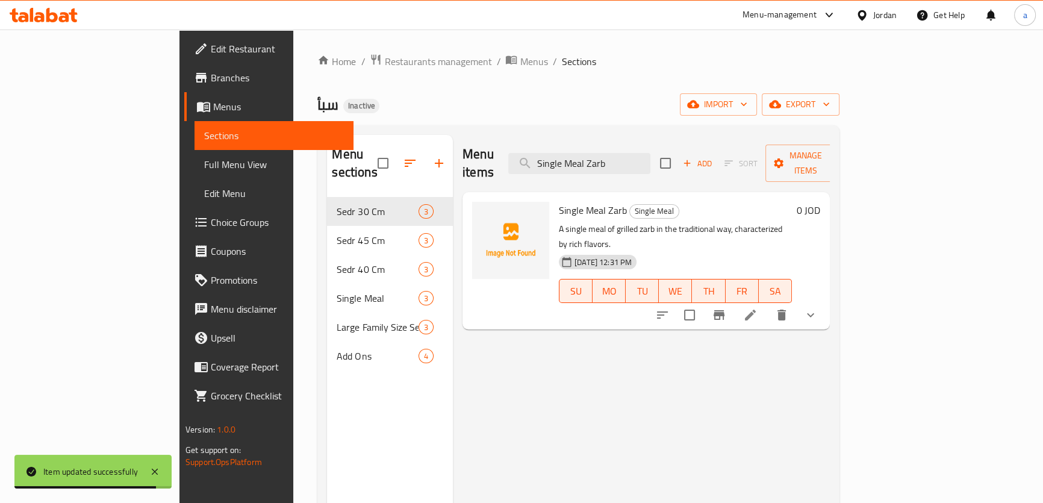
type input "Single Meal Zarb"
click at [767, 304] on li at bounding box center [750, 315] width 34 height 22
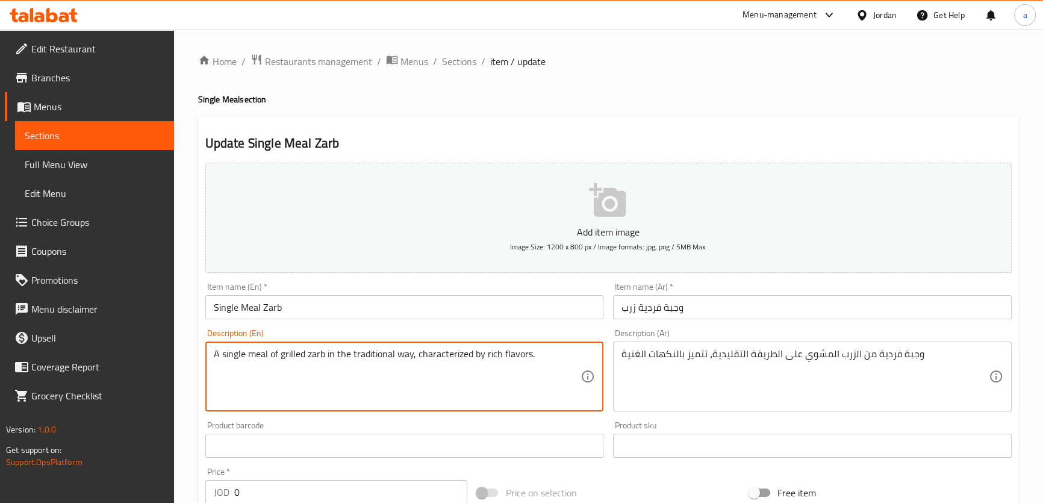
click at [480, 355] on textarea "A single meal of grilled zarb in the traditional way, characterized by rich fla…" at bounding box center [397, 376] width 367 height 57
click at [473, 353] on textarea "A single meal of grilled zarb in the traditional way, characterized by rich fla…" at bounding box center [397, 376] width 367 height 57
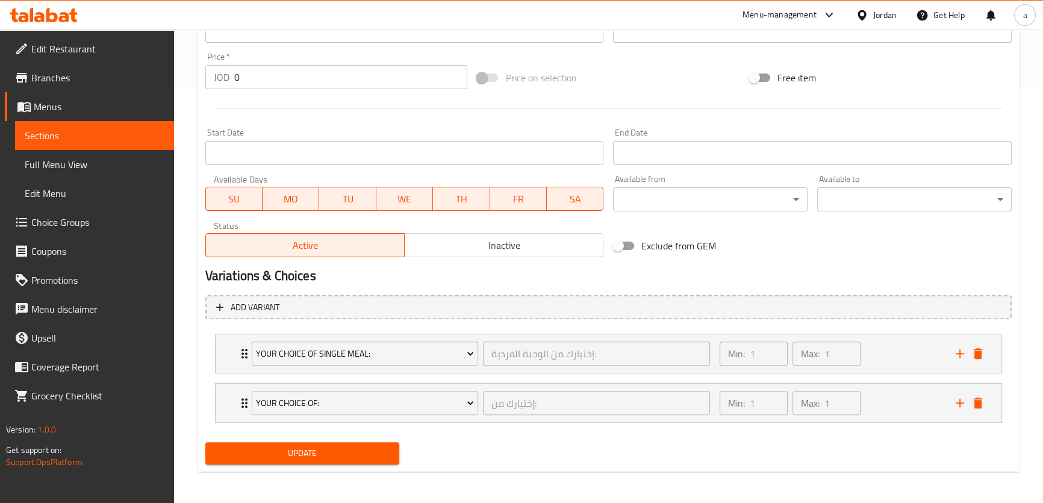
scroll to position [415, 0]
type textarea "A single meal of grilled zarb in the traditional way, characterized with rich f…"
click at [348, 450] on span "Update" at bounding box center [302, 452] width 175 height 15
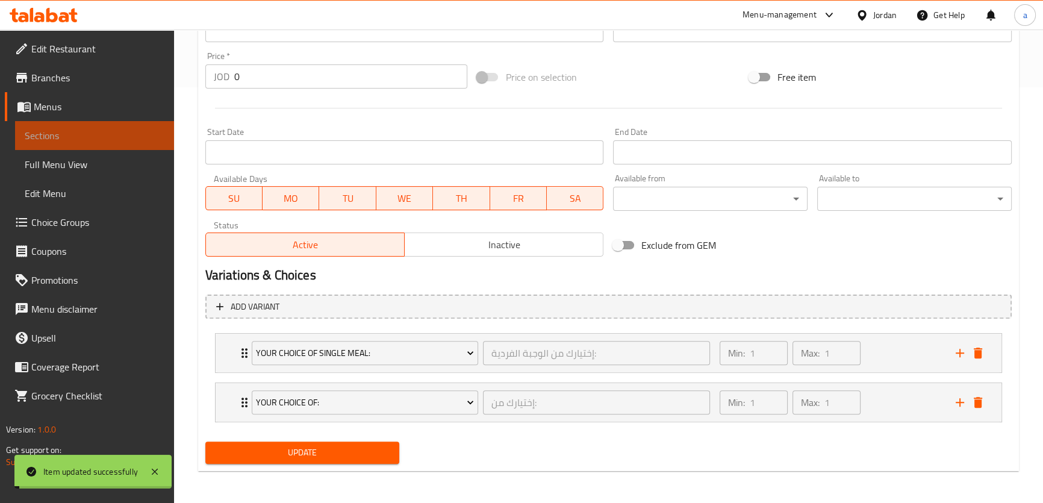
click at [102, 138] on span "Sections" at bounding box center [95, 135] width 140 height 14
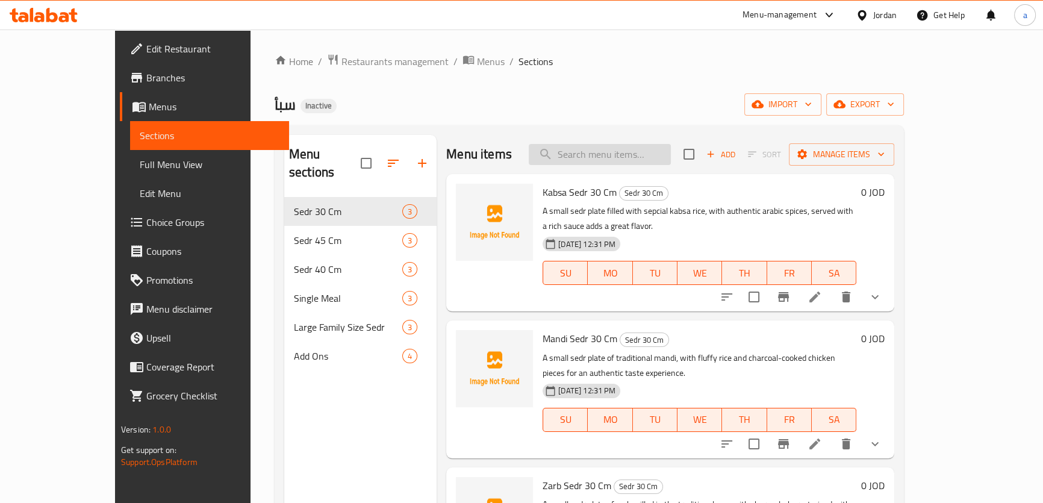
click at [671, 149] on input "search" at bounding box center [600, 154] width 142 height 21
paste input "Small Box Of Milk"
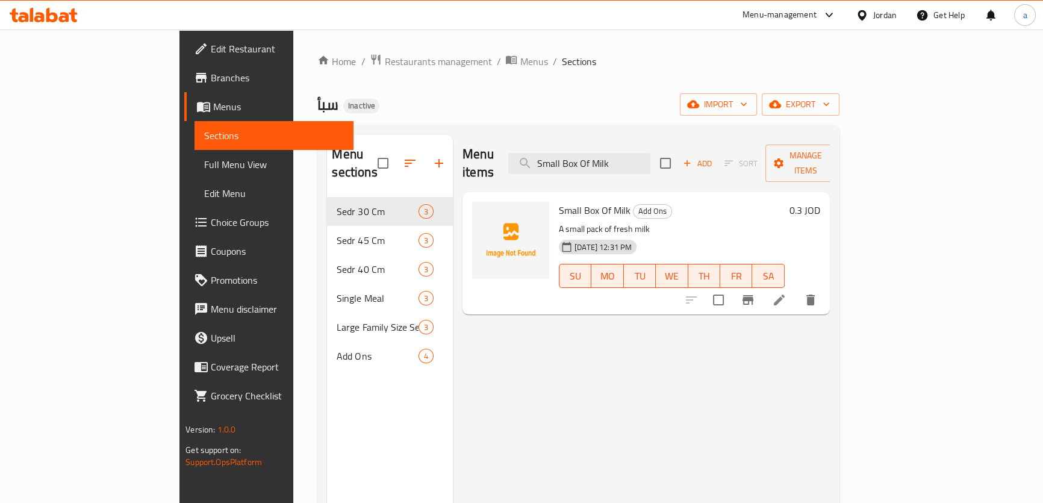
type input "Small Box Of Milk"
click at [796, 289] on li at bounding box center [779, 300] width 34 height 22
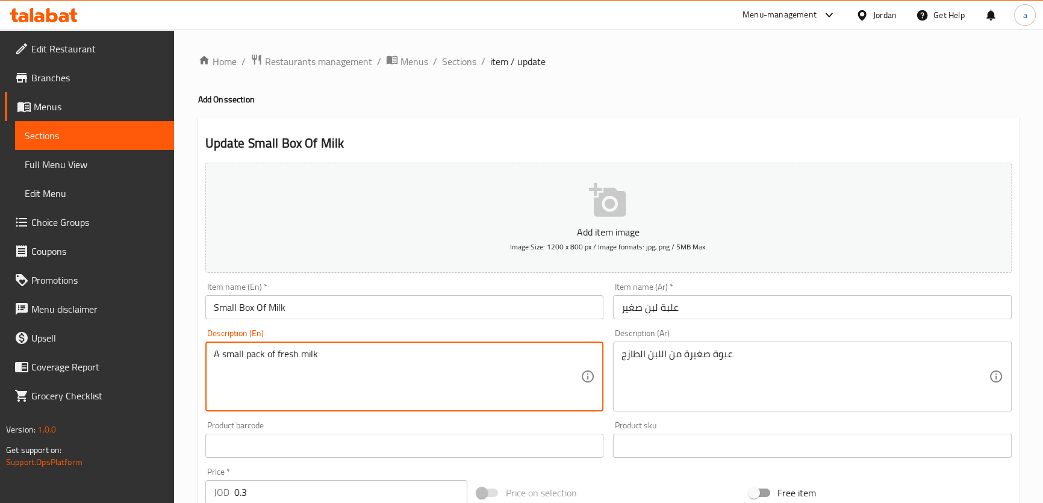
click at [262, 352] on textarea "A small pack of fresh milk" at bounding box center [397, 376] width 367 height 57
type textarea "A small package of fresh milk"
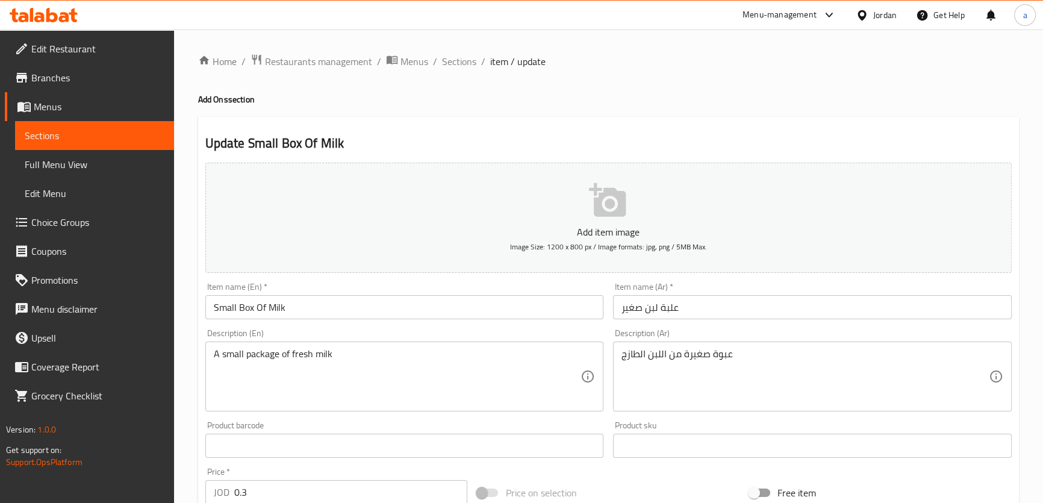
click at [365, 327] on div "Description (En) A small package of fresh milk Description (En)" at bounding box center [404, 370] width 408 height 92
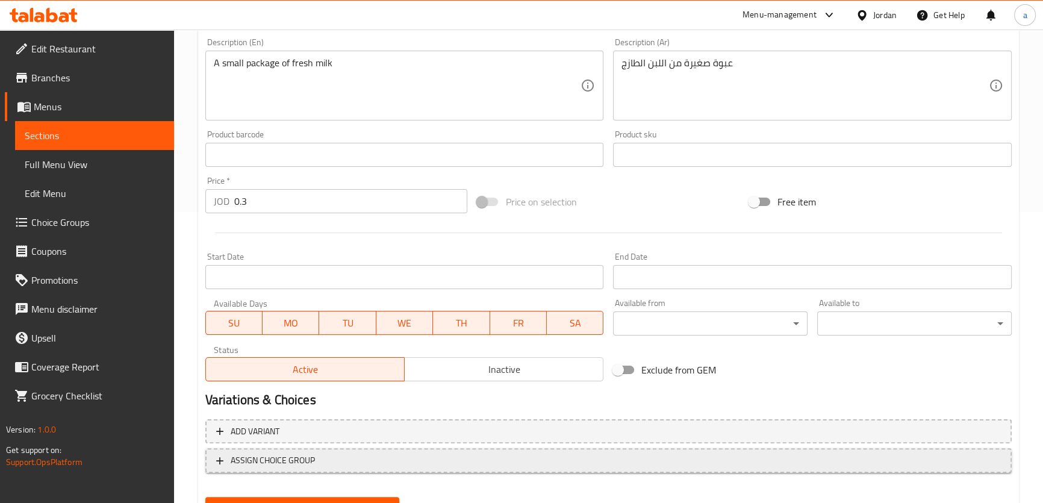
scroll to position [347, 0]
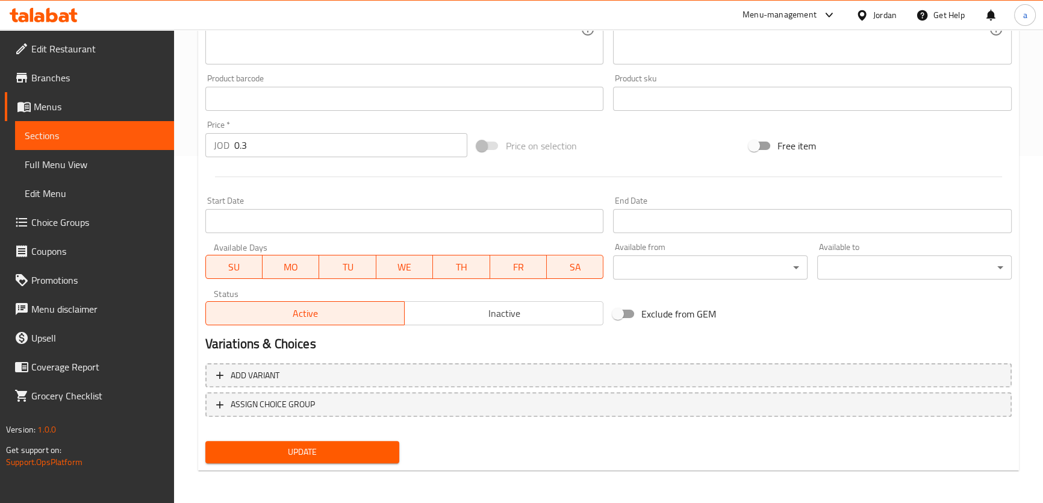
click at [327, 453] on span "Update" at bounding box center [302, 451] width 175 height 15
click at [113, 136] on span "Sections" at bounding box center [95, 135] width 140 height 14
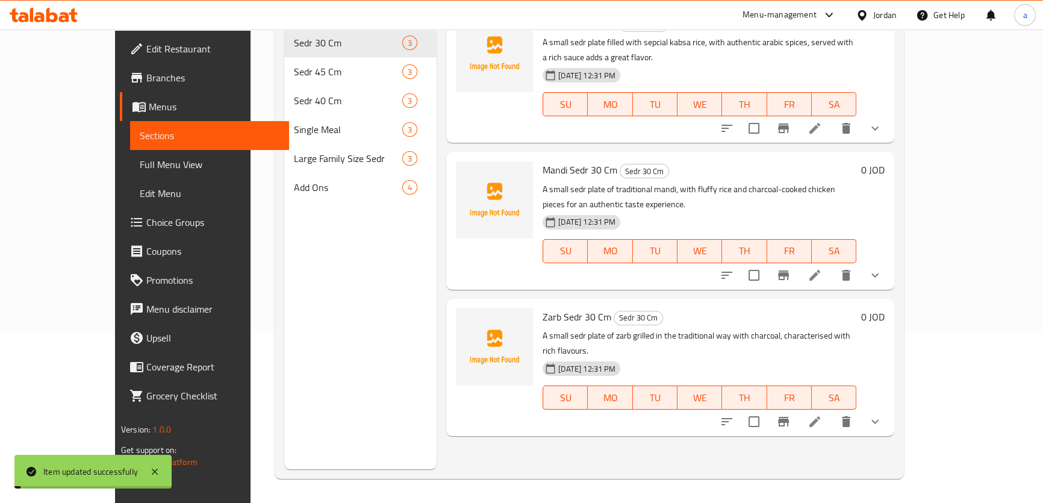
scroll to position [169, 0]
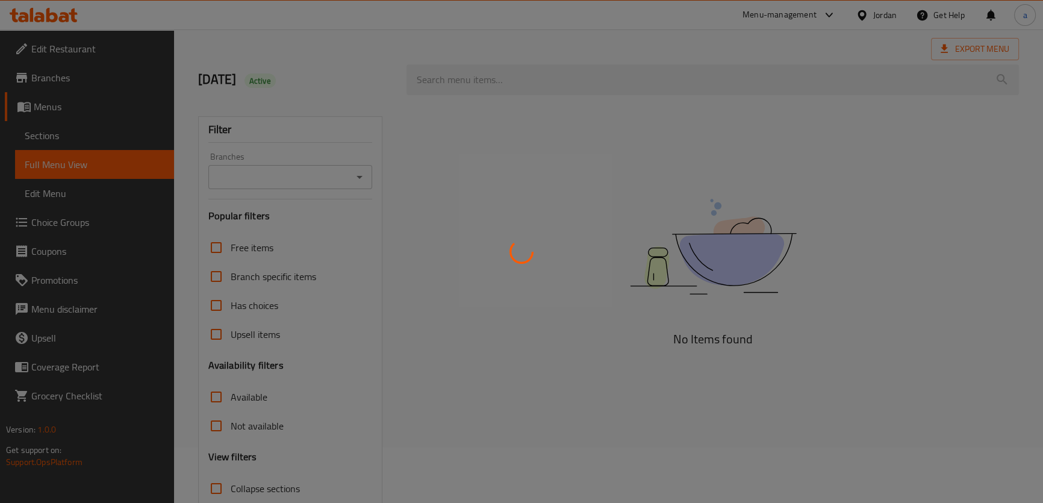
scroll to position [137, 0]
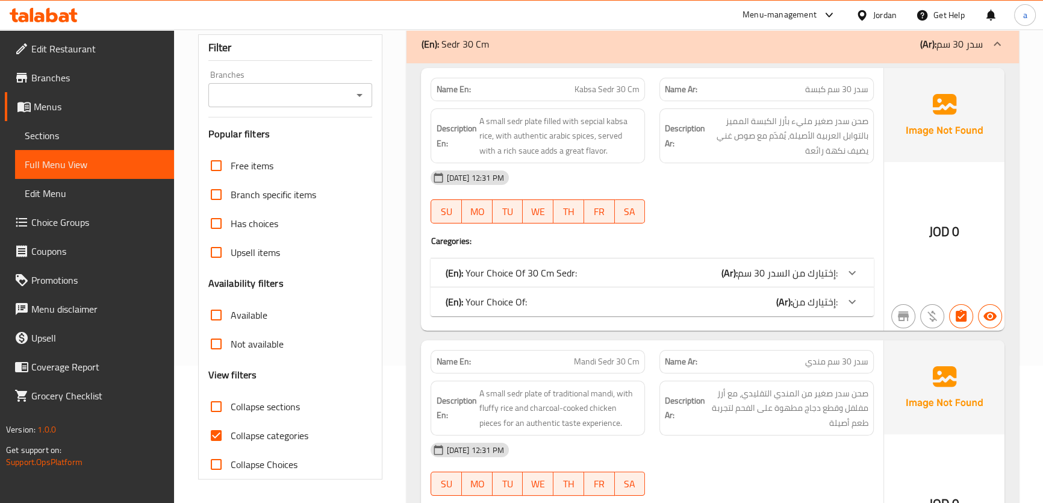
click at [210, 430] on input "Collapse categories" at bounding box center [216, 435] width 29 height 29
checkbox input "false"
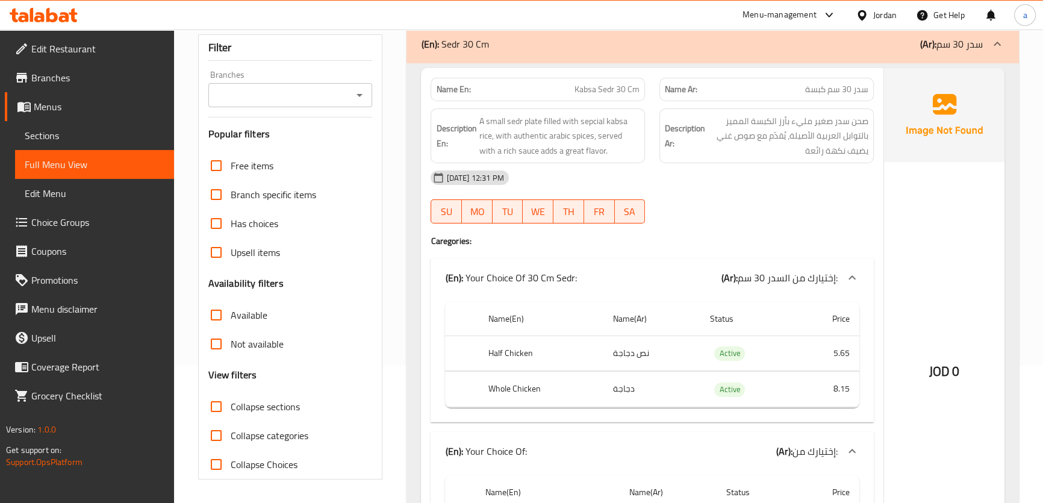
click at [759, 187] on div "[DATE] 12:31 PM" at bounding box center [651, 177] width 457 height 29
click at [744, 163] on div "[DATE] 12:31 PM" at bounding box center [651, 177] width 457 height 29
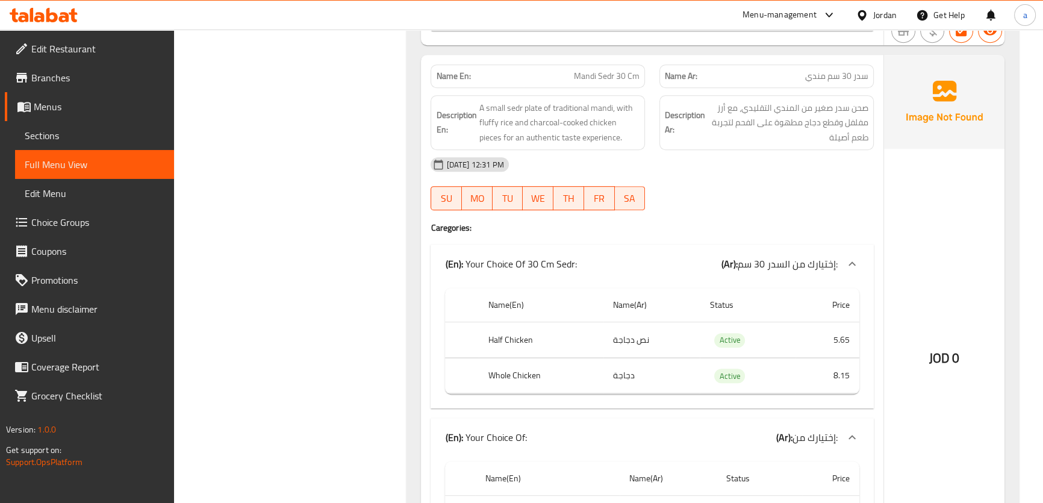
scroll to position [706, 0]
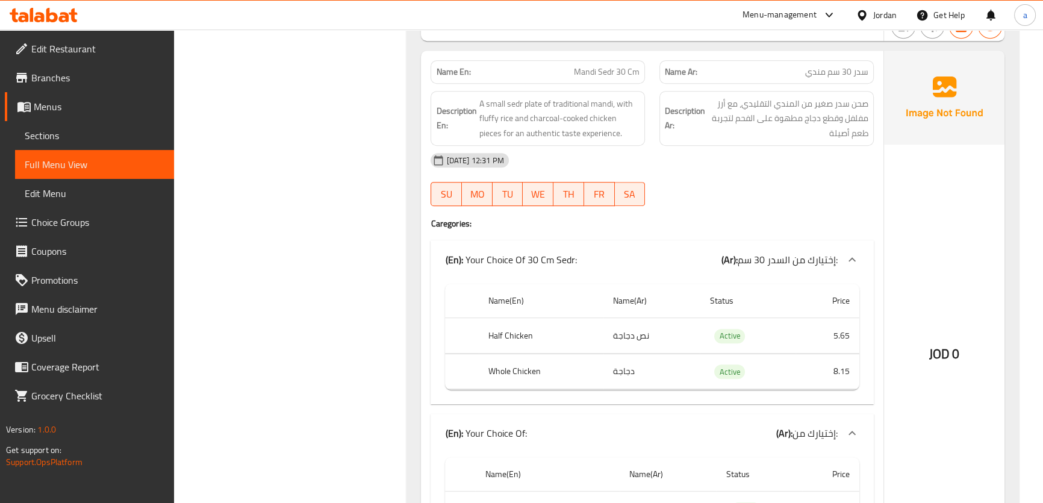
click at [744, 163] on div "[DATE] 12:31 PM" at bounding box center [651, 160] width 457 height 29
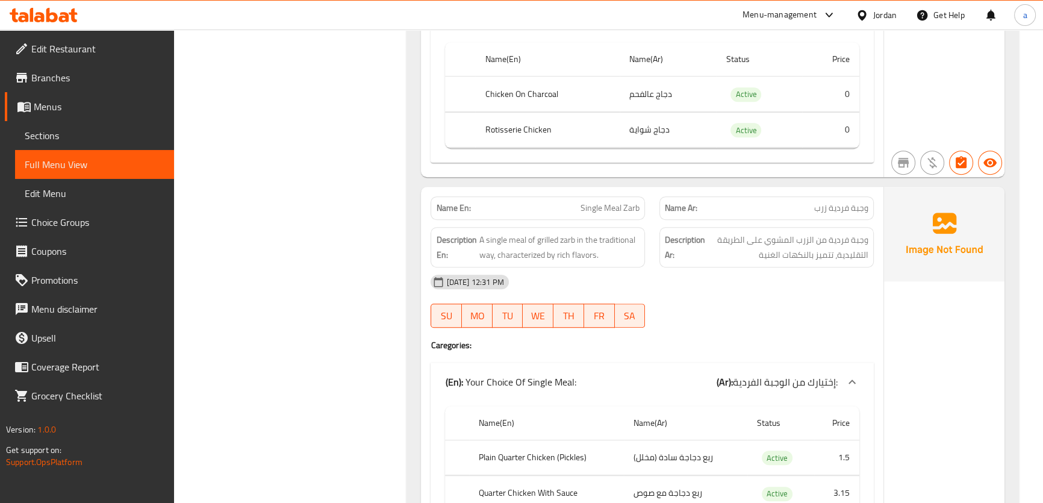
scroll to position [1138, 0]
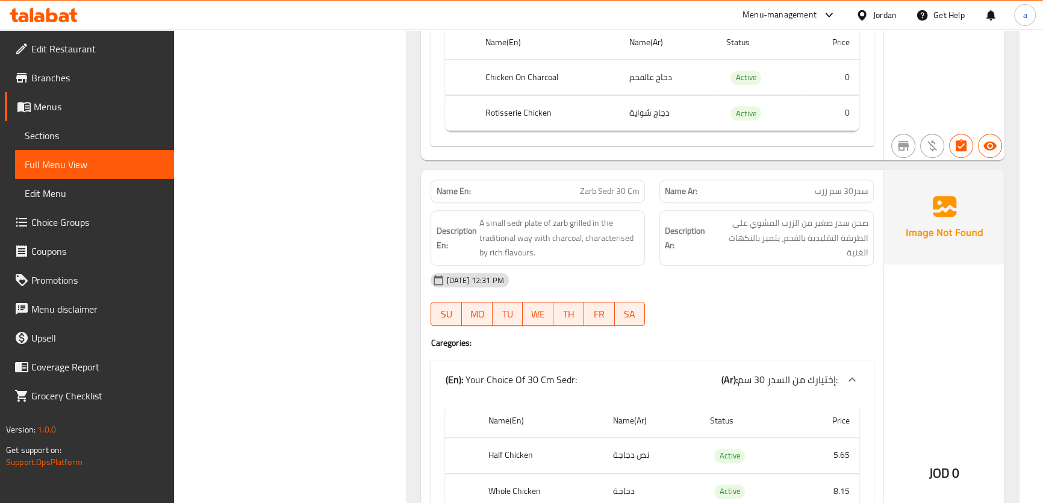
click at [724, 296] on div "12-10-2025 12:31 PM SU MO TU WE TH FR SA" at bounding box center [651, 298] width 457 height 67
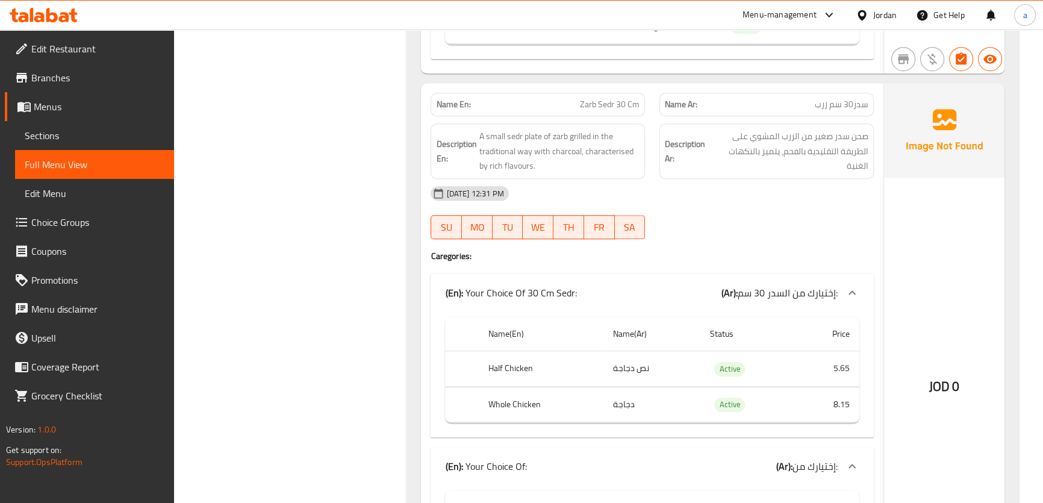
scroll to position [1225, 0]
click at [609, 98] on span "Zarb Sedr 30 Cm" at bounding box center [610, 104] width 60 height 13
copy span "Zarb Sedr 30 Cm"
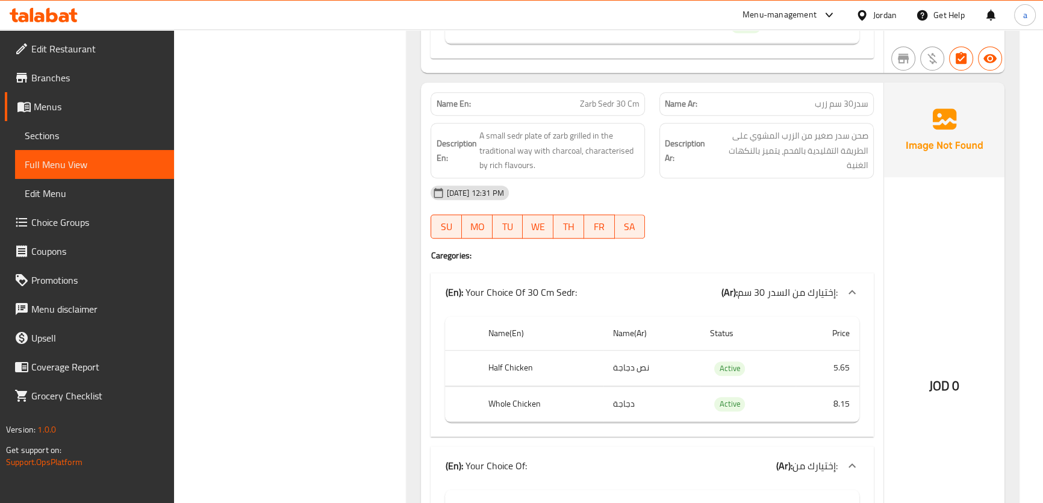
click at [716, 198] on div "[DATE] 12:31 PM" at bounding box center [651, 192] width 457 height 29
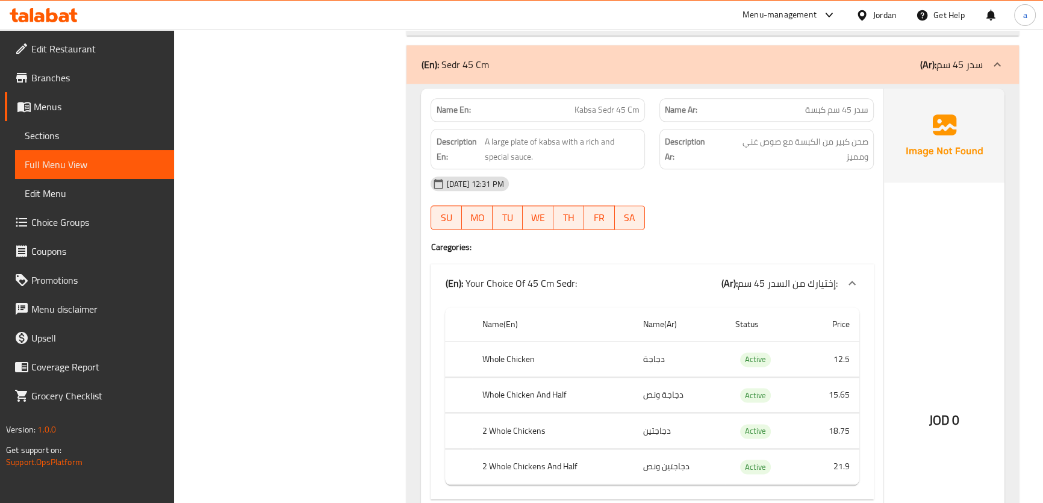
scroll to position [1860, 0]
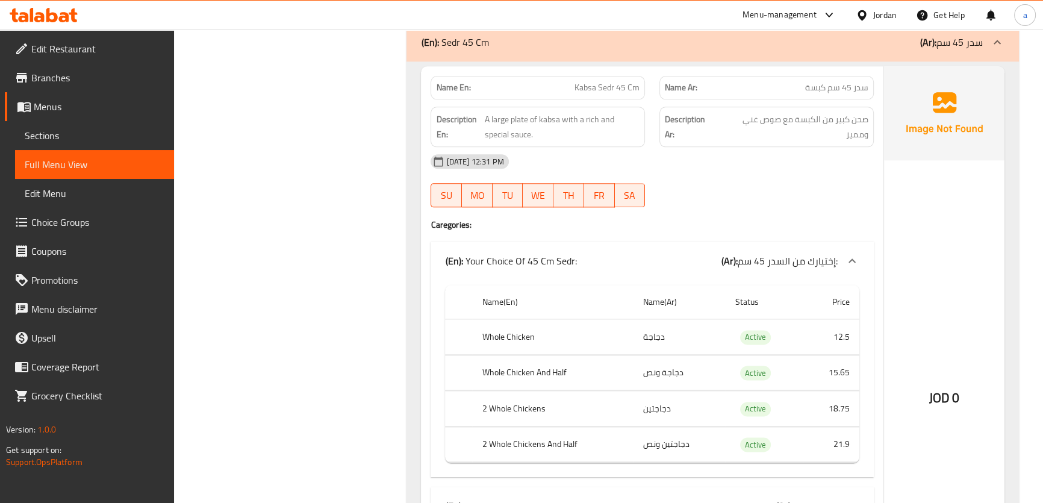
click at [713, 167] on div "[DATE] 12:31 PM" at bounding box center [651, 161] width 457 height 29
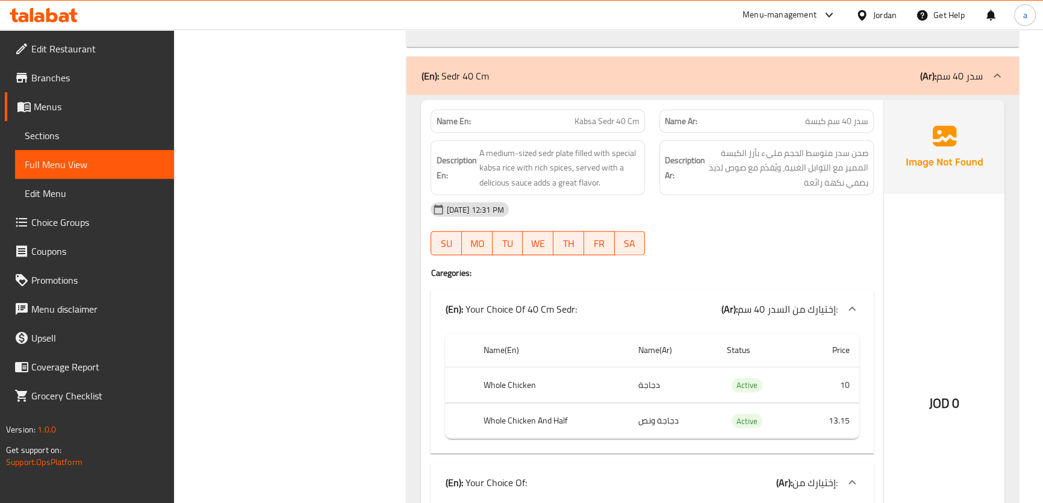
scroll to position [3720, 0]
click at [948, 319] on div "JOD 0" at bounding box center [944, 369] width 120 height 542
drag, startPoint x: 801, startPoint y: 173, endPoint x: 869, endPoint y: 180, distance: 68.3
click at [869, 180] on div "Description Ar: صحن سدر متوسط الحجم مليء بأرز الكبسة المميز مع التوابل الغنية، …" at bounding box center [766, 165] width 214 height 55
copy span "يضفي نكهة رائعة"
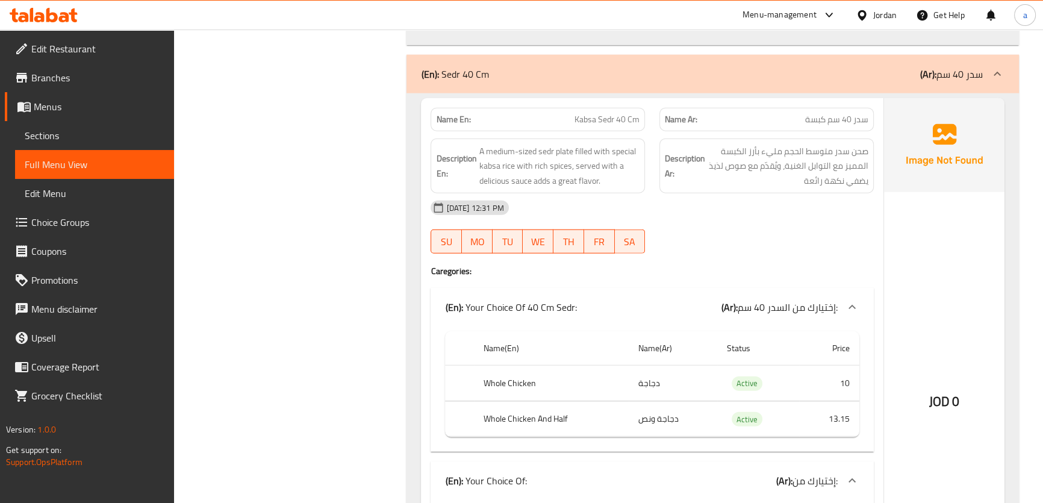
click at [725, 223] on div "12-10-2025 12:31 PM SU MO TU WE TH FR SA" at bounding box center [651, 226] width 457 height 67
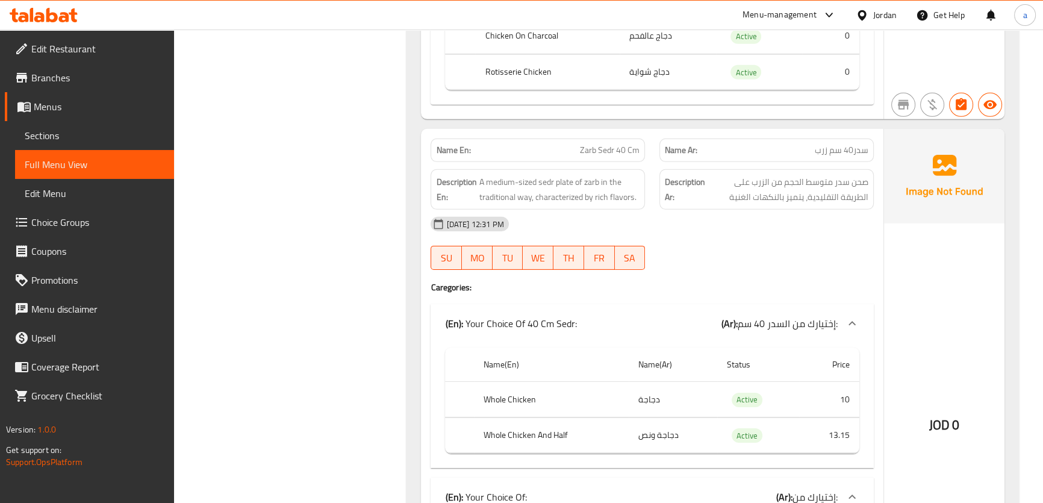
scroll to position [4793, 0]
click at [632, 145] on span "Zarb Sedr 40 Cm" at bounding box center [610, 149] width 60 height 13
copy span "Zarb Sedr 40 Cm"
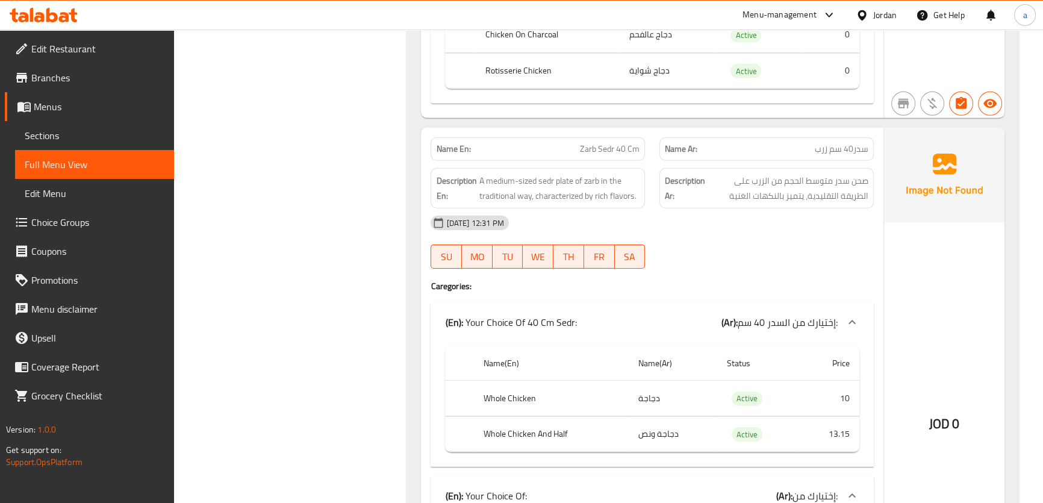
click at [676, 246] on div "12-10-2025 12:31 PM SU MO TU WE TH FR SA" at bounding box center [651, 241] width 457 height 67
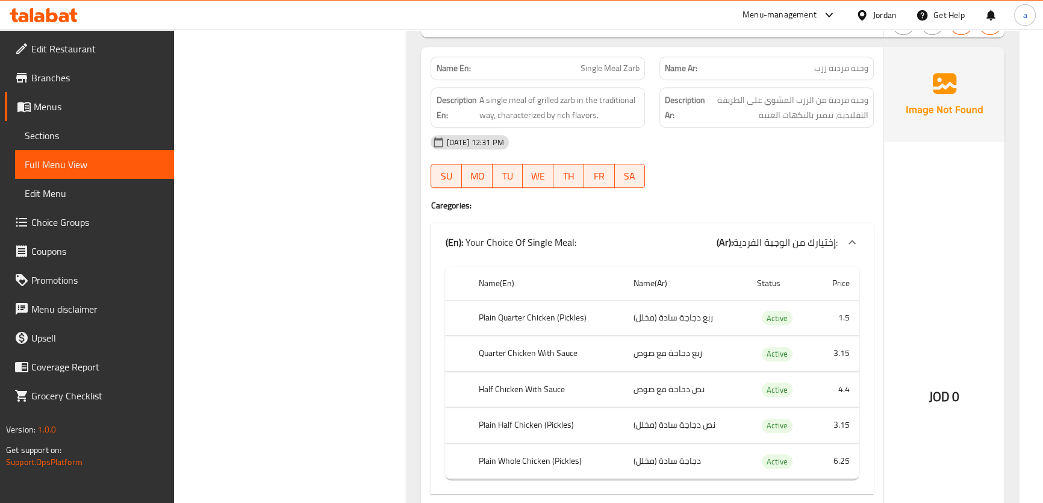
scroll to position [6764, 0]
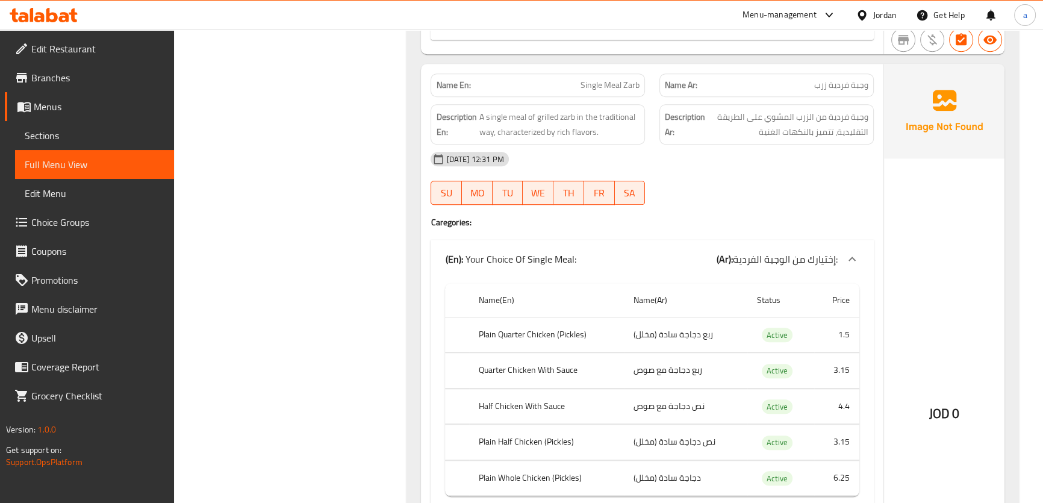
click at [616, 88] on span "Single Meal Zarb" at bounding box center [609, 85] width 59 height 13
copy span "Single Meal Zarb"
click at [756, 179] on div "12-10-2025 12:31 PM SU MO TU WE TH FR SA" at bounding box center [651, 177] width 457 height 67
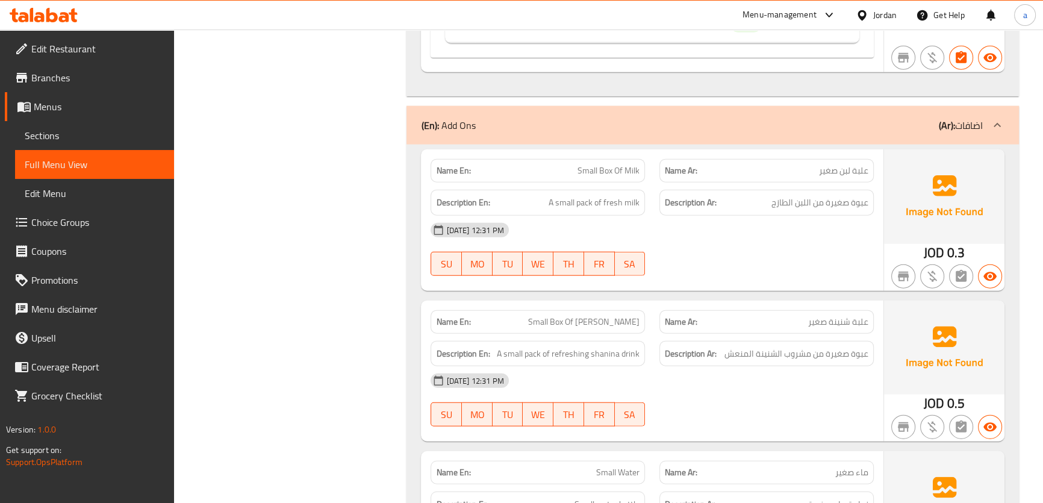
scroll to position [9336, 0]
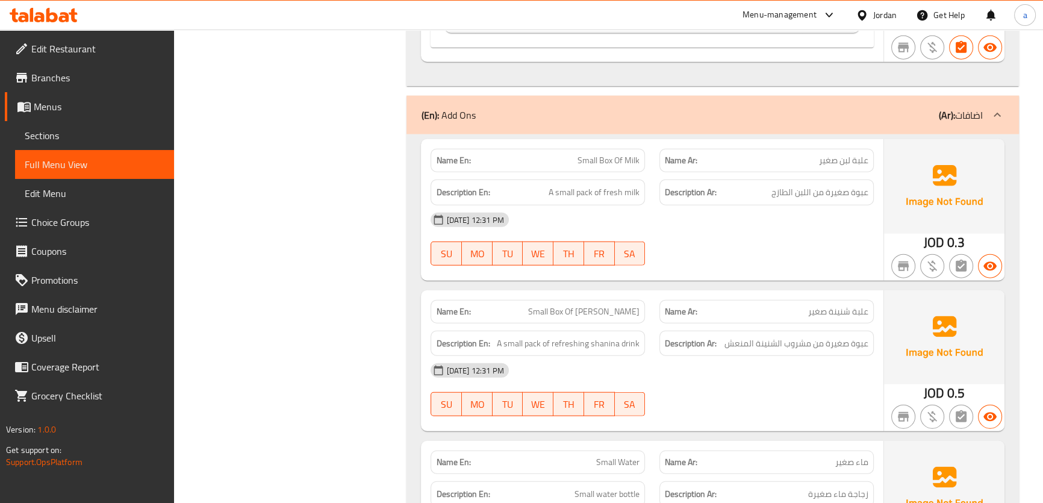
click at [878, 213] on div "[DATE] 12:31 PM" at bounding box center [651, 219] width 457 height 29
click at [856, 193] on span "عبوة صغيرة من اللبن الطازج" at bounding box center [819, 192] width 97 height 15
copy span "عبوة"
click at [613, 163] on span "Small Box Of Milk" at bounding box center [608, 160] width 62 height 13
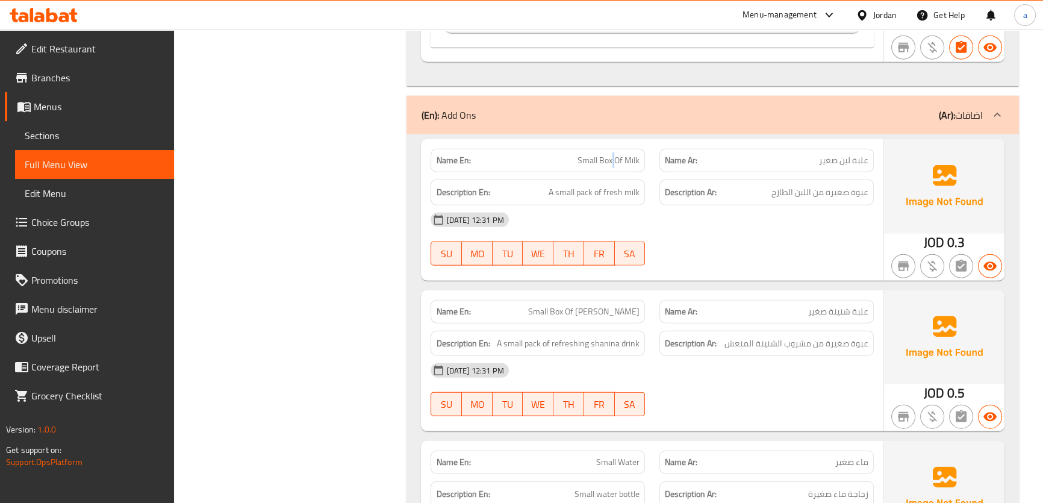
click at [613, 163] on span "Small Box Of Milk" at bounding box center [608, 160] width 62 height 13
copy span "Small Box Of Milk"
click at [704, 249] on div "12-10-2025 12:31 PM SU MO TU WE TH FR SA" at bounding box center [651, 238] width 457 height 67
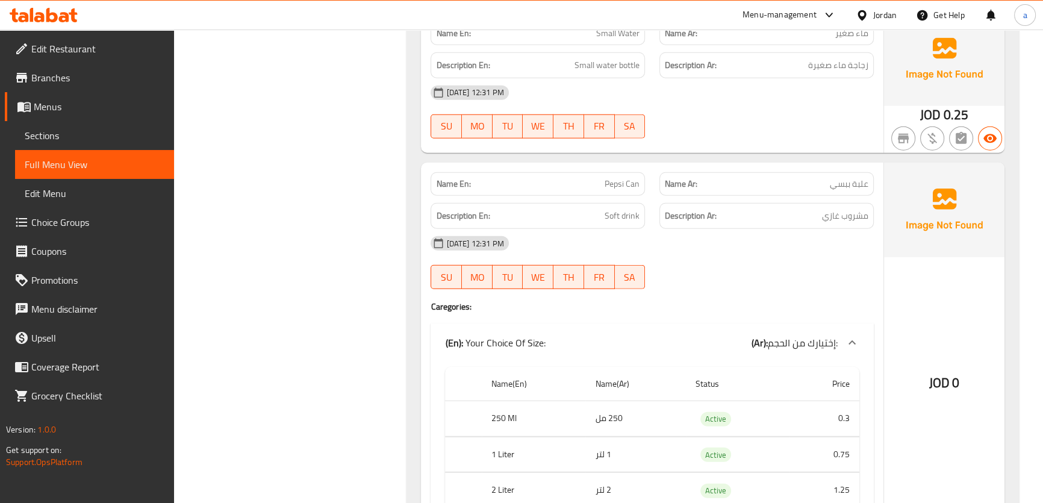
scroll to position [9828, 0]
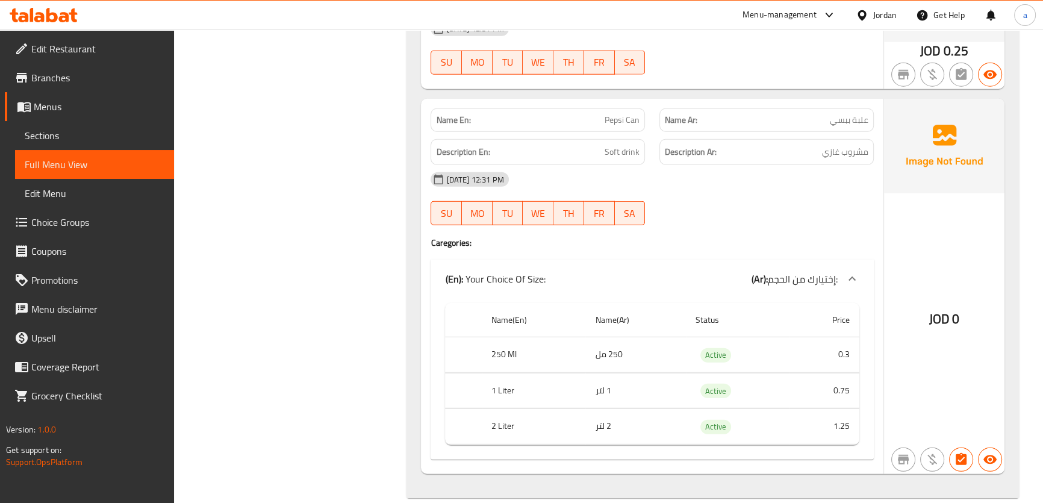
click at [729, 242] on h4 "Caregories:" at bounding box center [651, 243] width 442 height 12
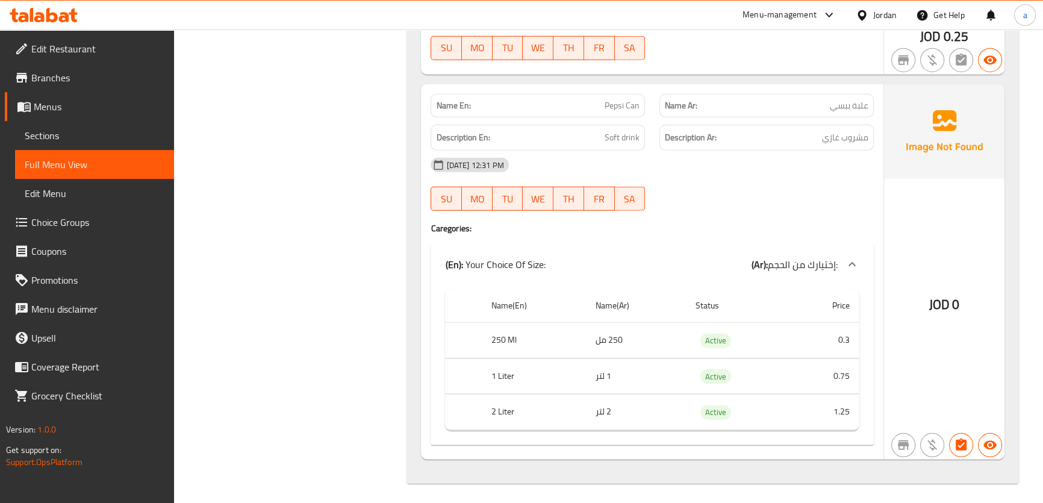
scroll to position [9844, 0]
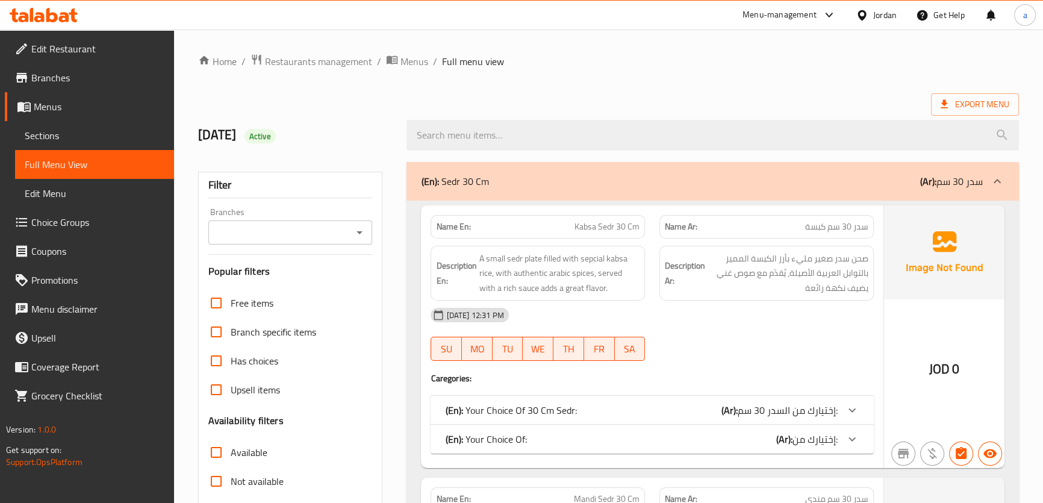
scroll to position [137, 0]
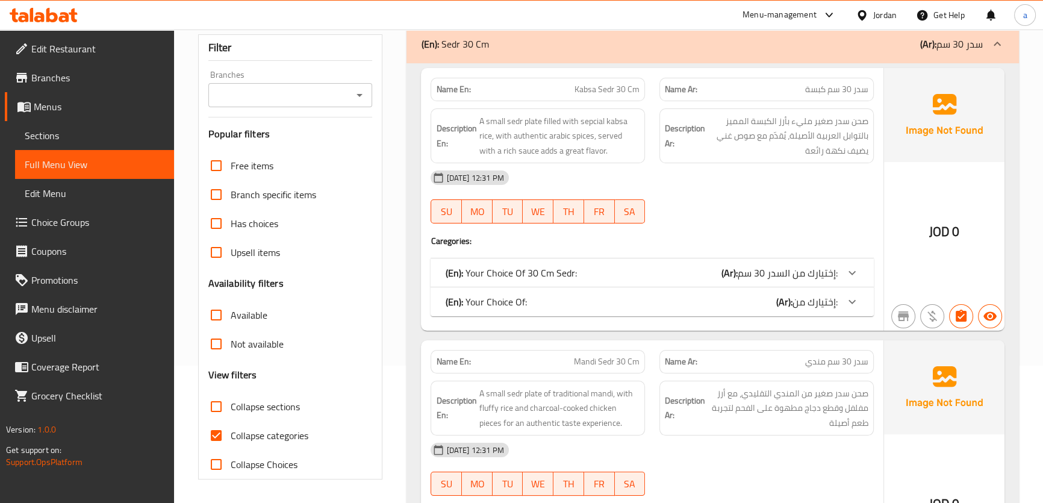
click at [217, 439] on input "Collapse categories" at bounding box center [216, 435] width 29 height 29
checkbox input "false"
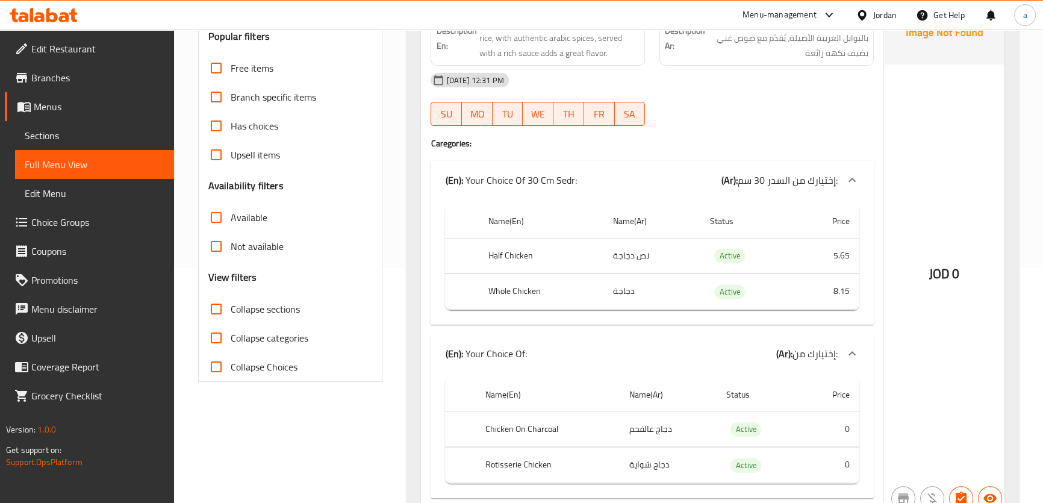
scroll to position [328, 0]
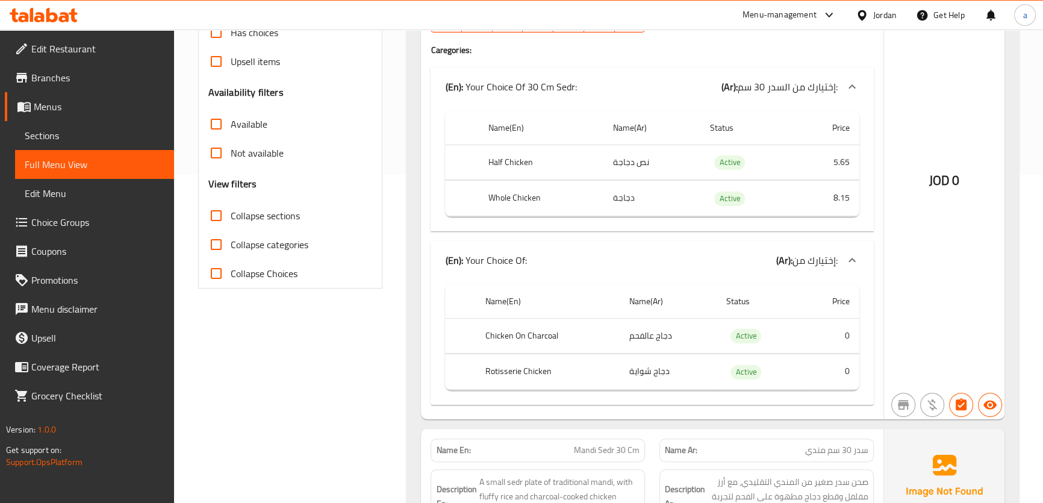
click at [999, 61] on div "JOD 0" at bounding box center [944, 148] width 120 height 542
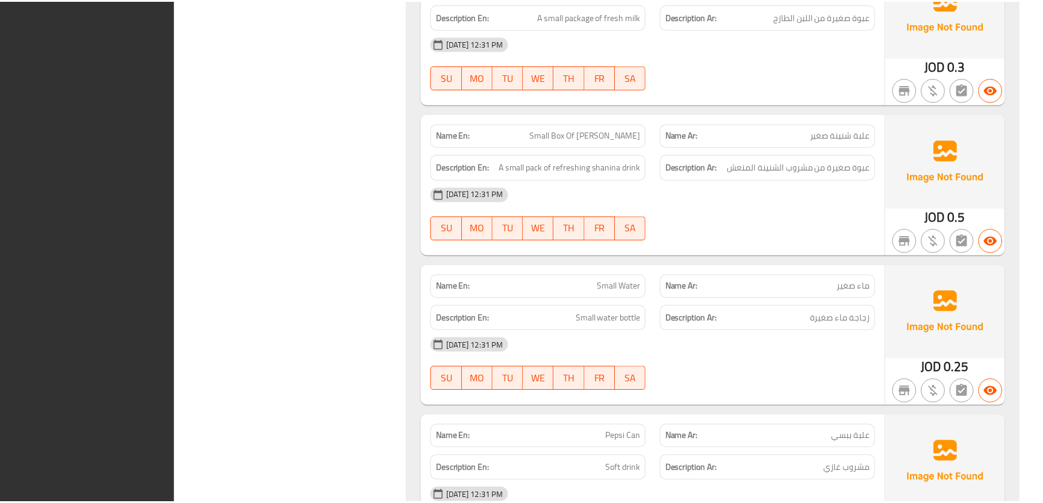
scroll to position [9859, 0]
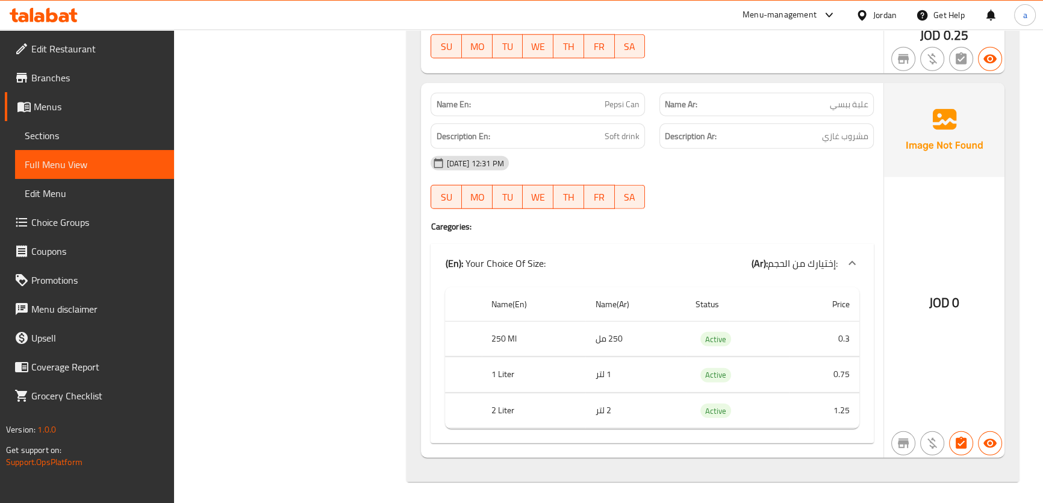
click at [79, 139] on span "Sections" at bounding box center [95, 135] width 140 height 14
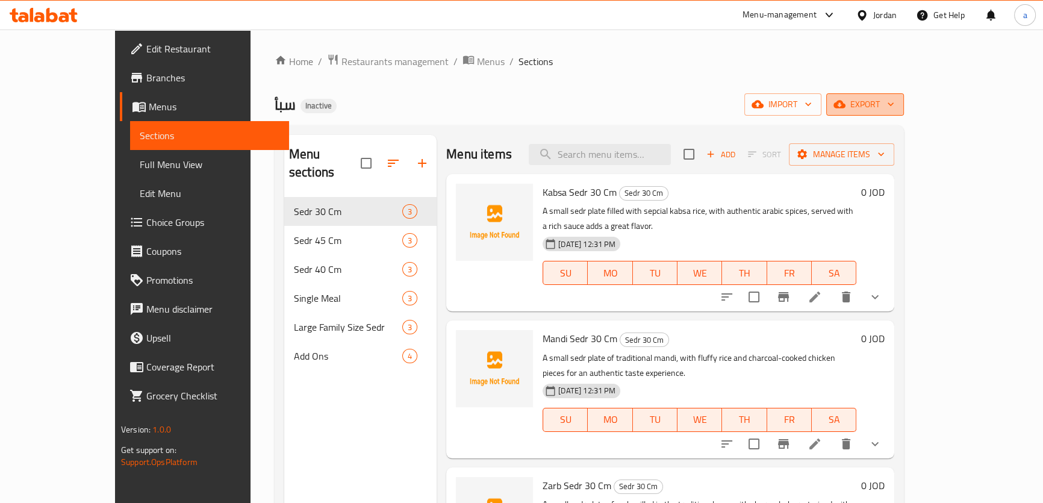
click at [894, 105] on span "export" at bounding box center [865, 104] width 58 height 15
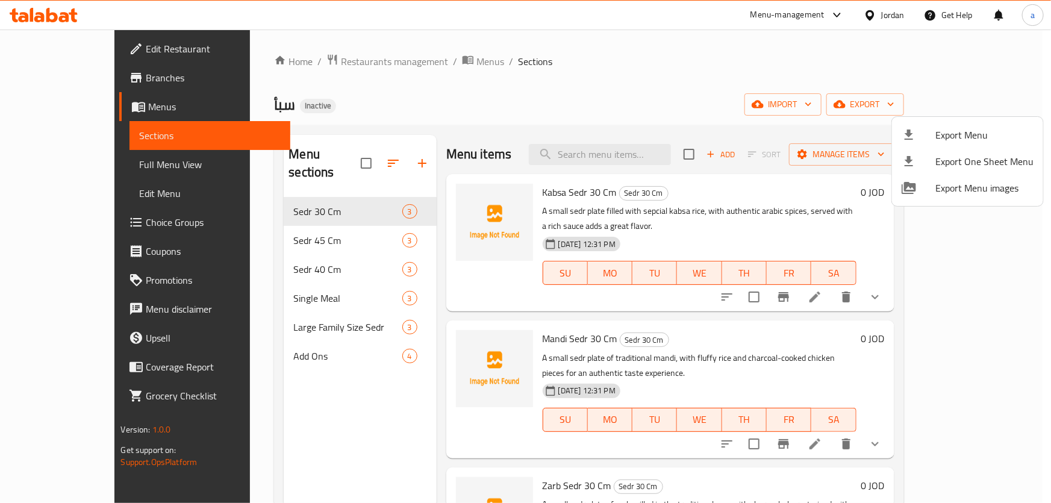
click at [957, 136] on span "Export Menu" at bounding box center [984, 135] width 98 height 14
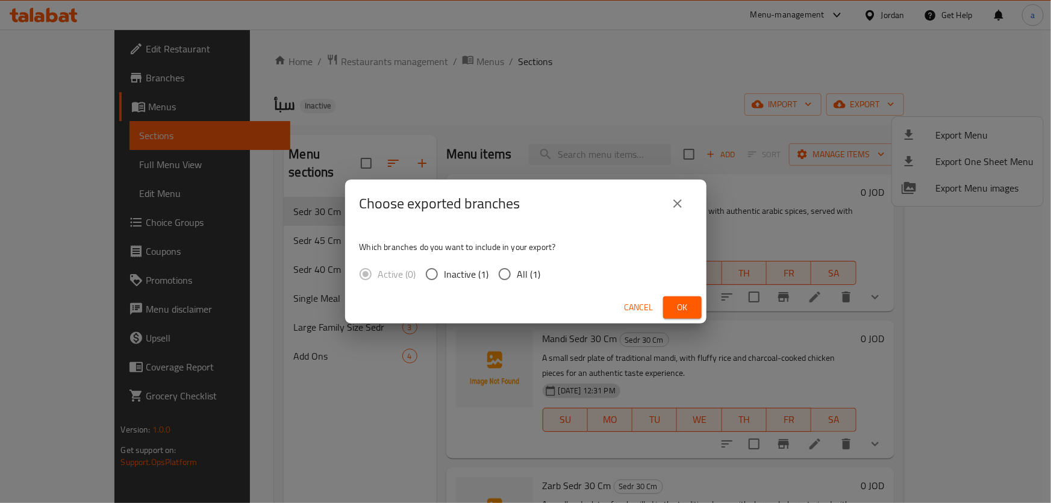
click at [514, 276] on input "All (1)" at bounding box center [504, 273] width 25 height 25
radio input "true"
click at [680, 312] on span "Ok" at bounding box center [681, 307] width 19 height 15
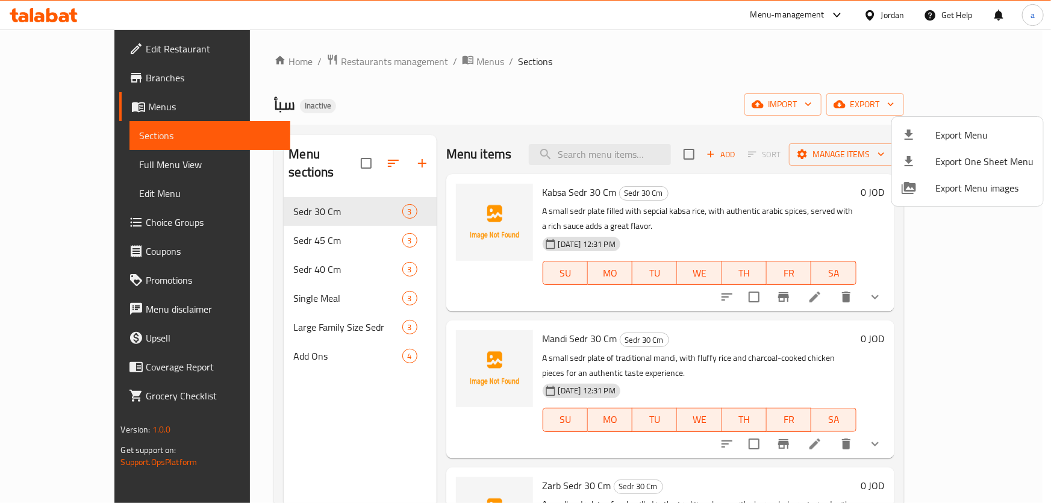
click at [108, 90] on div at bounding box center [525, 251] width 1051 height 503
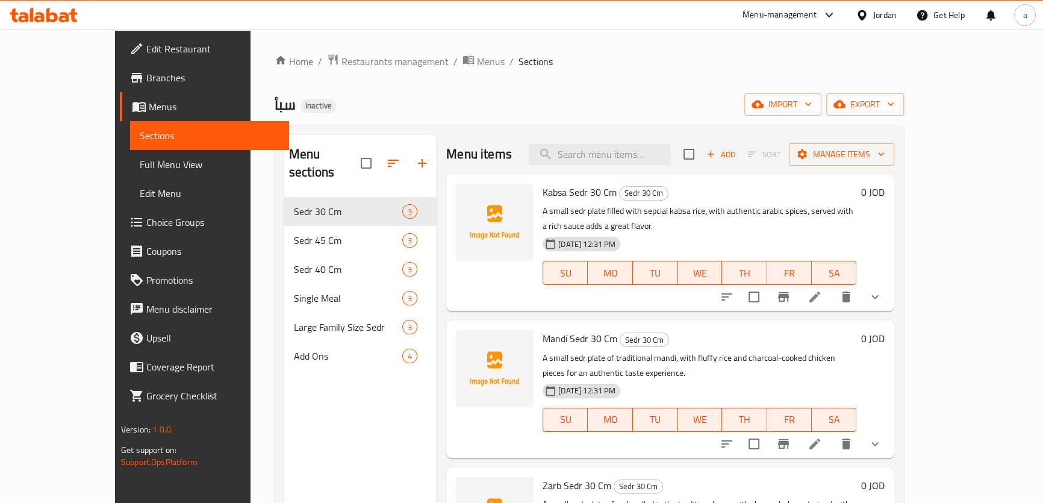
click at [146, 76] on span "Branches" at bounding box center [212, 77] width 133 height 14
